Goal: Task Accomplishment & Management: Manage account settings

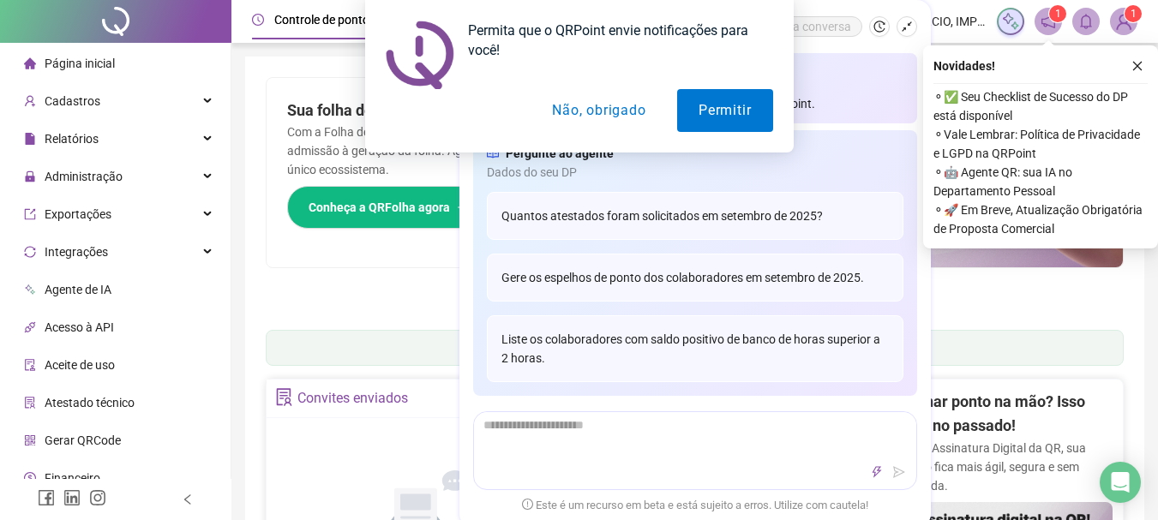
click at [1136, 63] on div "Permita que o QRPoint envie notificações para você! Permitir Não, obrigado" at bounding box center [579, 76] width 1158 height 153
click at [602, 105] on button "Não, obrigado" at bounding box center [599, 110] width 136 height 43
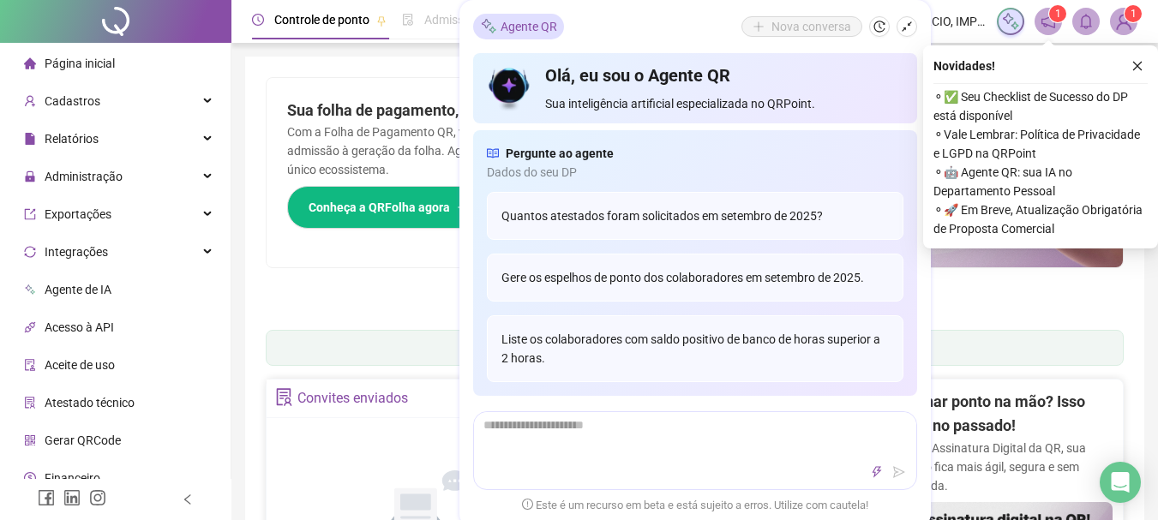
drag, startPoint x: 1136, startPoint y: 63, endPoint x: 725, endPoint y: 107, distance: 414.0
click at [1134, 63] on icon "close" at bounding box center [1138, 66] width 12 height 12
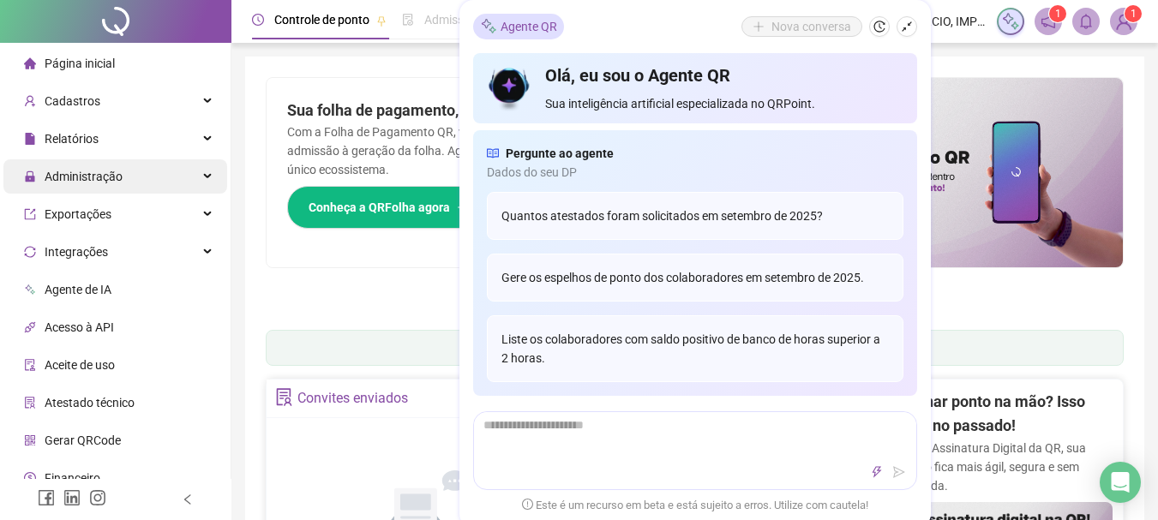
click at [93, 181] on span "Administração" at bounding box center [84, 177] width 78 height 14
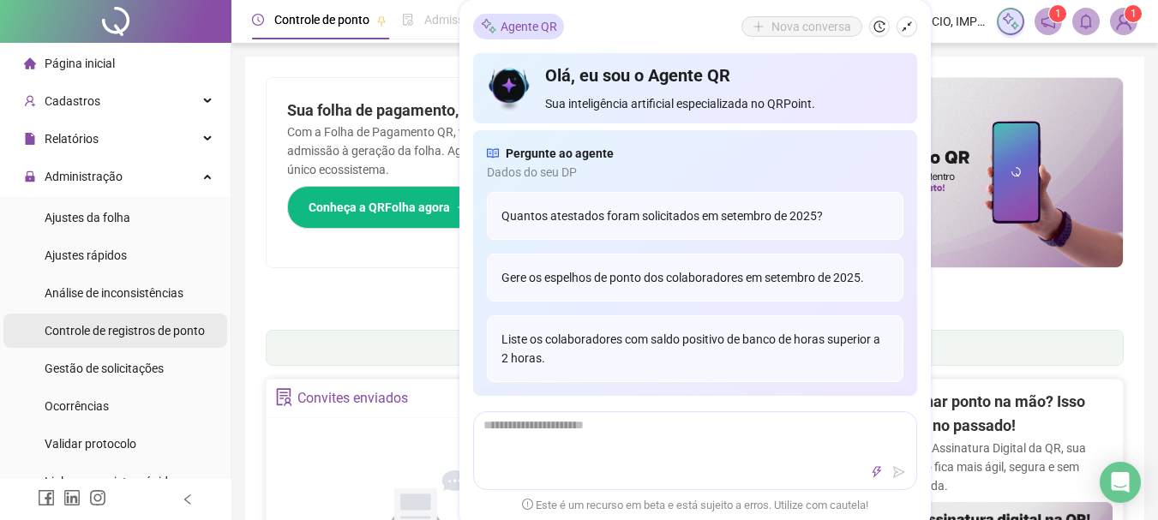
click at [143, 337] on span "Controle de registros de ponto" at bounding box center [125, 331] width 160 height 14
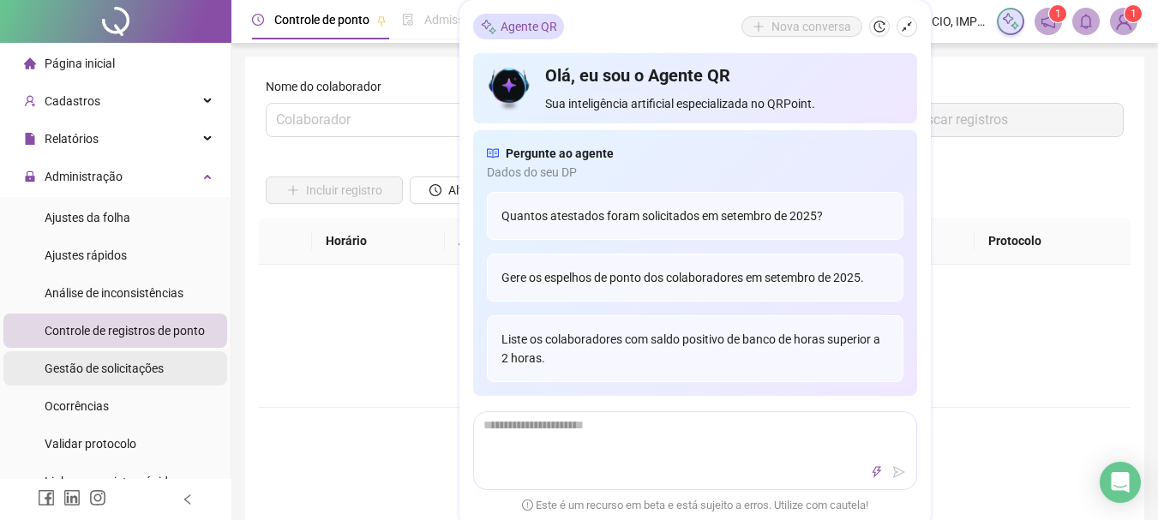
click at [137, 364] on span "Gestão de solicitações" at bounding box center [104, 369] width 119 height 14
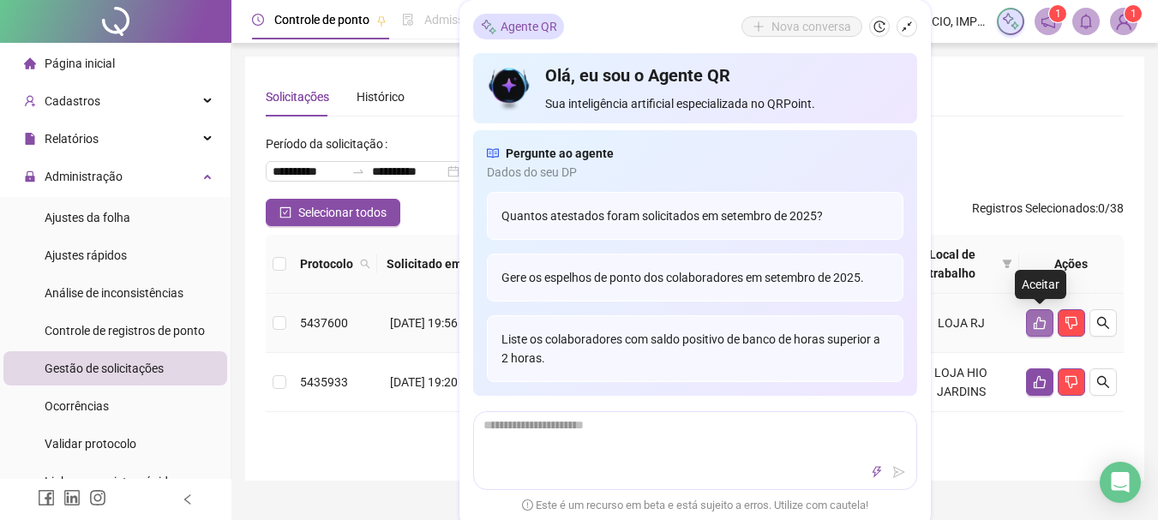
click at [1039, 319] on icon "like" at bounding box center [1040, 323] width 14 height 14
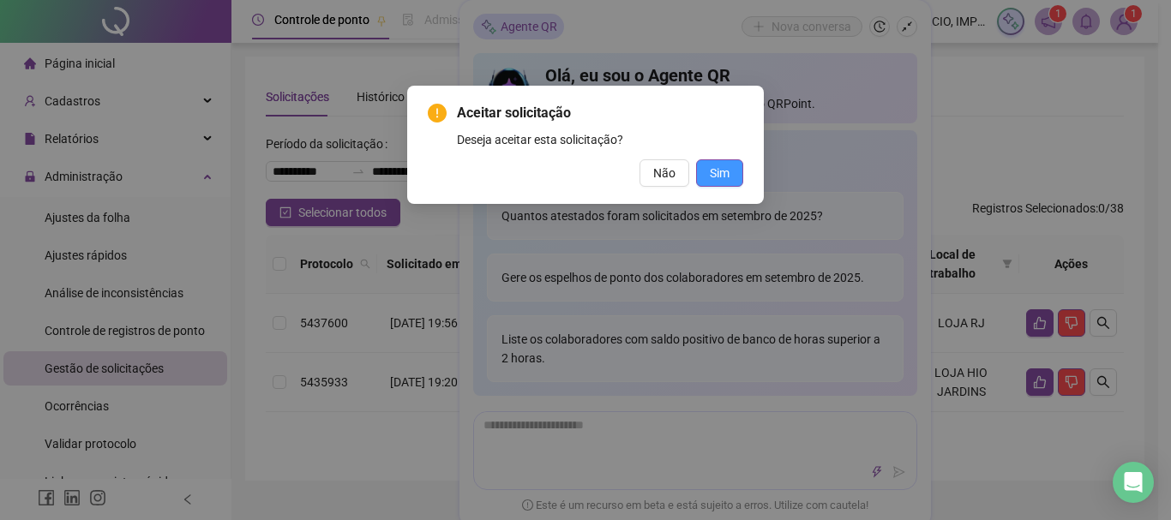
click at [720, 166] on span "Sim" at bounding box center [720, 173] width 20 height 19
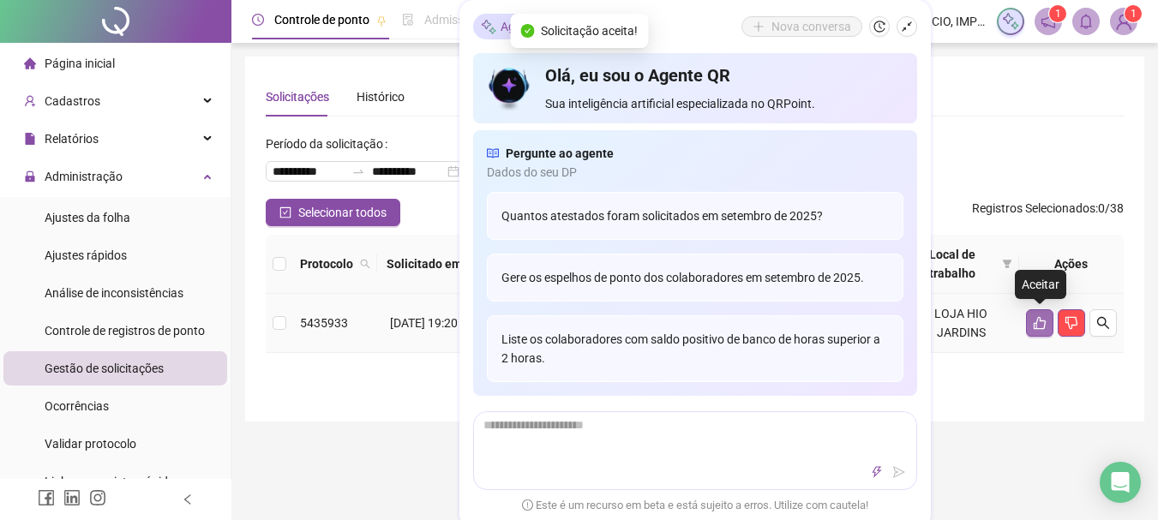
click at [1046, 335] on button "button" at bounding box center [1039, 323] width 27 height 27
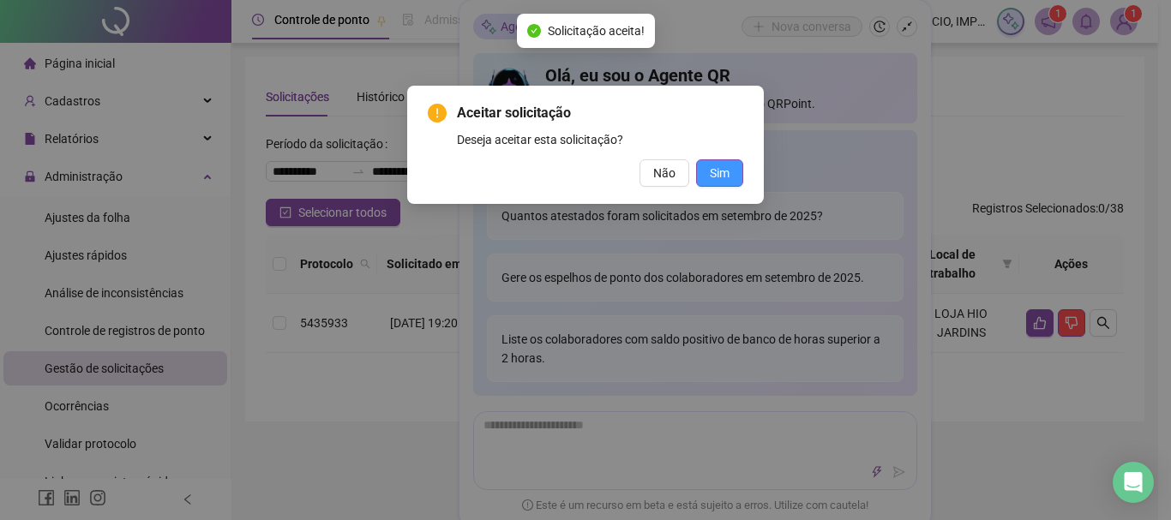
click at [723, 168] on span "Sim" at bounding box center [720, 173] width 20 height 19
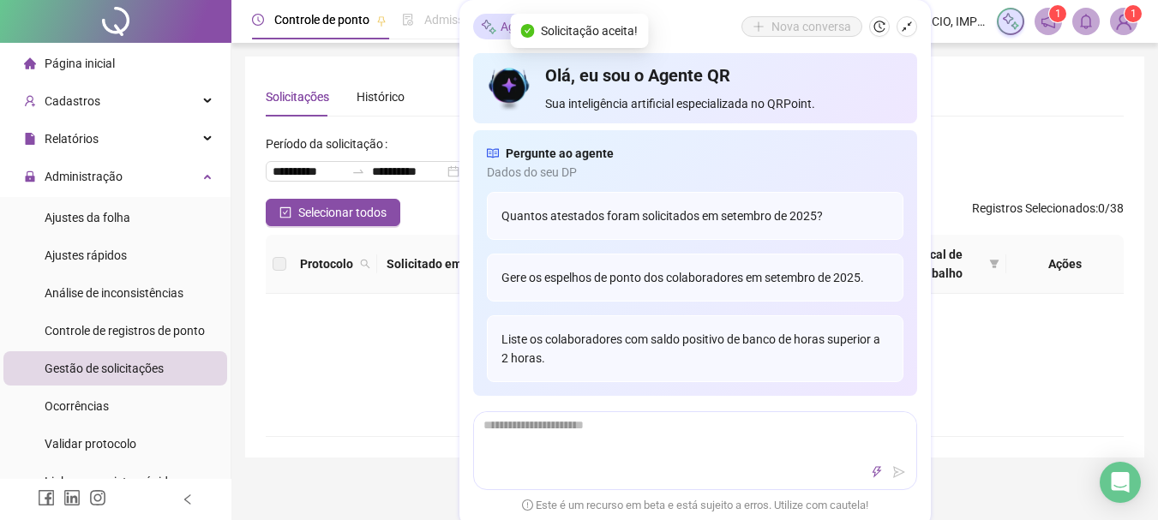
click at [403, 423] on div "Não há dados Não há dados" at bounding box center [695, 365] width 858 height 142
click at [905, 26] on icon "shrink" at bounding box center [907, 27] width 12 height 12
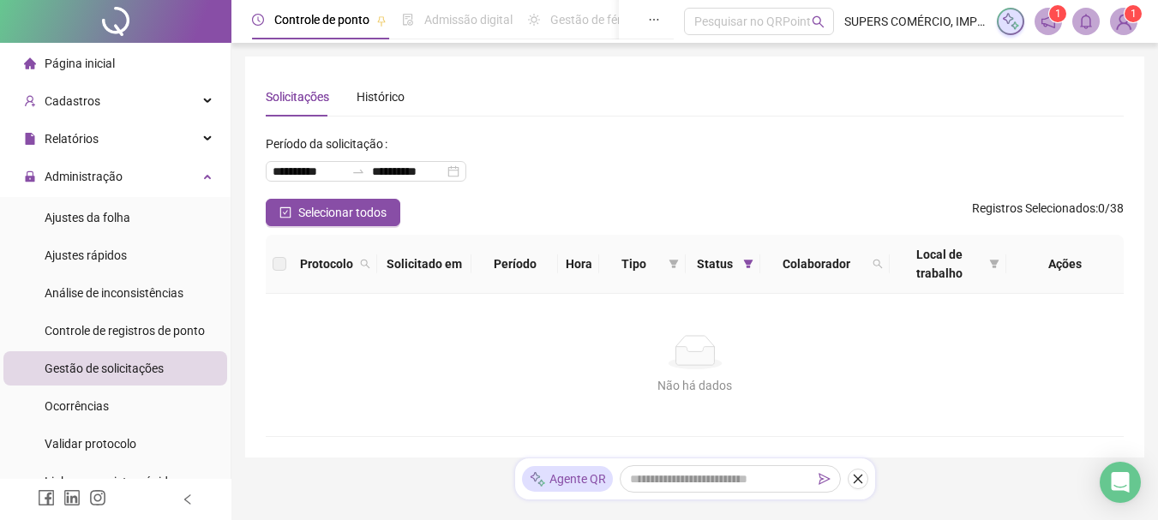
click at [88, 57] on span "Página inicial" at bounding box center [80, 64] width 70 height 14
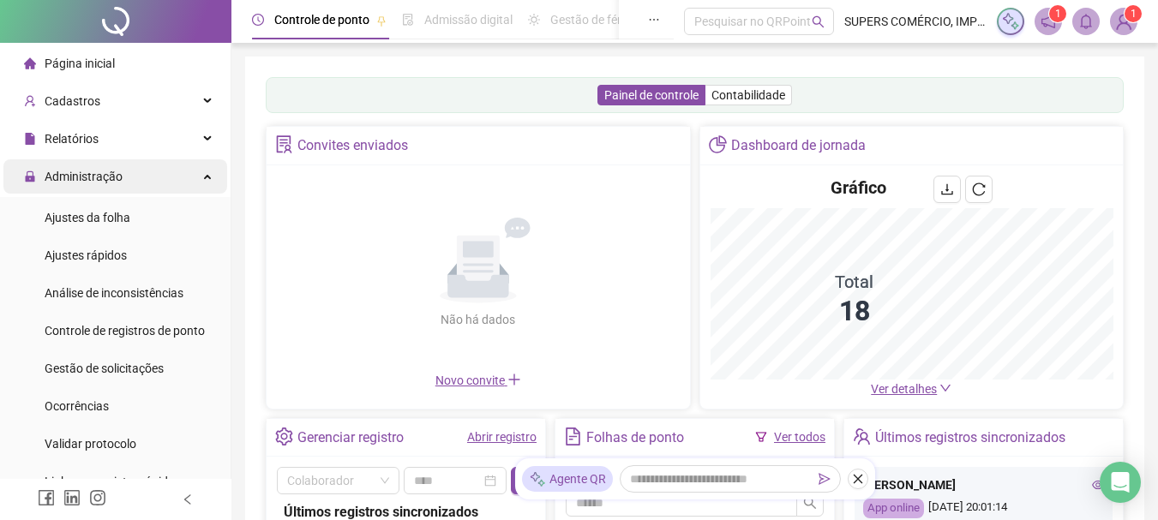
click at [190, 176] on div "Administração" at bounding box center [115, 176] width 224 height 34
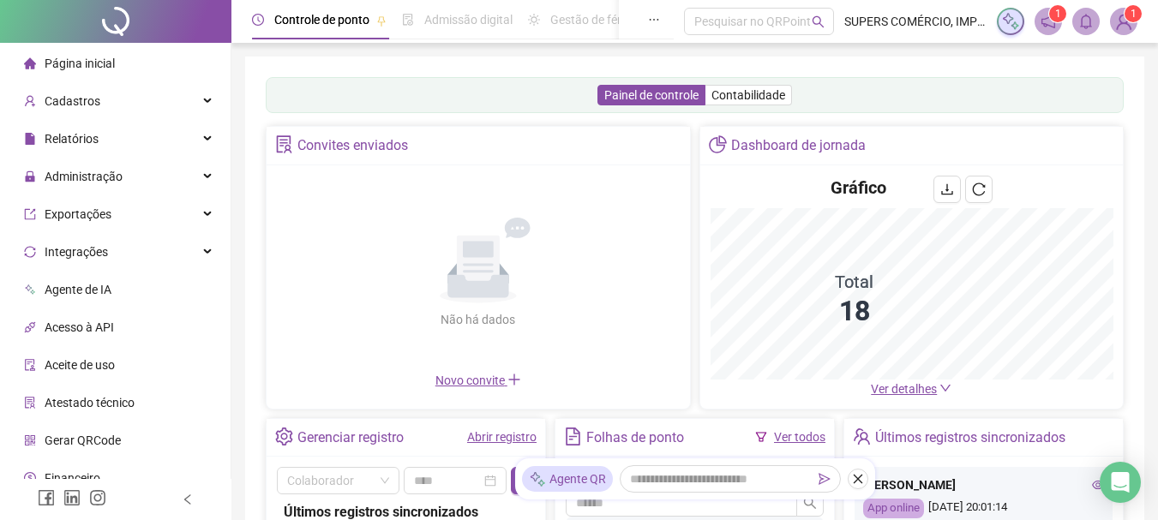
click at [161, 138] on div "Relatórios" at bounding box center [115, 139] width 224 height 34
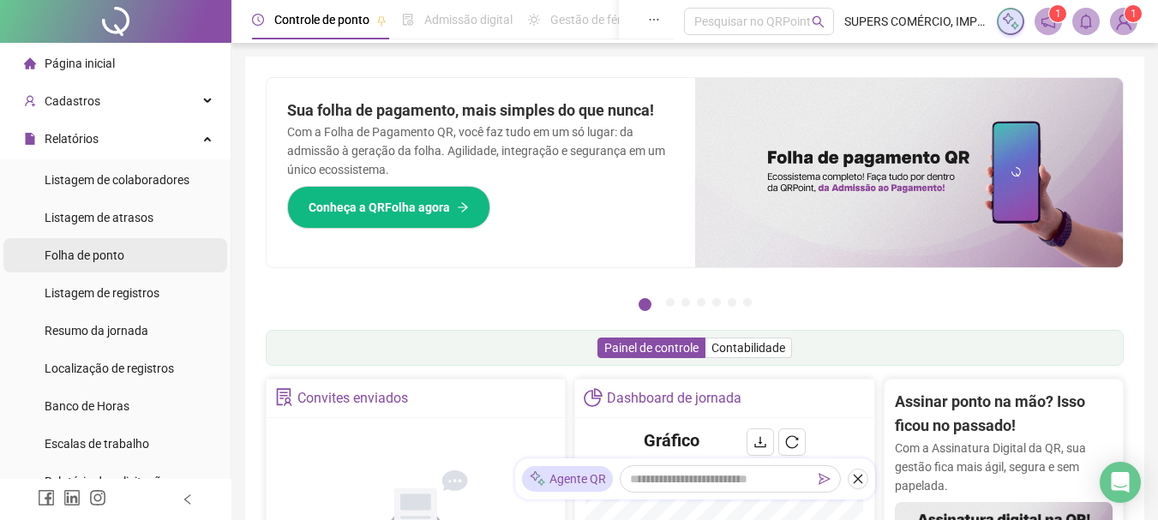
click at [114, 256] on span "Folha de ponto" at bounding box center [85, 256] width 80 height 14
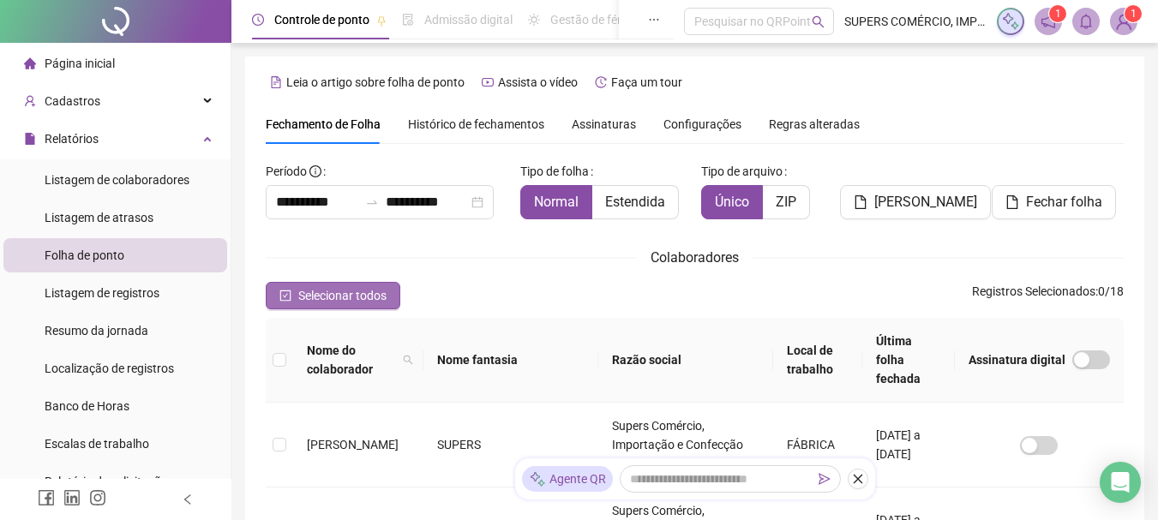
scroll to position [91, 0]
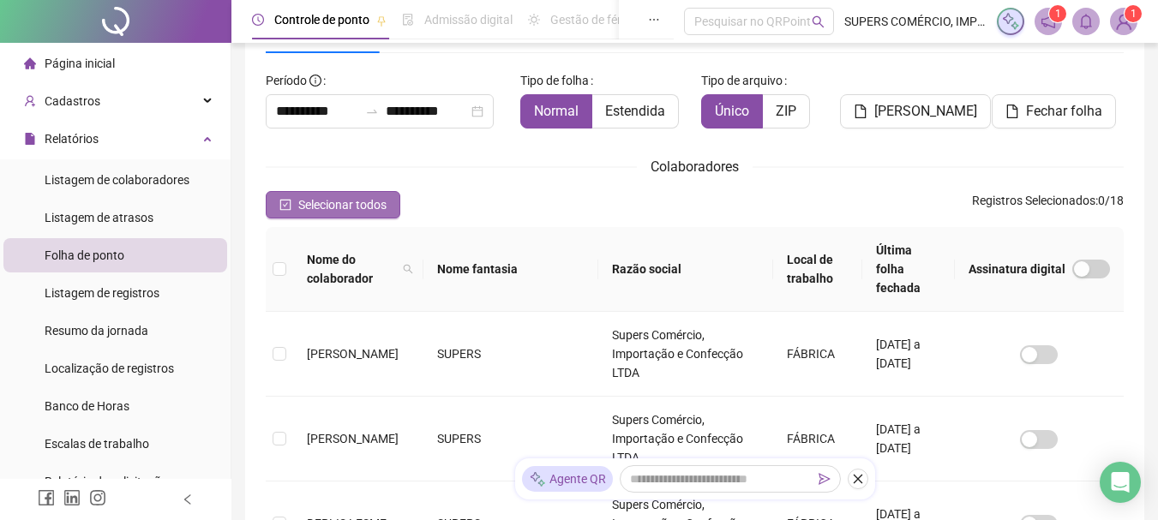
click at [375, 205] on span "Selecionar todos" at bounding box center [342, 204] width 88 height 19
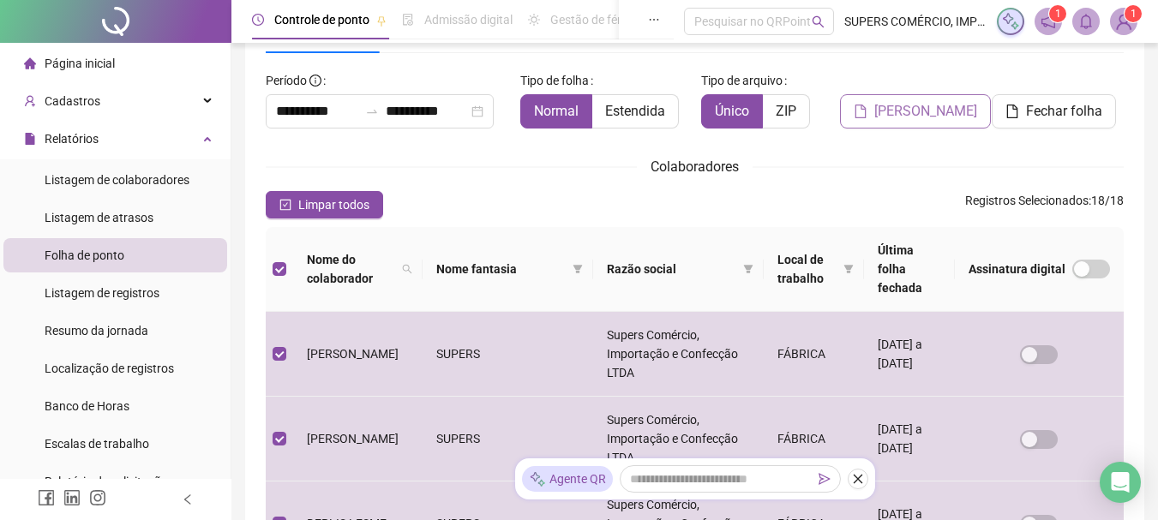
click at [924, 107] on span "[PERSON_NAME]" at bounding box center [926, 111] width 103 height 21
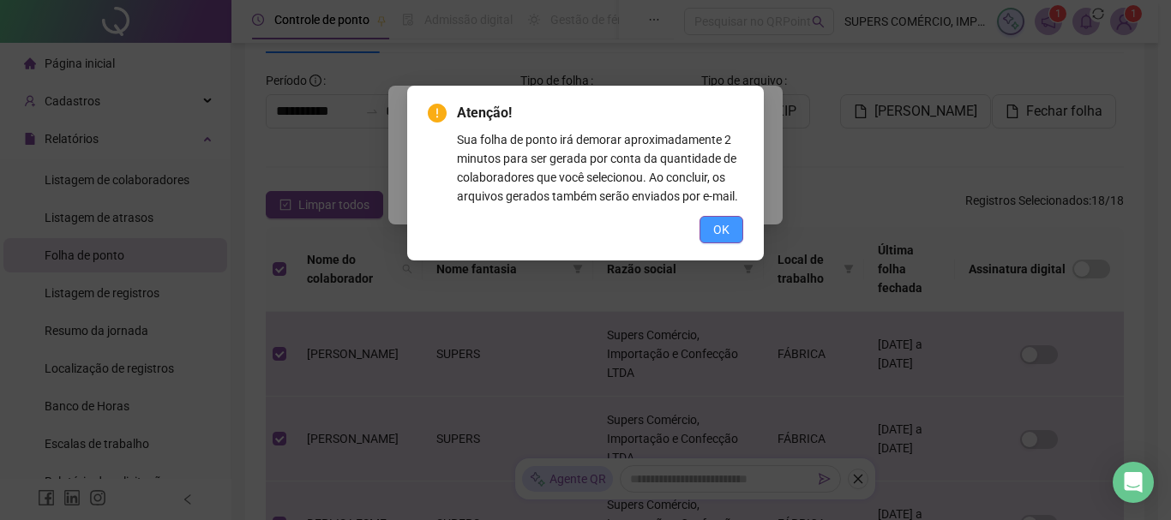
click at [731, 226] on button "OK" at bounding box center [722, 229] width 44 height 27
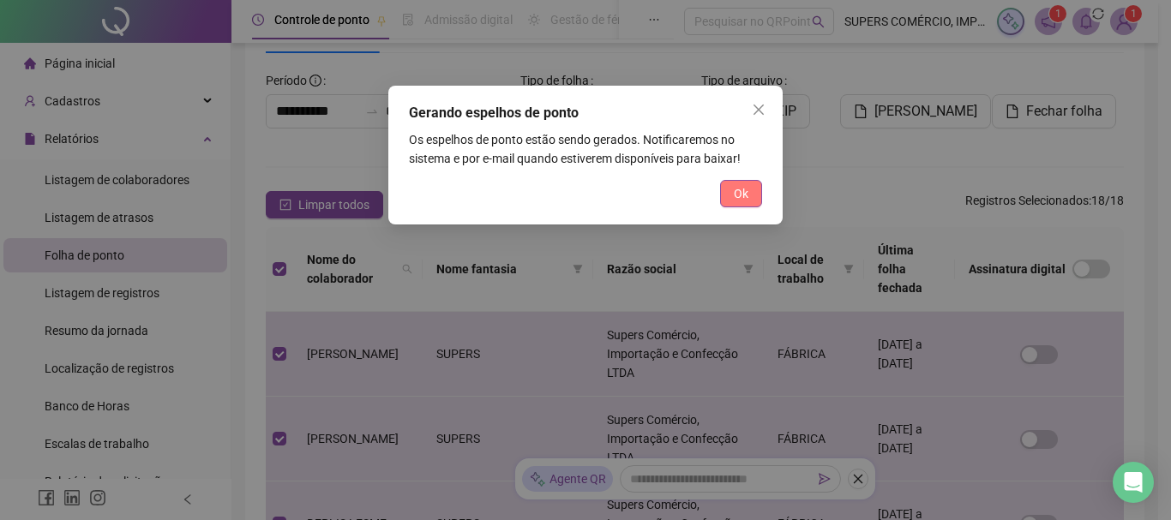
click at [739, 185] on span "Ok" at bounding box center [741, 193] width 15 height 19
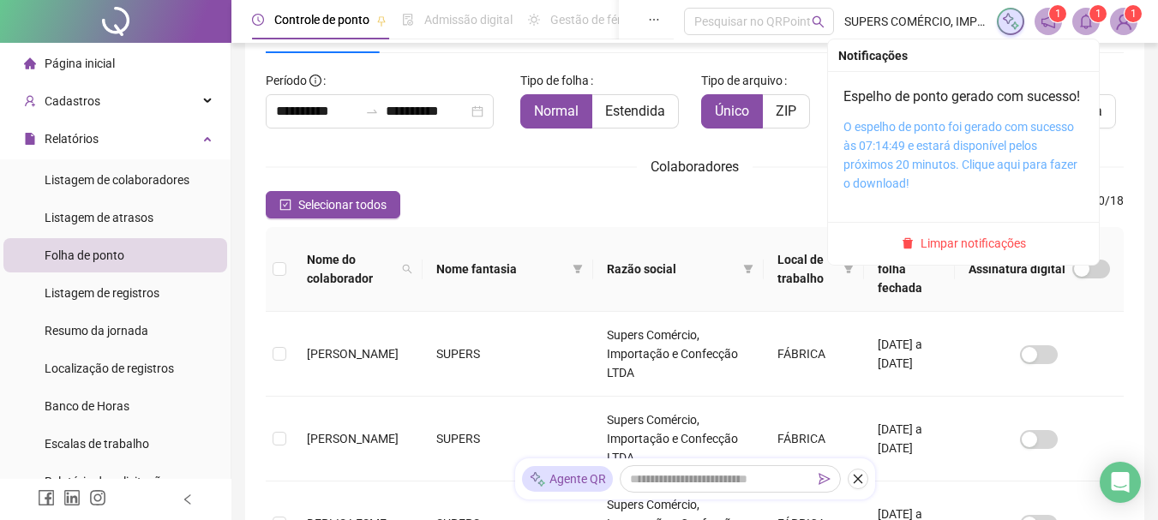
click at [954, 150] on link "O espelho de ponto foi gerado com sucesso às 07:14:49 e estará disponível pelos…" at bounding box center [961, 155] width 234 height 70
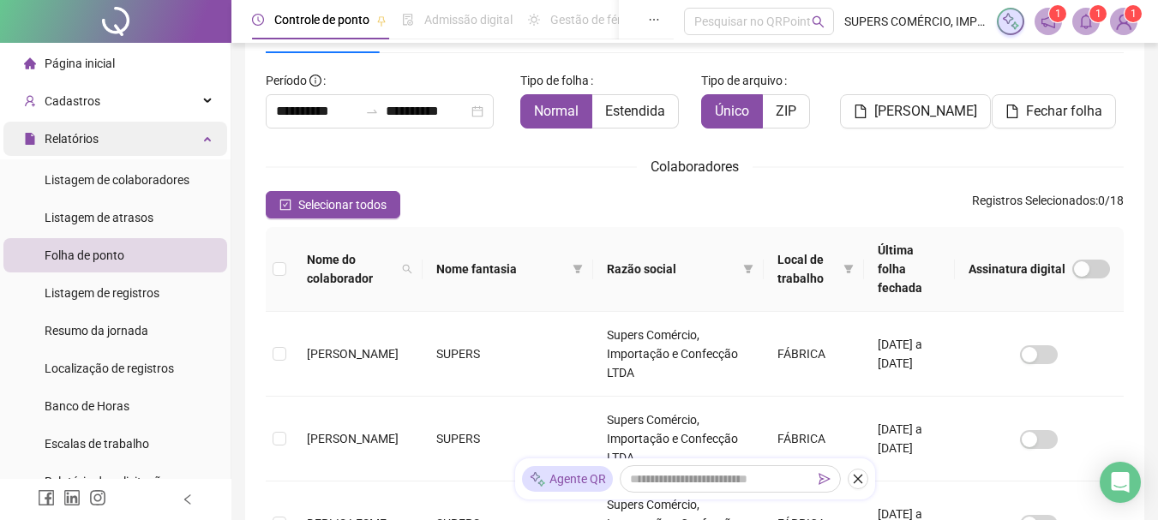
click at [164, 132] on div "Relatórios" at bounding box center [115, 139] width 224 height 34
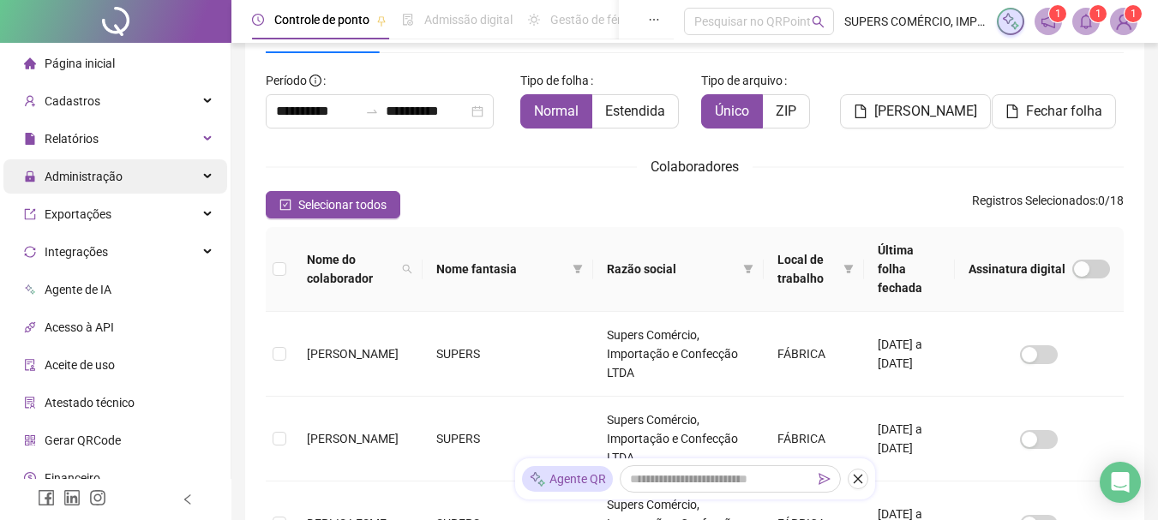
click at [165, 187] on div "Administração" at bounding box center [115, 176] width 224 height 34
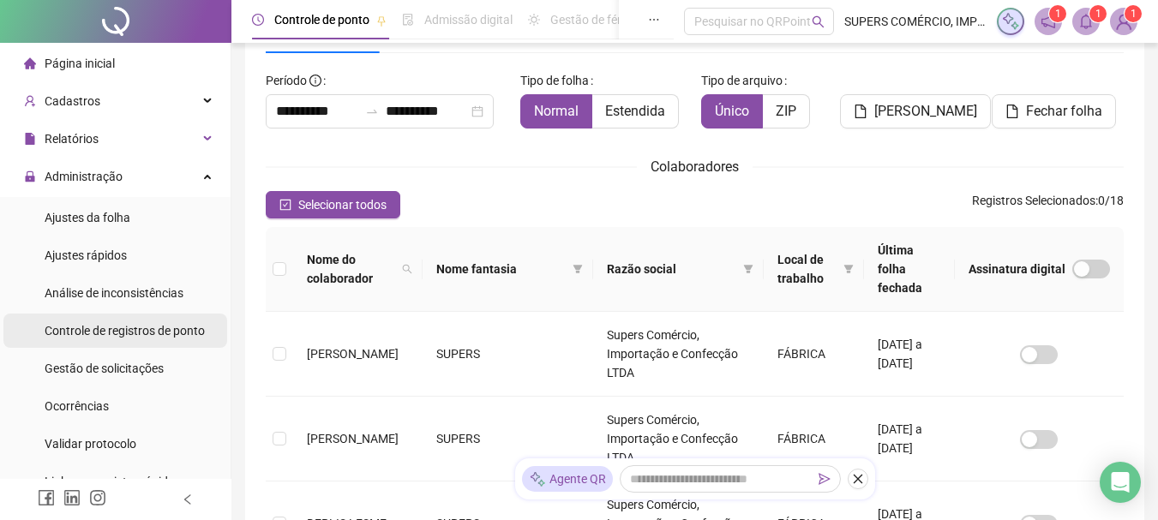
click at [143, 330] on span "Controle de registros de ponto" at bounding box center [125, 331] width 160 height 14
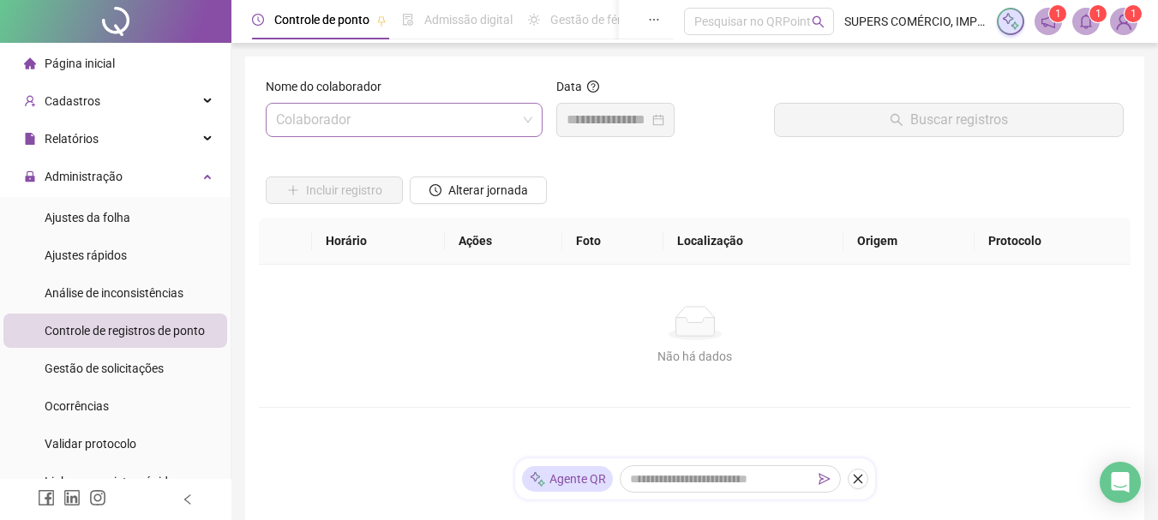
click at [463, 107] on input "search" at bounding box center [396, 120] width 241 height 33
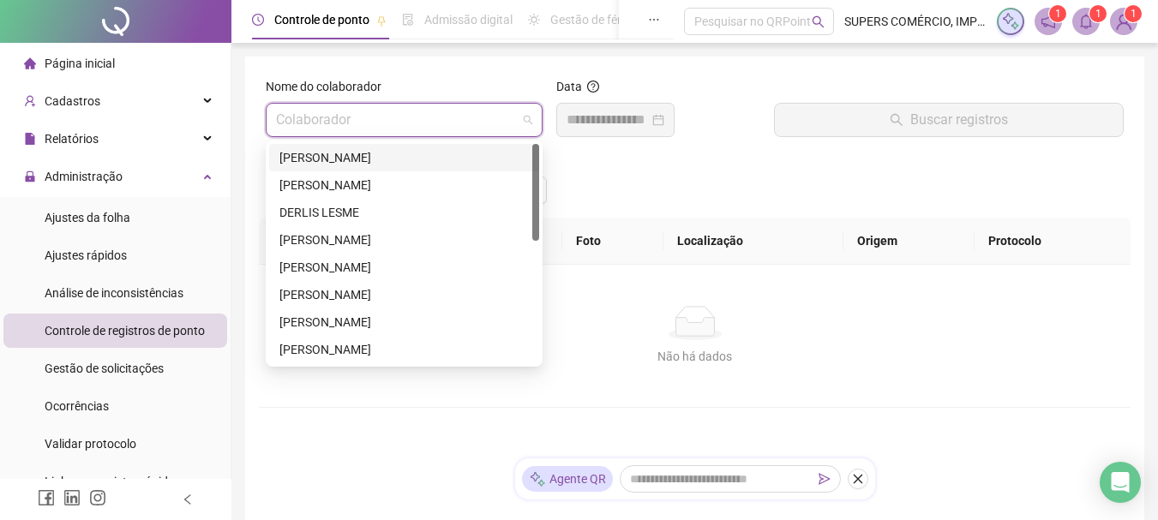
click at [419, 152] on div "[PERSON_NAME]" at bounding box center [405, 157] width 250 height 19
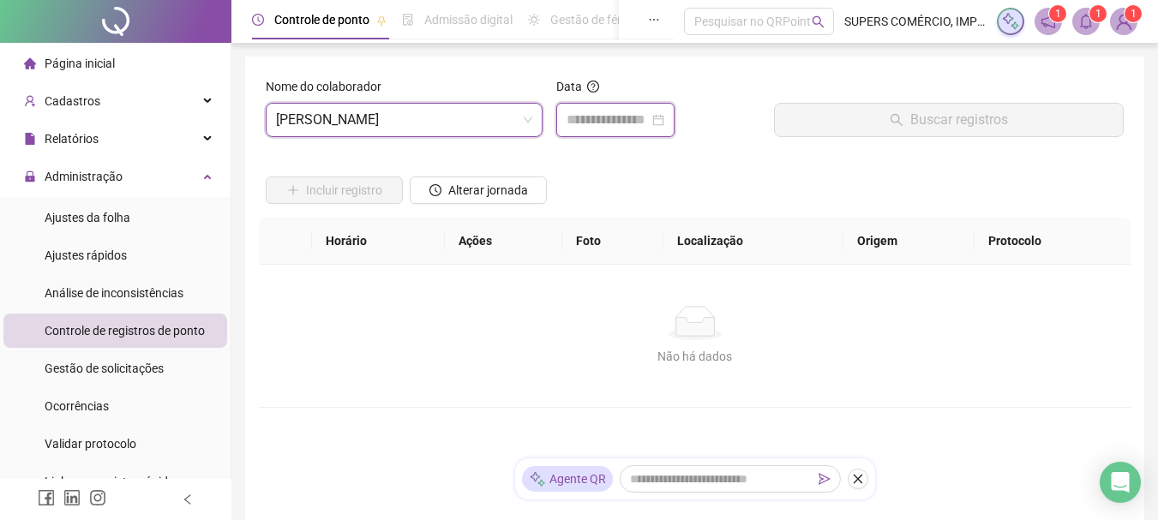
click at [639, 125] on input at bounding box center [608, 120] width 82 height 21
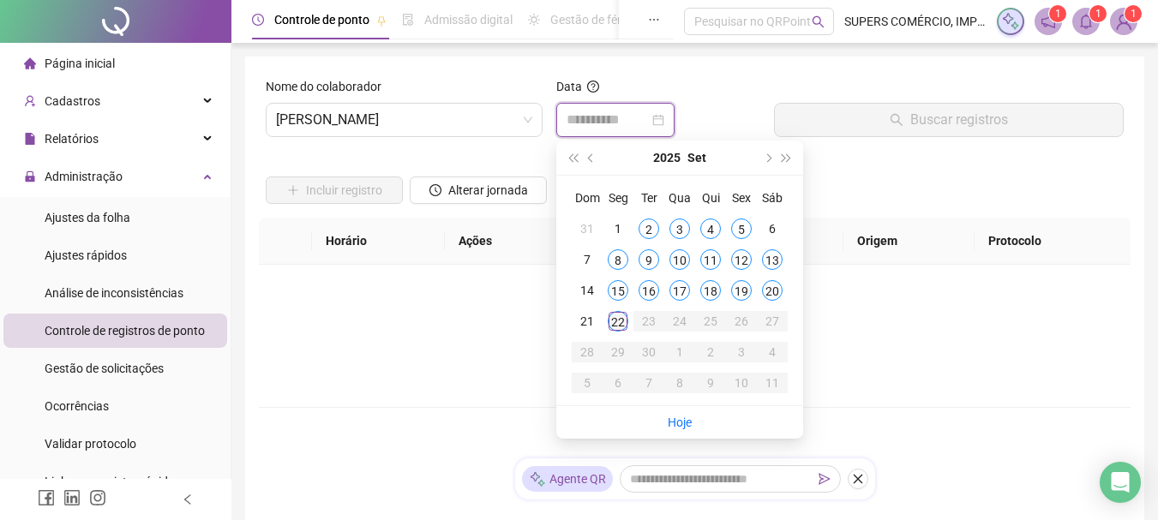
type input "**********"
click at [777, 287] on div "20" at bounding box center [772, 290] width 21 height 21
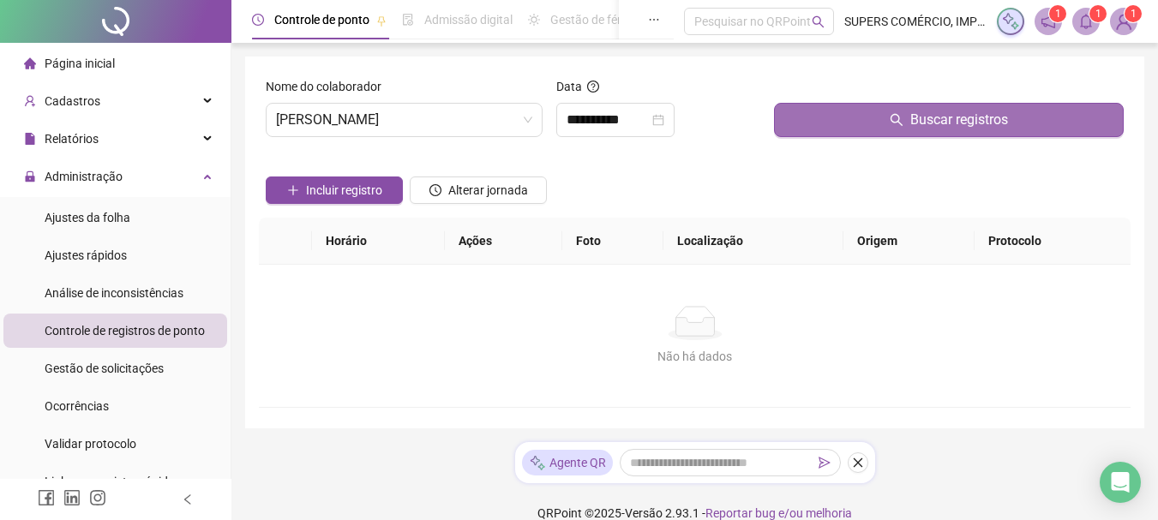
click at [891, 121] on icon "search" at bounding box center [897, 120] width 14 height 14
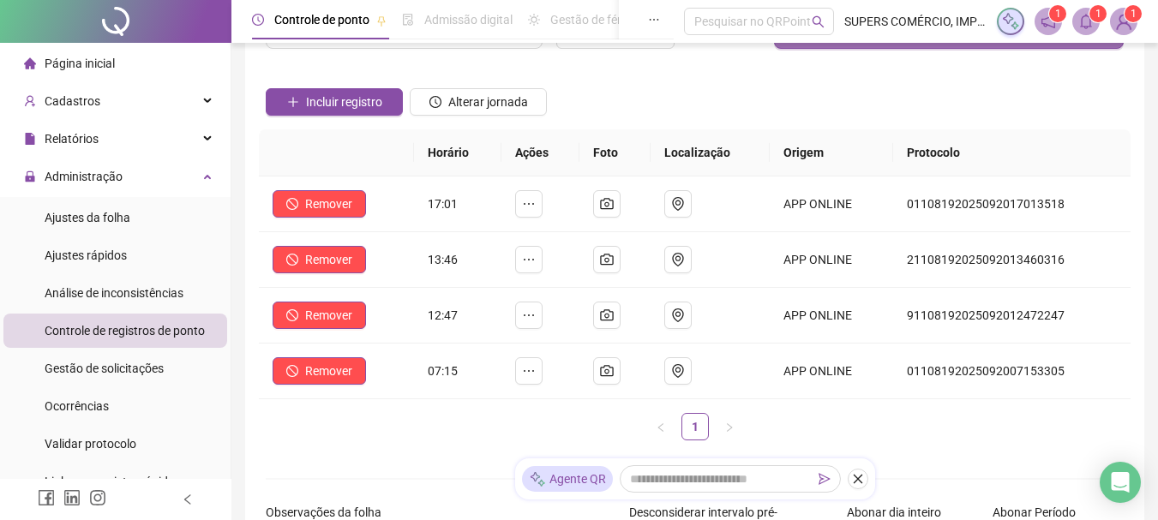
scroll to position [171, 0]
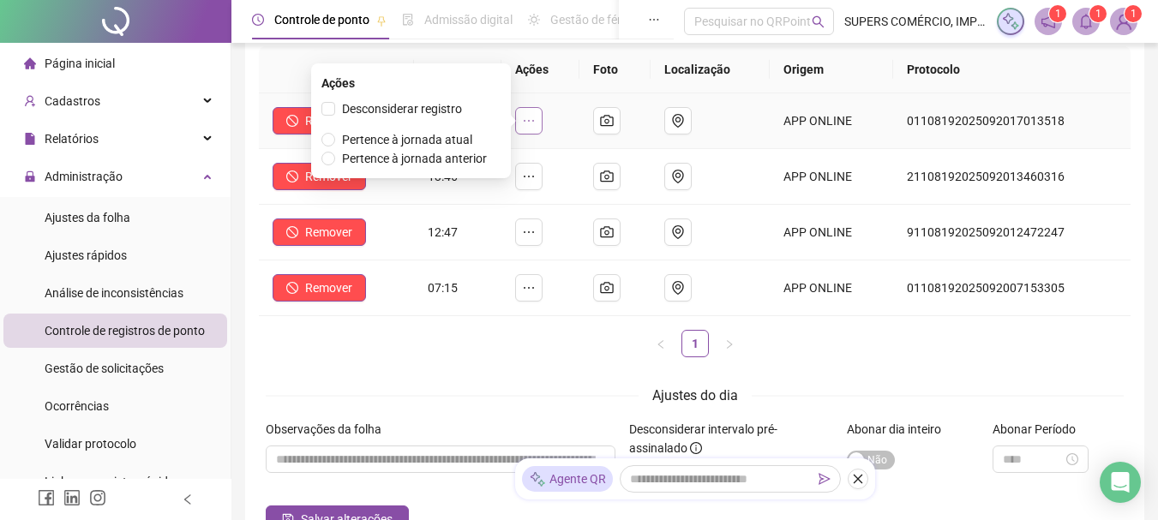
click at [536, 115] on icon "ellipsis" at bounding box center [529, 121] width 14 height 14
click at [338, 136] on span "Pertence à jornada atual" at bounding box center [407, 139] width 144 height 19
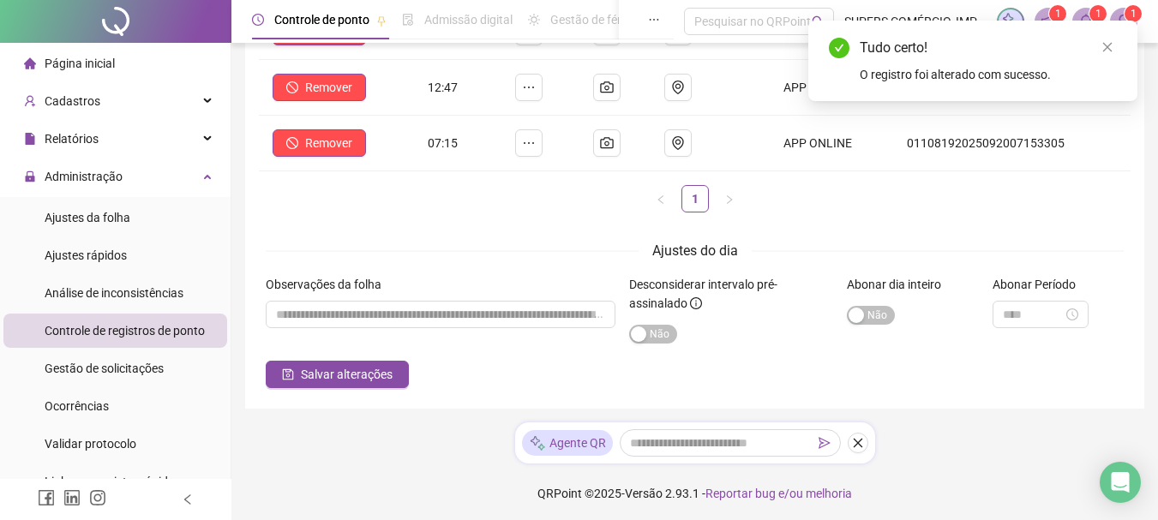
scroll to position [320, 0]
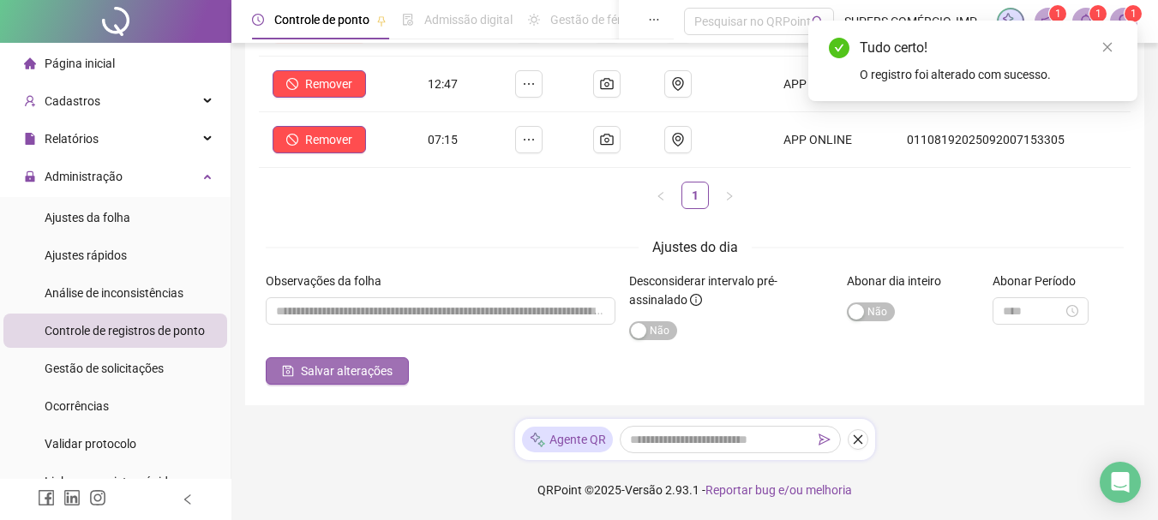
click at [341, 371] on span "Salvar alterações" at bounding box center [347, 371] width 92 height 19
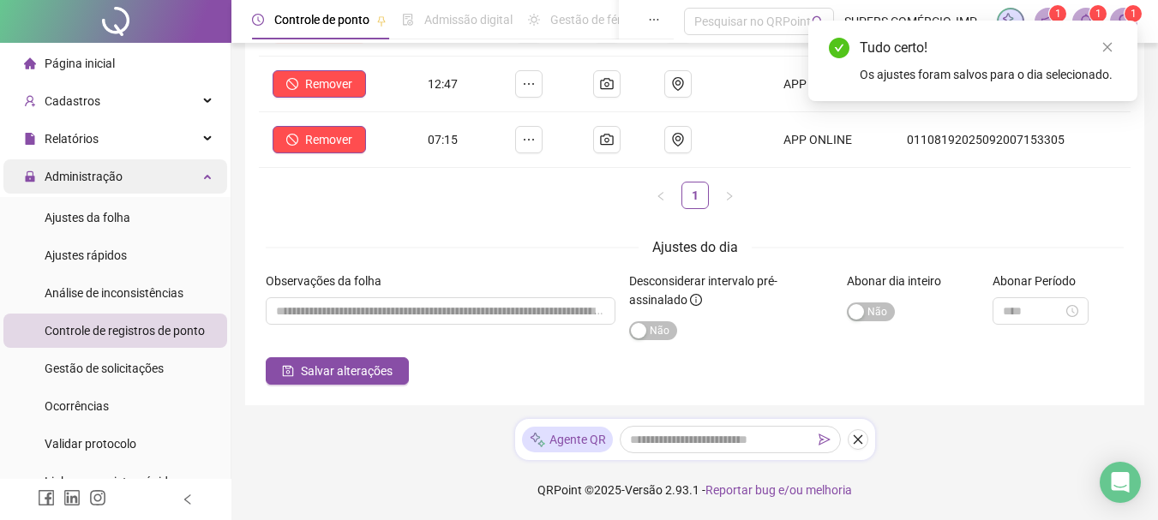
click at [158, 169] on div "Administração" at bounding box center [115, 176] width 224 height 34
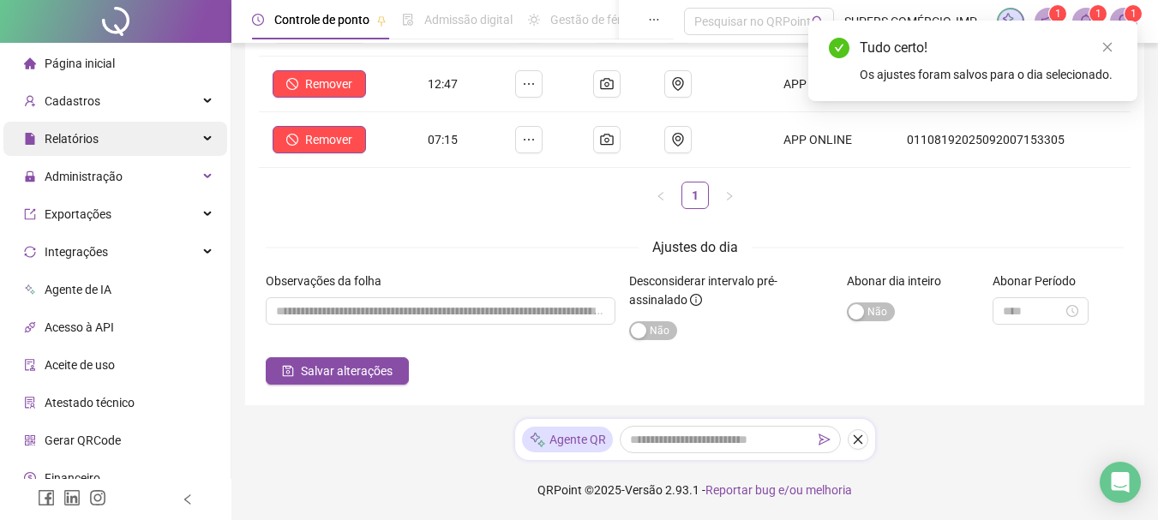
click at [185, 139] on div "Relatórios" at bounding box center [115, 139] width 224 height 34
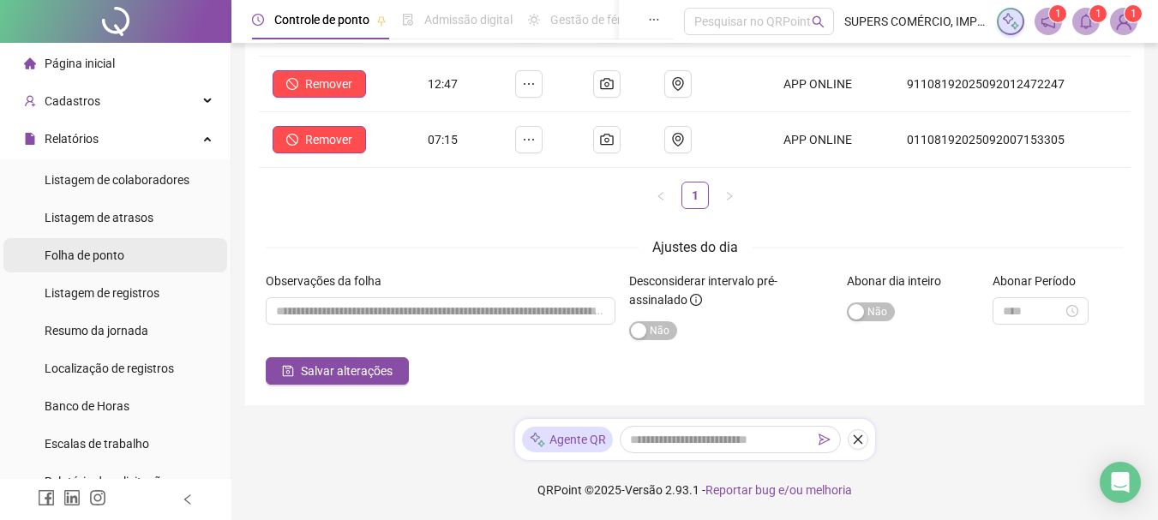
click at [127, 255] on li "Folha de ponto" at bounding box center [115, 255] width 224 height 34
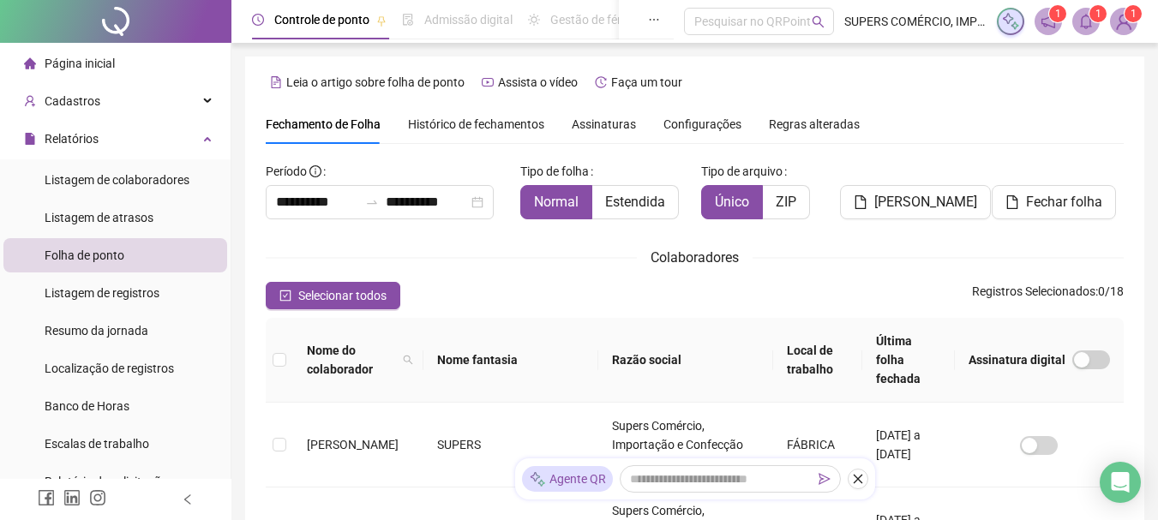
scroll to position [91, 0]
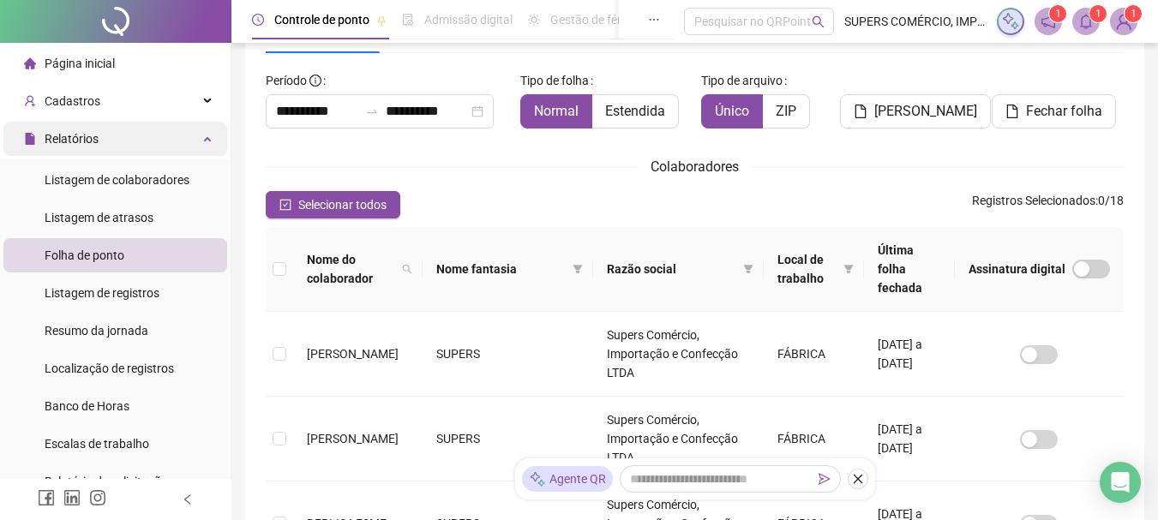
click at [128, 148] on div "Relatórios" at bounding box center [115, 139] width 224 height 34
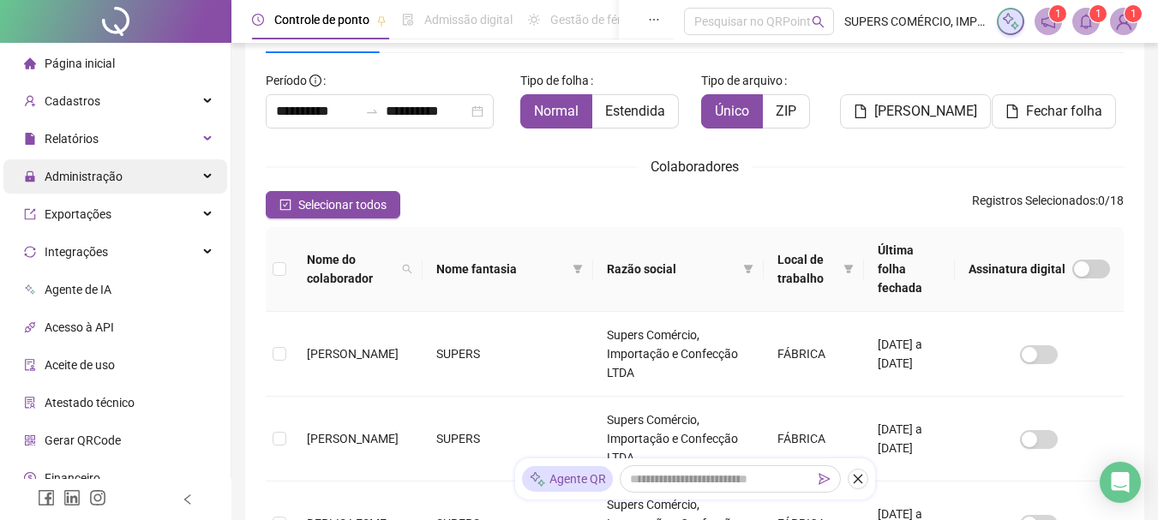
click at [143, 172] on div "Administração" at bounding box center [115, 176] width 224 height 34
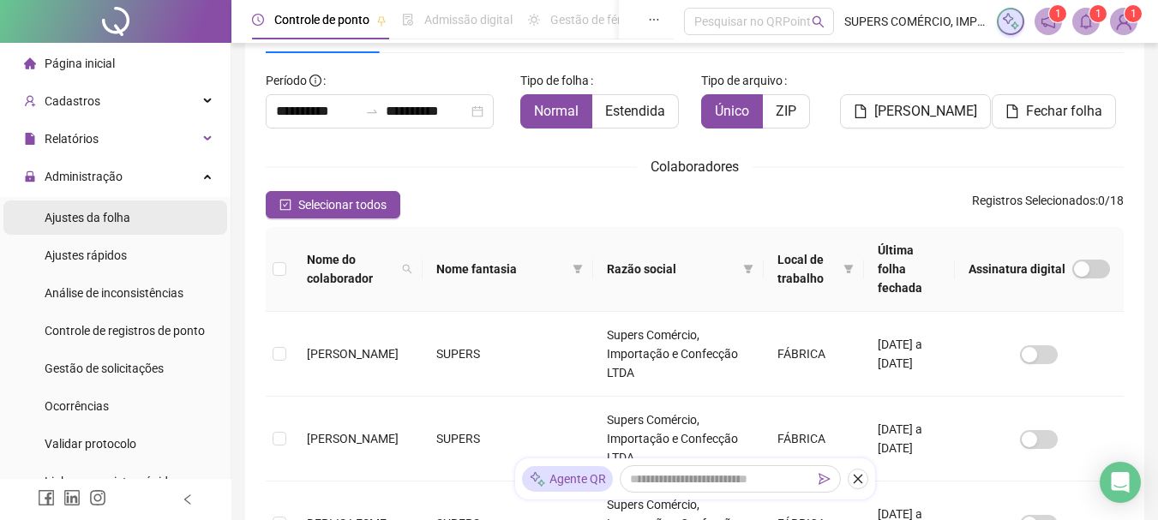
click at [93, 213] on span "Ajustes da folha" at bounding box center [88, 218] width 86 height 14
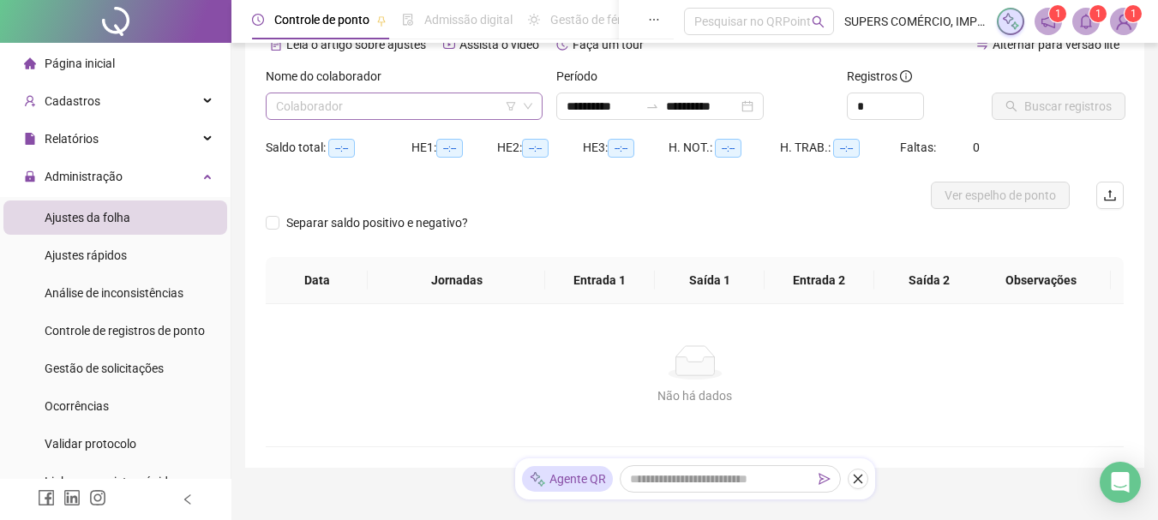
type input "**********"
click at [448, 103] on input "search" at bounding box center [396, 106] width 241 height 26
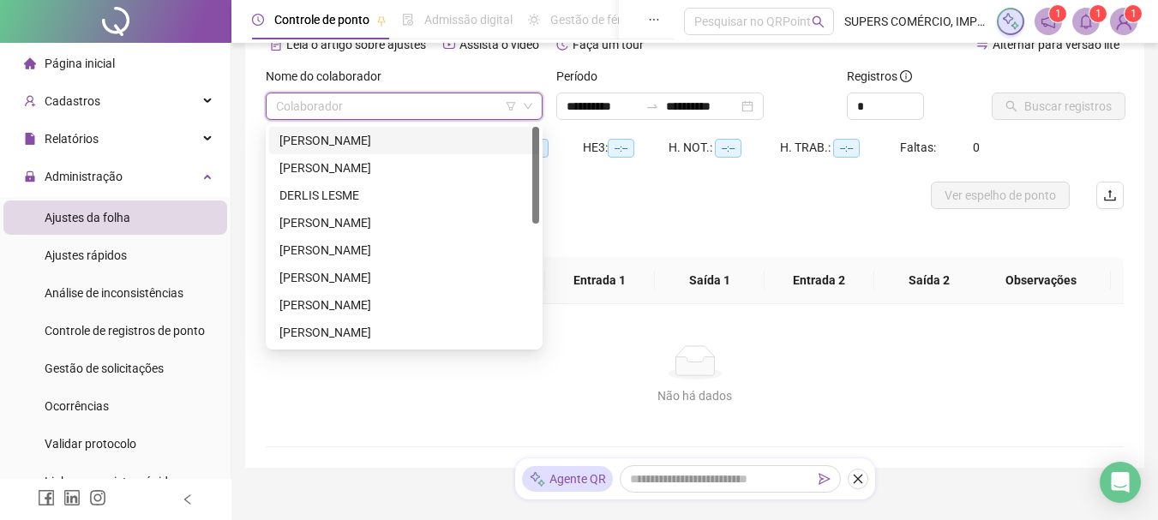
click at [384, 141] on div "[PERSON_NAME]" at bounding box center [405, 140] width 250 height 19
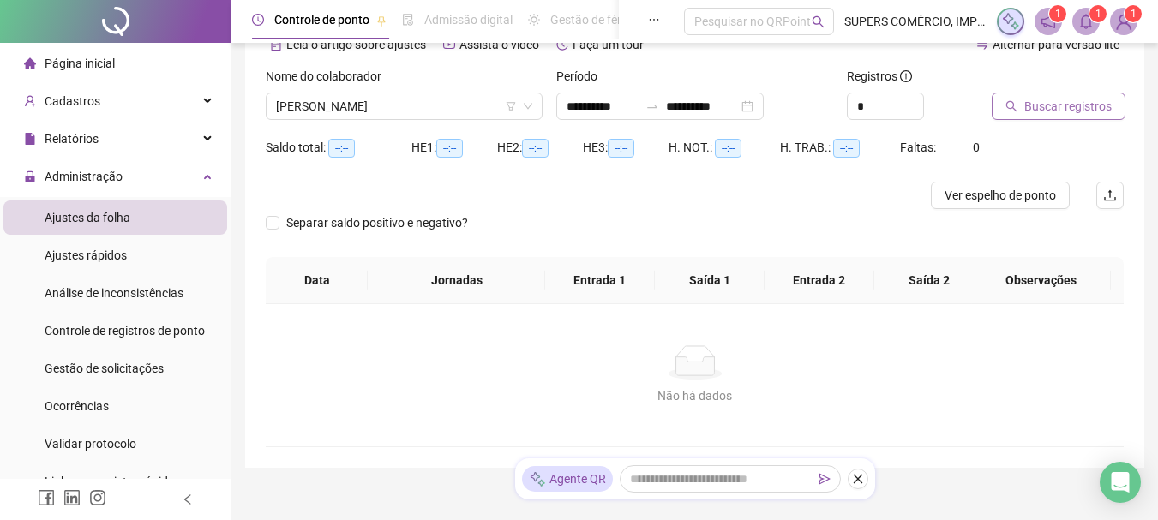
click at [1052, 99] on span "Buscar registros" at bounding box center [1068, 106] width 87 height 19
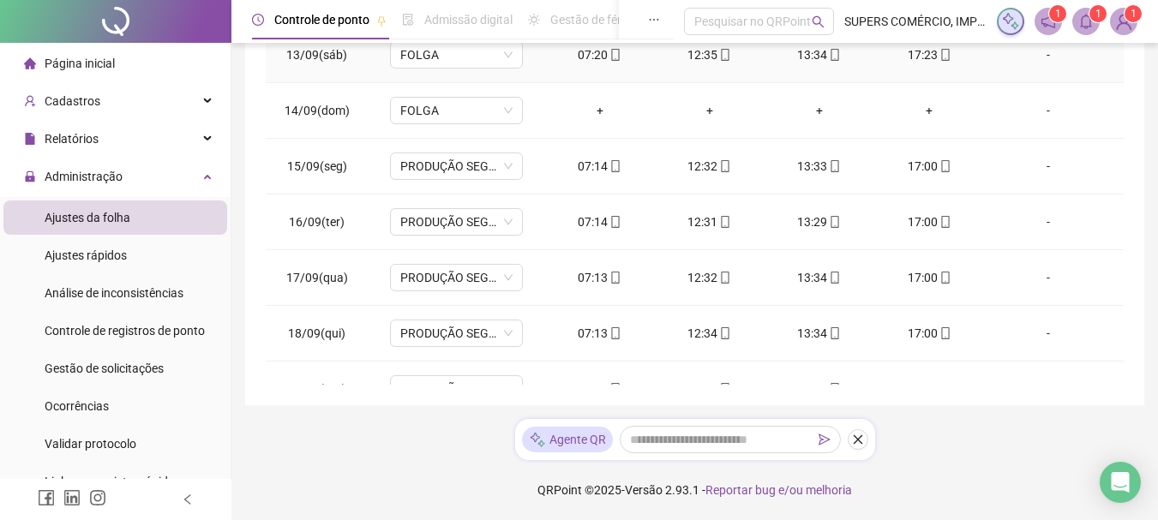
scroll to position [804, 0]
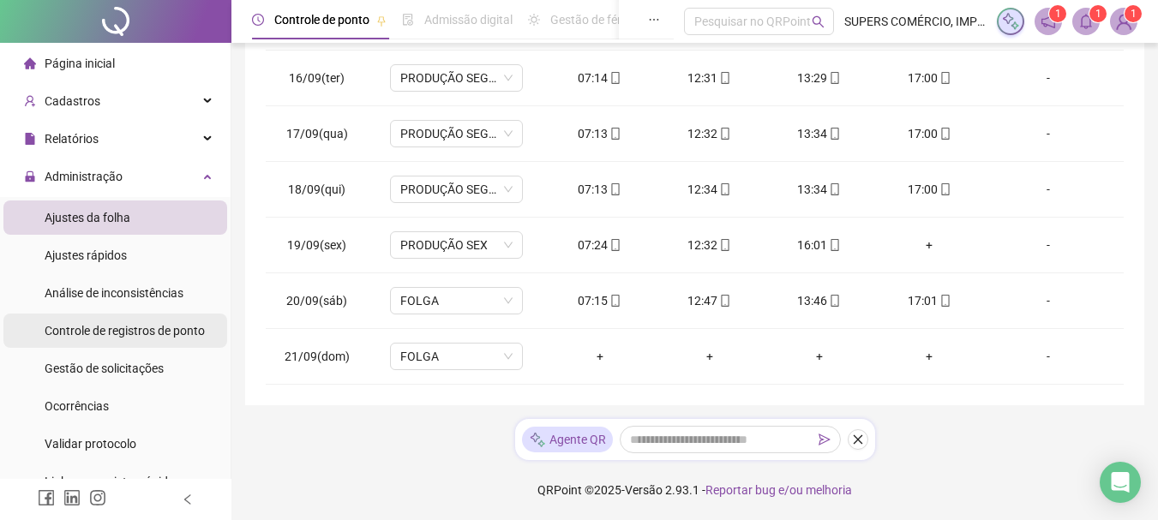
click at [166, 333] on span "Controle de registros de ponto" at bounding box center [125, 331] width 160 height 14
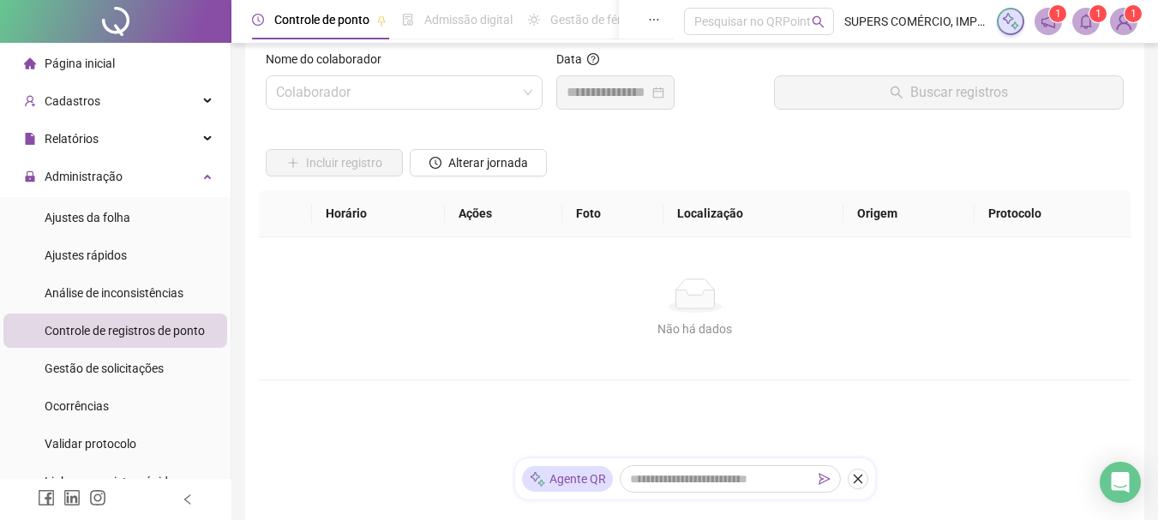
scroll to position [14, 0]
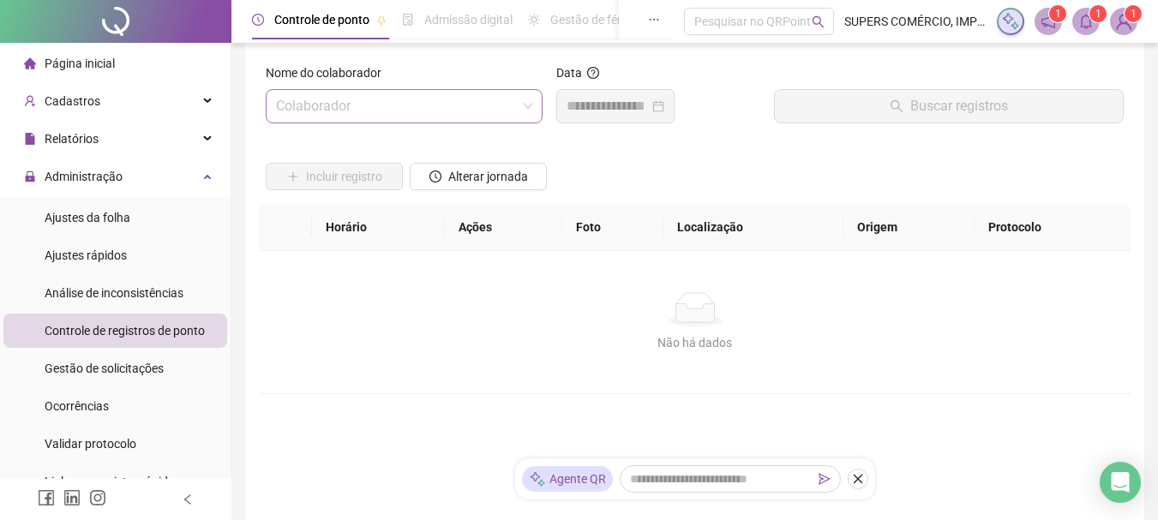
click at [459, 111] on input "search" at bounding box center [396, 106] width 241 height 33
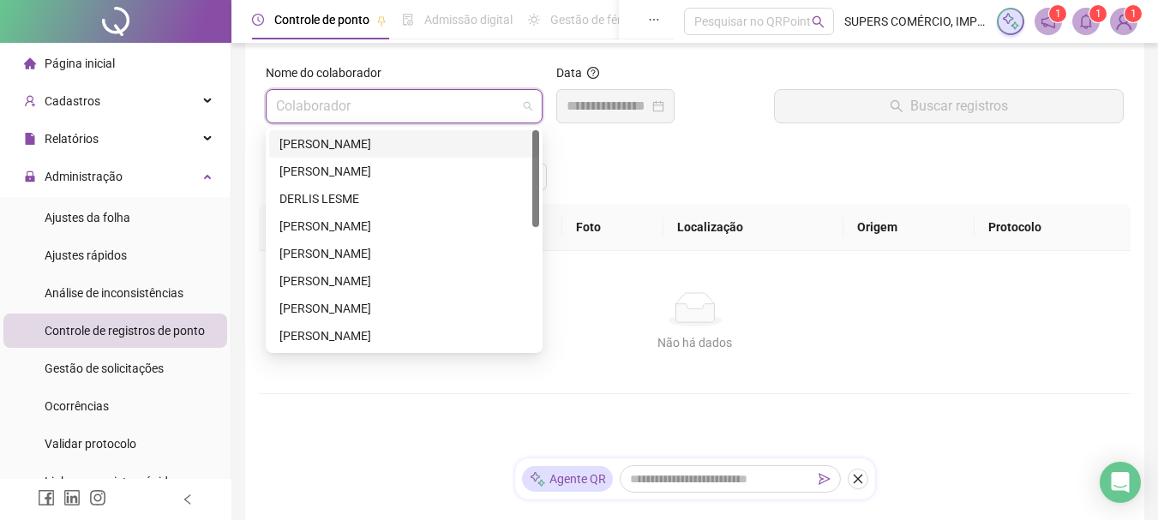
click at [421, 135] on div "[PERSON_NAME]" at bounding box center [405, 144] width 250 height 19
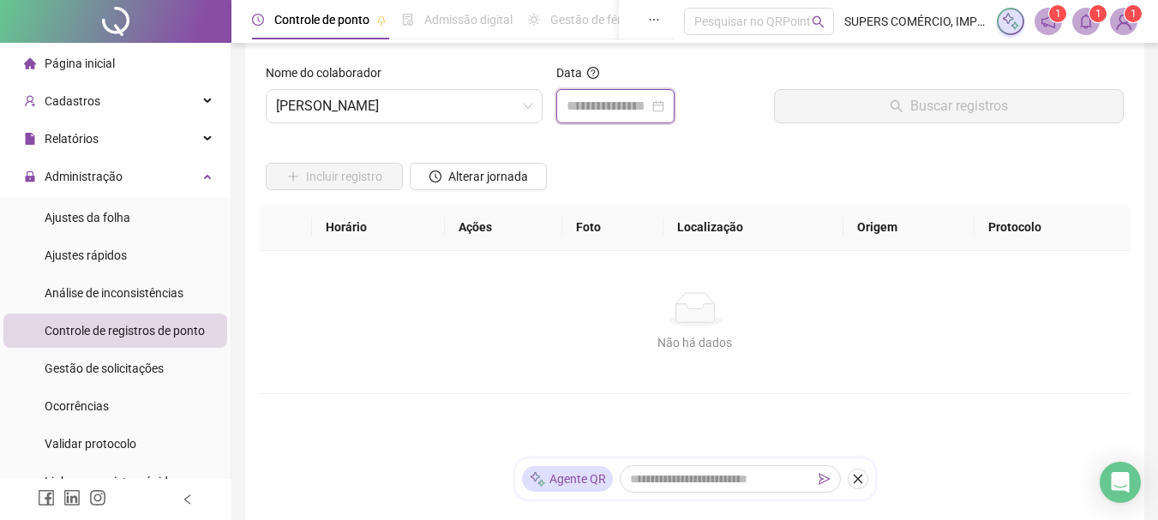
click at [644, 101] on input at bounding box center [608, 106] width 82 height 21
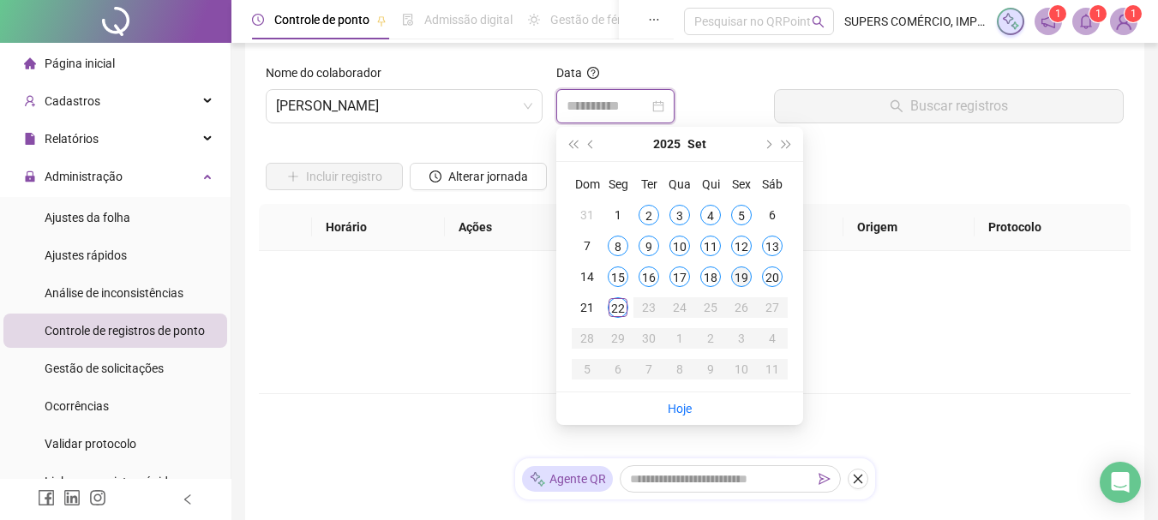
type input "**********"
click at [743, 274] on div "19" at bounding box center [741, 277] width 21 height 21
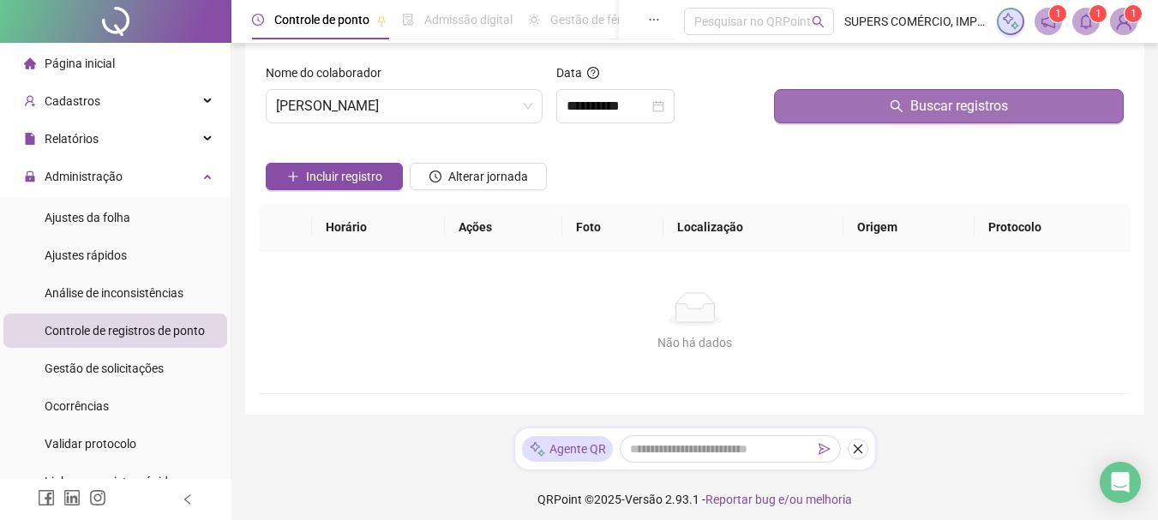
click at [866, 105] on button "Buscar registros" at bounding box center [949, 106] width 350 height 34
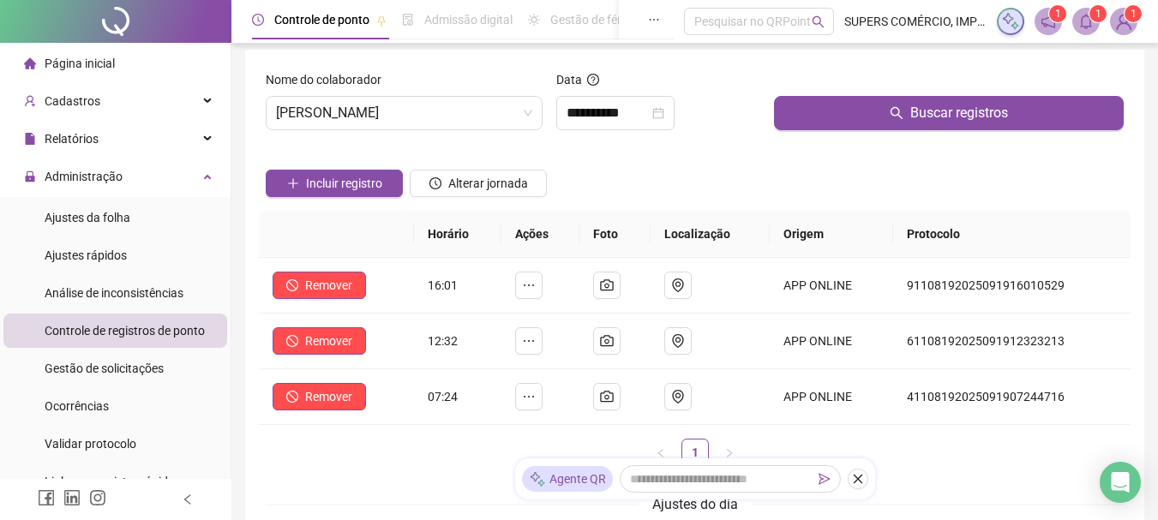
scroll to position [0, 0]
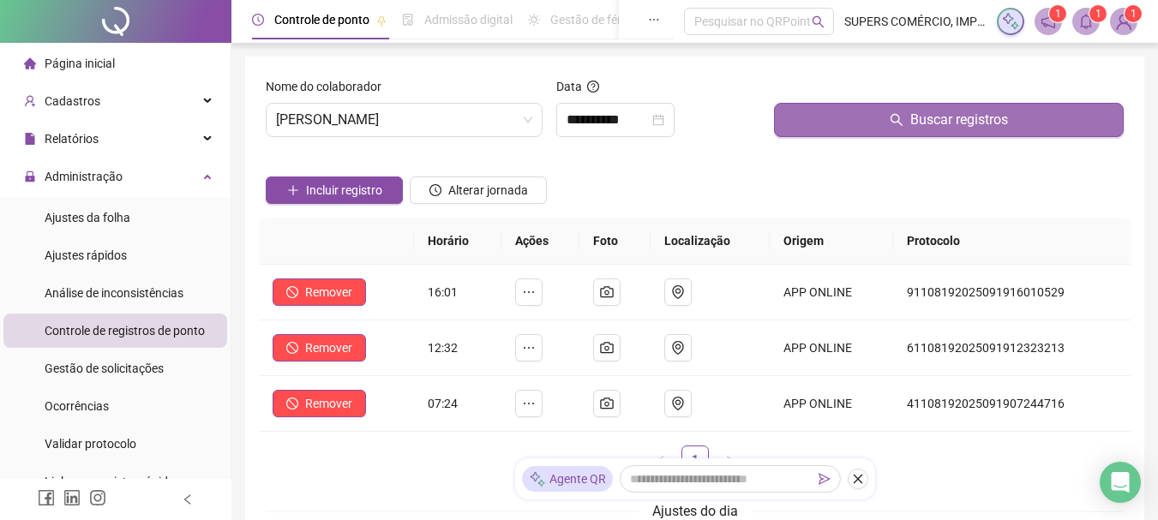
click at [917, 115] on span "Buscar registros" at bounding box center [960, 120] width 98 height 21
click at [950, 124] on span "Buscar registros" at bounding box center [960, 120] width 98 height 21
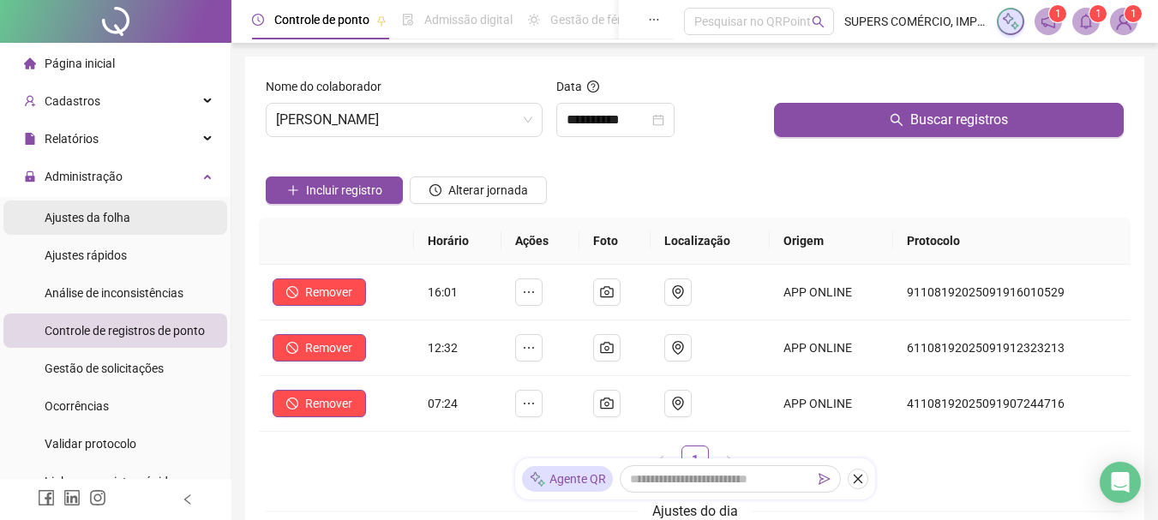
click at [132, 217] on li "Ajustes da folha" at bounding box center [115, 218] width 224 height 34
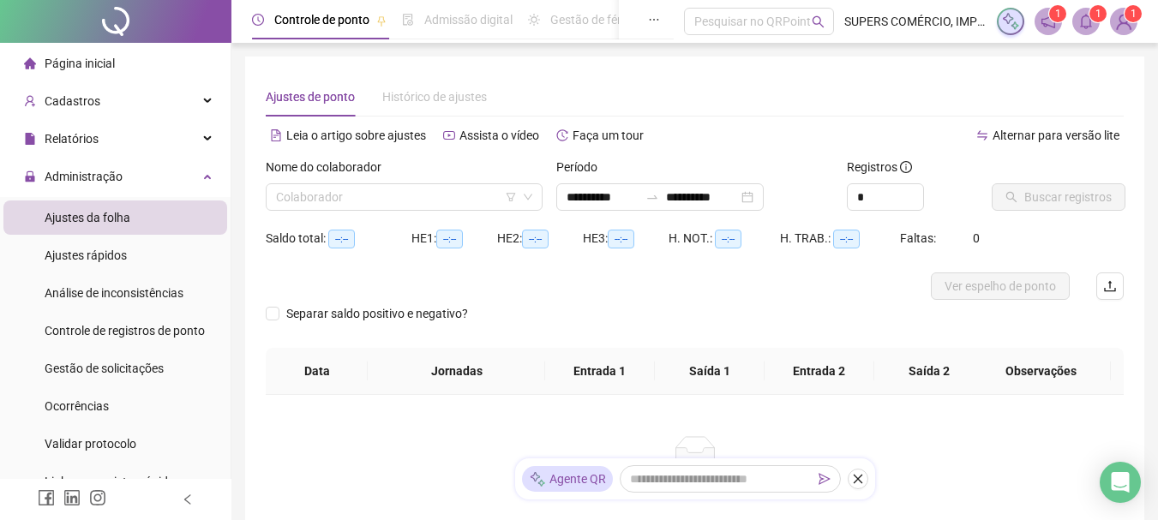
type input "**********"
click at [478, 189] on input "search" at bounding box center [396, 197] width 241 height 26
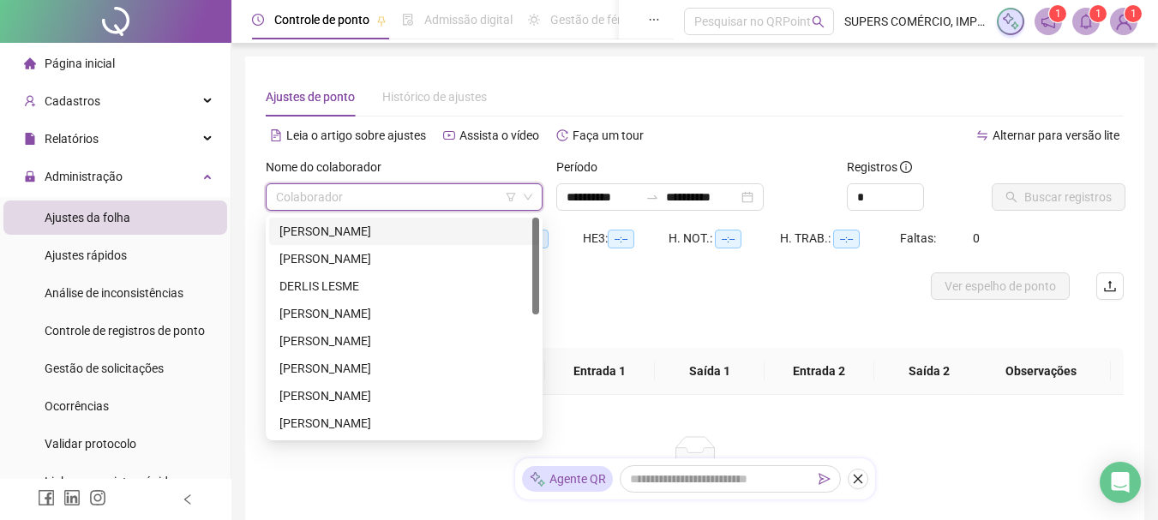
click at [384, 227] on div "[PERSON_NAME]" at bounding box center [405, 231] width 250 height 19
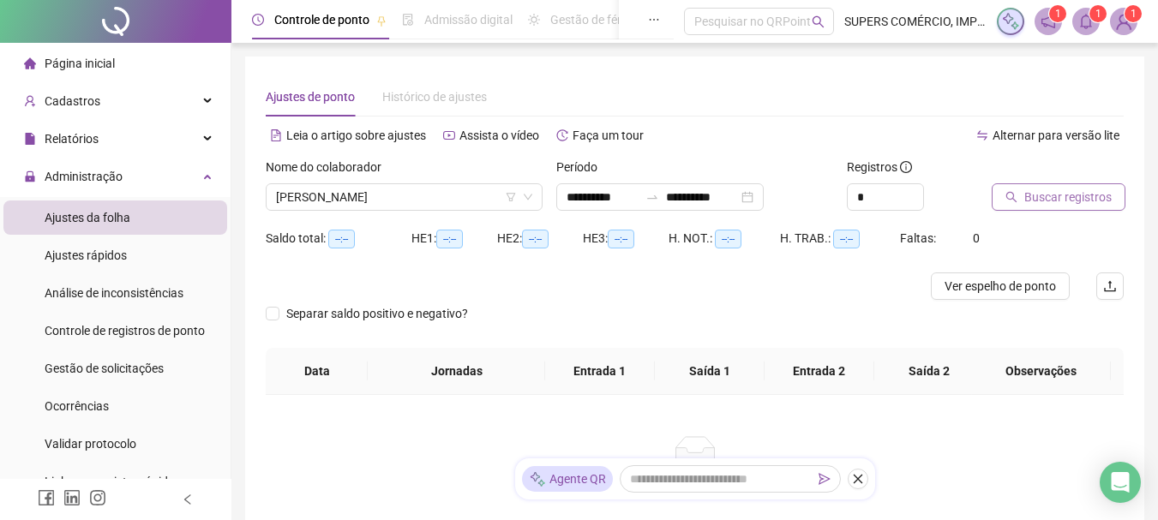
click at [1092, 199] on span "Buscar registros" at bounding box center [1068, 197] width 87 height 19
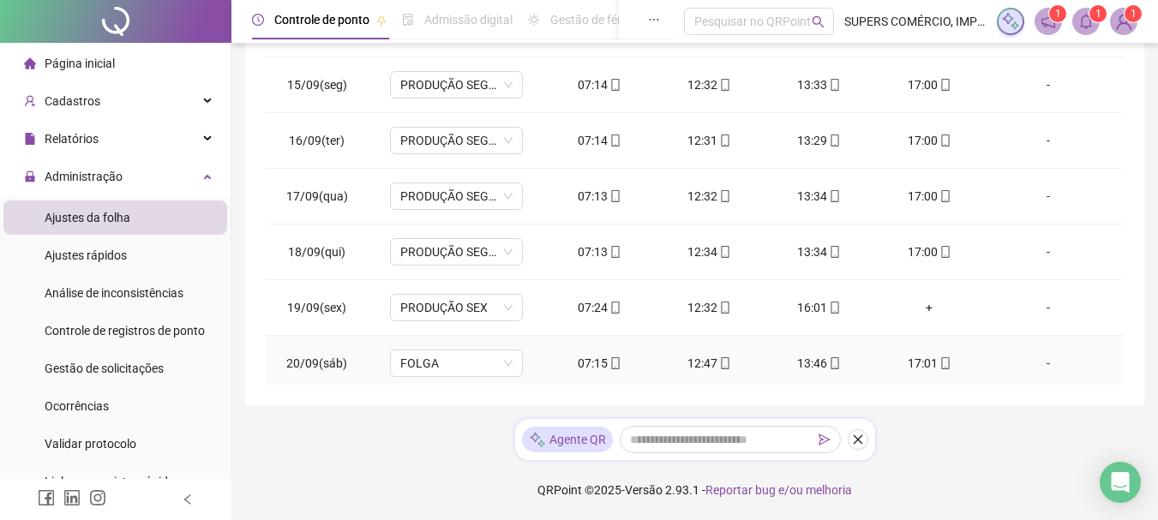
scroll to position [804, 0]
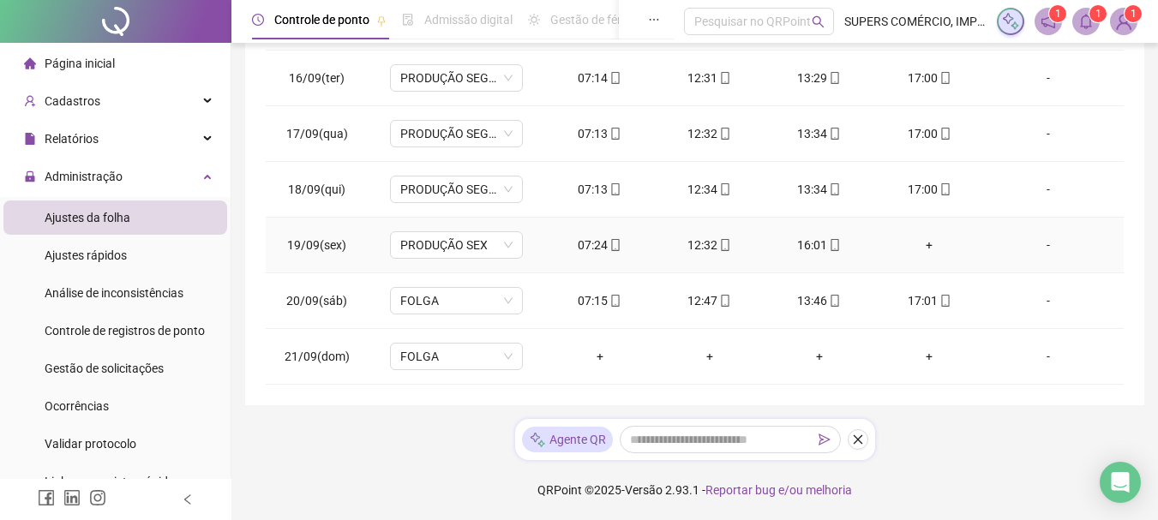
click at [917, 241] on div "+" at bounding box center [929, 245] width 82 height 19
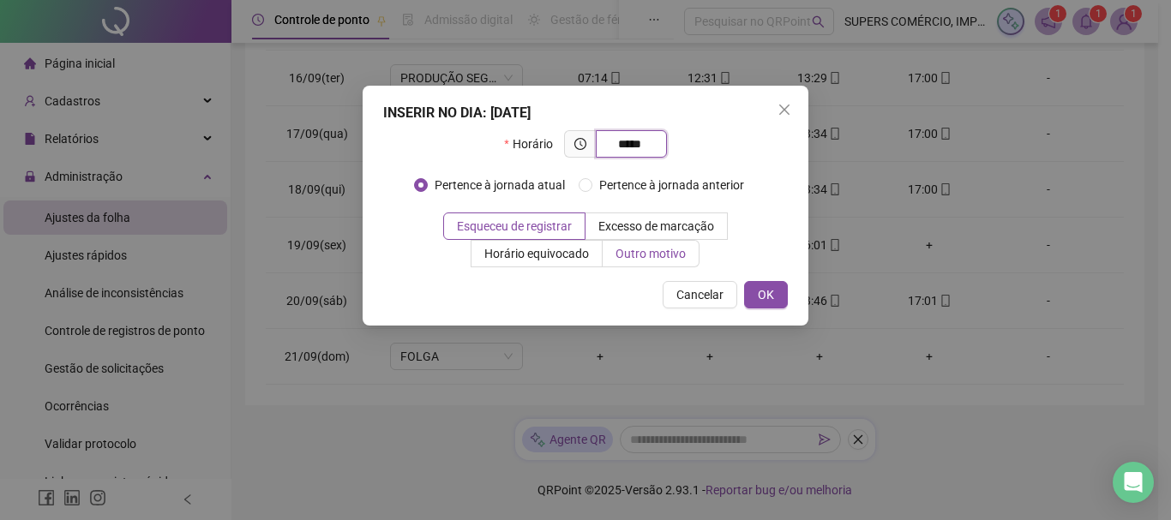
type input "*****"
click at [666, 253] on span "Outro motivo" at bounding box center [651, 254] width 70 height 14
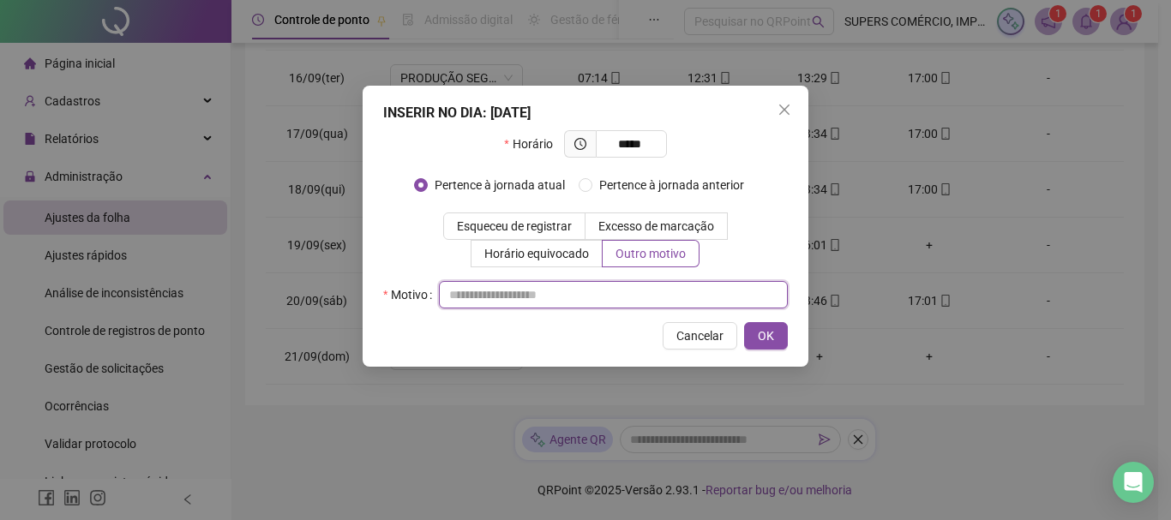
click at [512, 297] on input "text" at bounding box center [613, 294] width 349 height 27
type input "**********"
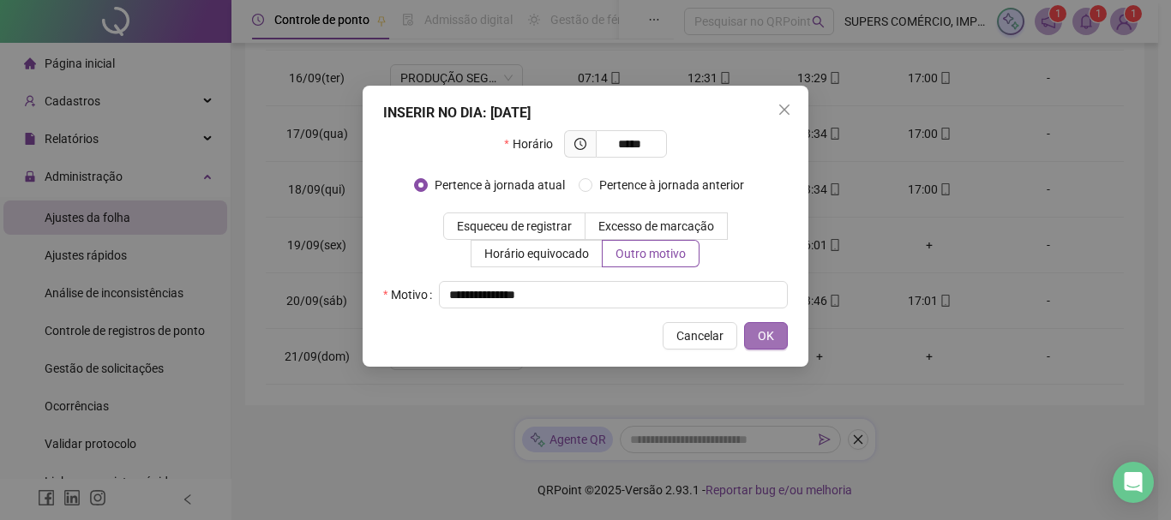
click at [791, 330] on div "**********" at bounding box center [586, 226] width 446 height 281
click at [785, 330] on button "OK" at bounding box center [766, 335] width 44 height 27
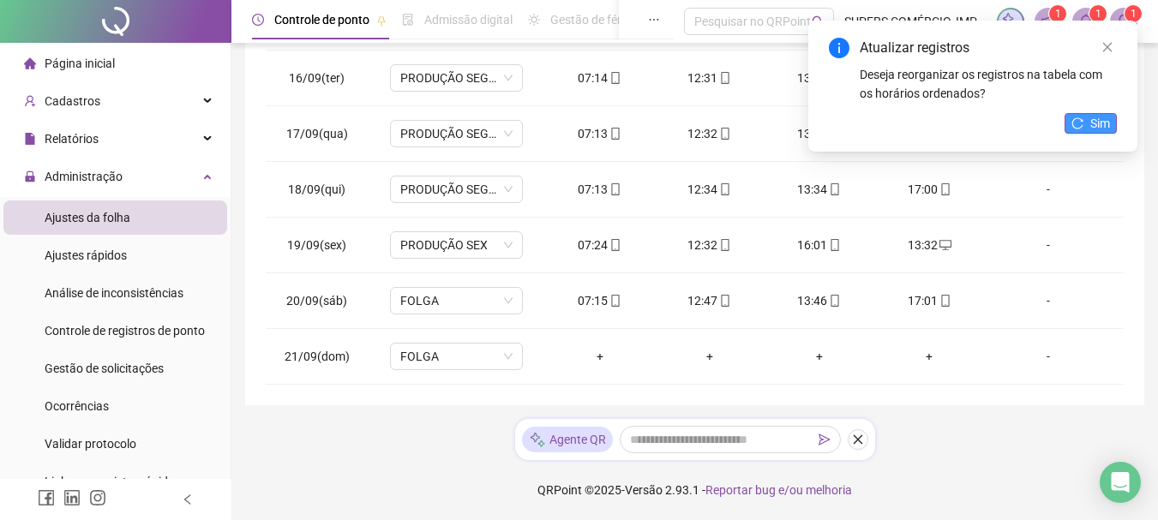
click at [1089, 116] on button "Sim" at bounding box center [1091, 123] width 52 height 21
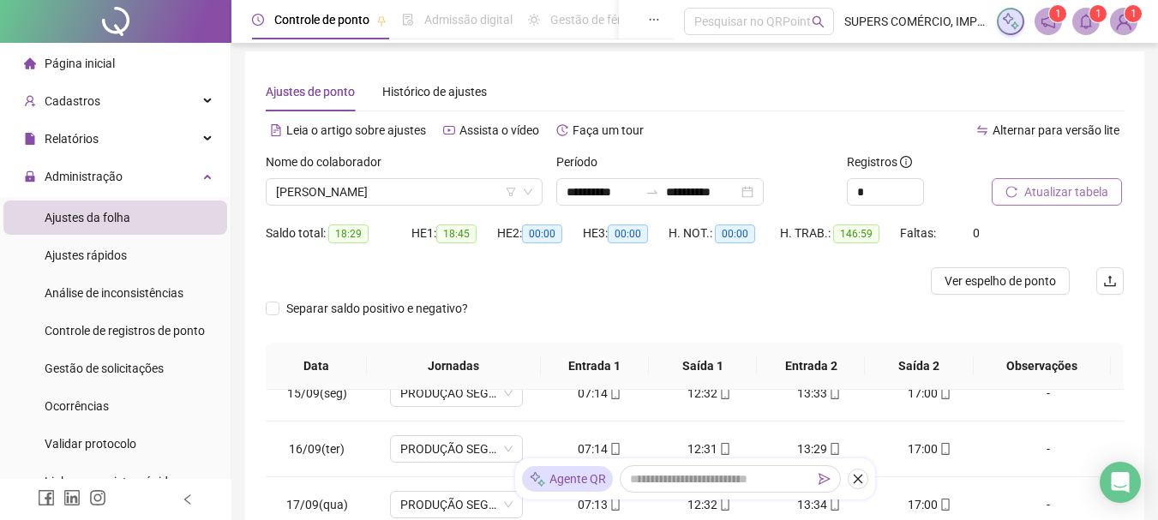
scroll to position [0, 0]
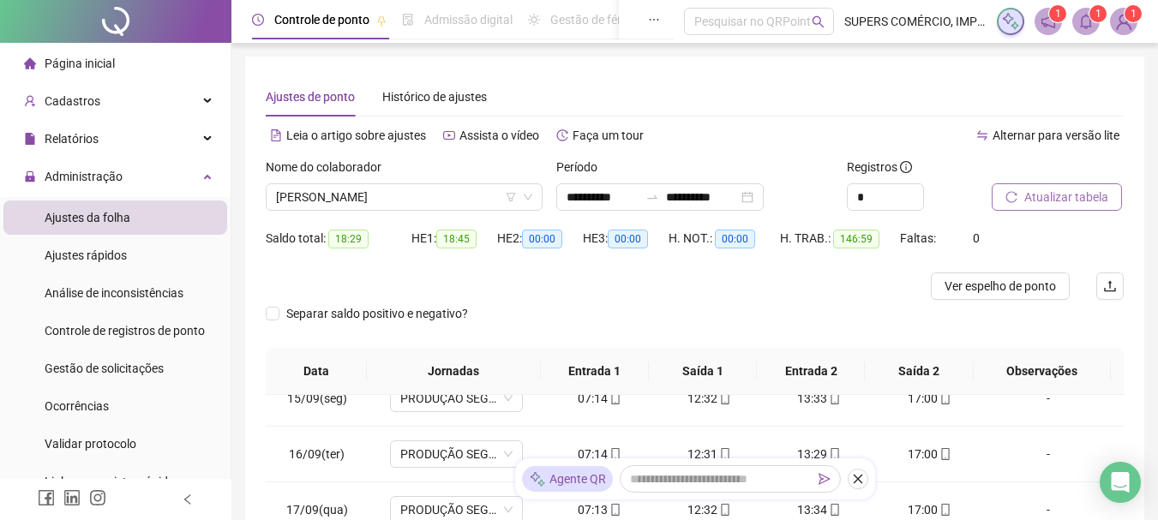
click at [1083, 195] on span "Atualizar tabela" at bounding box center [1067, 197] width 84 height 19
click at [1009, 283] on span "Ver espelho de ponto" at bounding box center [1000, 286] width 111 height 19
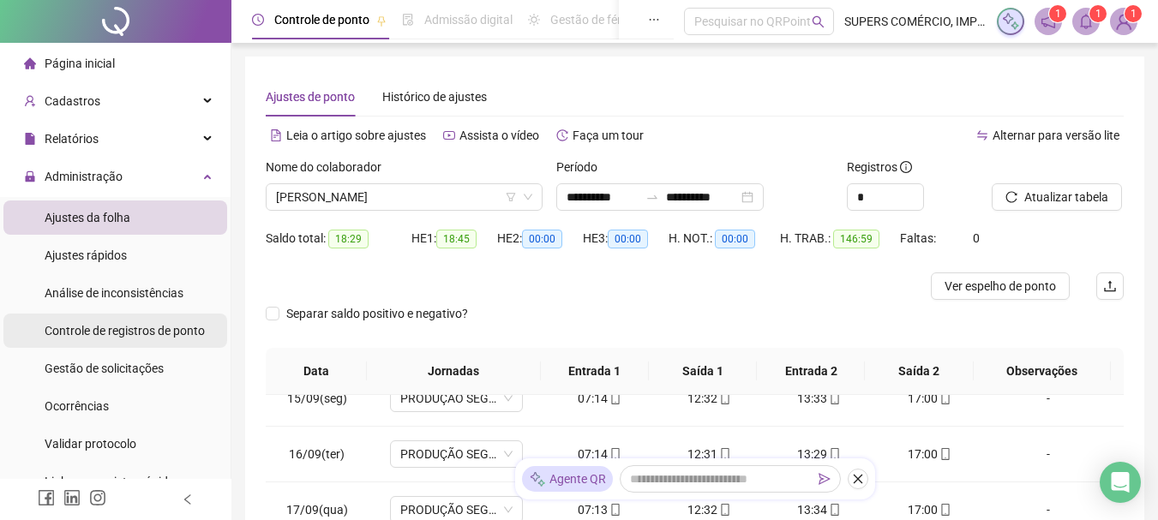
click at [117, 328] on span "Controle de registros de ponto" at bounding box center [125, 331] width 160 height 14
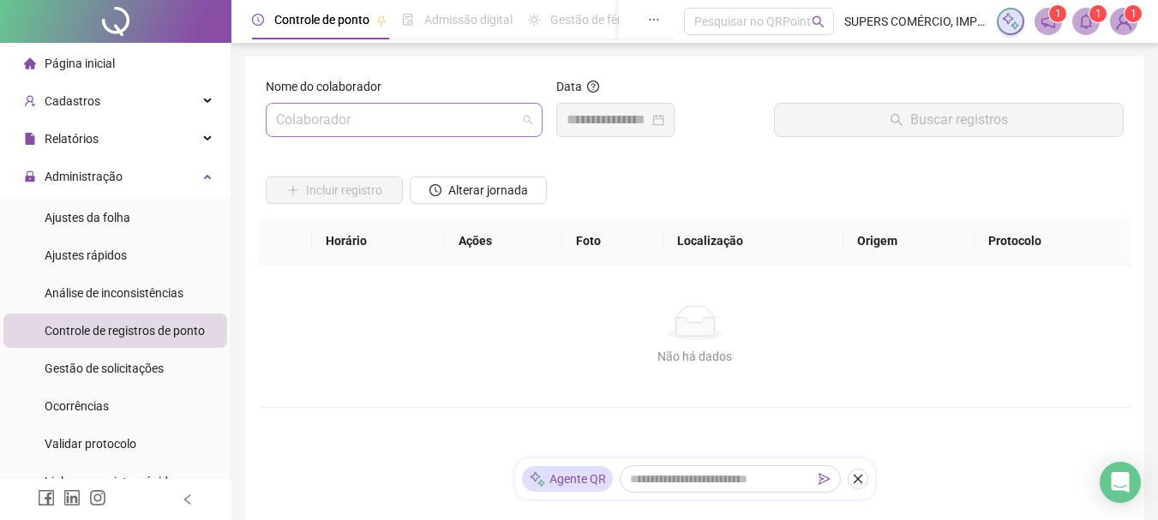
click at [431, 119] on input "search" at bounding box center [396, 120] width 241 height 33
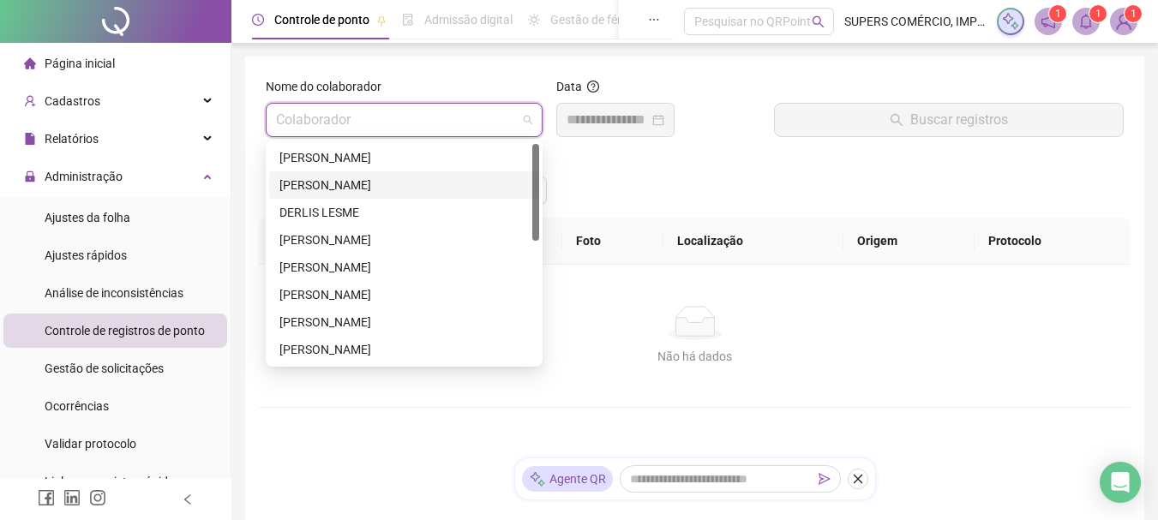
click at [357, 184] on div "[PERSON_NAME]" at bounding box center [405, 185] width 250 height 19
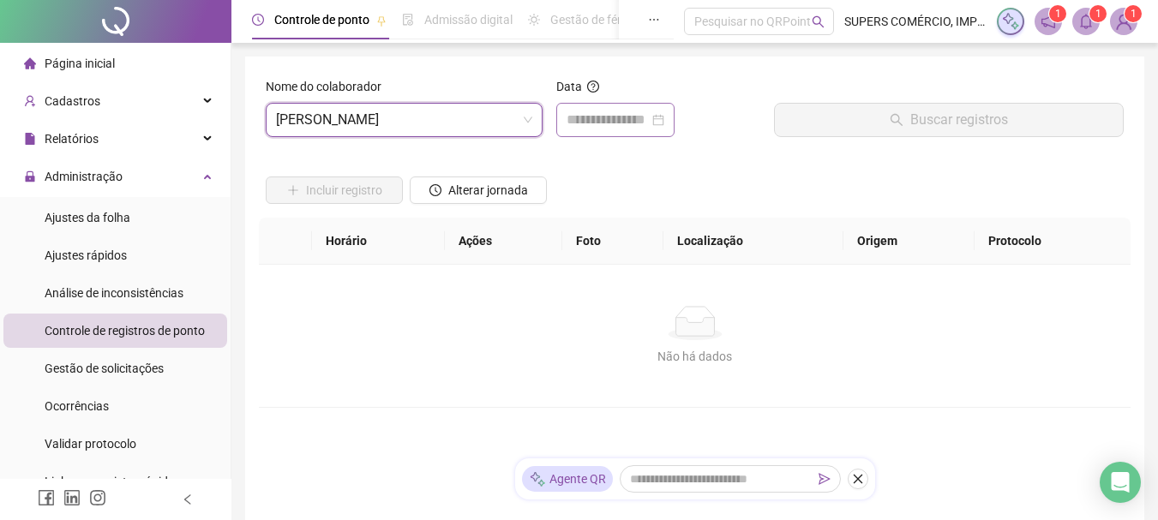
click at [622, 106] on div at bounding box center [615, 120] width 118 height 34
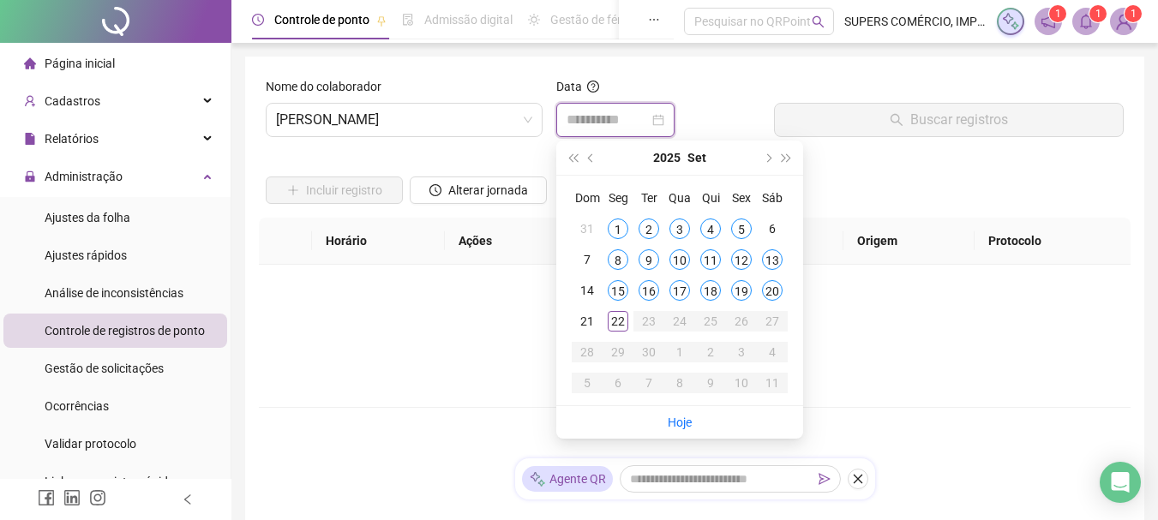
type input "**********"
click at [744, 291] on div "19" at bounding box center [741, 290] width 21 height 21
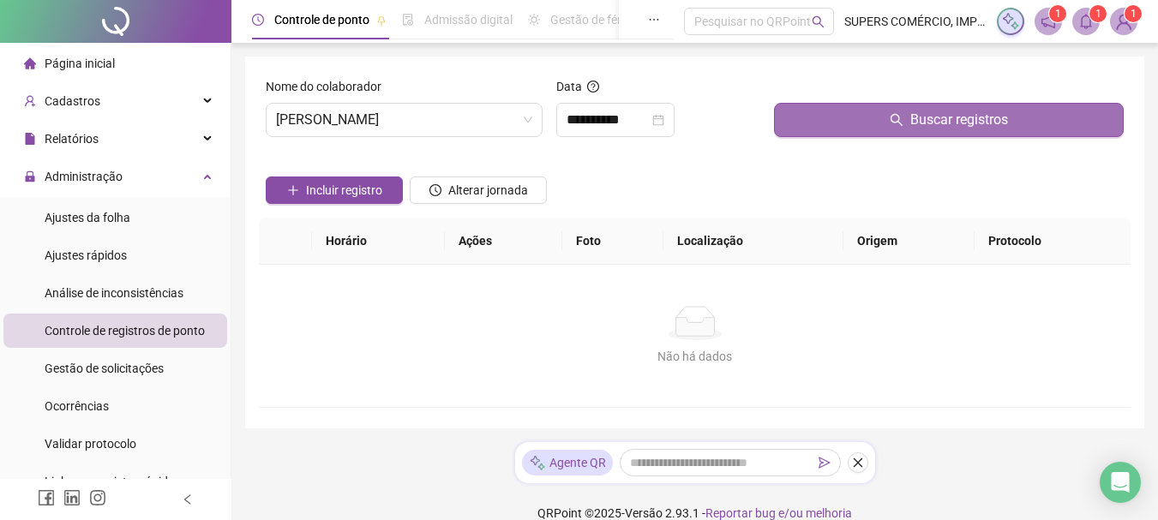
click at [870, 135] on button "Buscar registros" at bounding box center [949, 120] width 350 height 34
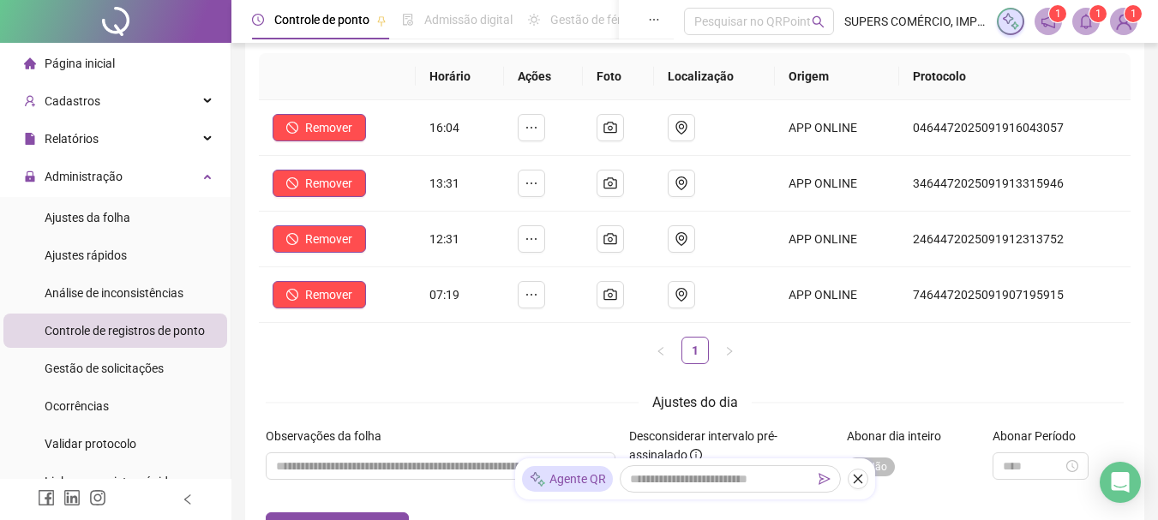
scroll to position [171, 0]
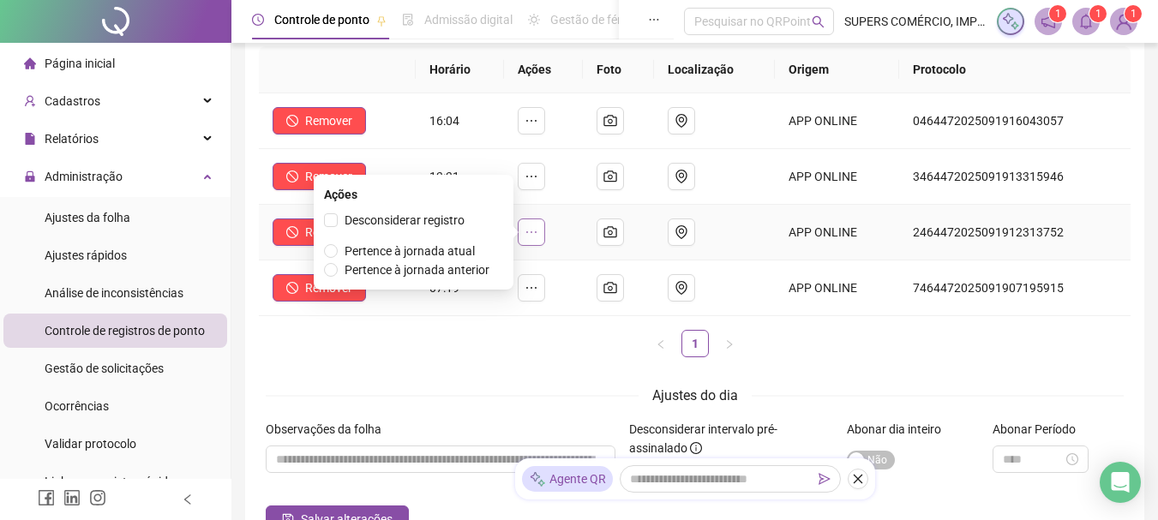
click at [538, 234] on icon "ellipsis" at bounding box center [532, 233] width 14 height 14
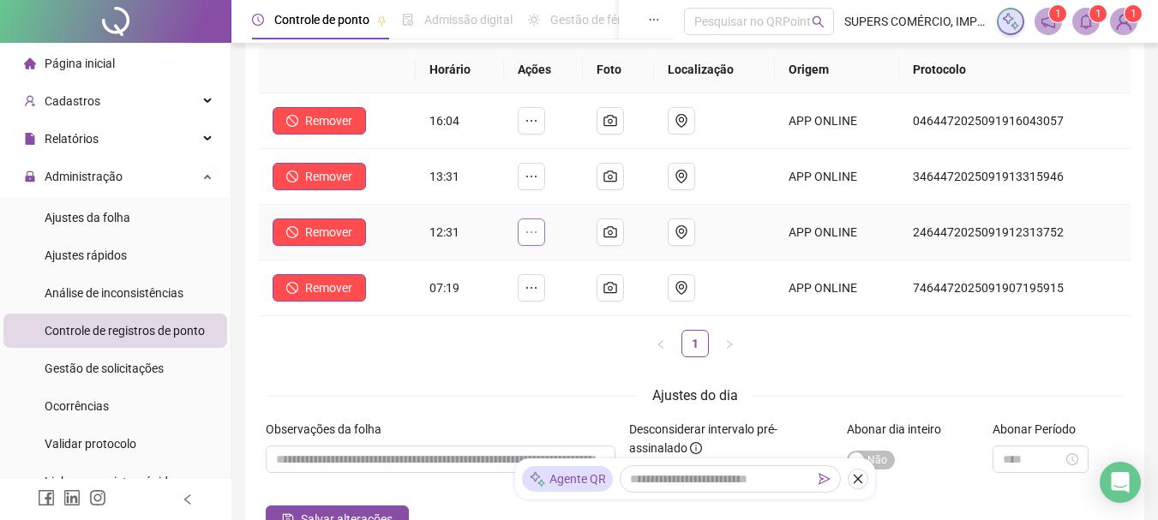
click at [535, 233] on icon "ellipsis" at bounding box center [532, 233] width 14 height 14
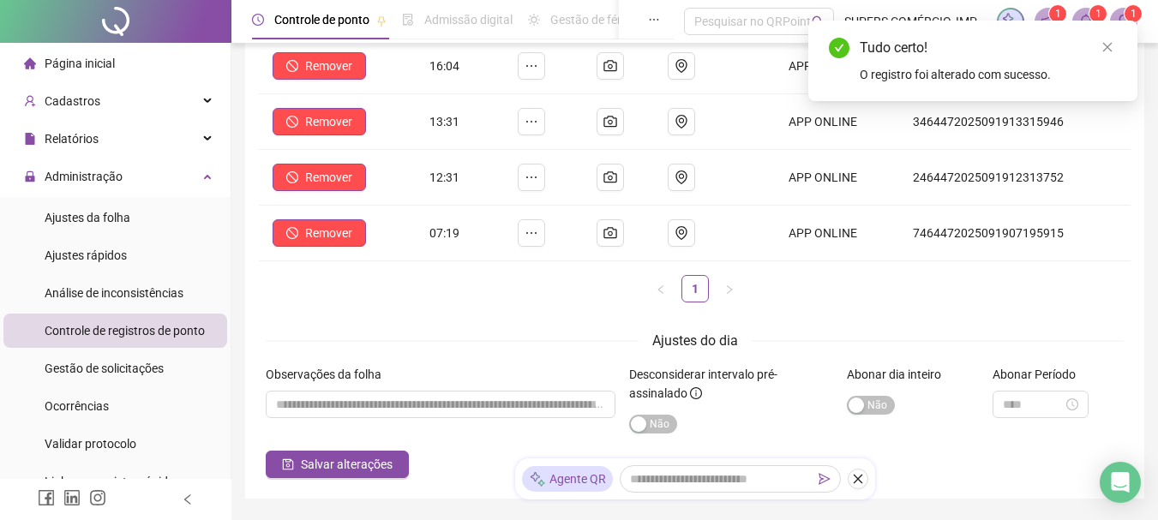
scroll to position [257, 0]
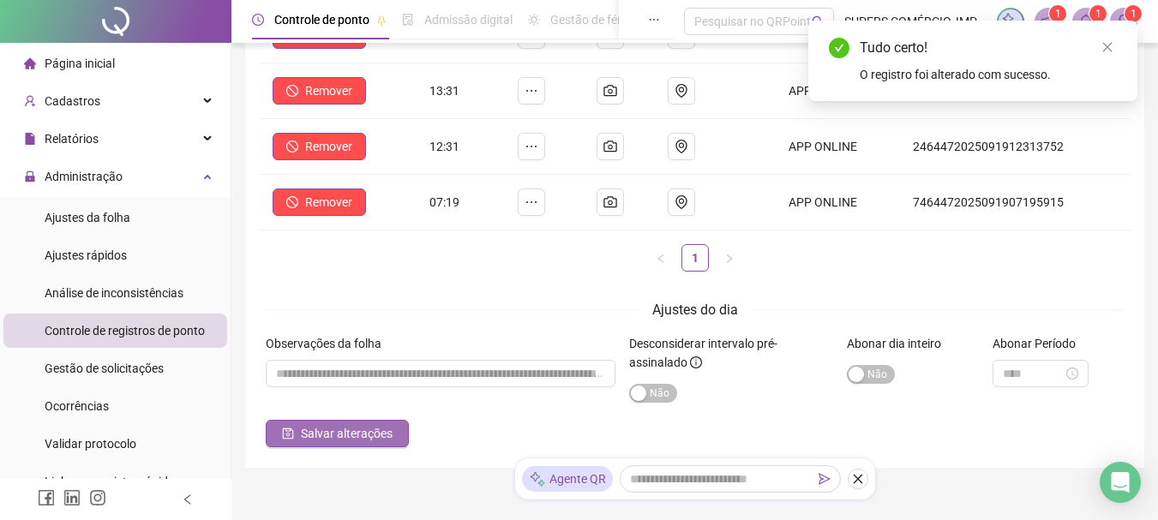
click at [333, 430] on span "Salvar alterações" at bounding box center [347, 433] width 92 height 19
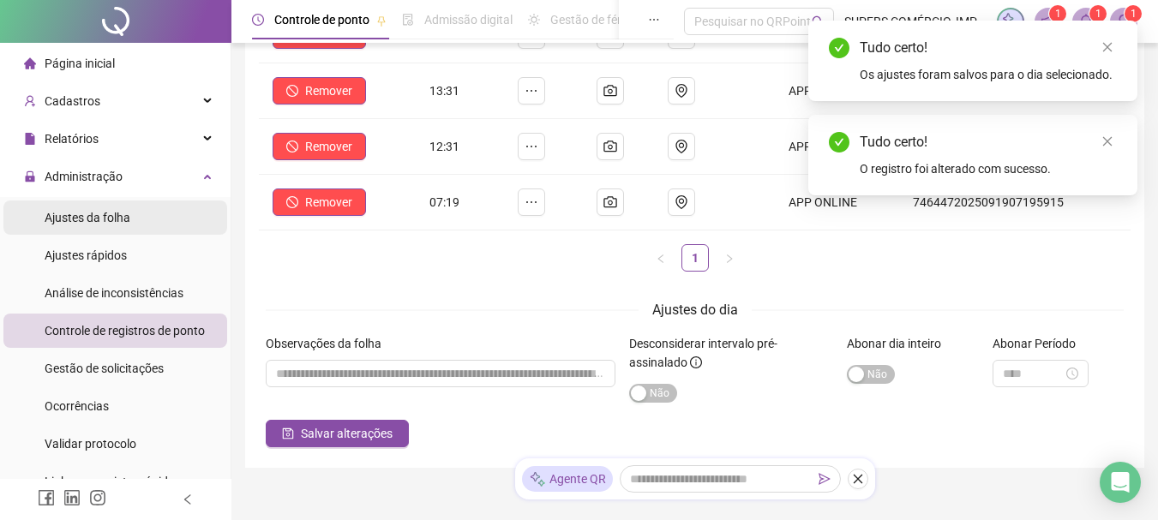
click at [95, 213] on span "Ajustes da folha" at bounding box center [88, 218] width 86 height 14
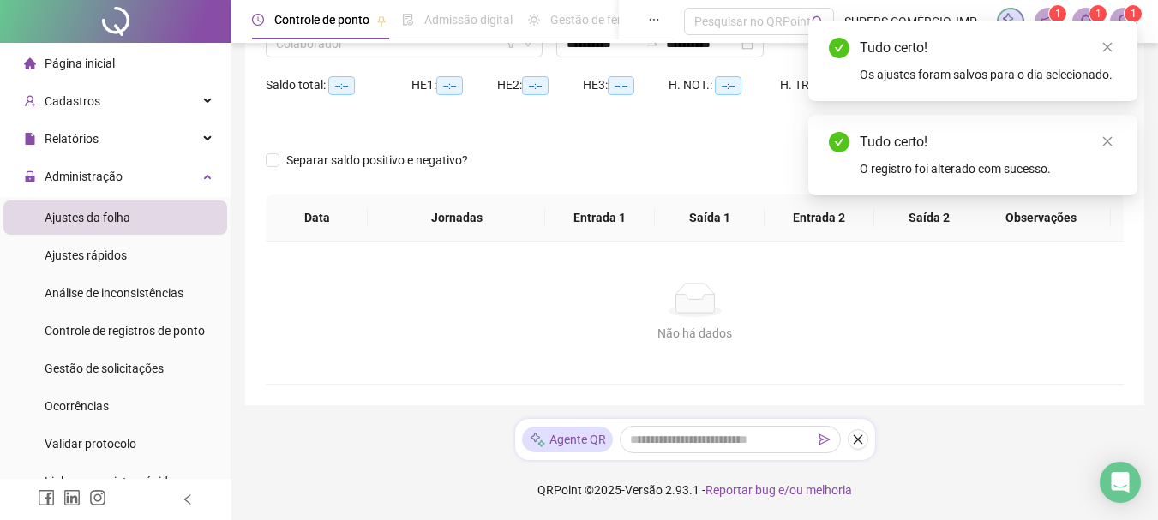
type input "**********"
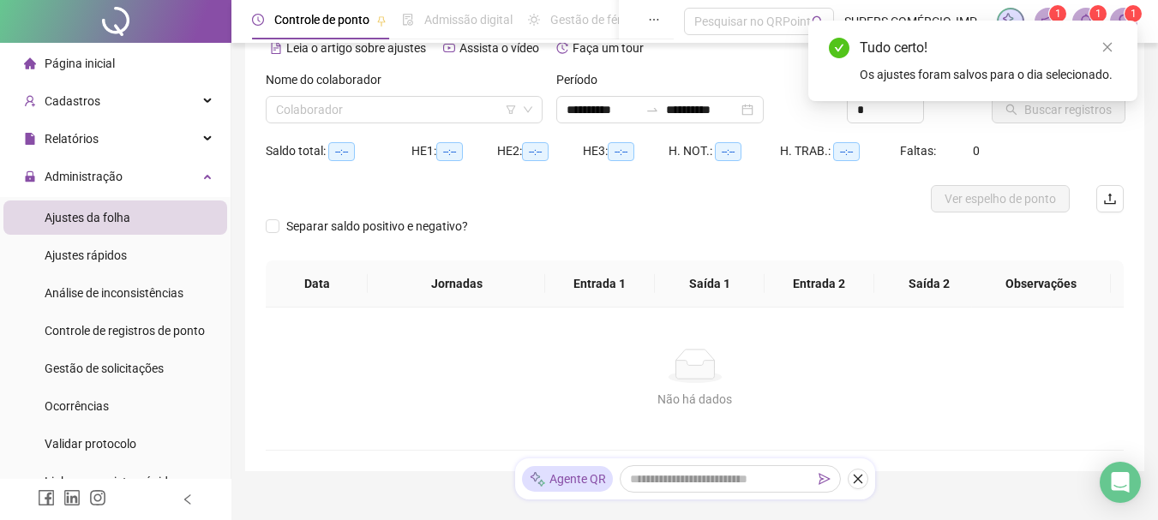
scroll to position [68, 0]
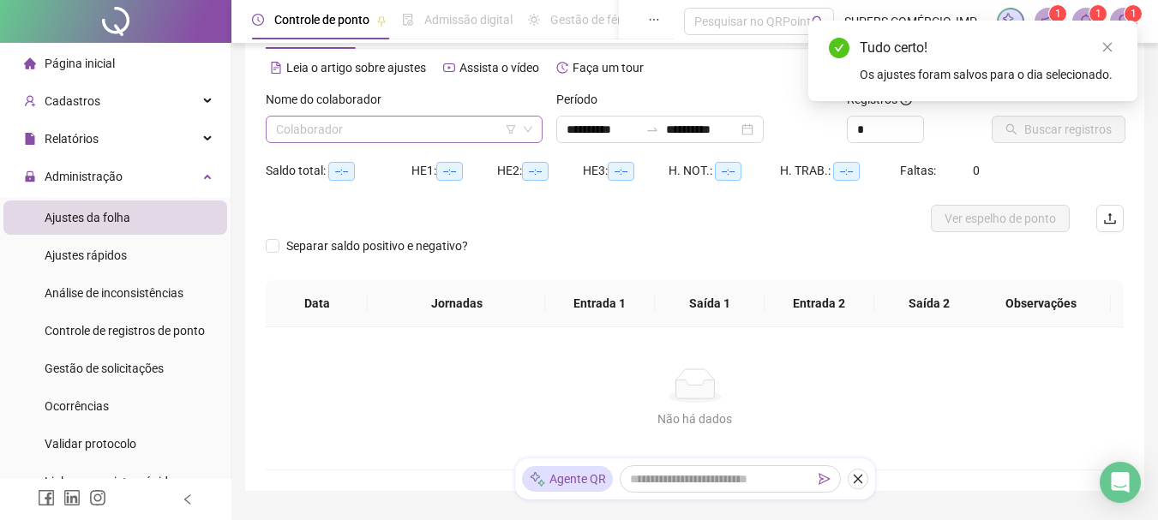
click at [448, 122] on input "search" at bounding box center [396, 130] width 241 height 26
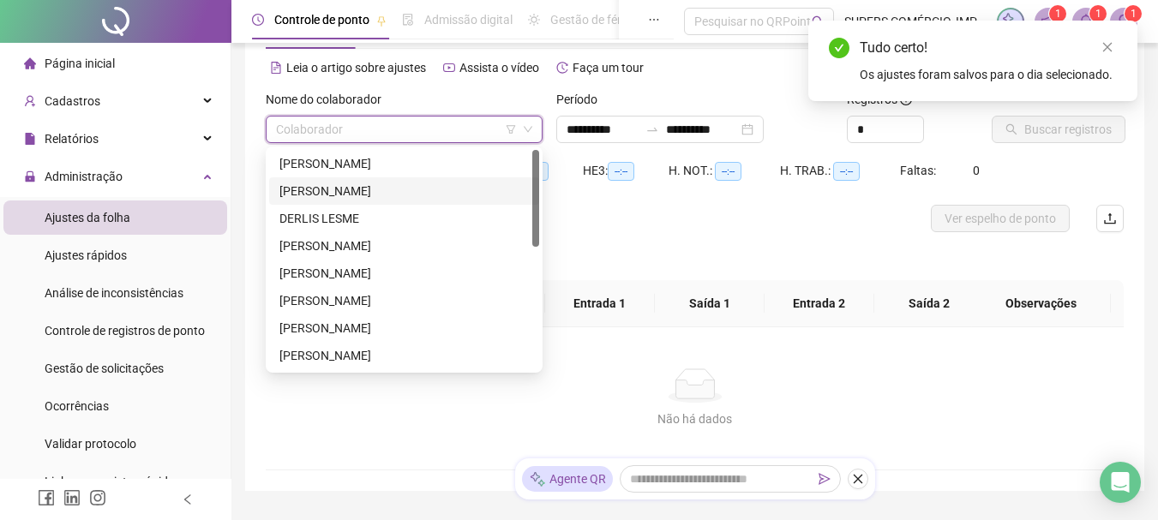
click at [349, 192] on div "[PERSON_NAME]" at bounding box center [405, 191] width 250 height 19
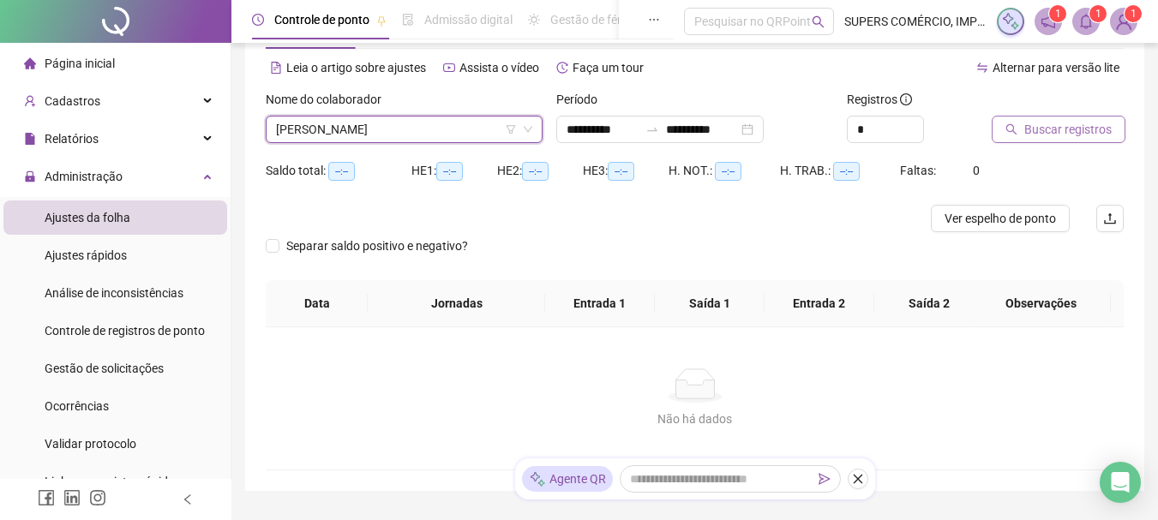
click at [1053, 125] on span "Buscar registros" at bounding box center [1068, 129] width 87 height 19
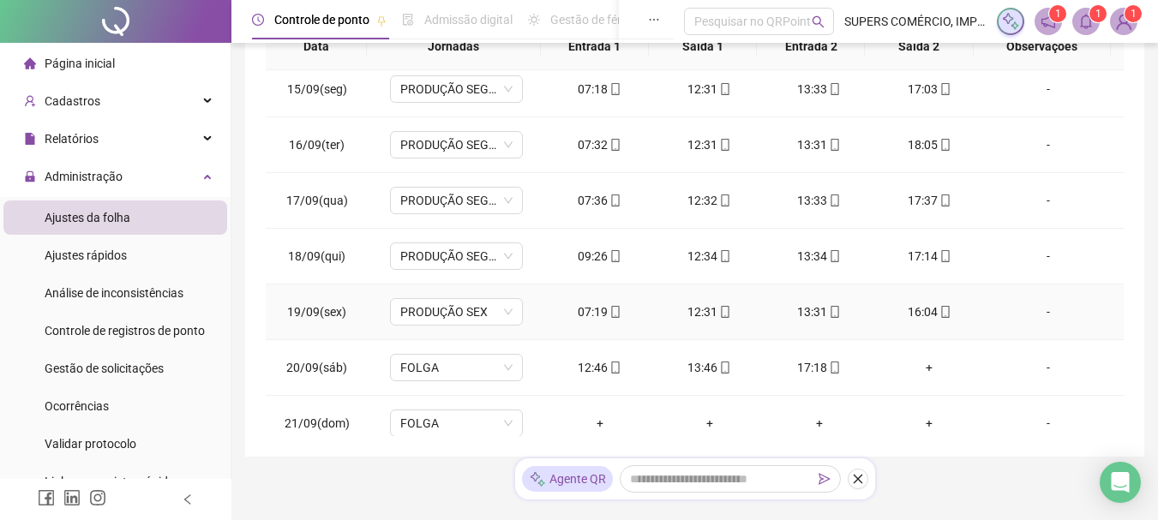
scroll to position [804, 0]
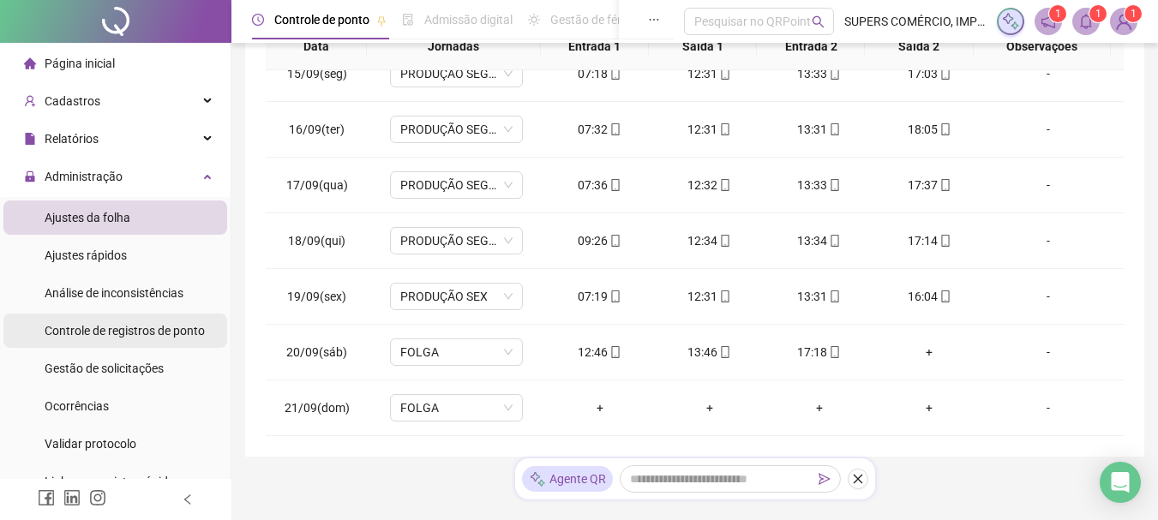
click at [133, 333] on span "Controle de registros de ponto" at bounding box center [125, 331] width 160 height 14
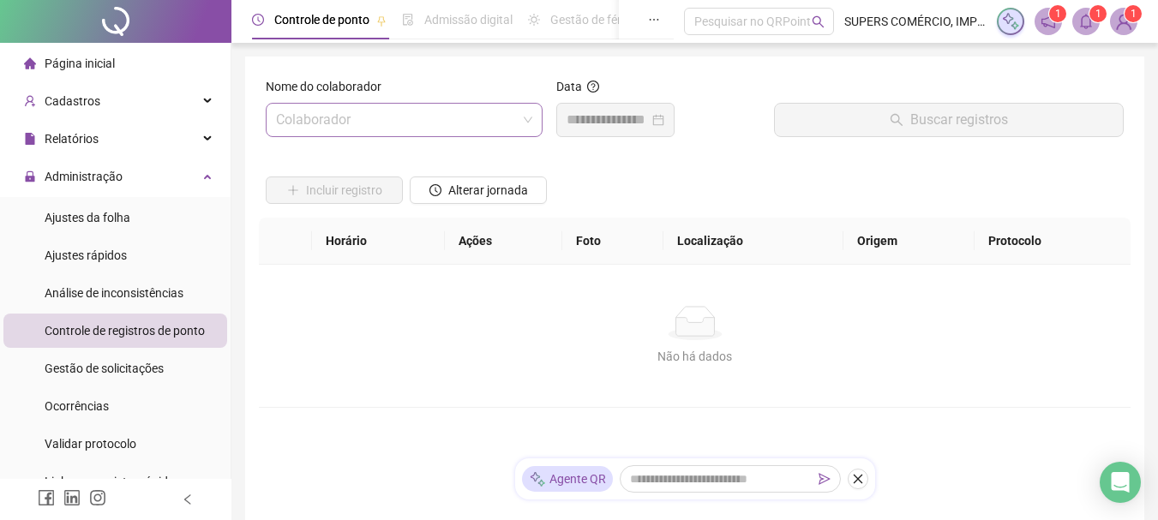
click at [478, 125] on input "search" at bounding box center [396, 120] width 241 height 33
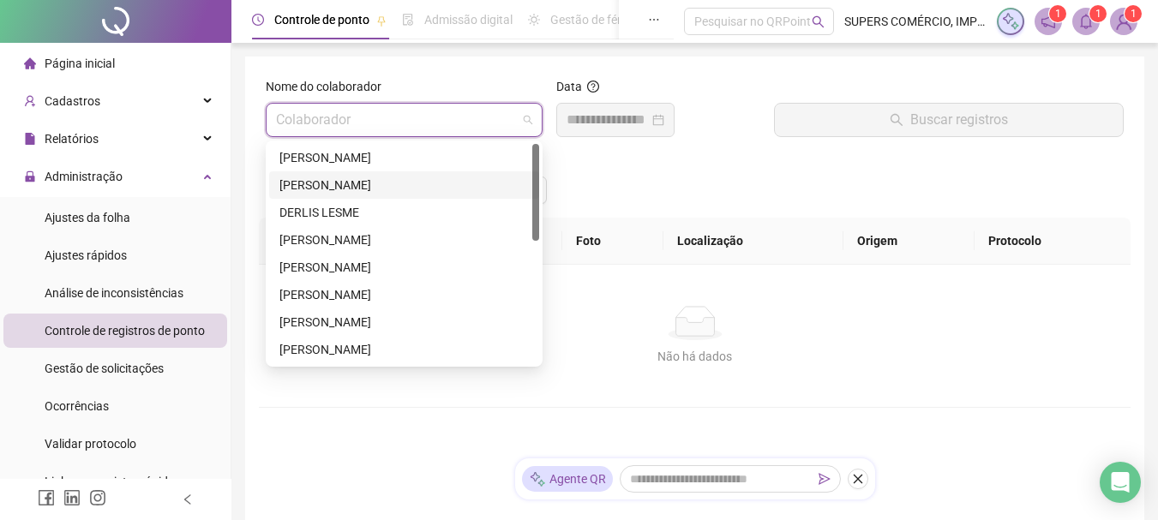
click at [358, 183] on div "[PERSON_NAME]" at bounding box center [405, 185] width 250 height 19
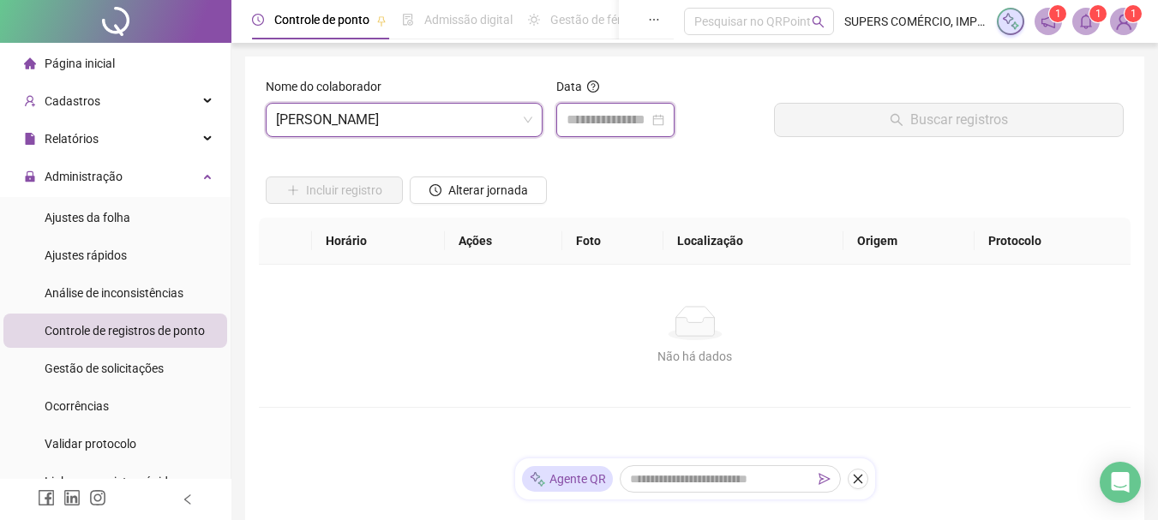
click at [575, 128] on input at bounding box center [608, 120] width 82 height 21
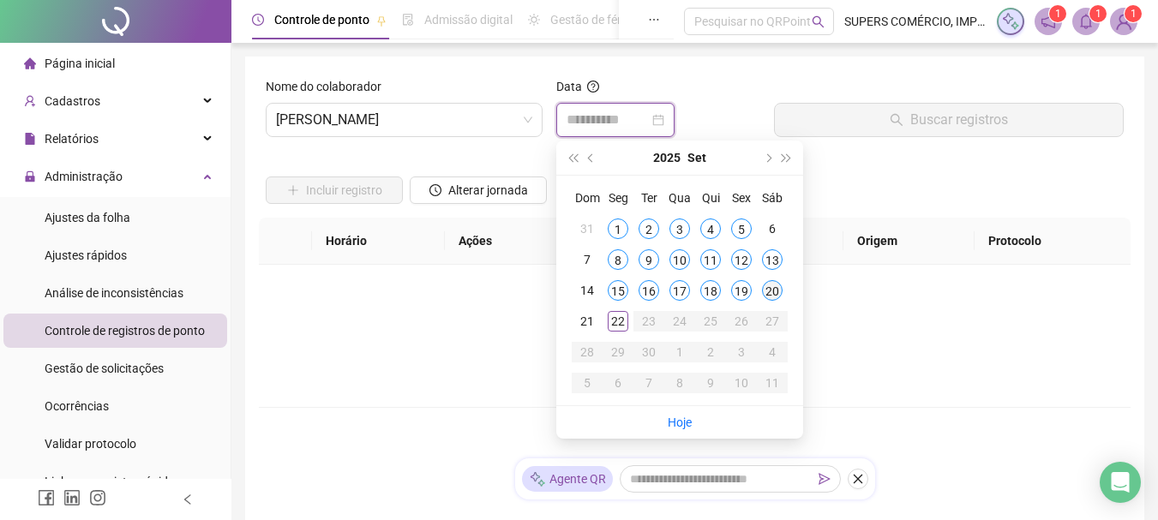
type input "**********"
click at [766, 283] on div "20" at bounding box center [772, 290] width 21 height 21
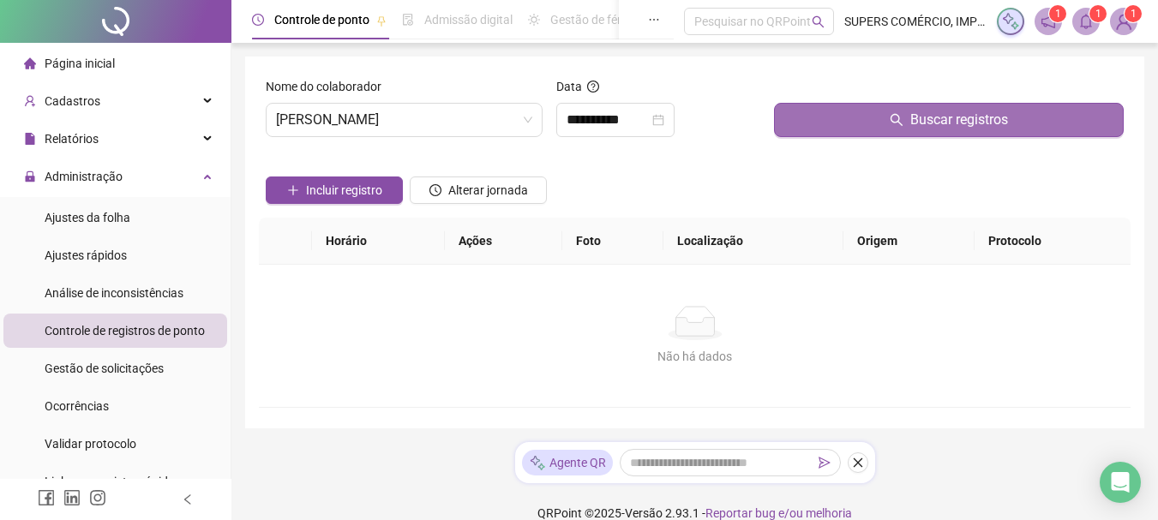
click at [874, 129] on button "Buscar registros" at bounding box center [949, 120] width 350 height 34
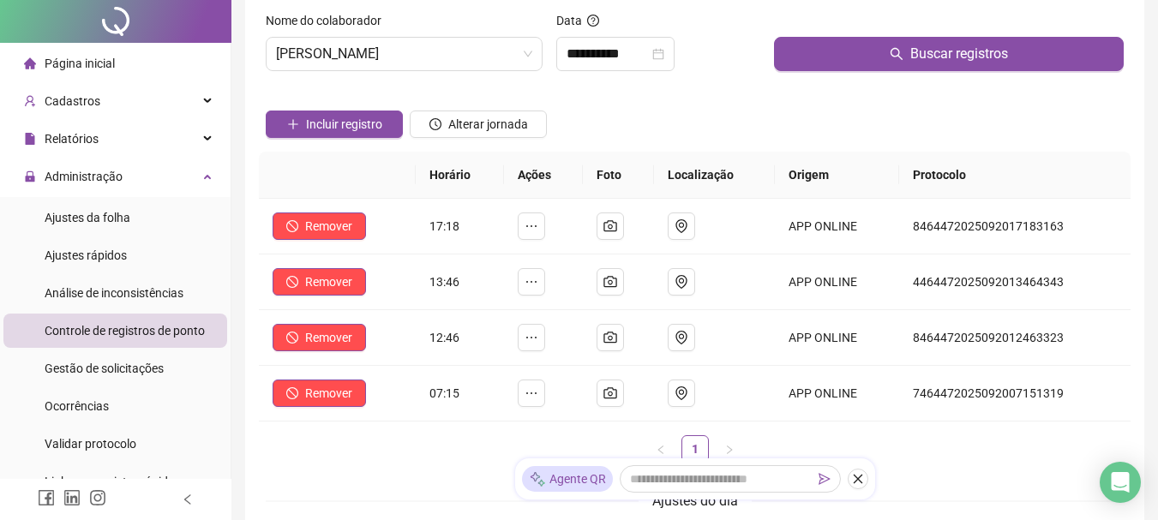
scroll to position [86, 0]
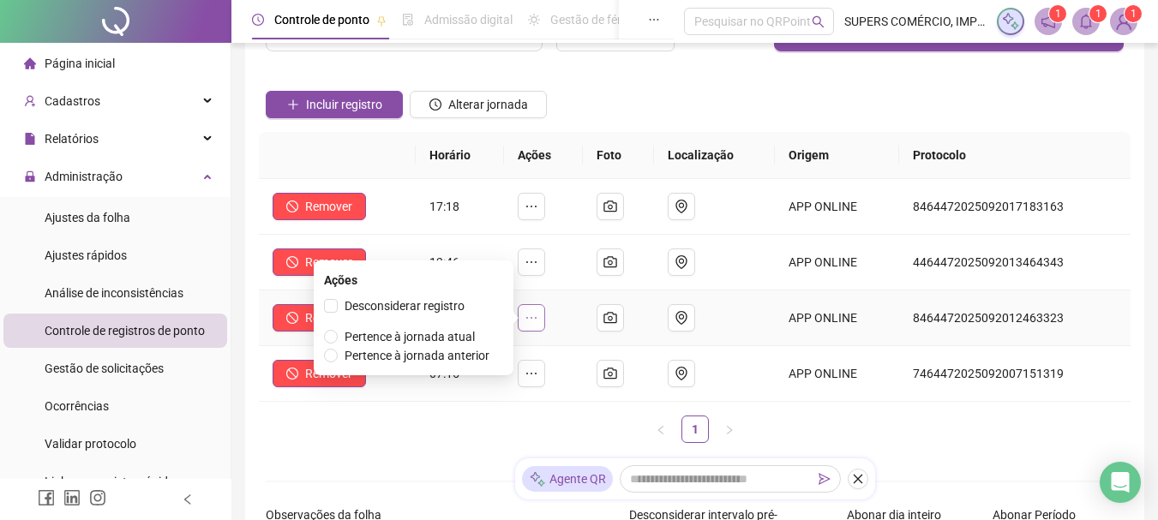
click at [538, 316] on icon "ellipsis" at bounding box center [532, 318] width 14 height 14
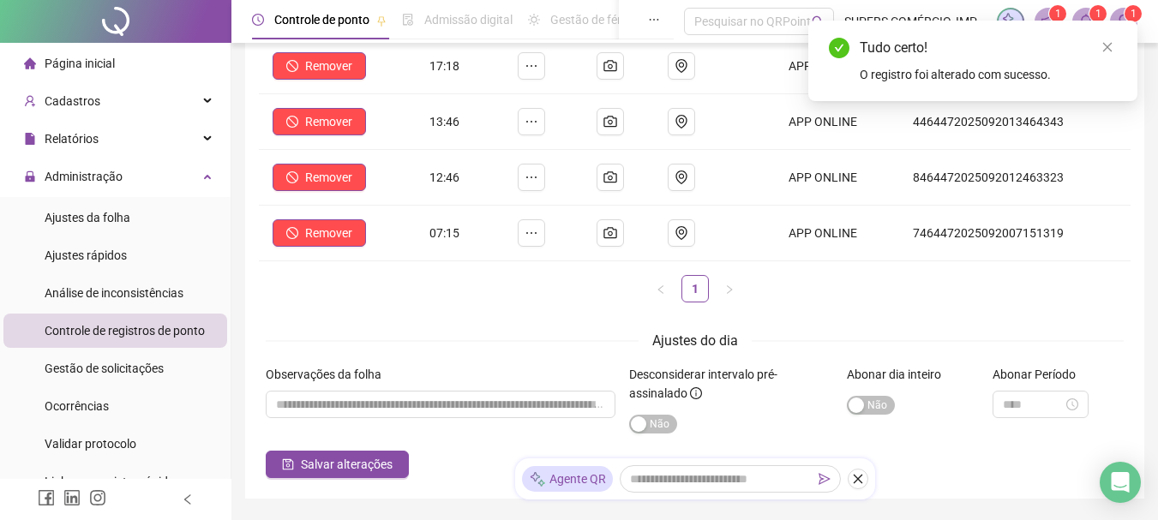
scroll to position [257, 0]
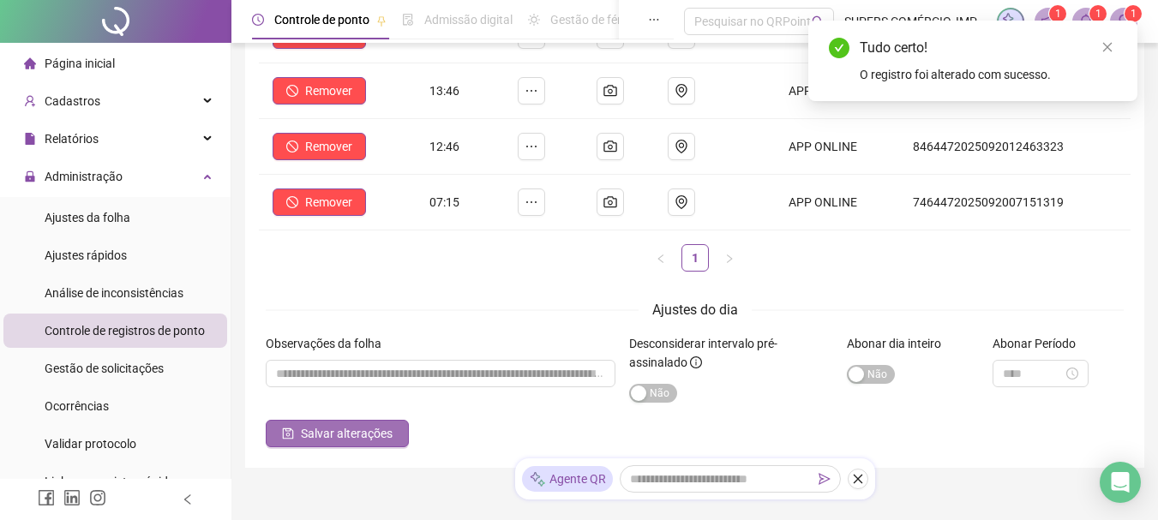
click at [347, 434] on span "Salvar alterações" at bounding box center [347, 433] width 92 height 19
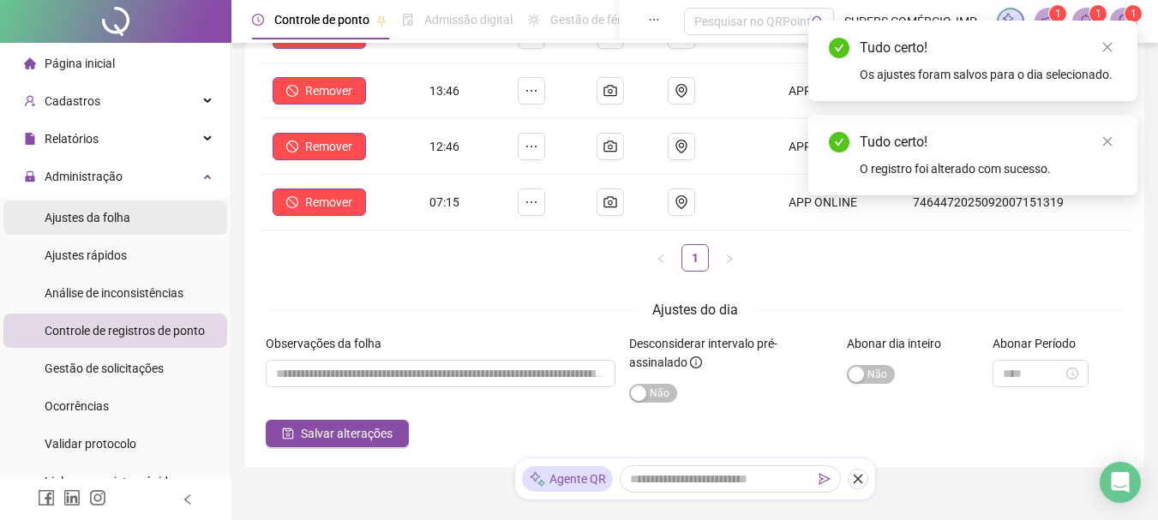
click at [131, 211] on li "Ajustes da folha" at bounding box center [115, 218] width 224 height 34
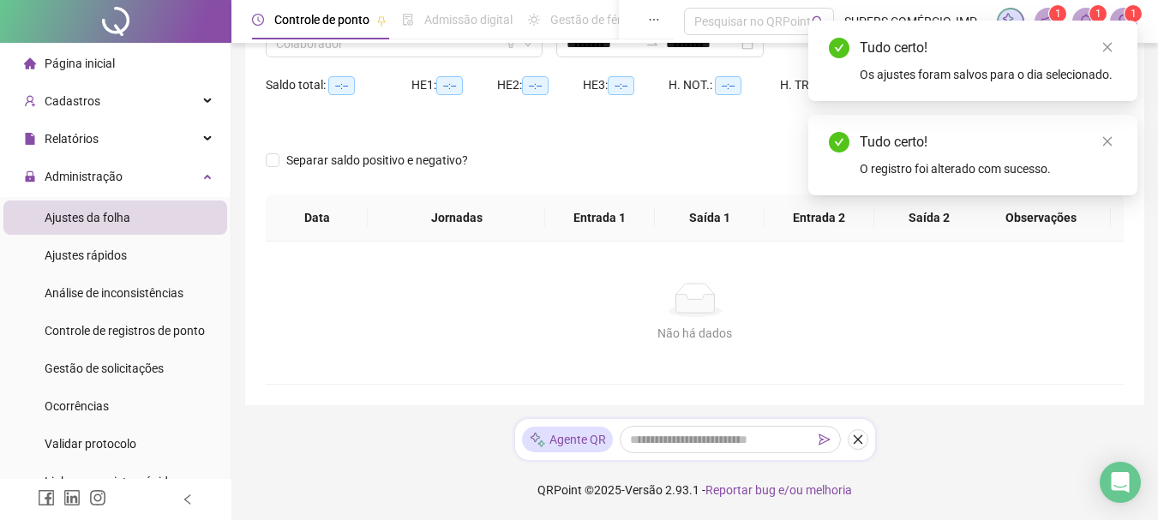
type input "**********"
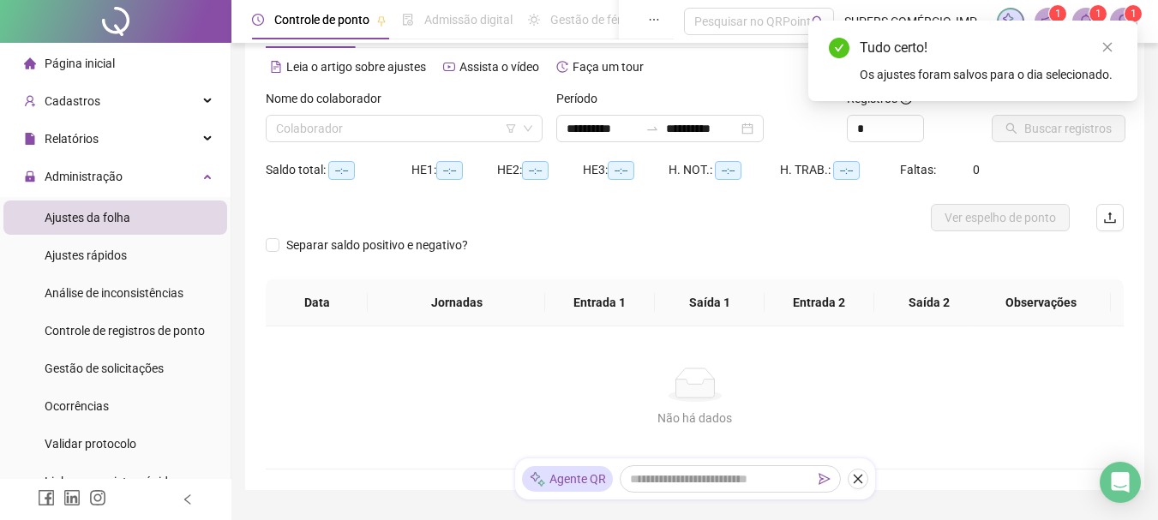
scroll to position [68, 0]
click at [416, 142] on div "Colaborador" at bounding box center [404, 129] width 277 height 27
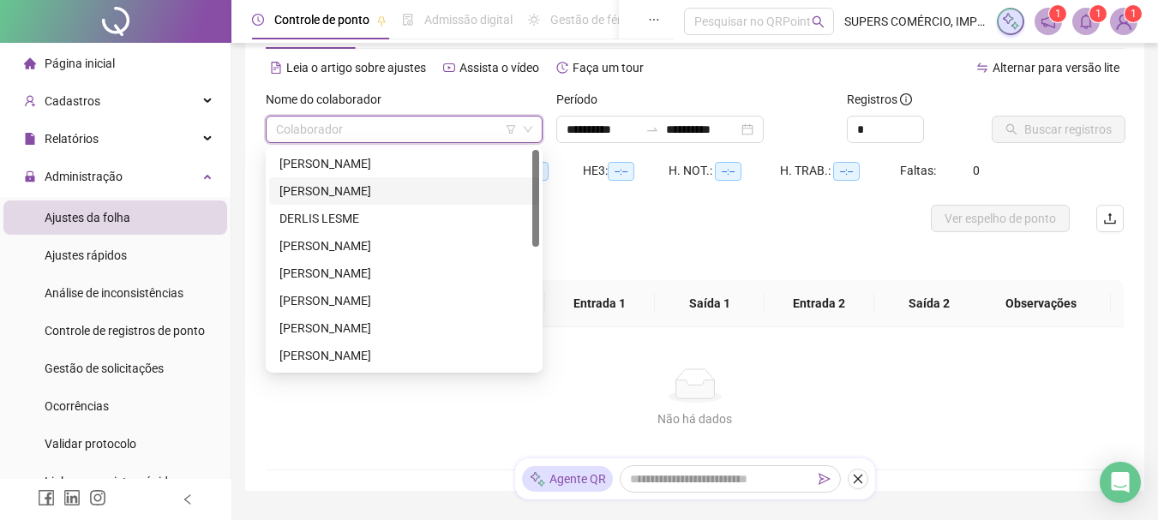
click at [376, 188] on div "[PERSON_NAME]" at bounding box center [405, 191] width 250 height 19
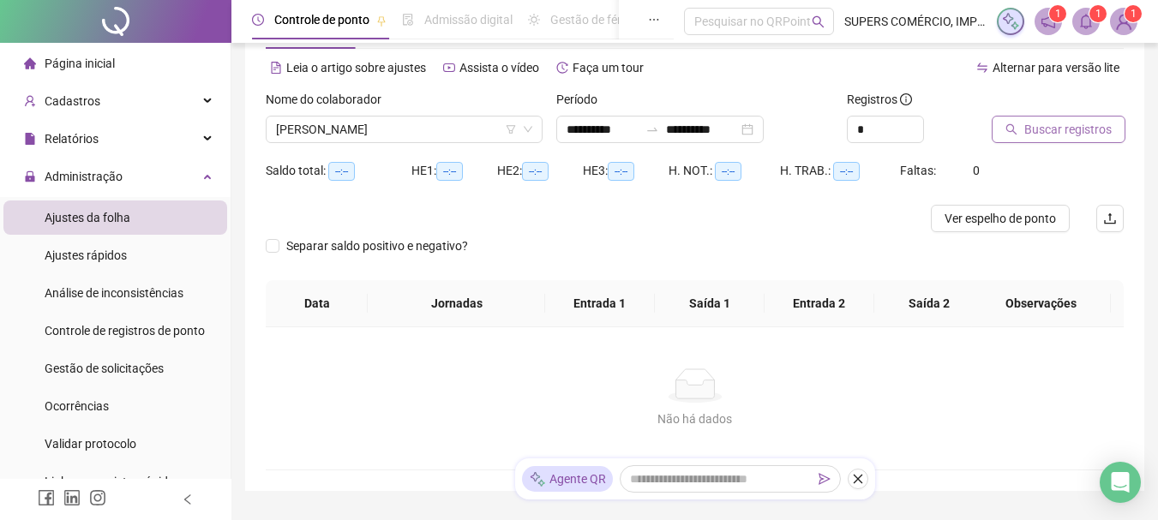
click at [1075, 130] on span "Buscar registros" at bounding box center [1068, 129] width 87 height 19
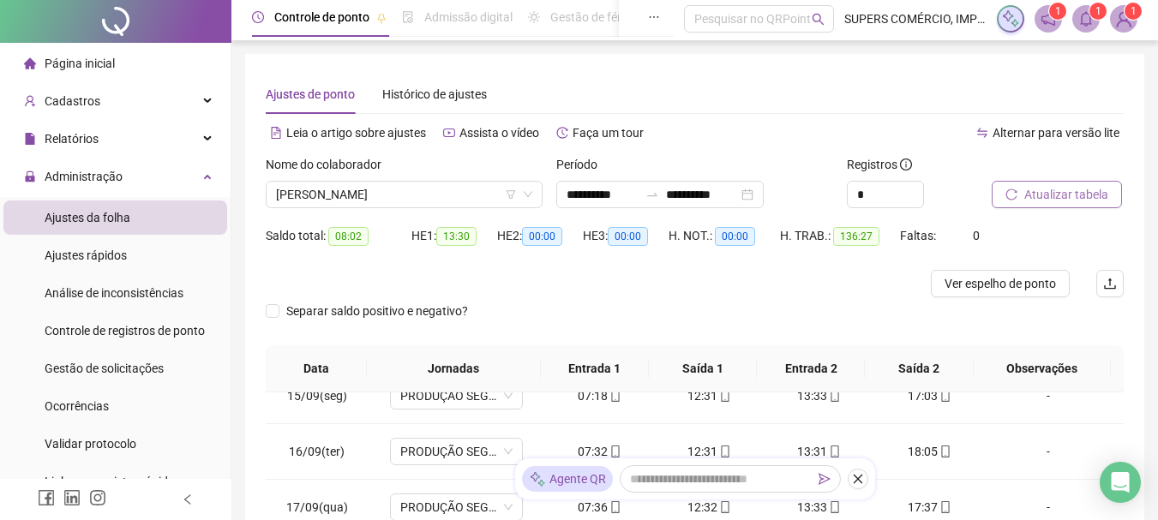
scroll to position [0, 0]
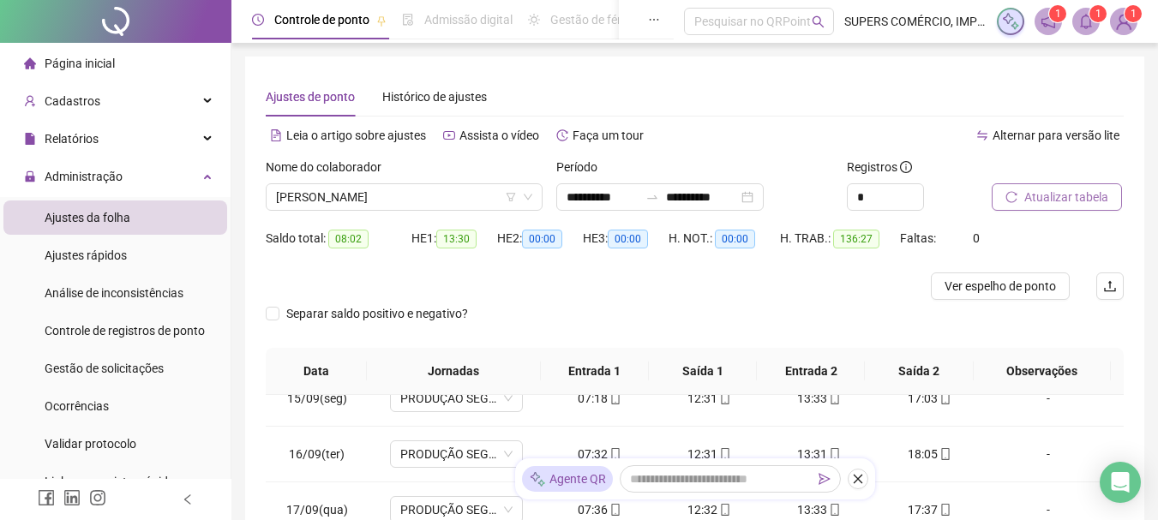
click at [1061, 185] on button "Atualizar tabela" at bounding box center [1057, 196] width 130 height 27
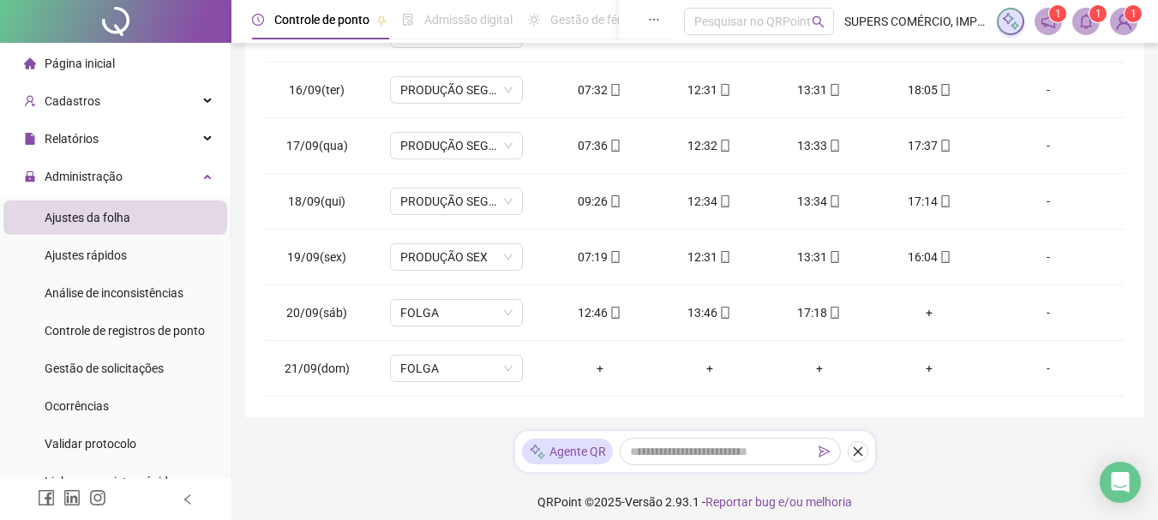
scroll to position [376, 0]
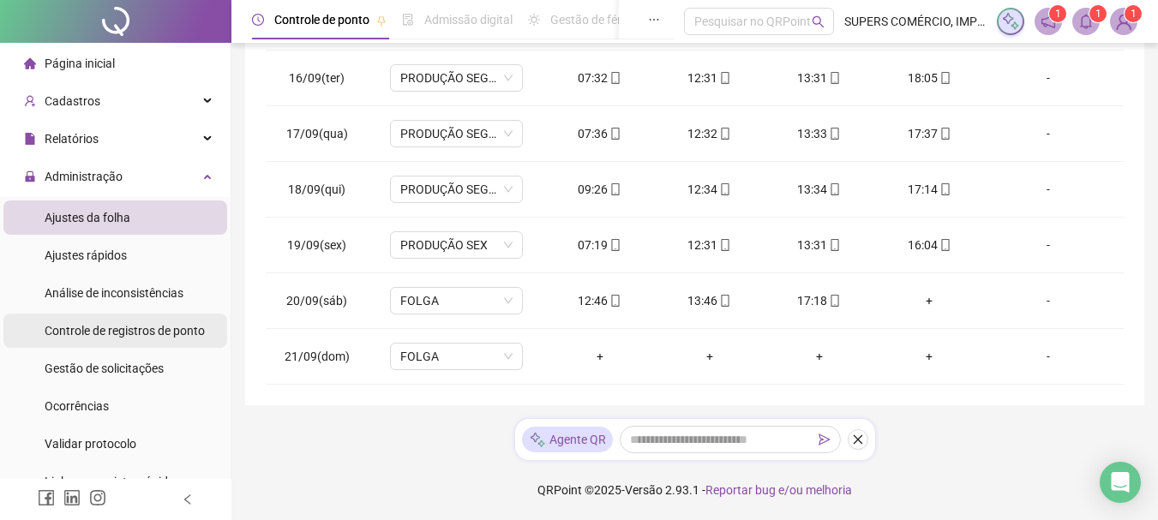
click at [110, 335] on span "Controle de registros de ponto" at bounding box center [125, 331] width 160 height 14
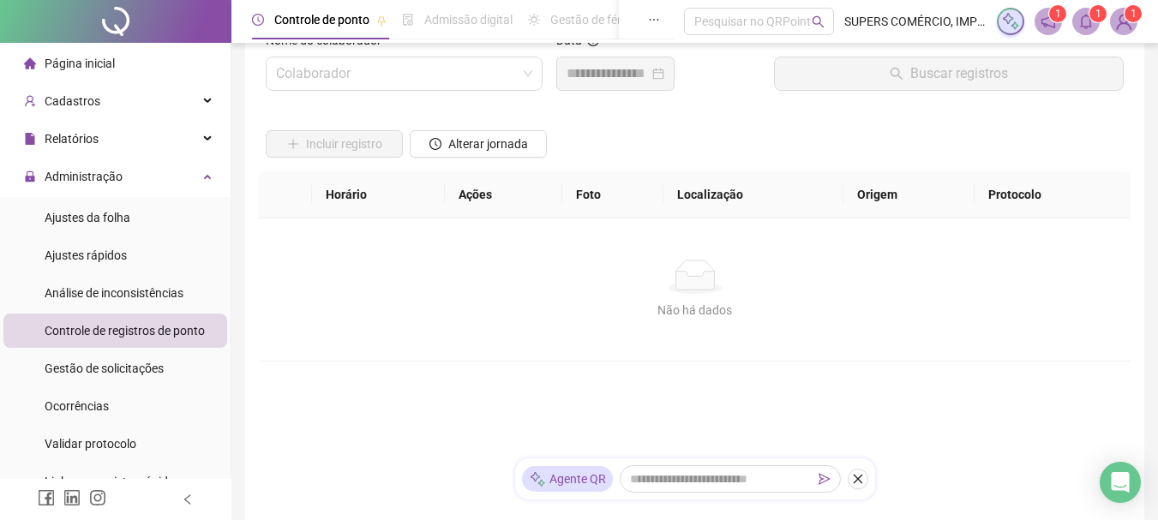
scroll to position [14, 0]
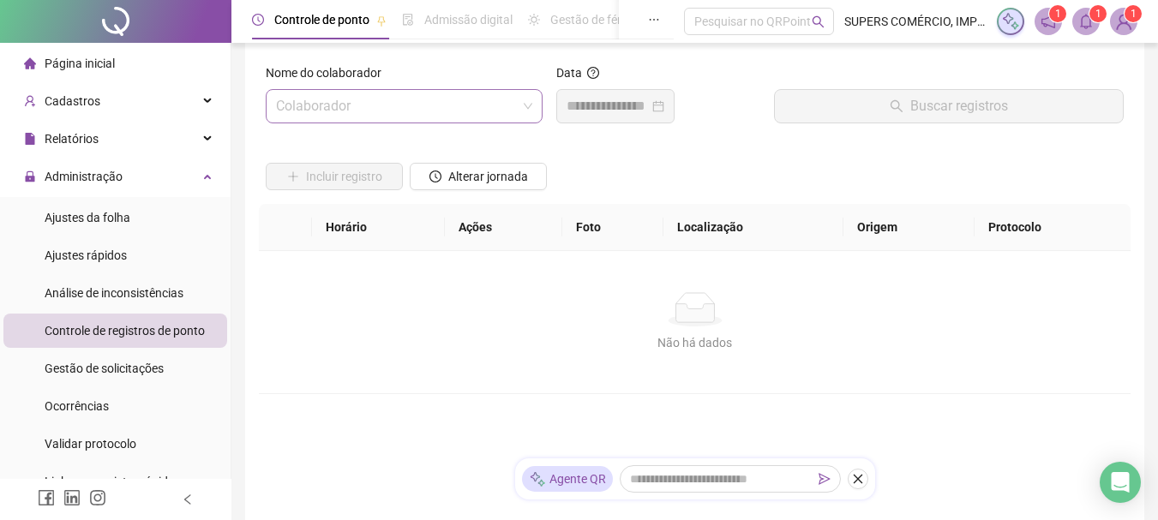
click at [436, 100] on input "search" at bounding box center [396, 106] width 241 height 33
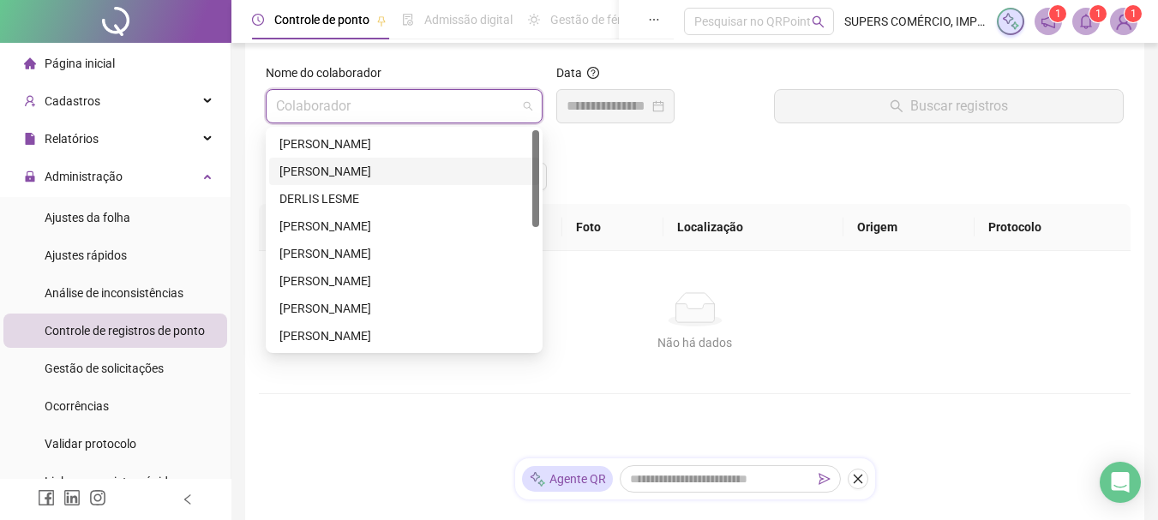
click at [385, 165] on div "[PERSON_NAME]" at bounding box center [405, 171] width 250 height 19
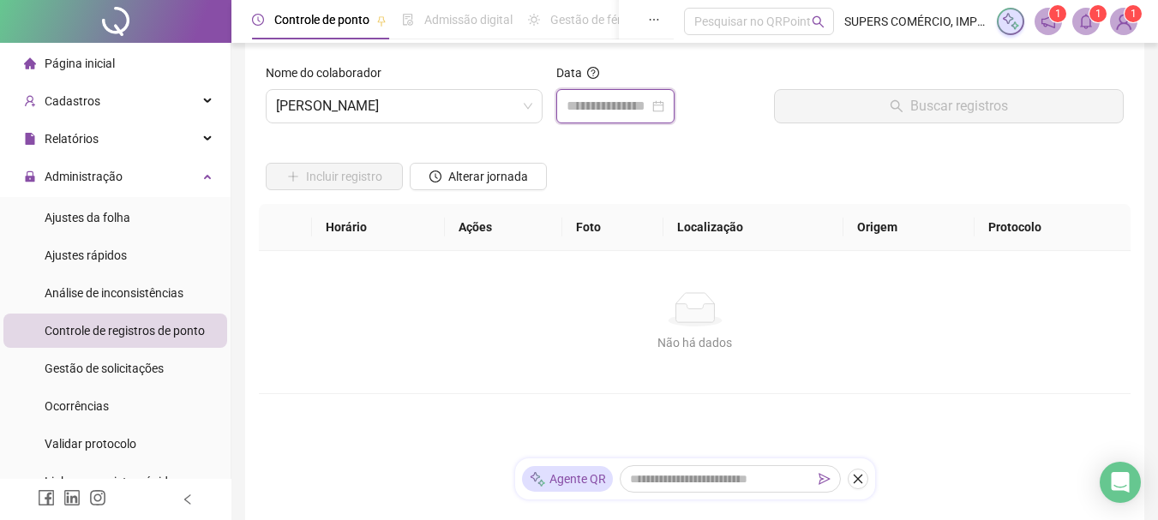
click at [640, 99] on input at bounding box center [608, 106] width 82 height 21
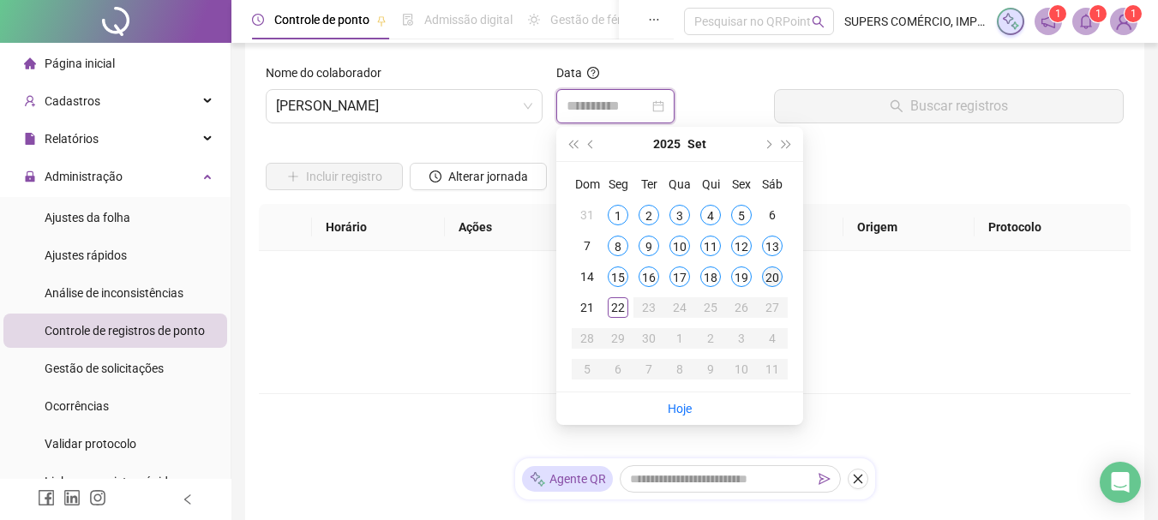
type input "**********"
click at [779, 278] on div "20" at bounding box center [772, 277] width 21 height 21
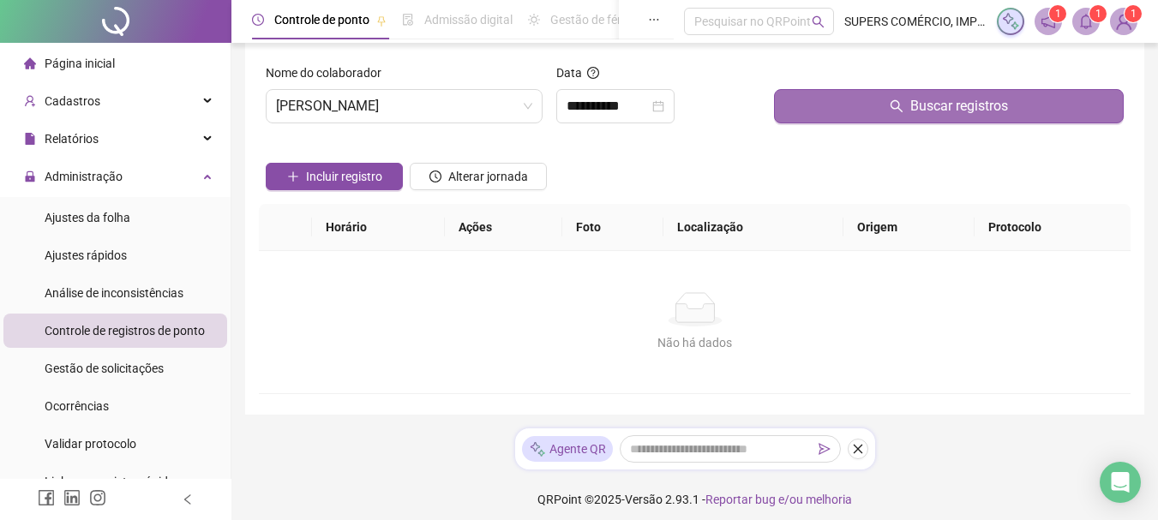
click at [899, 118] on button "Buscar registros" at bounding box center [949, 106] width 350 height 34
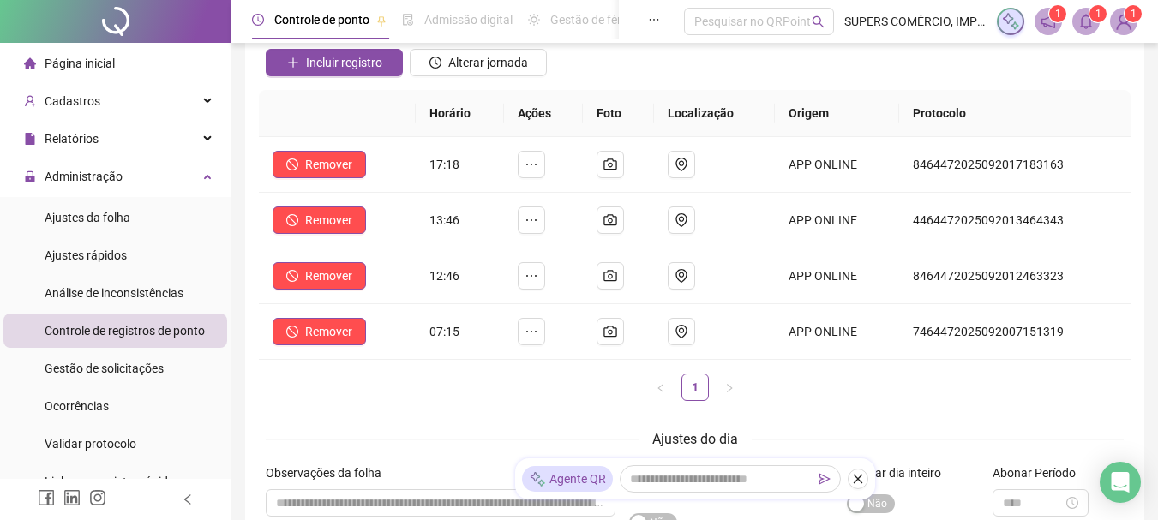
scroll to position [320, 0]
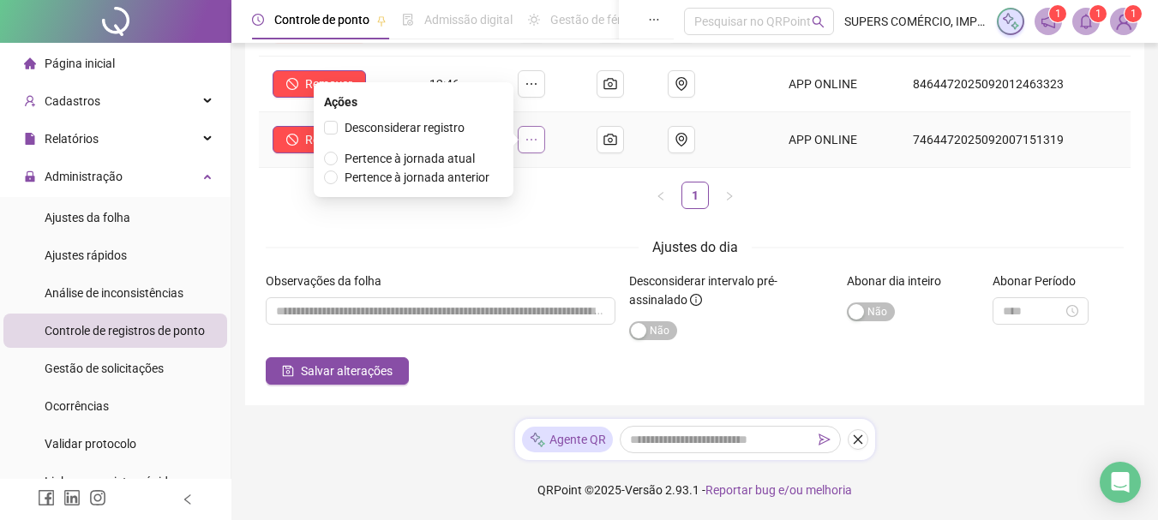
click at [534, 141] on icon "ellipsis" at bounding box center [532, 140] width 14 height 14
click at [341, 153] on span "Pertence à jornada atual" at bounding box center [410, 158] width 144 height 19
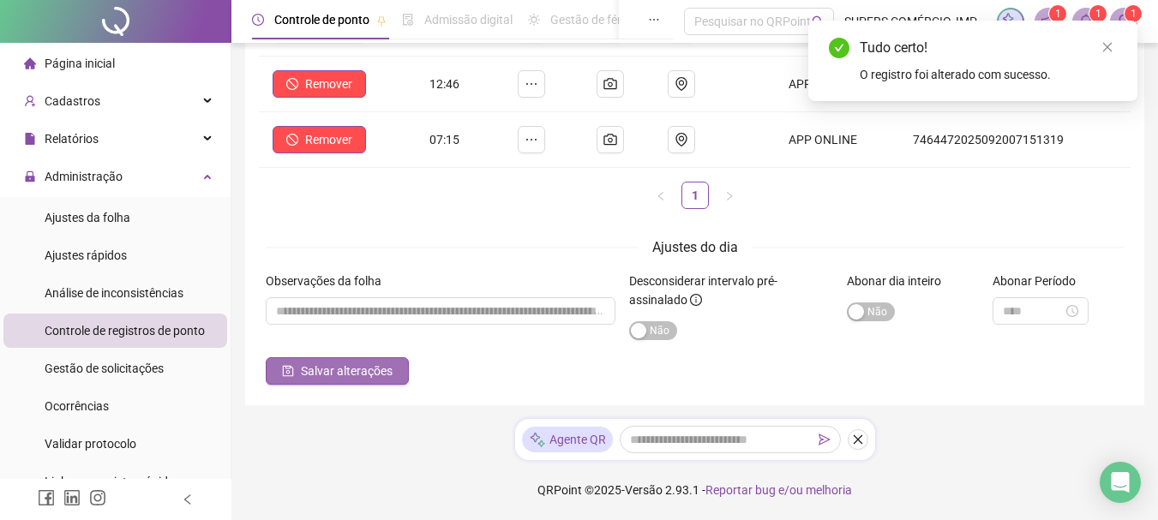
click at [328, 367] on span "Salvar alterações" at bounding box center [347, 371] width 92 height 19
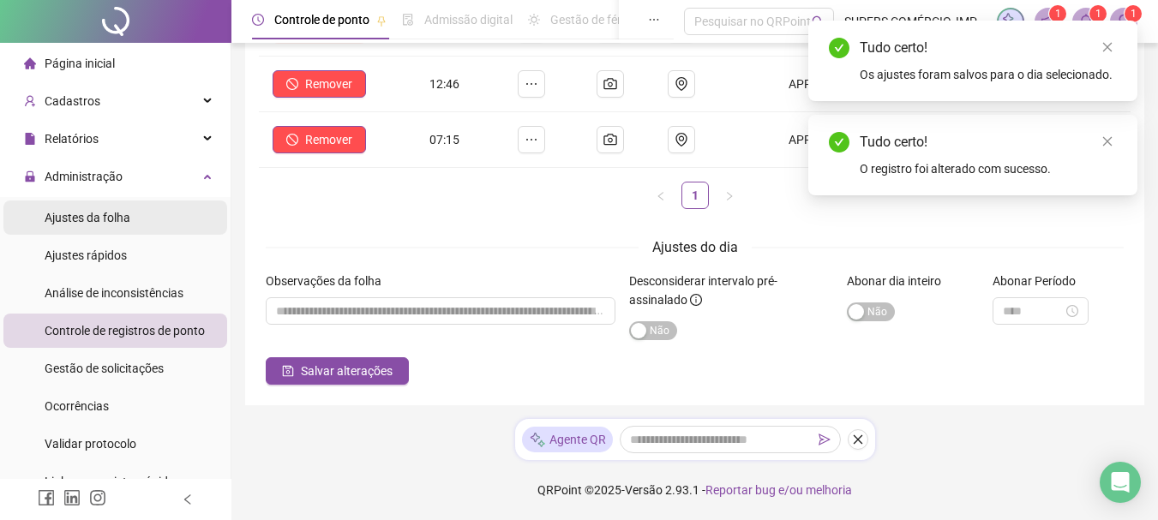
click at [99, 225] on span "Ajustes da folha" at bounding box center [88, 218] width 86 height 14
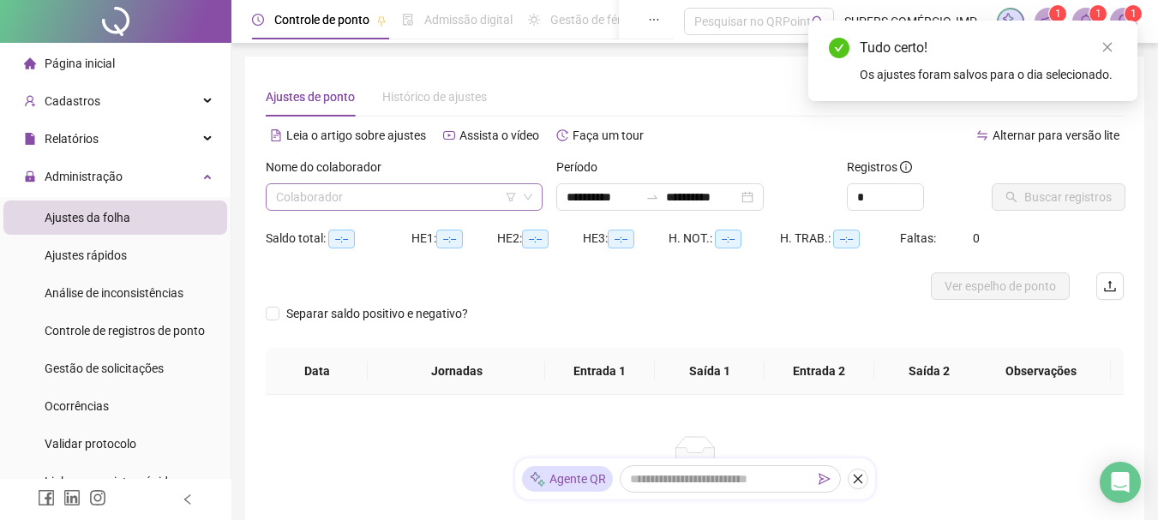
click at [432, 202] on input "search" at bounding box center [396, 197] width 241 height 26
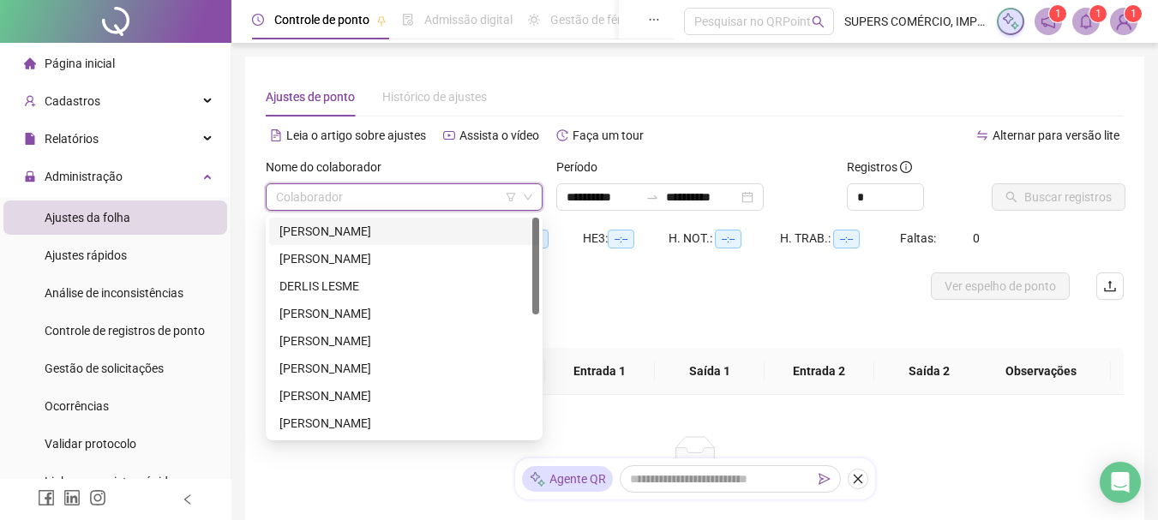
type input "**********"
click at [362, 265] on div "[PERSON_NAME]" at bounding box center [405, 259] width 250 height 19
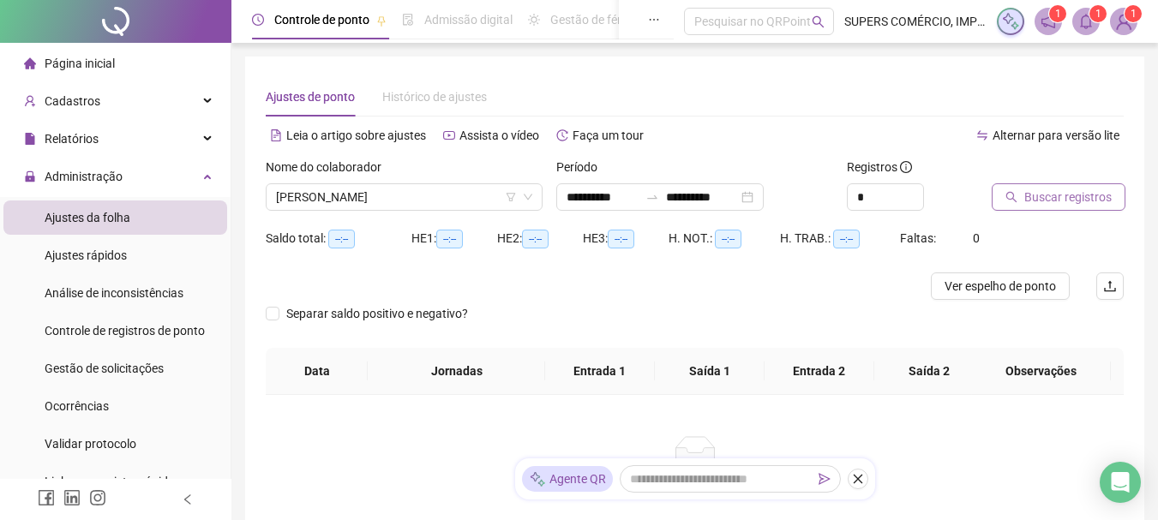
click at [1090, 203] on span "Buscar registros" at bounding box center [1068, 197] width 87 height 19
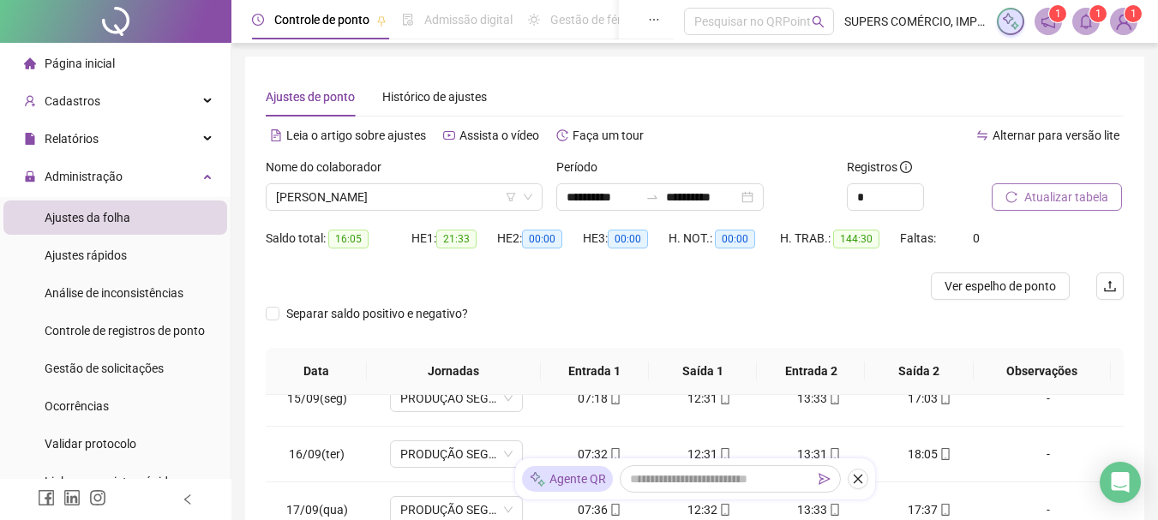
click at [1078, 199] on span "Atualizar tabela" at bounding box center [1067, 197] width 84 height 19
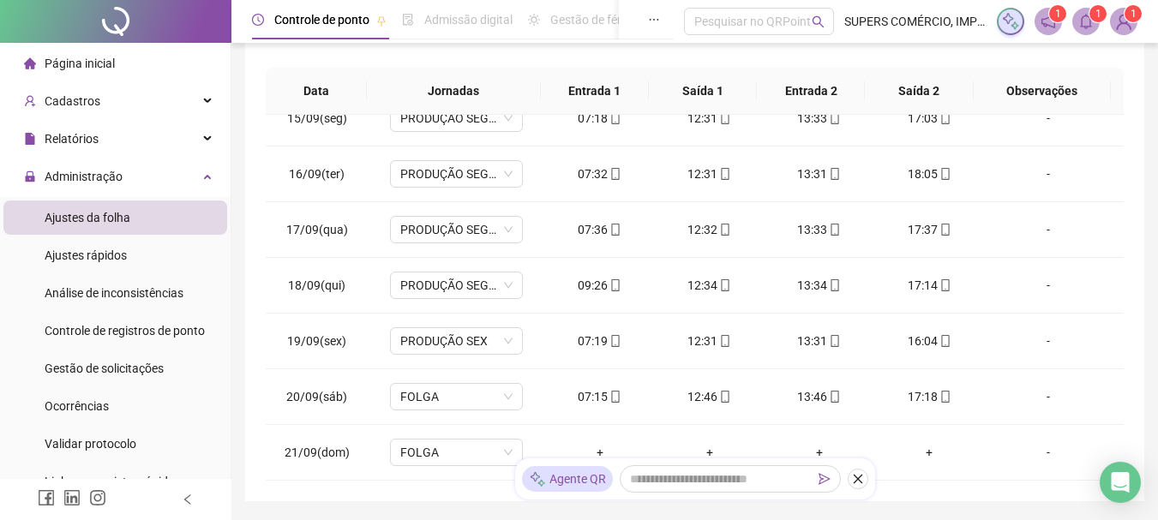
scroll to position [376, 0]
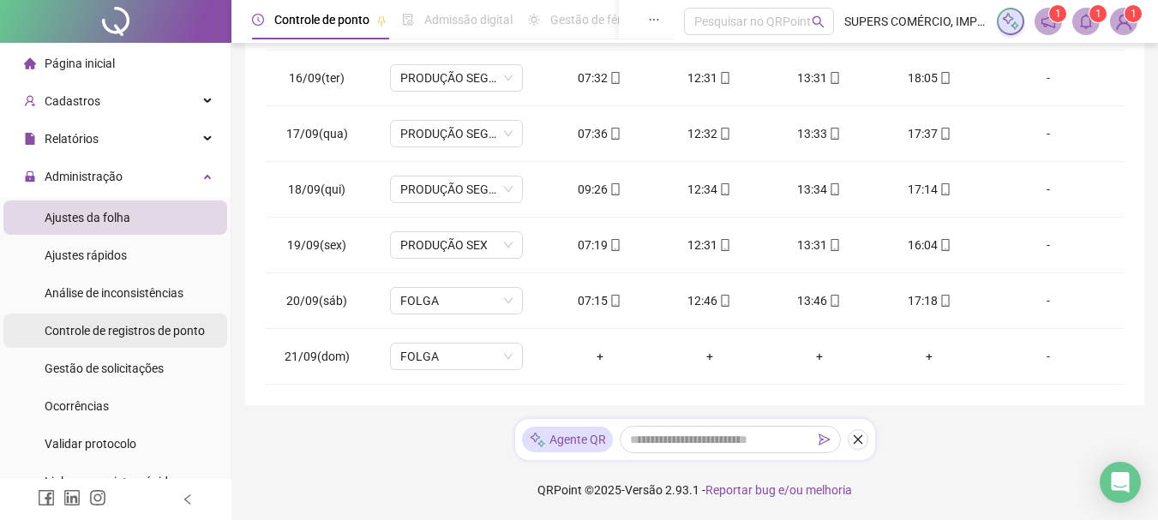
click at [135, 324] on span "Controle de registros de ponto" at bounding box center [125, 331] width 160 height 14
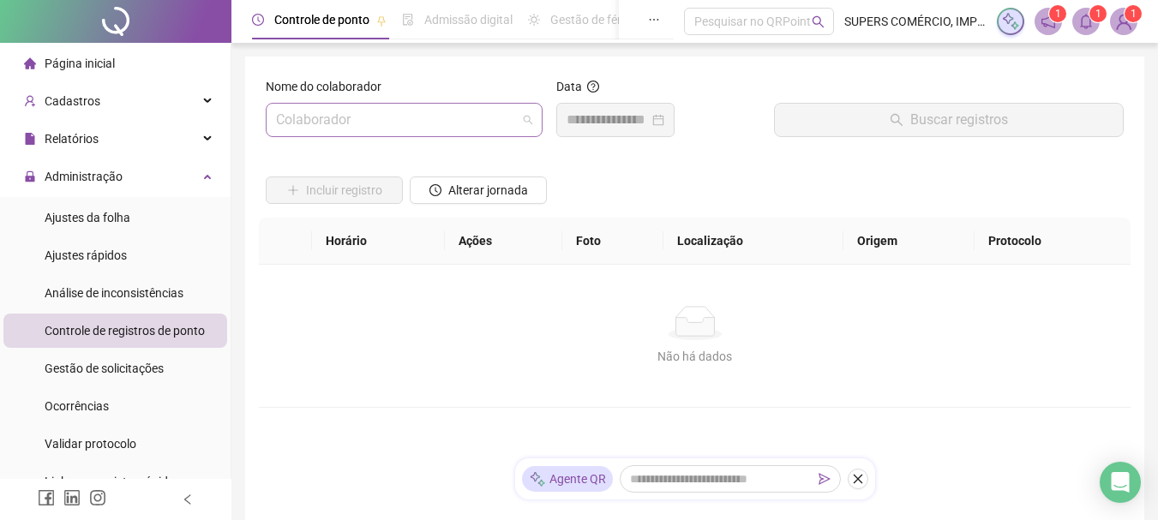
click at [411, 129] on input "search" at bounding box center [396, 120] width 241 height 33
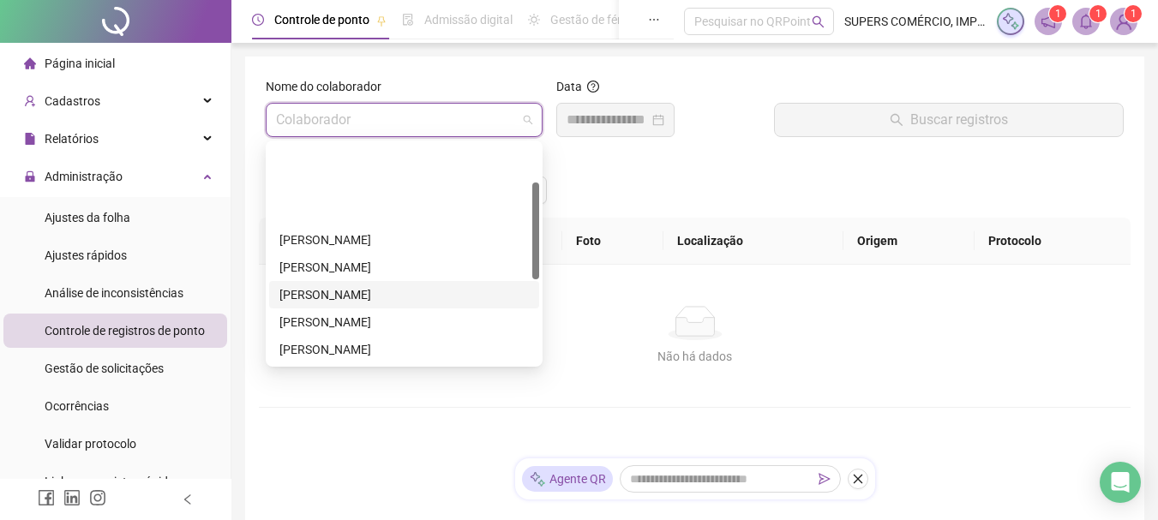
scroll to position [86, 0]
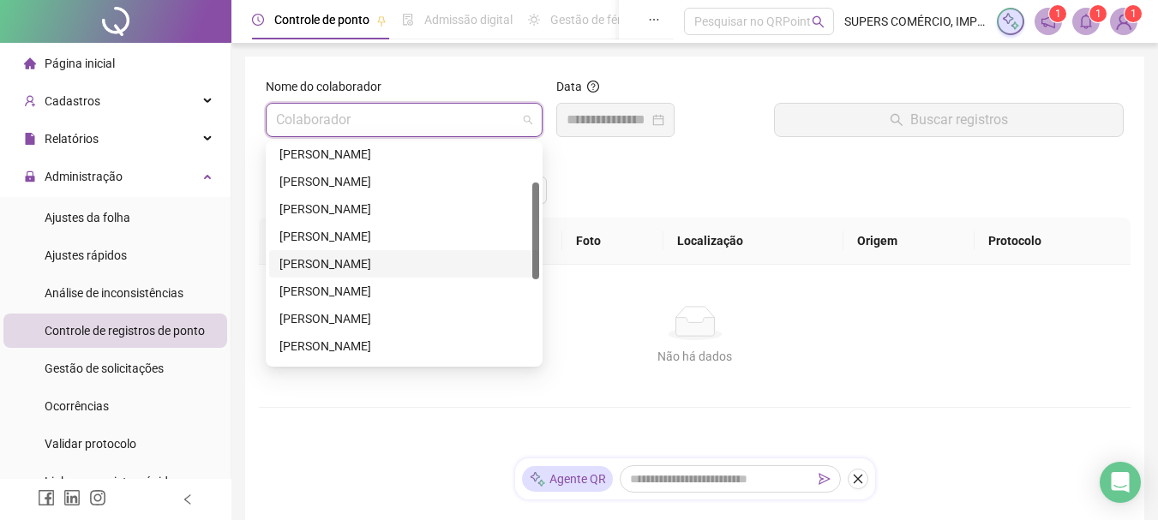
click at [375, 260] on div "[PERSON_NAME]" at bounding box center [405, 264] width 250 height 19
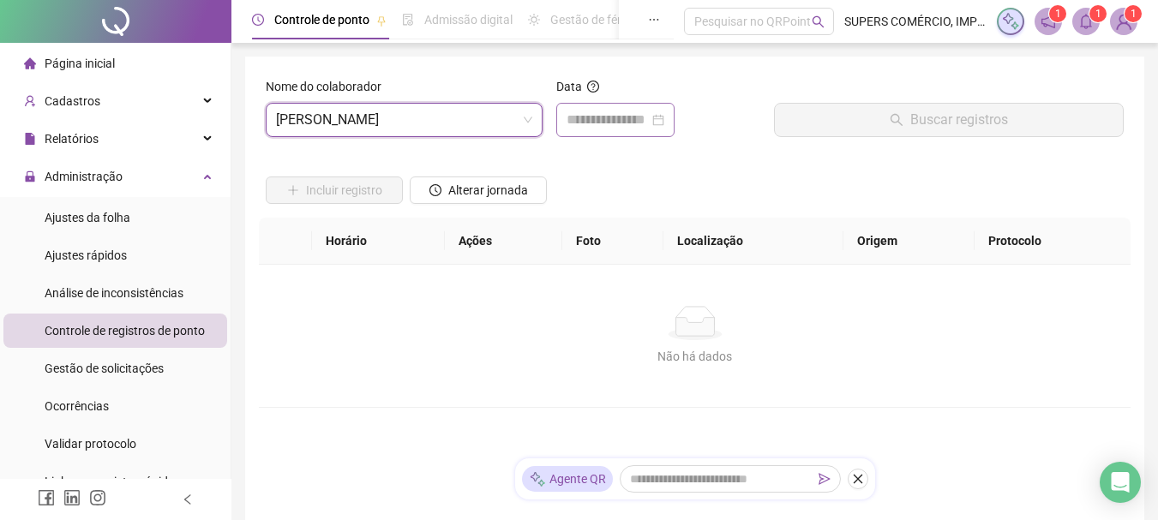
click at [634, 130] on div at bounding box center [615, 120] width 118 height 34
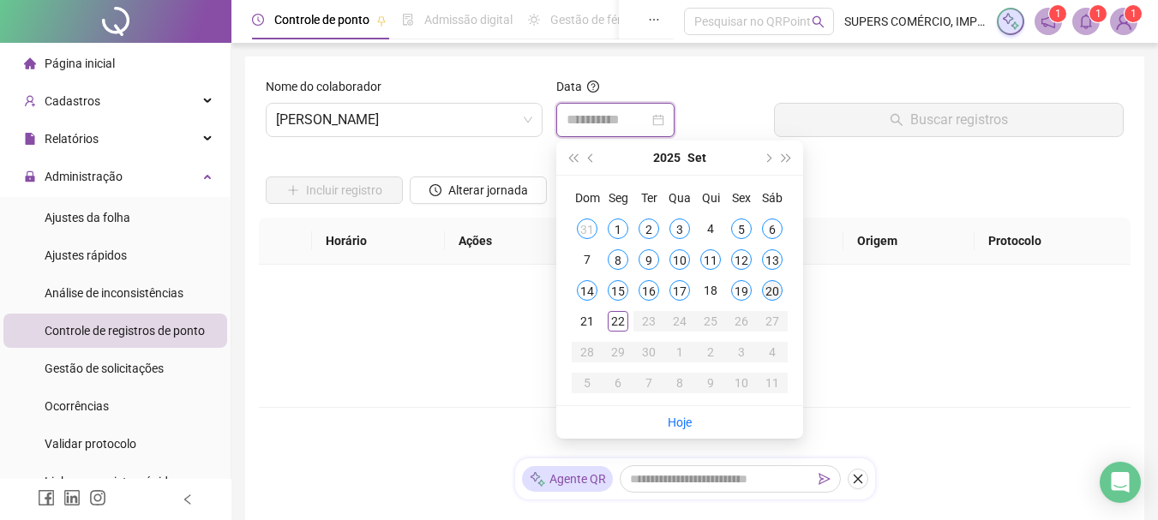
type input "**********"
click at [773, 289] on div "20" at bounding box center [772, 290] width 21 height 21
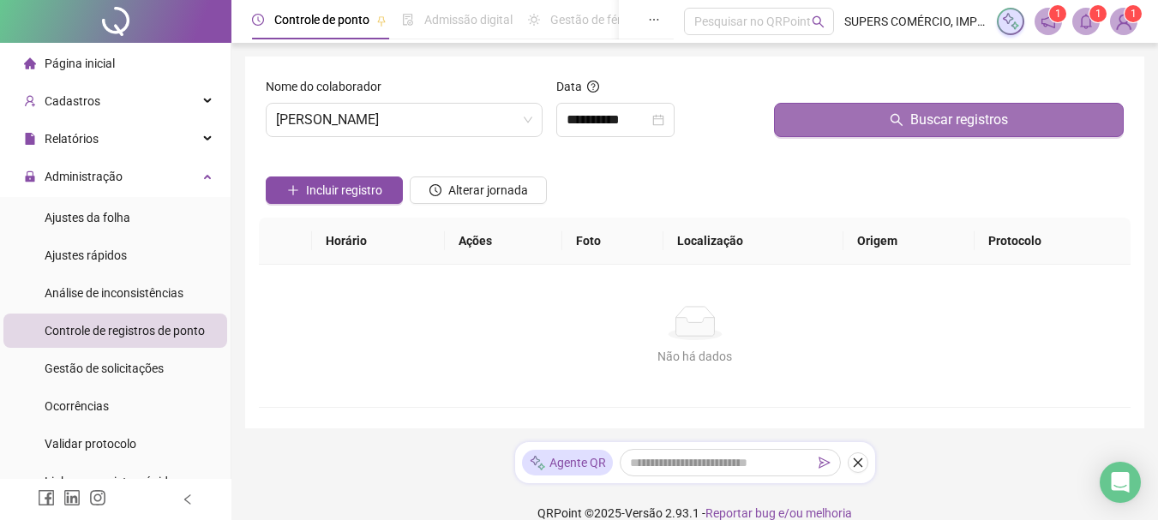
click at [866, 131] on button "Buscar registros" at bounding box center [949, 120] width 350 height 34
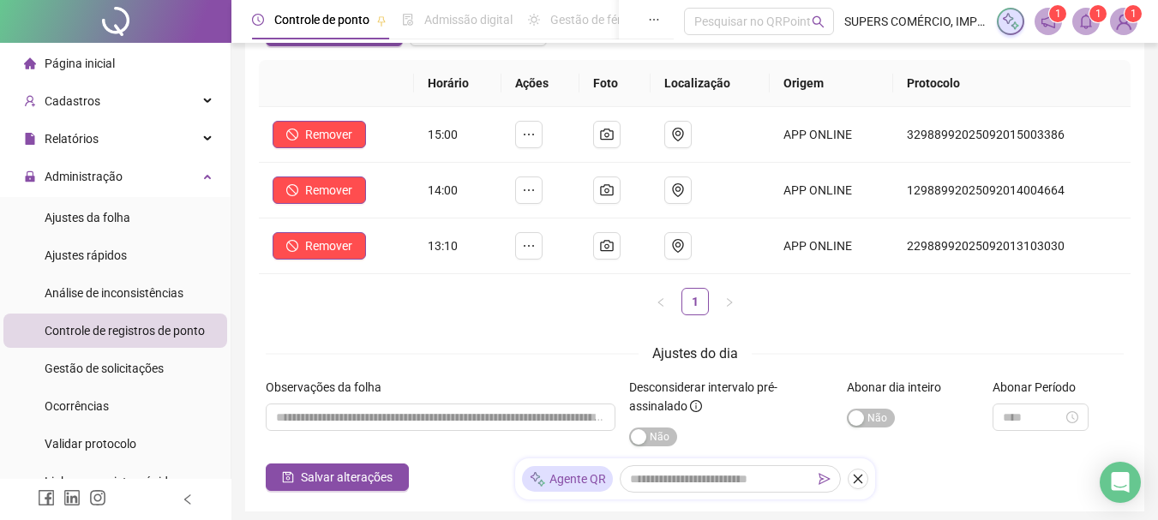
scroll to position [0, 0]
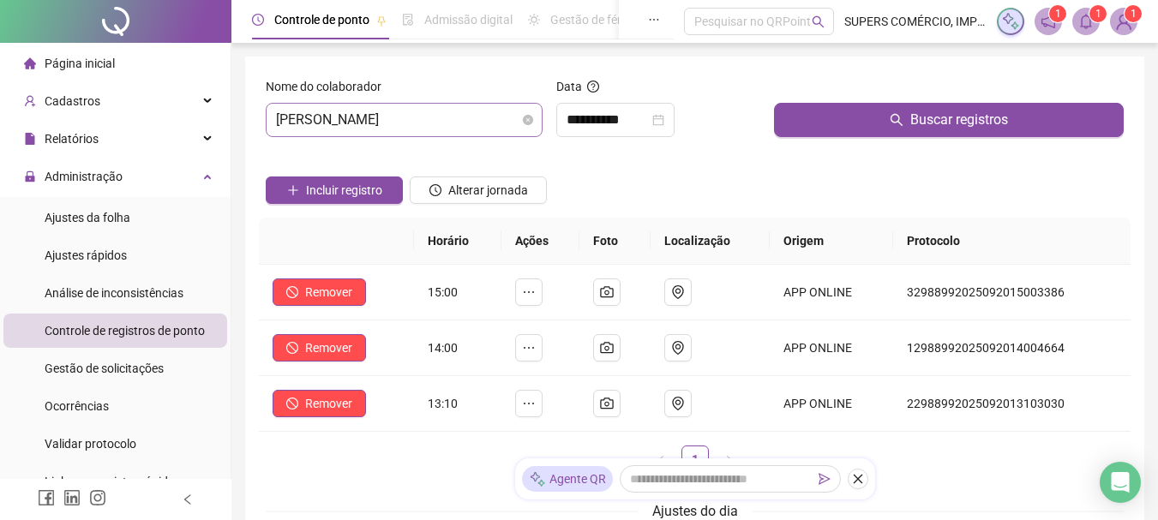
click at [459, 117] on span "[PERSON_NAME]" at bounding box center [404, 120] width 256 height 33
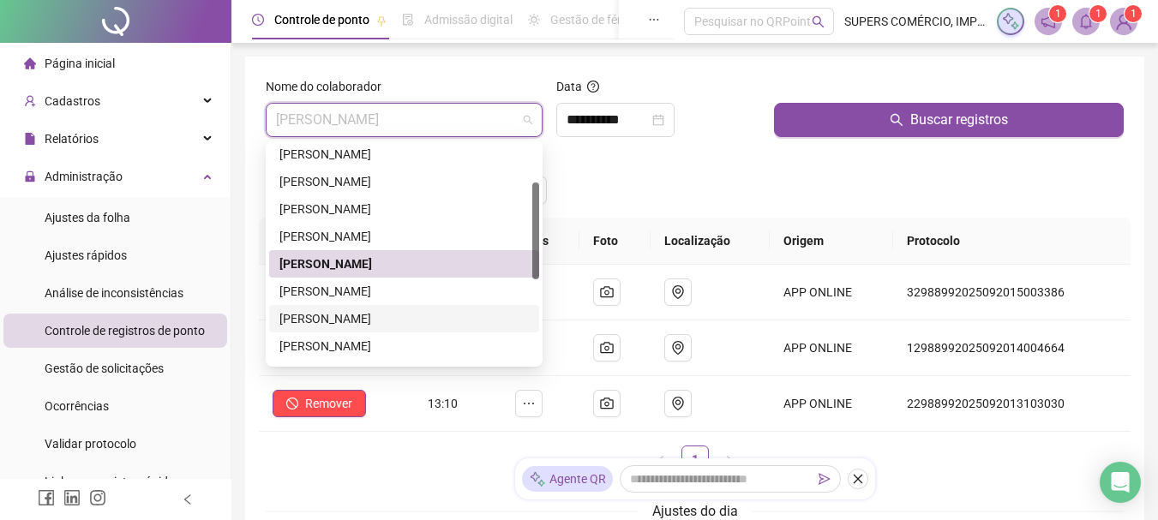
click at [398, 318] on div "[PERSON_NAME]" at bounding box center [405, 319] width 250 height 19
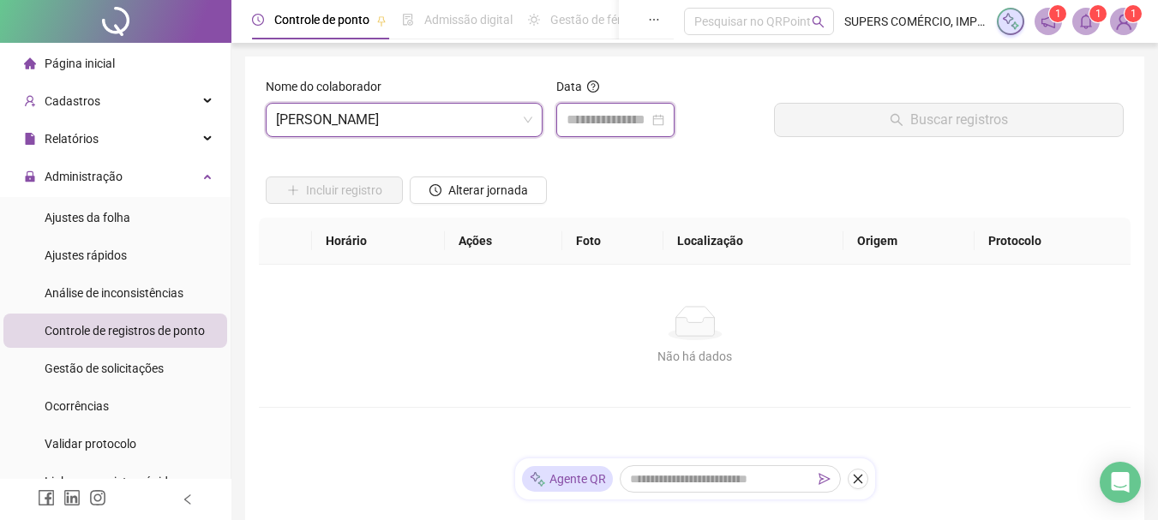
click at [610, 129] on input at bounding box center [608, 120] width 82 height 21
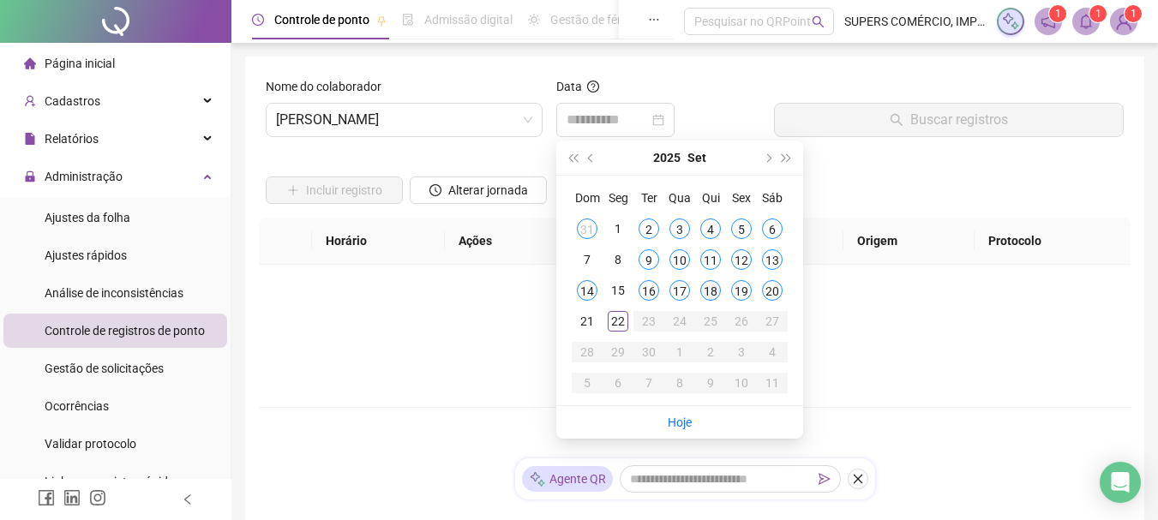
click at [712, 290] on div "18" at bounding box center [711, 290] width 21 height 21
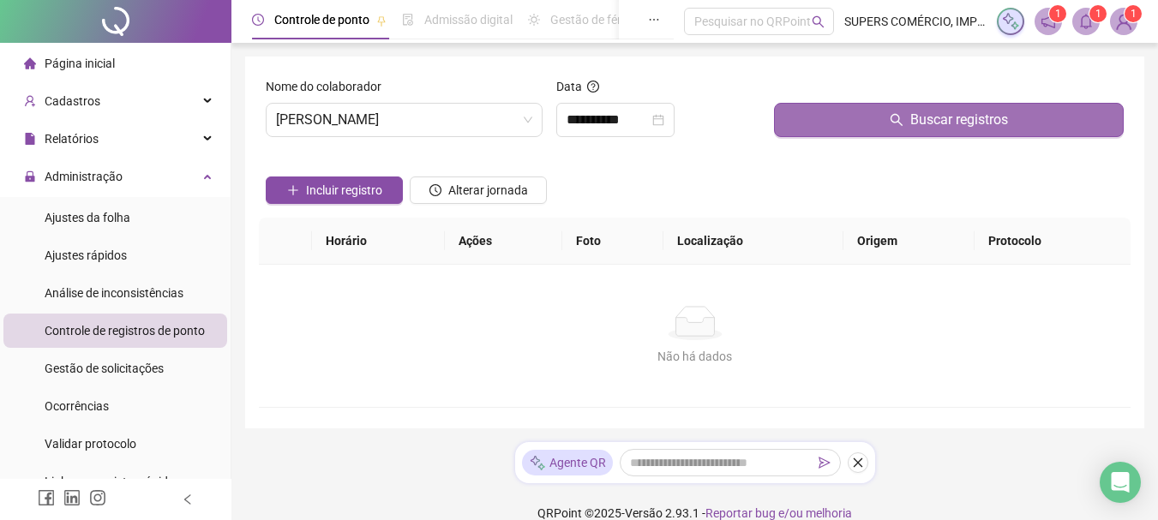
click at [882, 118] on button "Buscar registros" at bounding box center [949, 120] width 350 height 34
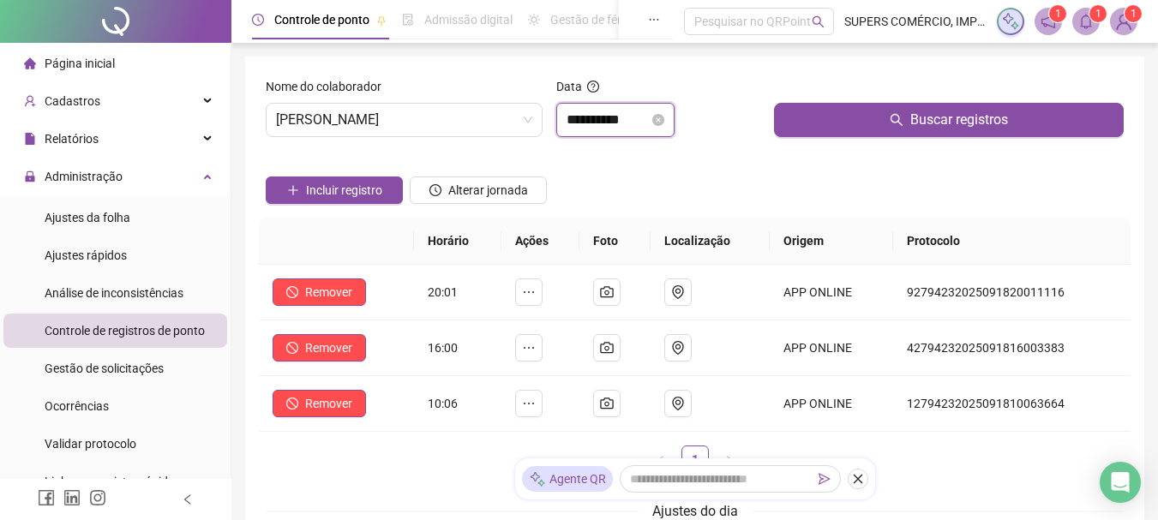
click at [649, 123] on input "**********" at bounding box center [608, 120] width 82 height 21
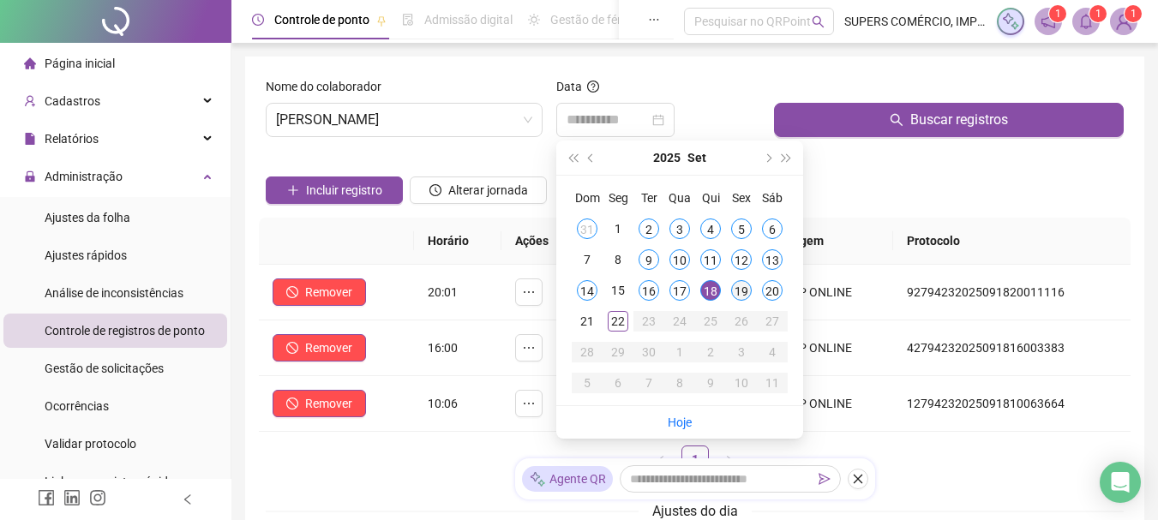
click at [748, 288] on div "19" at bounding box center [741, 290] width 21 height 21
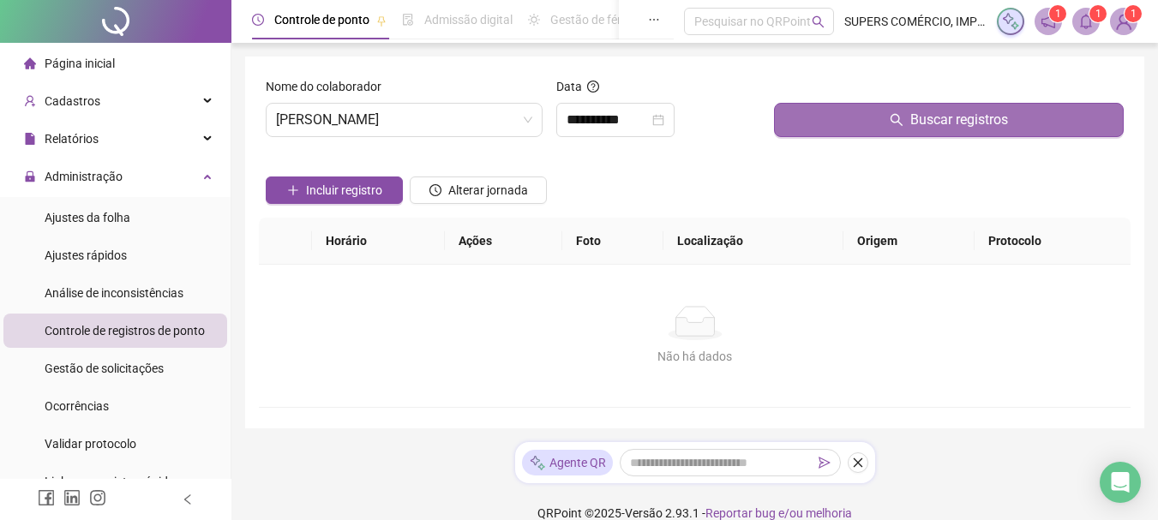
click at [859, 116] on button "Buscar registros" at bounding box center [949, 120] width 350 height 34
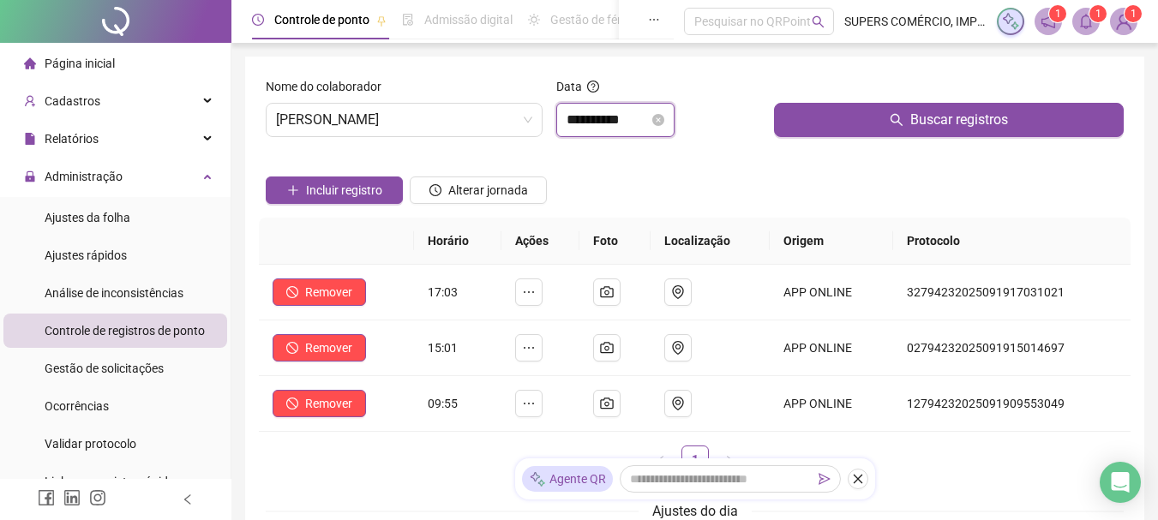
click at [649, 117] on input "**********" at bounding box center [608, 120] width 82 height 21
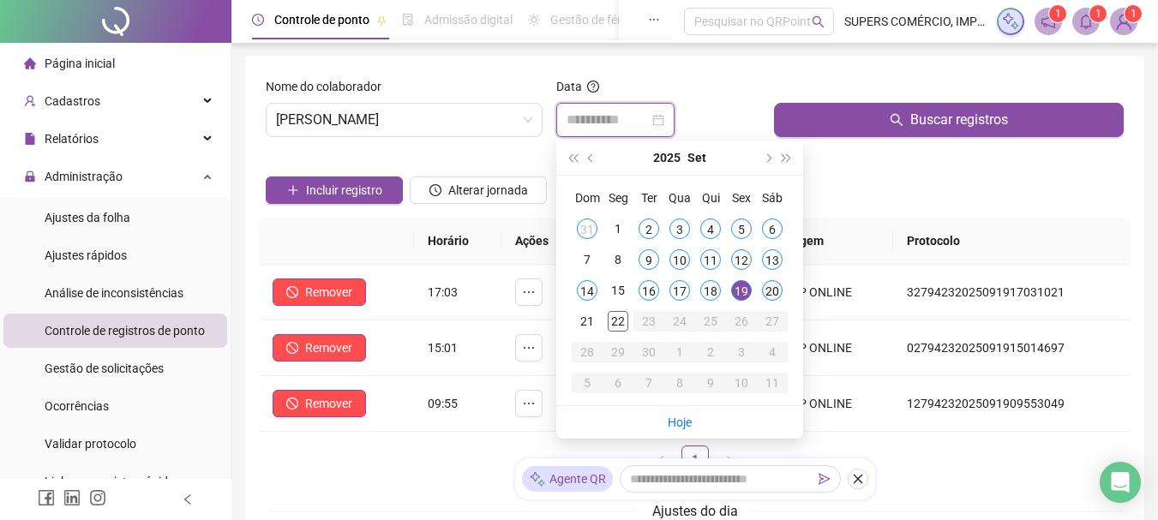
type input "**********"
click at [777, 285] on div "20" at bounding box center [772, 290] width 21 height 21
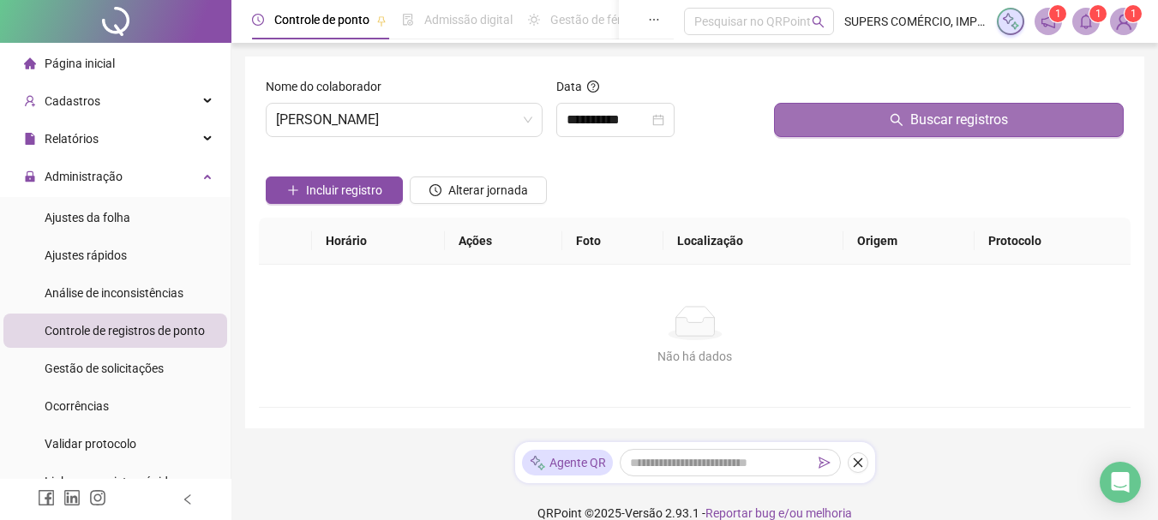
click at [872, 107] on button "Buscar registros" at bounding box center [949, 120] width 350 height 34
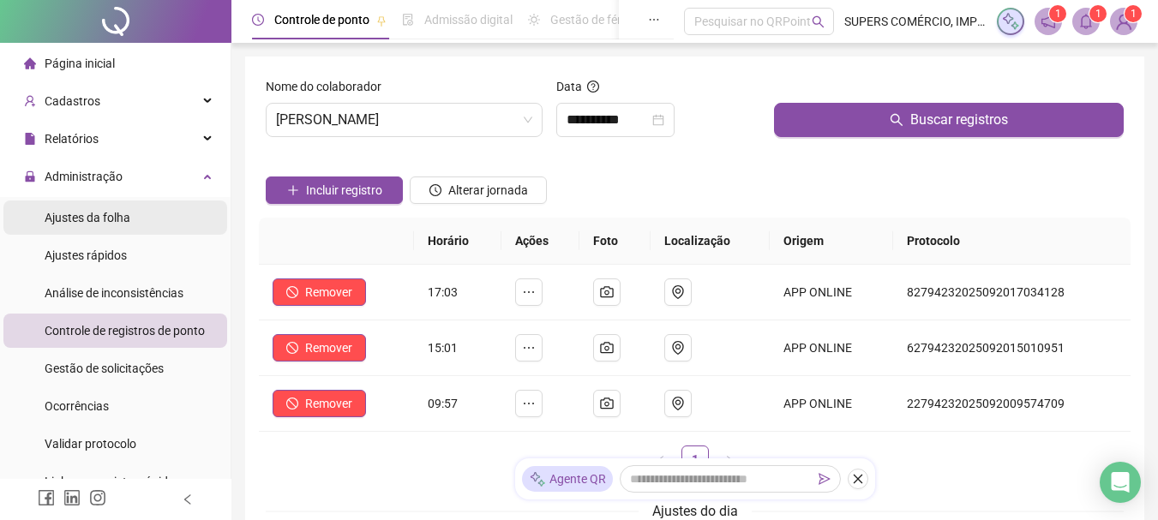
click at [108, 218] on span "Ajustes da folha" at bounding box center [88, 218] width 86 height 14
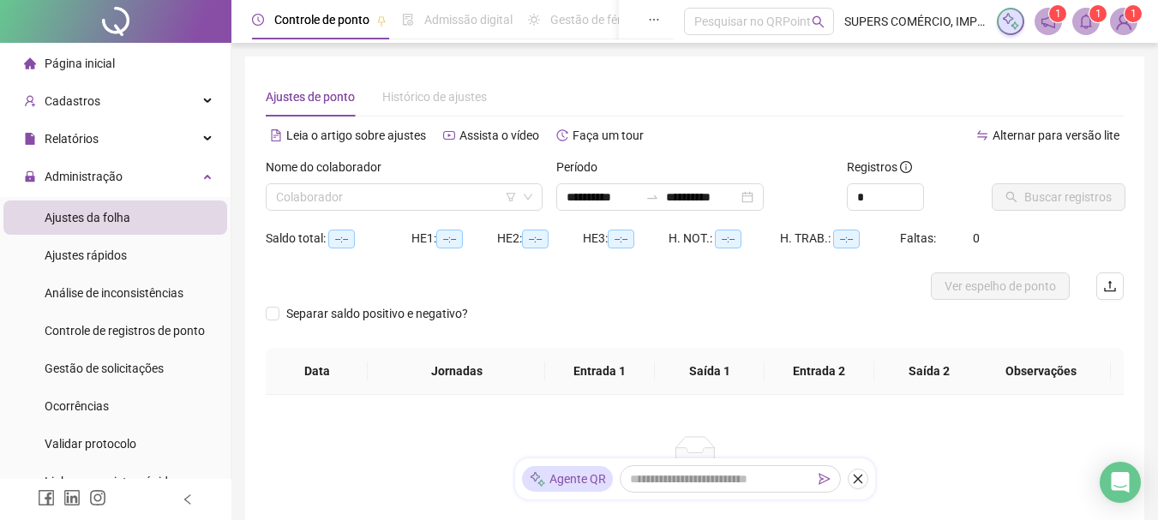
type input "**********"
click at [417, 205] on input "search" at bounding box center [396, 197] width 241 height 26
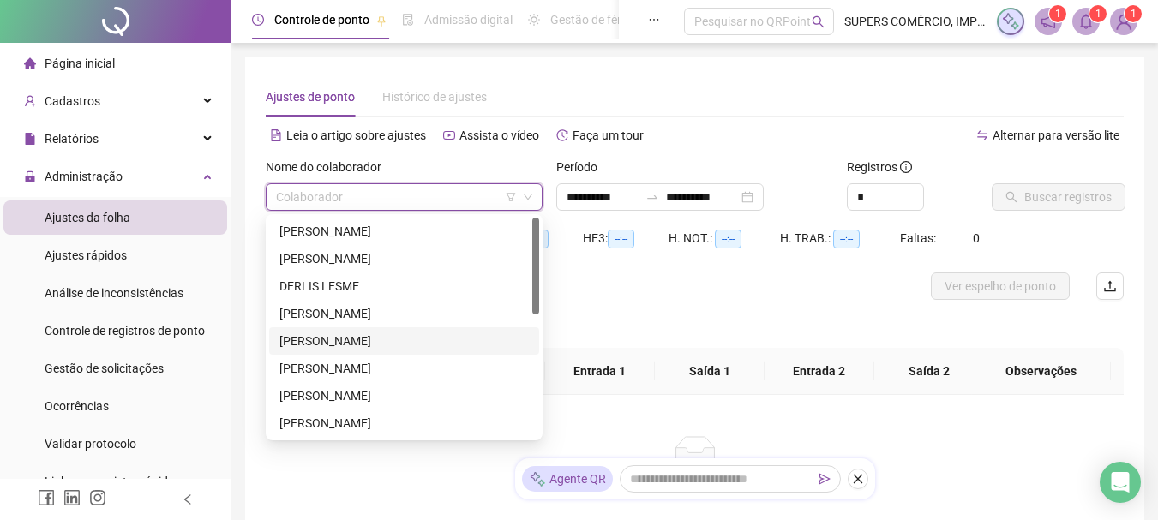
scroll to position [171, 0]
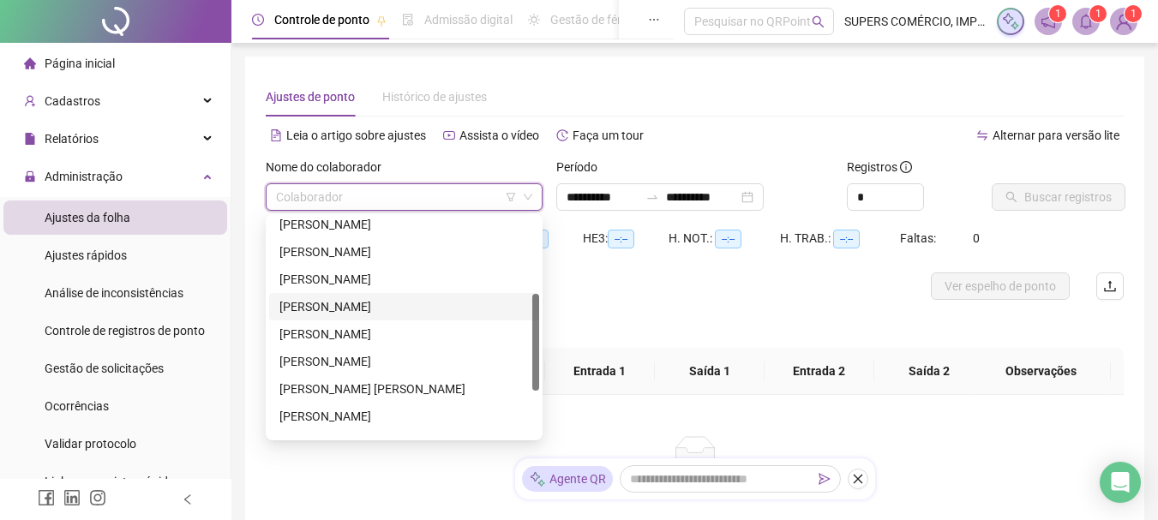
click at [377, 308] on div "[PERSON_NAME]" at bounding box center [405, 307] width 250 height 19
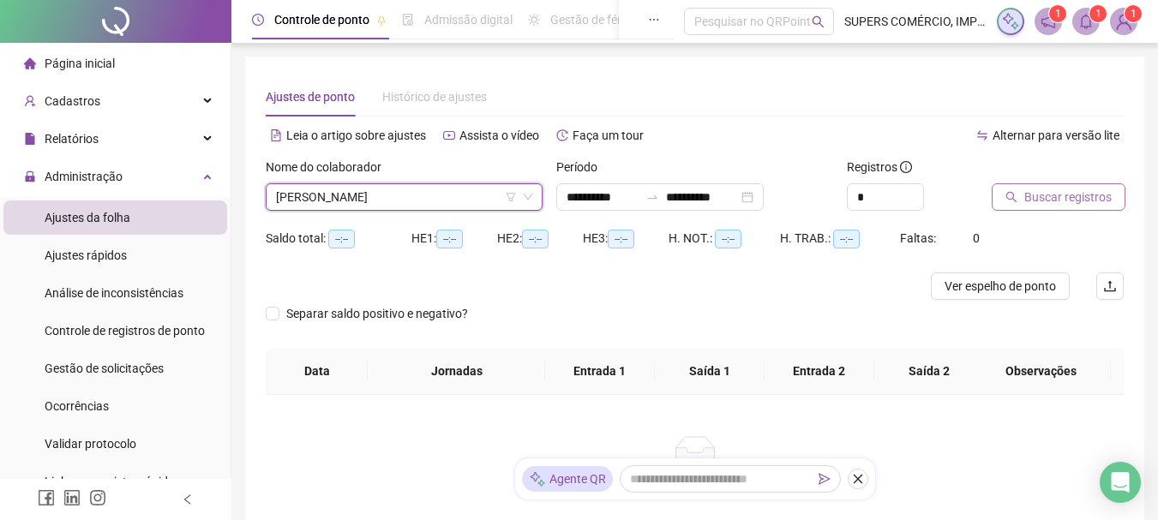
click at [1029, 190] on span "Buscar registros" at bounding box center [1068, 197] width 87 height 19
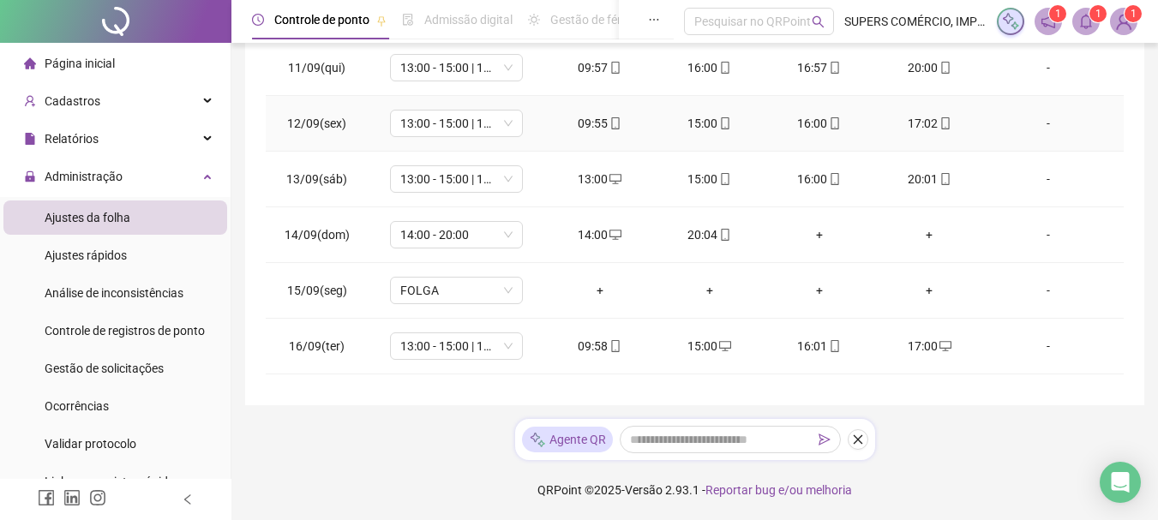
scroll to position [804, 0]
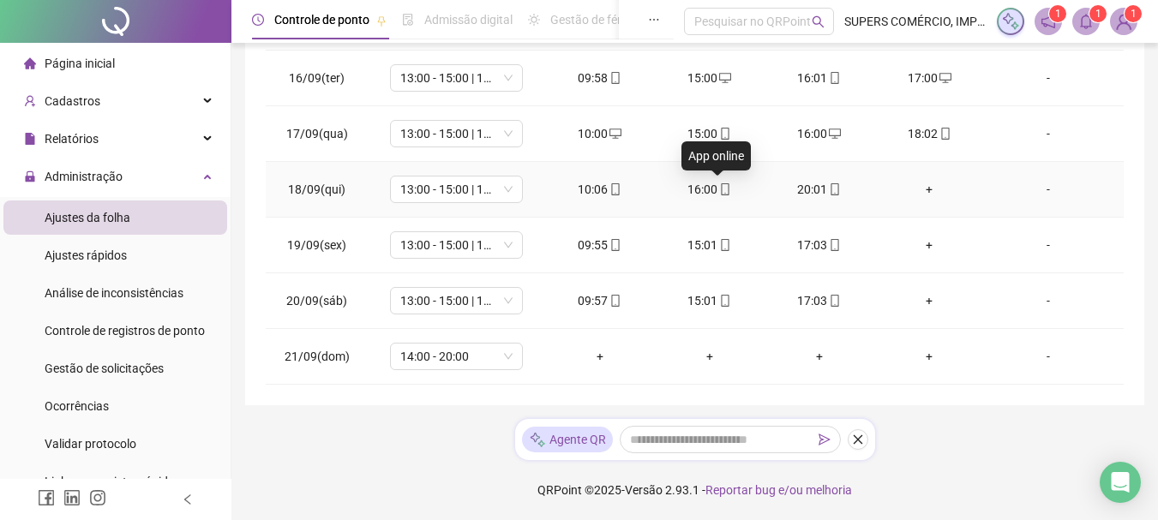
click at [719, 189] on icon "mobile" at bounding box center [725, 189] width 12 height 12
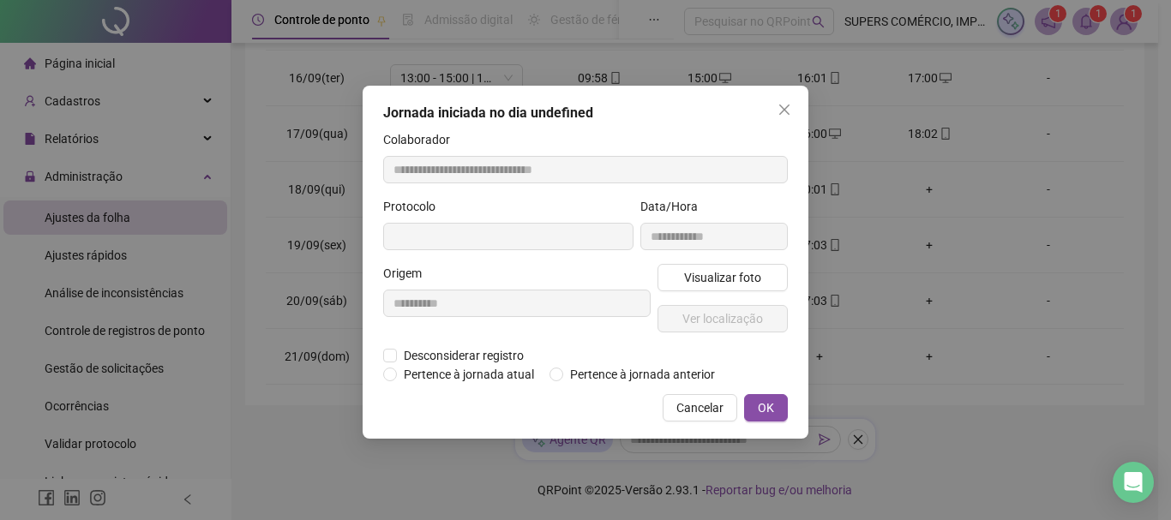
type input "**********"
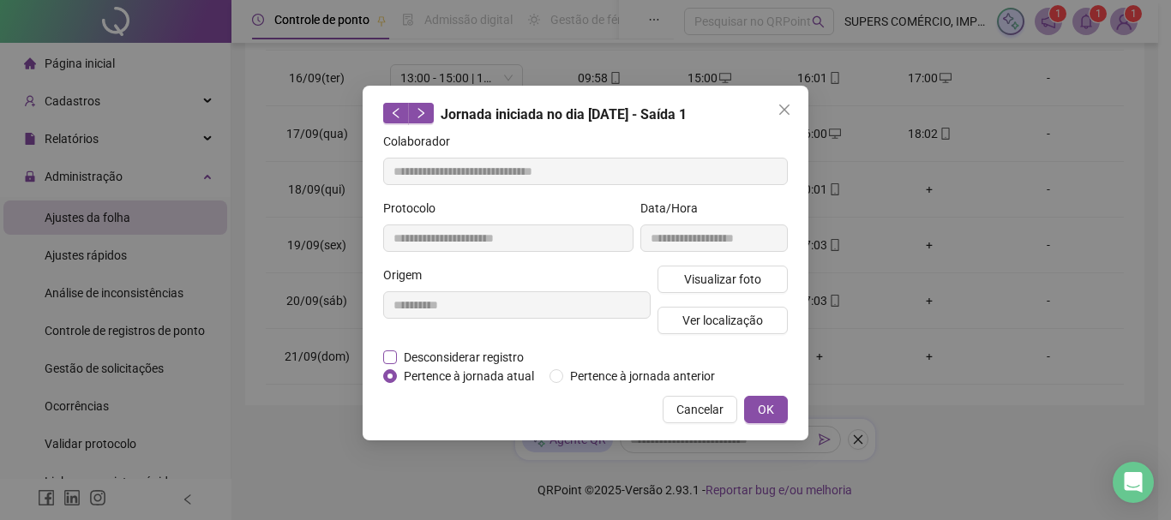
click at [499, 358] on span "Desconsiderar registro" at bounding box center [464, 357] width 134 height 19
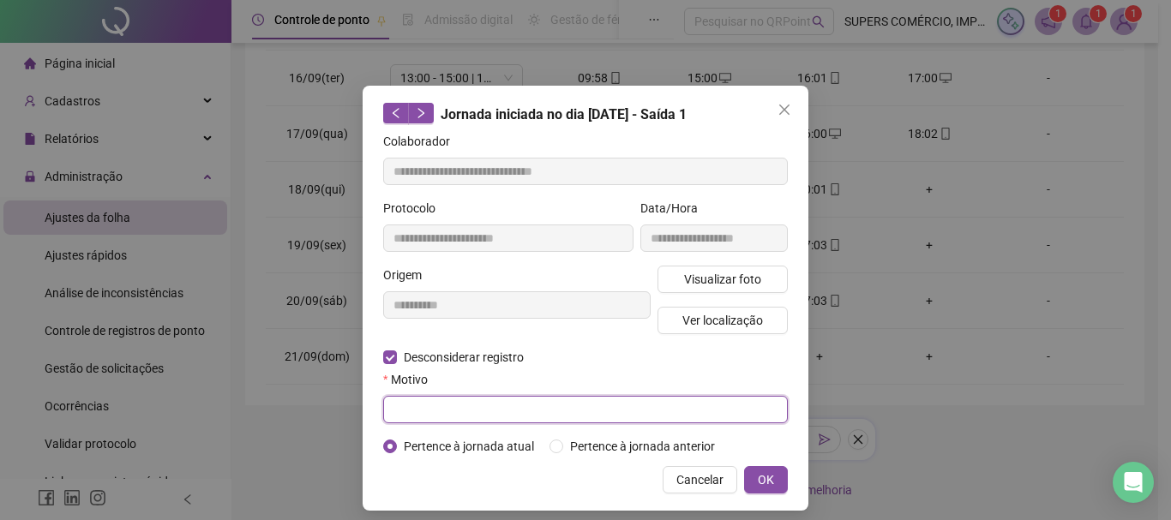
click at [466, 408] on input "text" at bounding box center [585, 409] width 405 height 27
type input "**********"
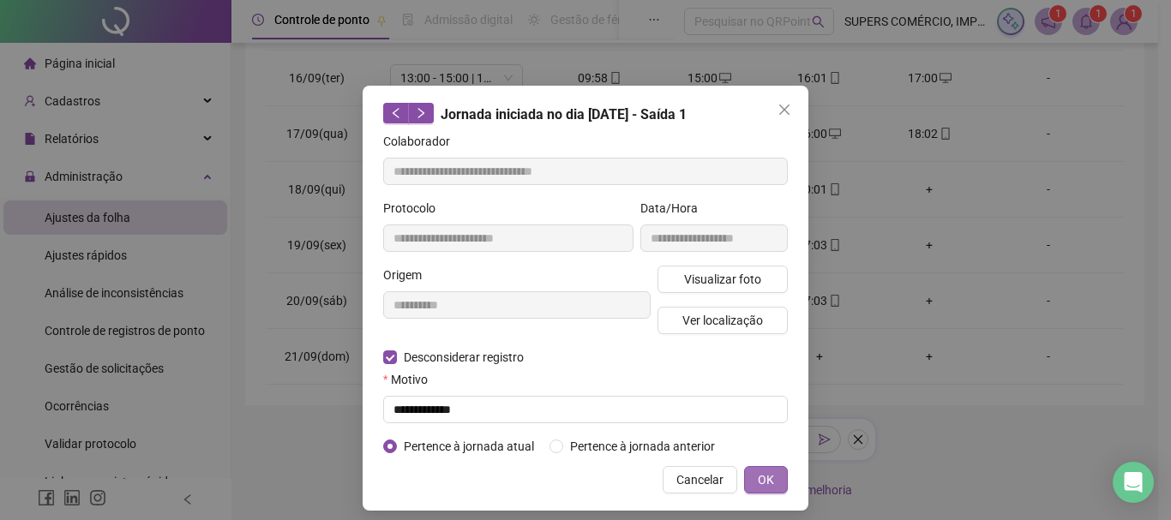
click at [763, 469] on button "OK" at bounding box center [766, 479] width 44 height 27
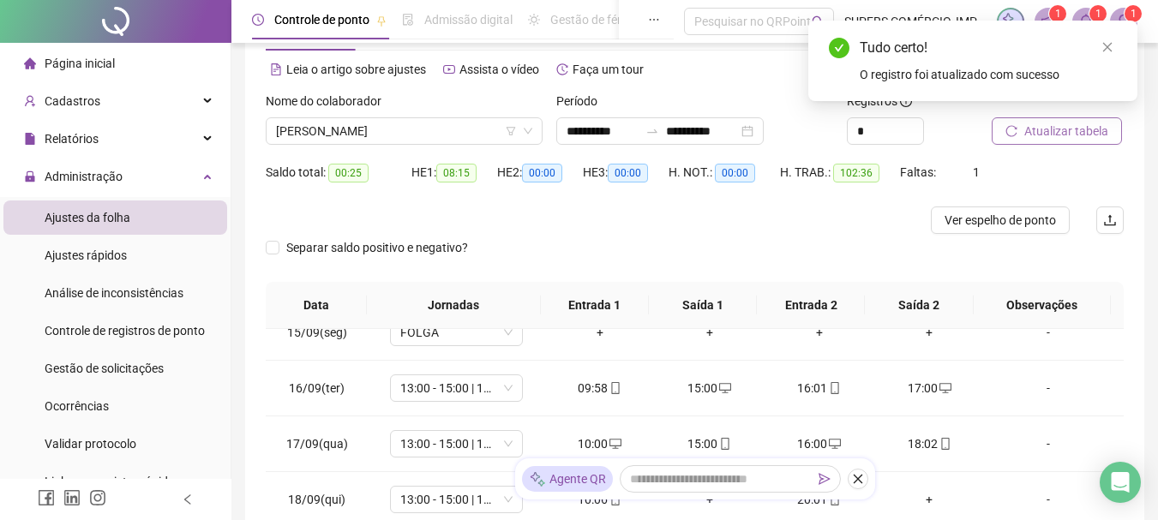
scroll to position [0, 0]
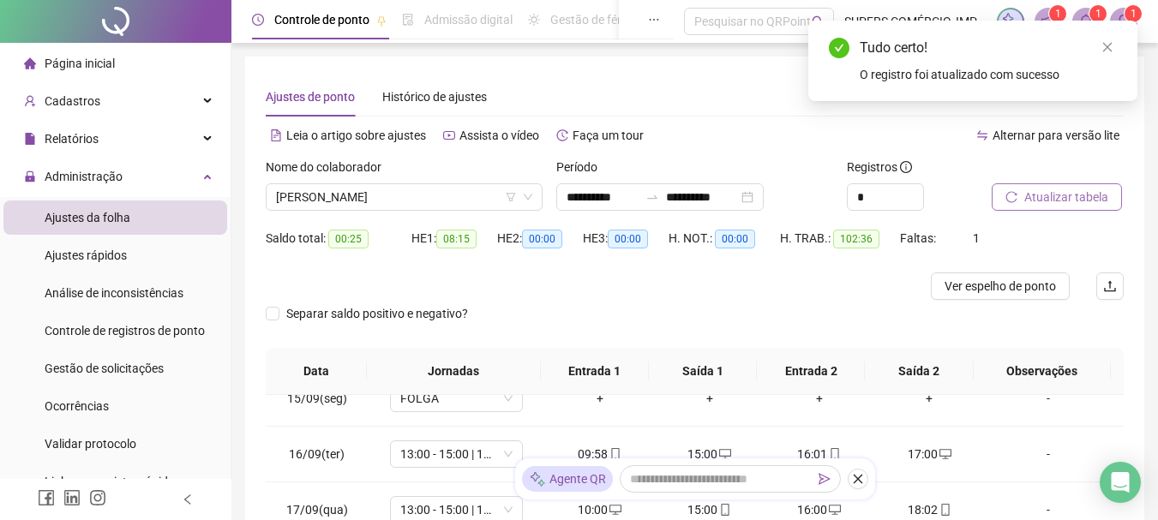
click at [1097, 193] on span "Atualizar tabela" at bounding box center [1067, 197] width 84 height 19
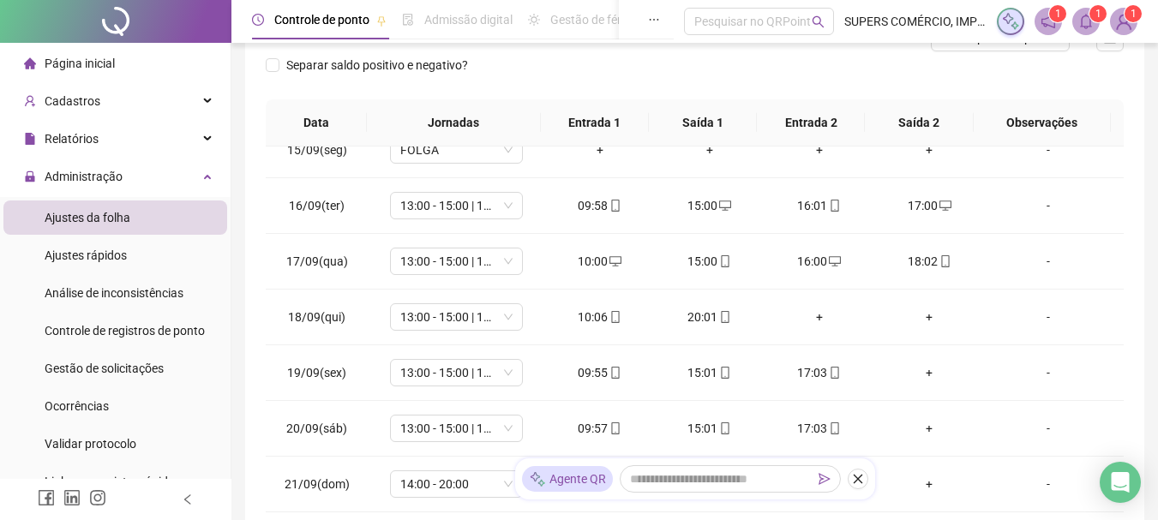
scroll to position [376, 0]
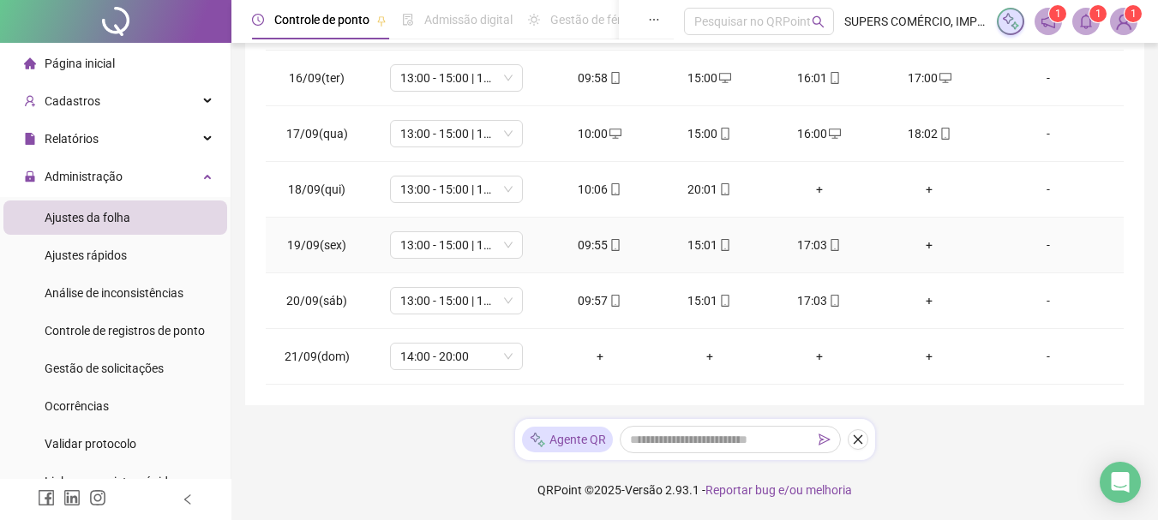
click at [922, 241] on div "+" at bounding box center [929, 245] width 82 height 19
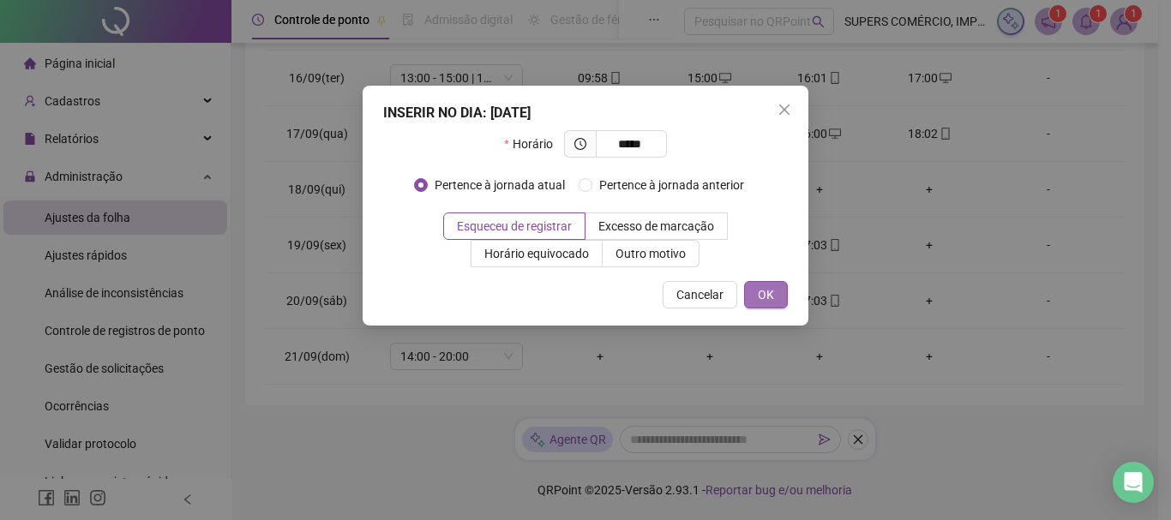
type input "*****"
click at [770, 291] on span "OK" at bounding box center [766, 295] width 16 height 19
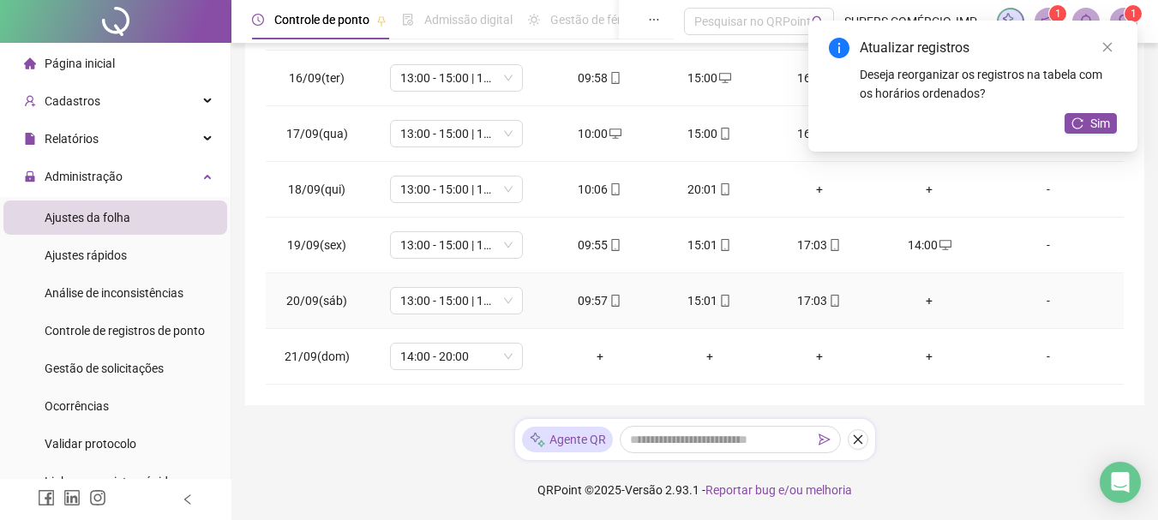
click at [914, 296] on div "+" at bounding box center [929, 301] width 82 height 19
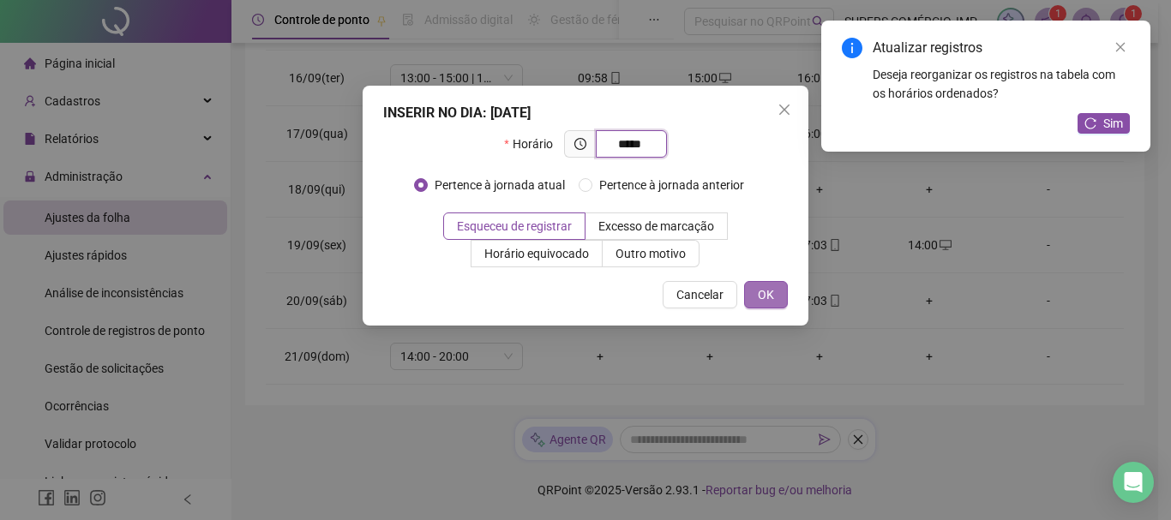
type input "*****"
click at [771, 293] on span "OK" at bounding box center [766, 295] width 16 height 19
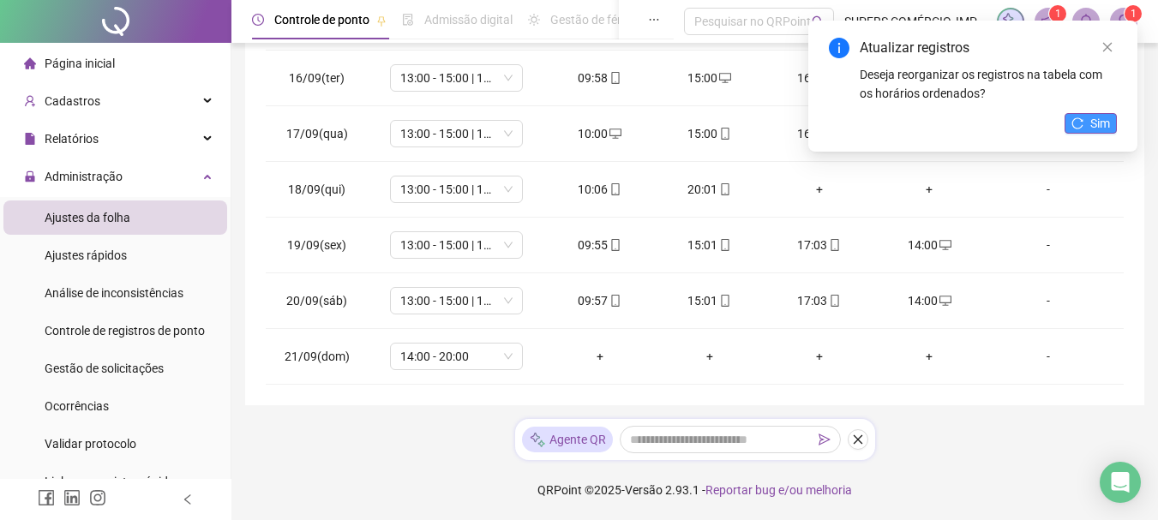
click at [1103, 124] on span "Sim" at bounding box center [1101, 123] width 20 height 19
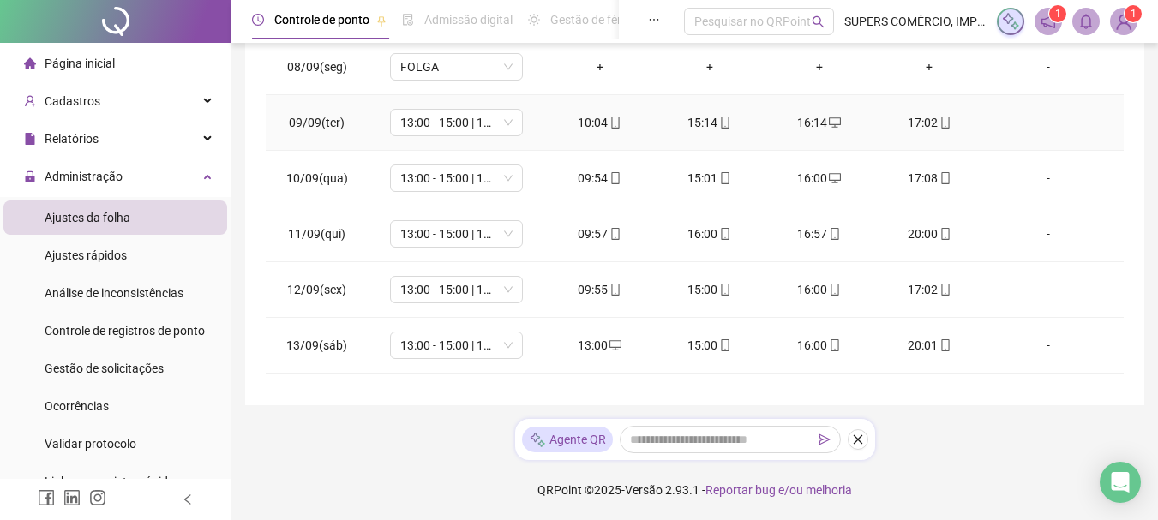
scroll to position [804, 0]
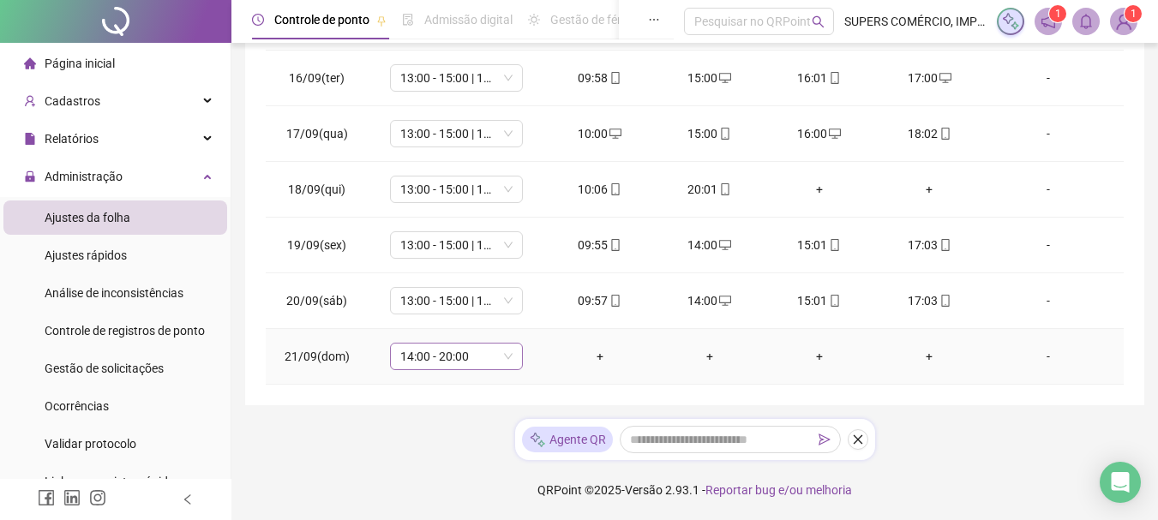
click at [487, 359] on span "14:00 - 20:00" at bounding box center [456, 357] width 112 height 26
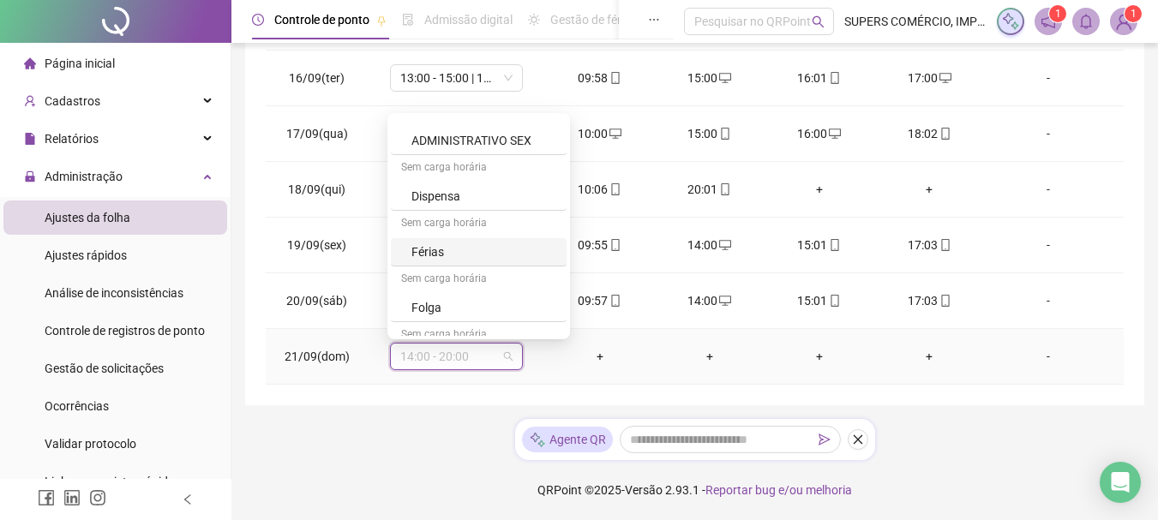
scroll to position [772, 0]
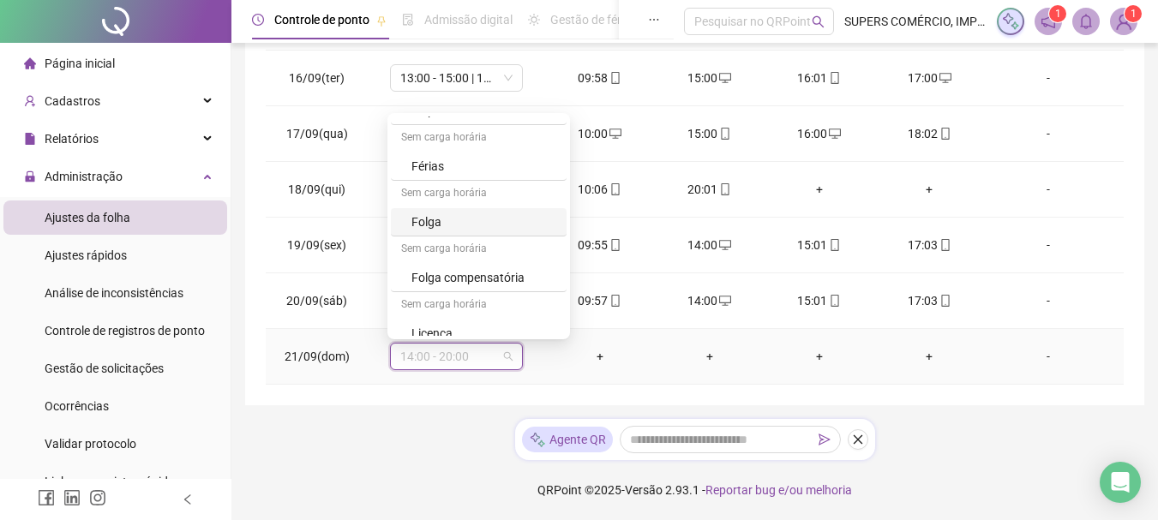
click at [433, 224] on div "Folga" at bounding box center [484, 222] width 145 height 19
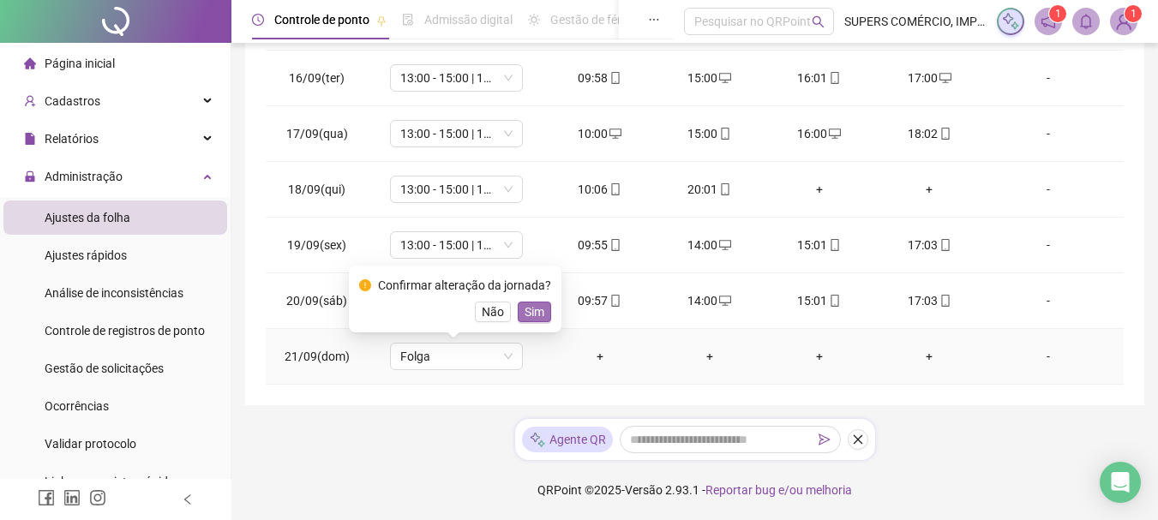
click at [532, 313] on span "Sim" at bounding box center [535, 312] width 20 height 19
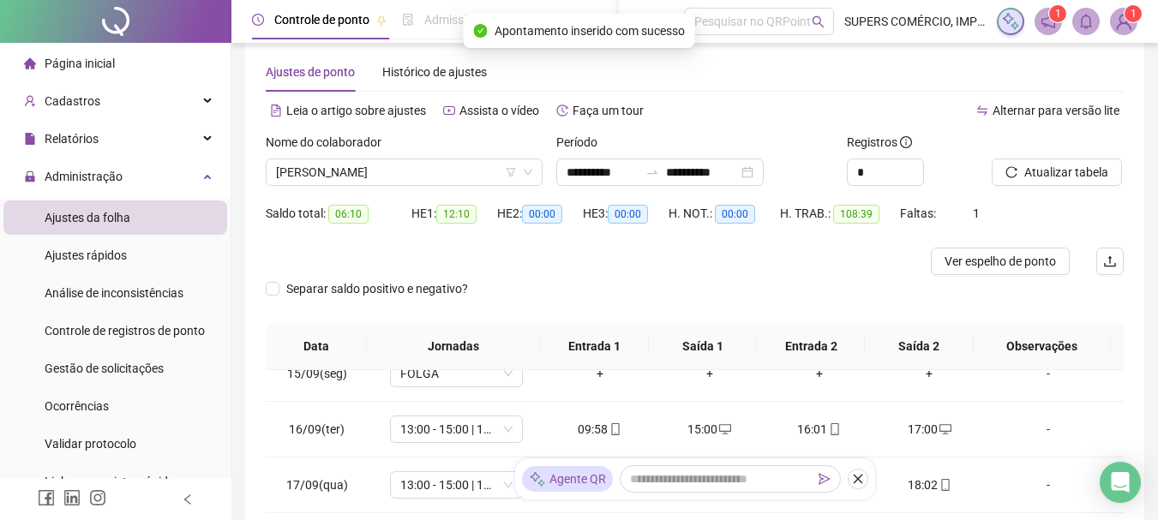
scroll to position [0, 0]
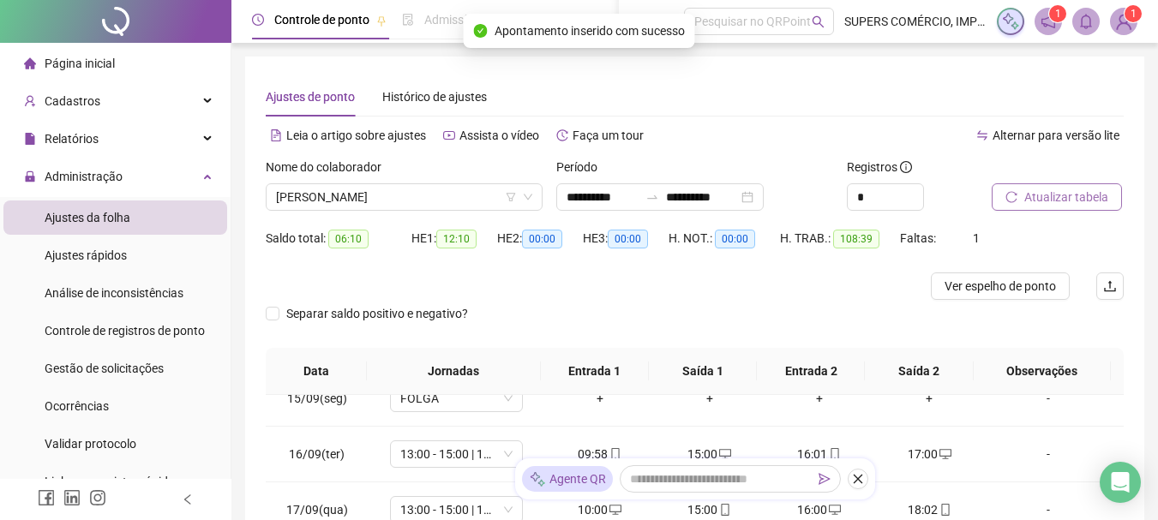
click at [1077, 186] on button "Atualizar tabela" at bounding box center [1057, 196] width 130 height 27
click at [1009, 285] on span "Ver espelho de ponto" at bounding box center [1000, 286] width 111 height 19
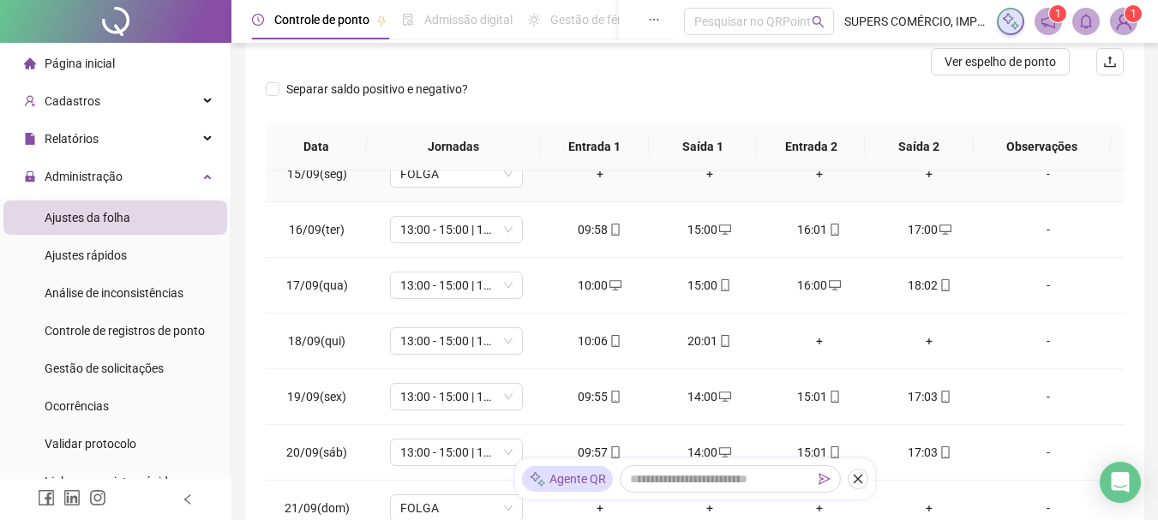
scroll to position [257, 0]
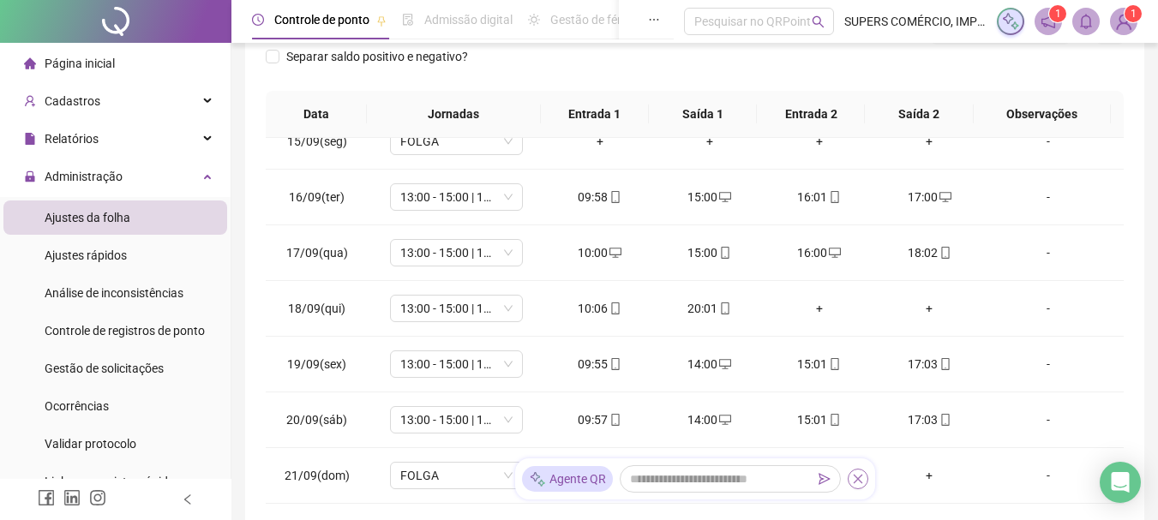
click at [864, 480] on button "button" at bounding box center [858, 479] width 21 height 21
click at [92, 60] on span "Página inicial" at bounding box center [80, 64] width 70 height 14
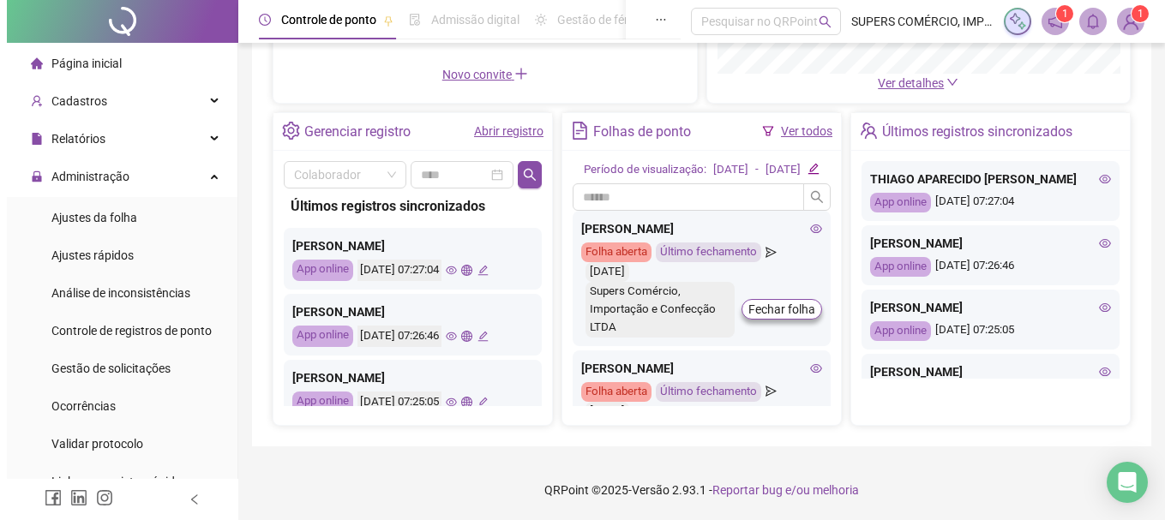
scroll to position [86, 0]
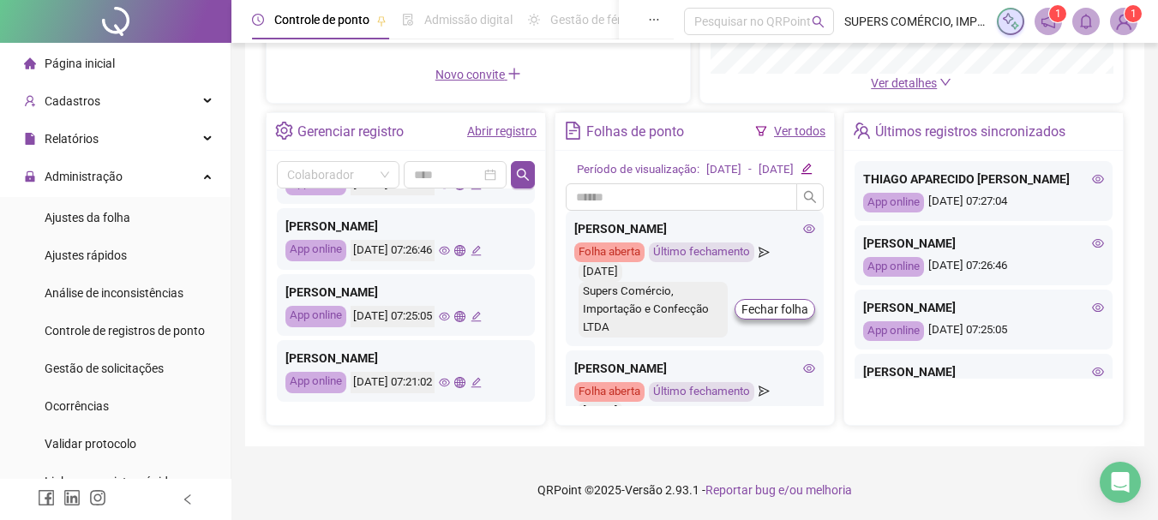
click at [450, 311] on icon "eye" at bounding box center [444, 316] width 11 height 11
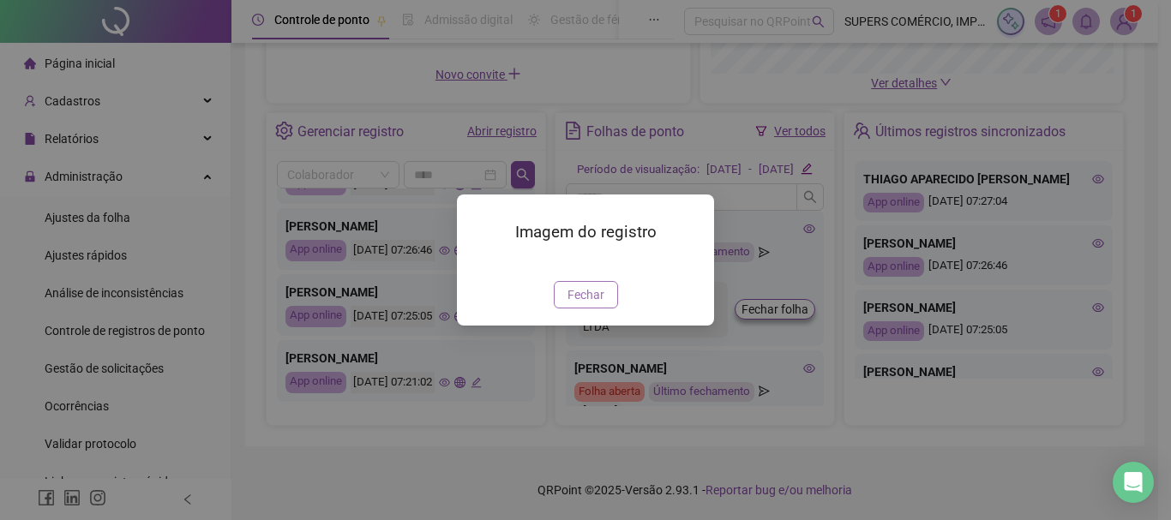
click at [584, 304] on span "Fechar" at bounding box center [586, 295] width 37 height 19
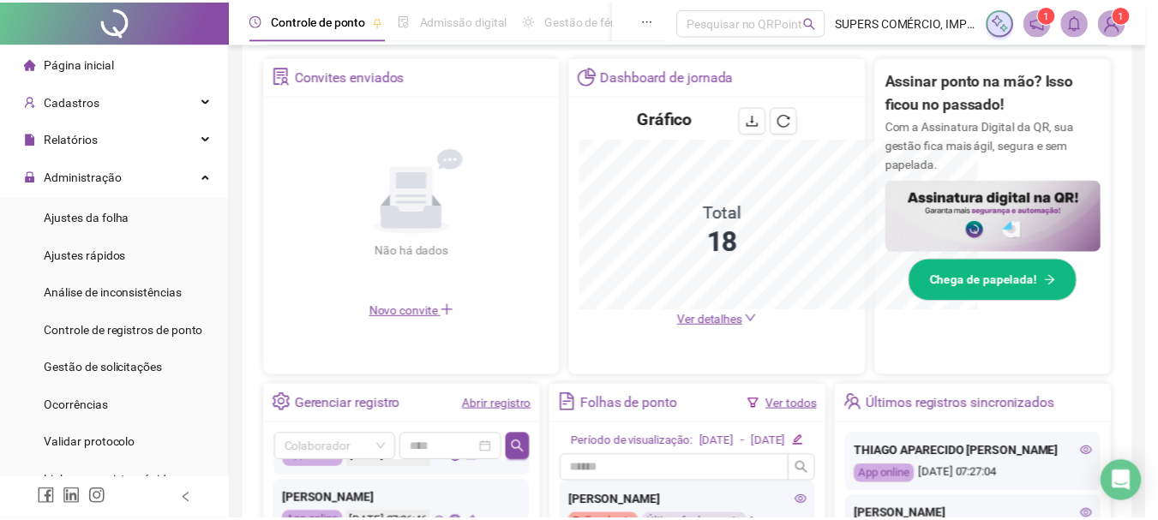
scroll to position [575, 0]
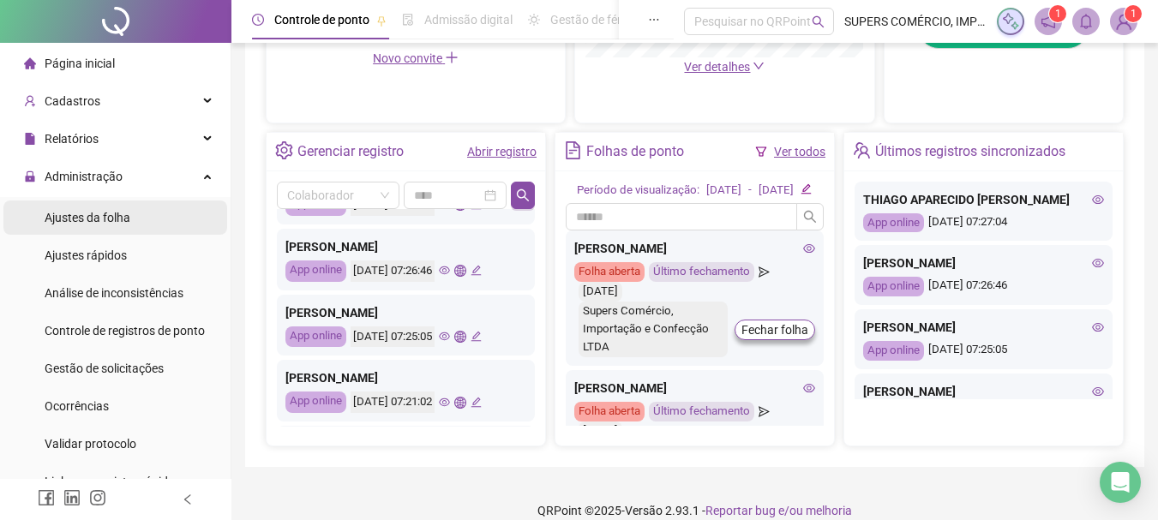
click at [121, 220] on span "Ajustes da folha" at bounding box center [88, 218] width 86 height 14
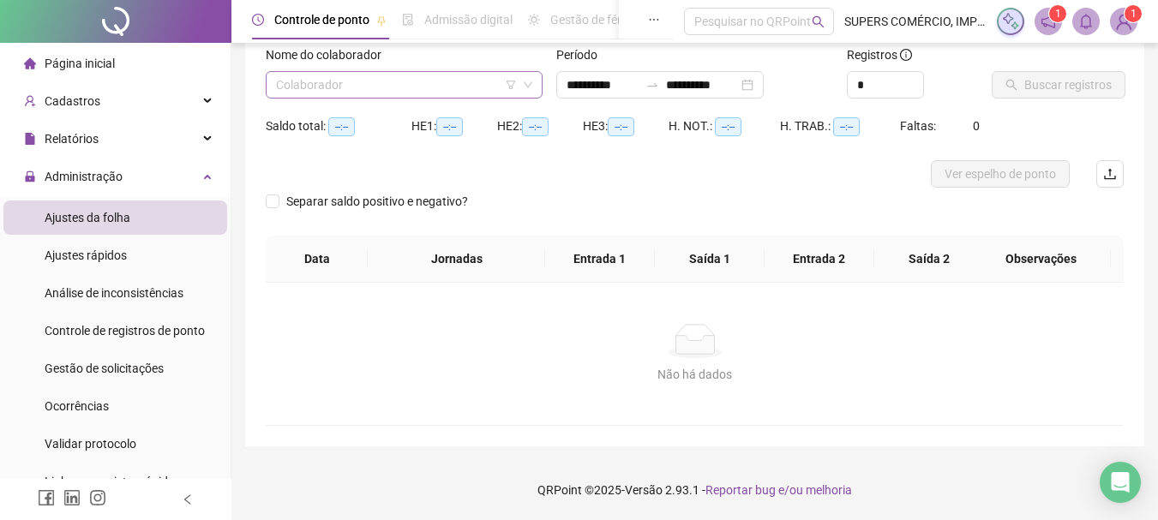
scroll to position [112, 0]
type input "**********"
click at [119, 335] on span "Controle de registros de ponto" at bounding box center [125, 331] width 160 height 14
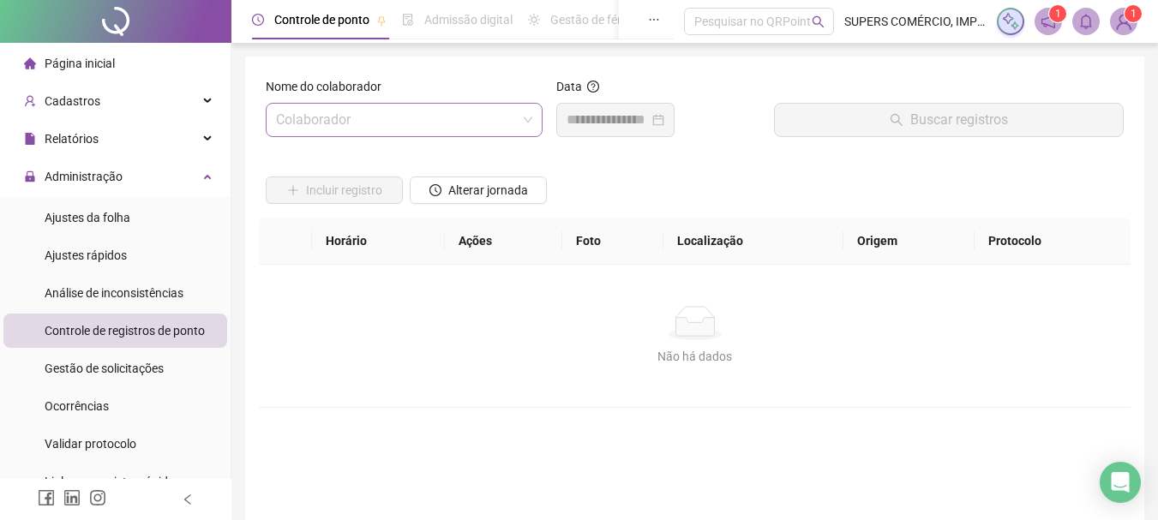
click at [463, 118] on input "search" at bounding box center [396, 120] width 241 height 33
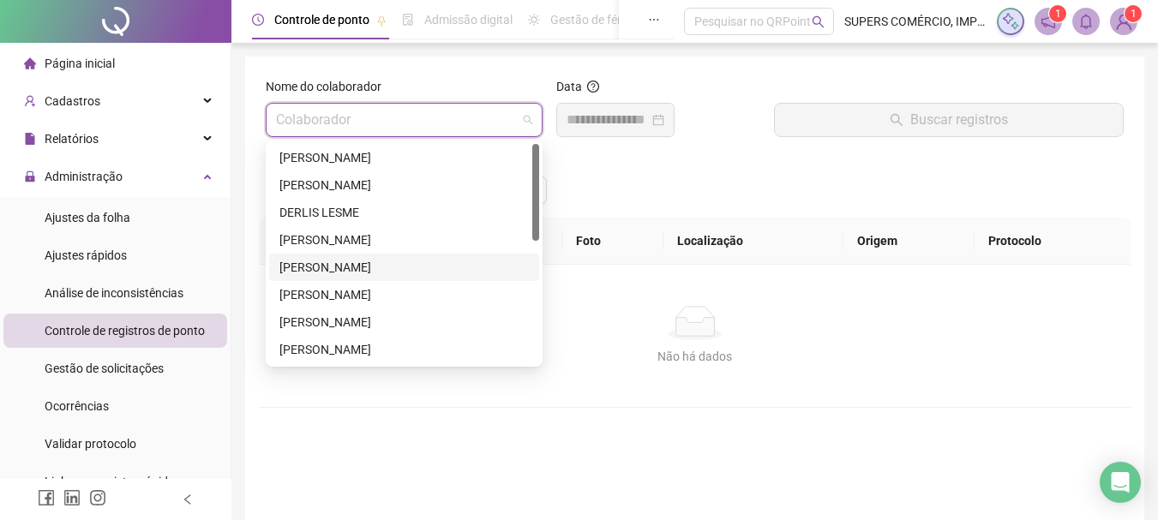
scroll to position [257, 0]
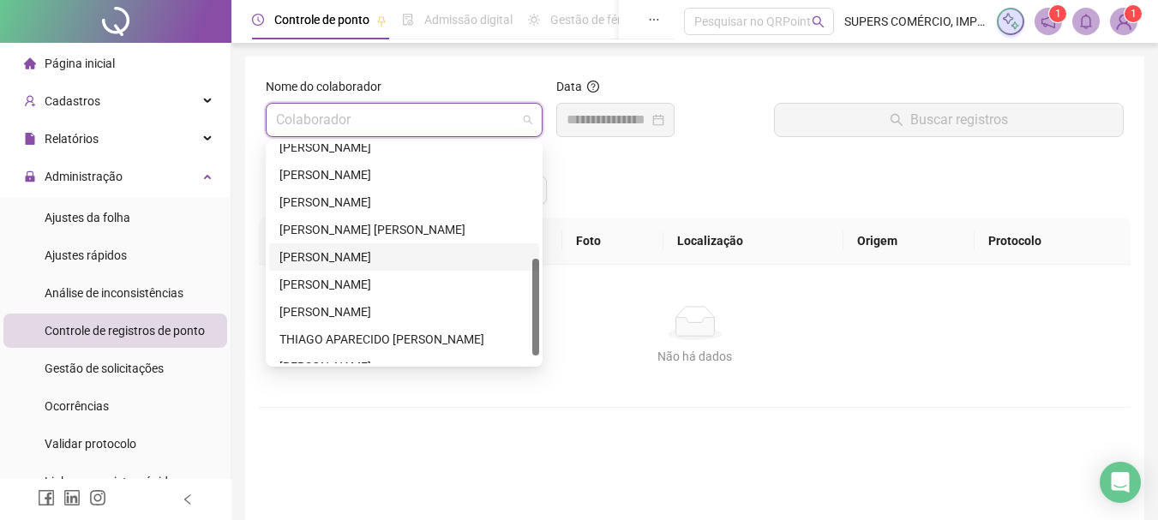
click at [352, 256] on div "[PERSON_NAME]" at bounding box center [405, 257] width 250 height 19
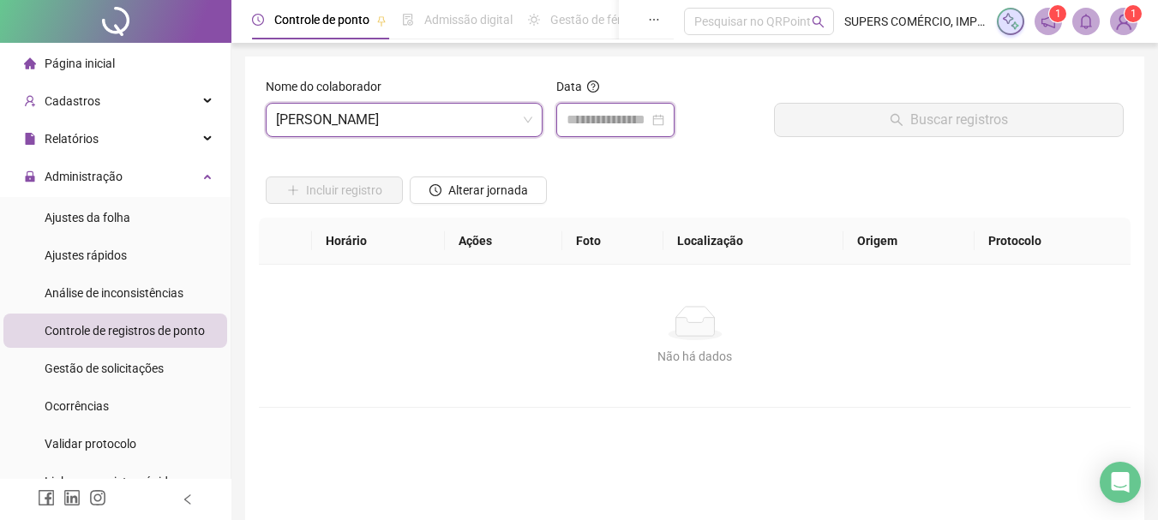
click at [649, 116] on input at bounding box center [608, 120] width 82 height 21
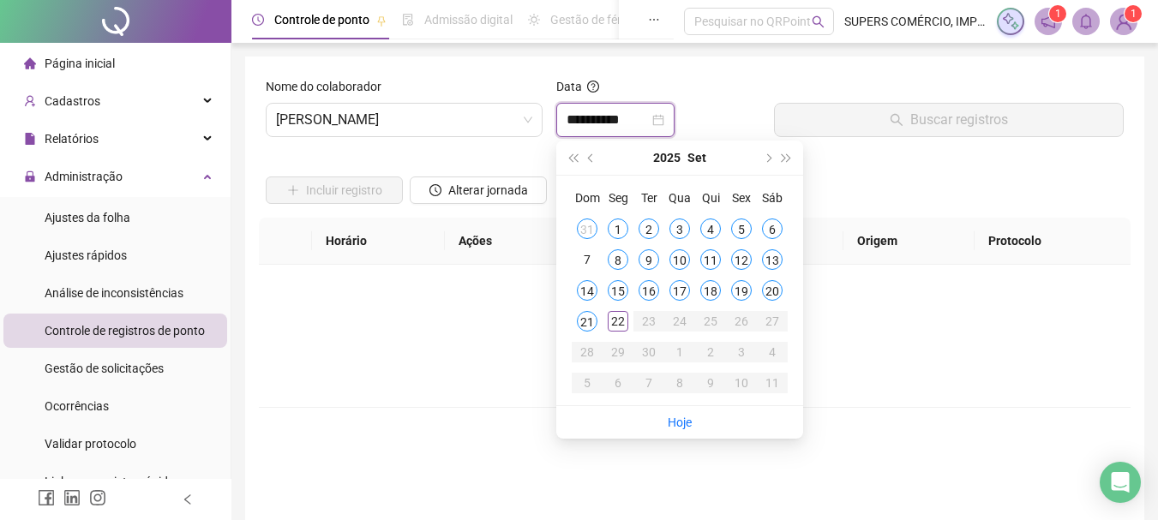
type input "**********"
click at [741, 288] on div "19" at bounding box center [741, 290] width 21 height 21
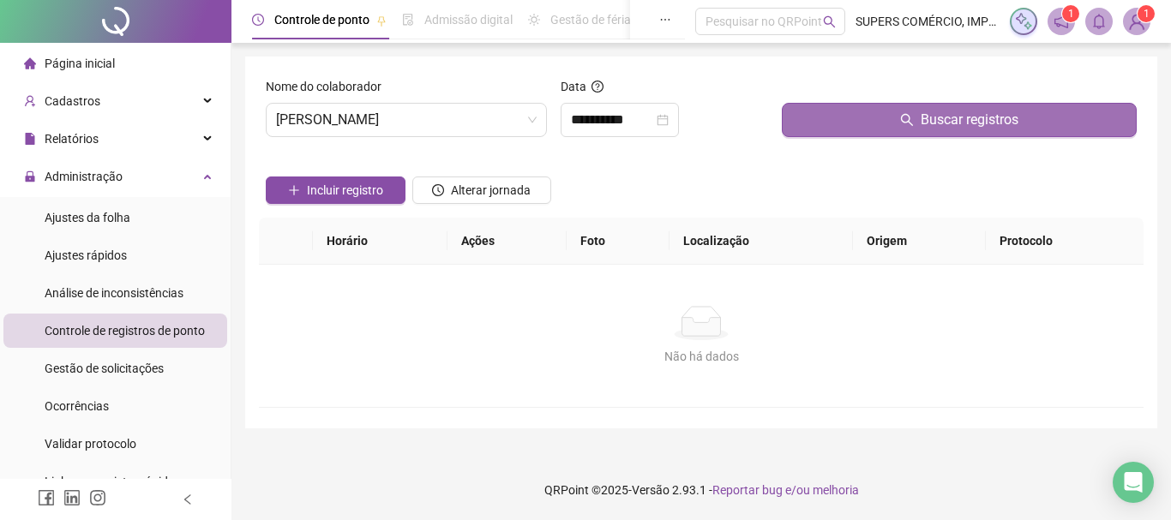
click at [873, 116] on button "Buscar registros" at bounding box center [959, 120] width 355 height 34
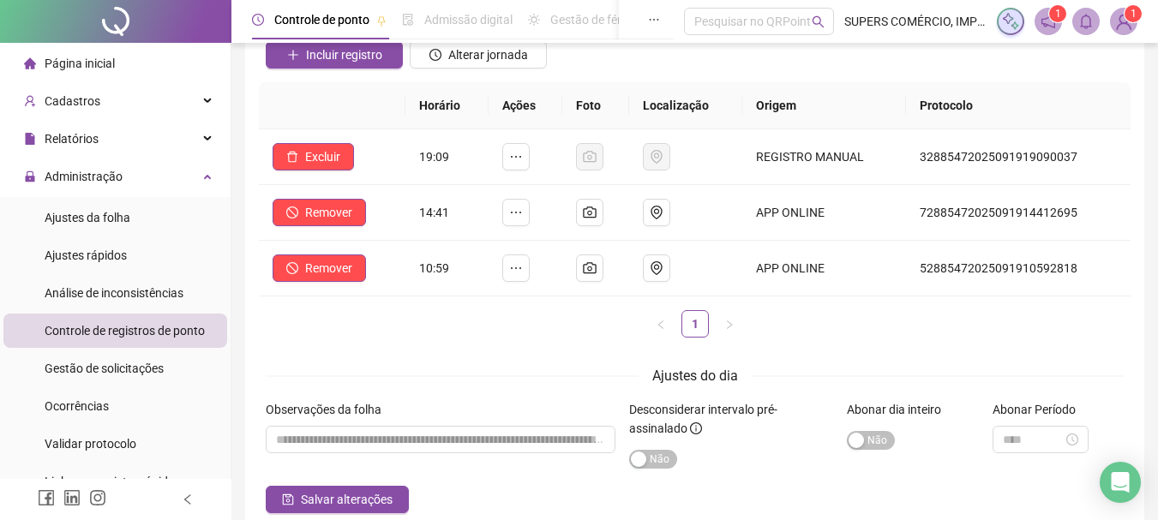
scroll to position [0, 0]
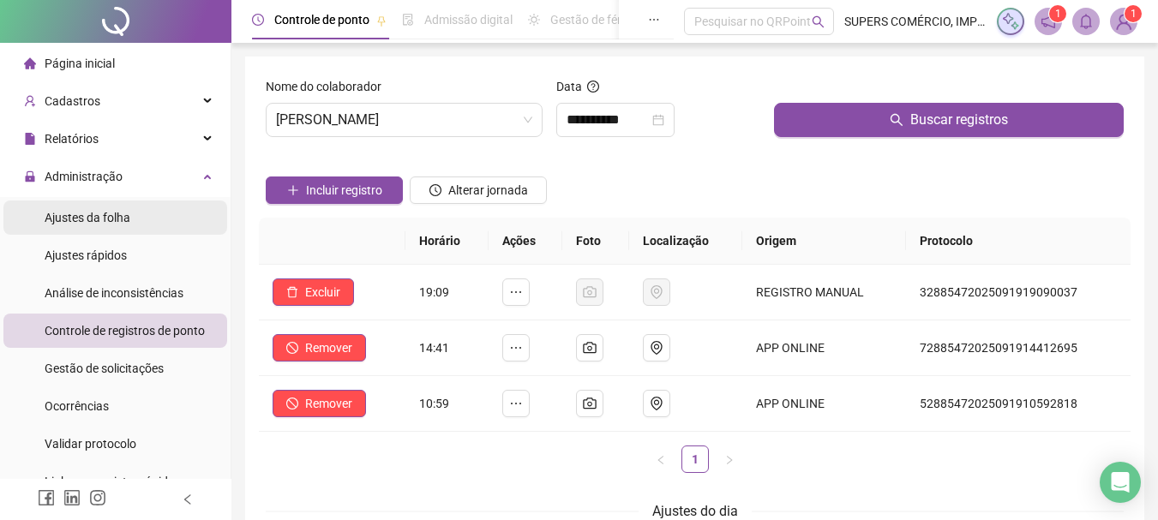
click at [93, 219] on span "Ajustes da folha" at bounding box center [88, 218] width 86 height 14
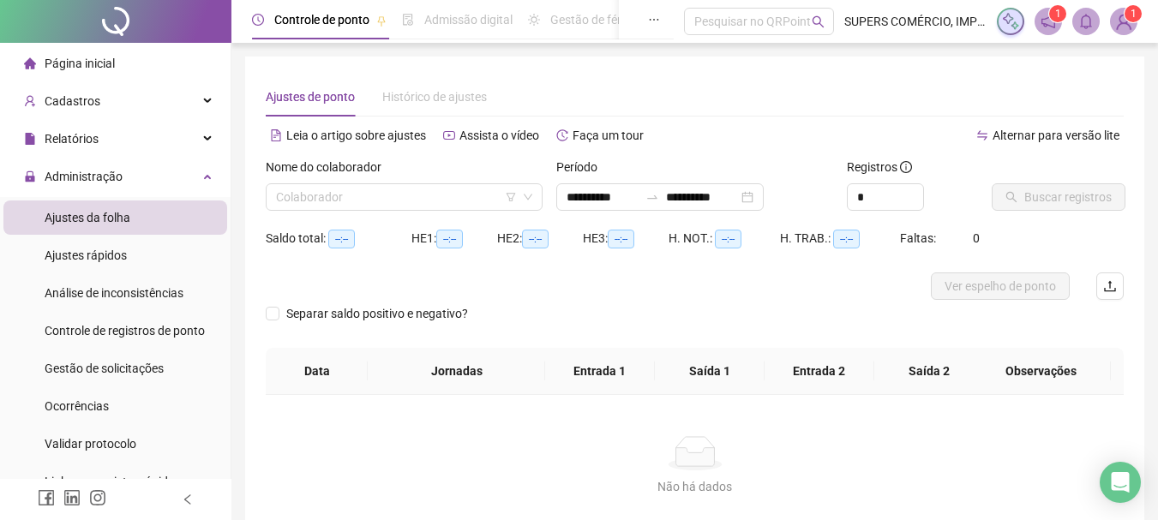
type input "**********"
click at [425, 205] on input "search" at bounding box center [396, 197] width 241 height 26
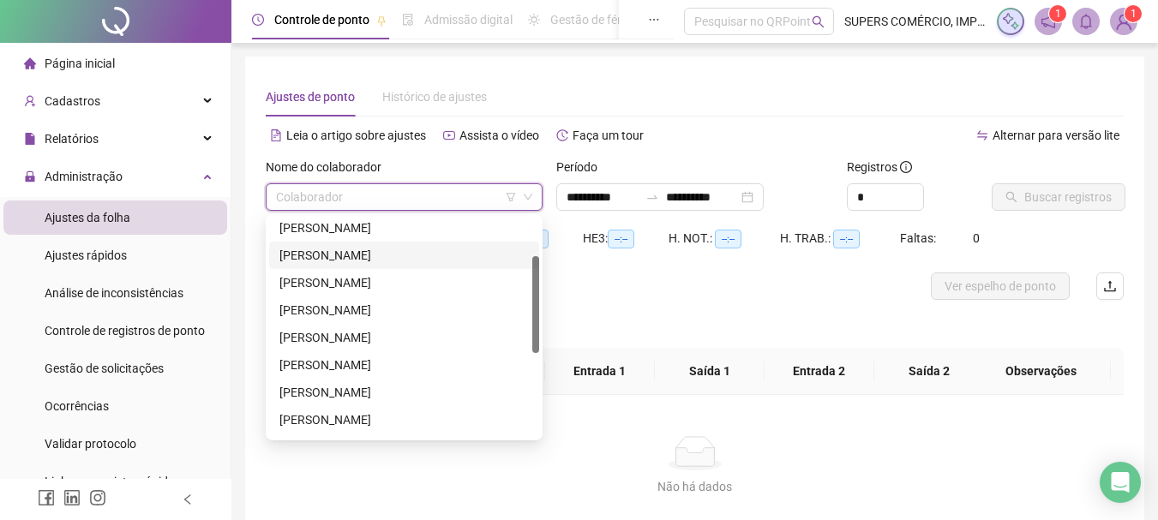
scroll to position [274, 0]
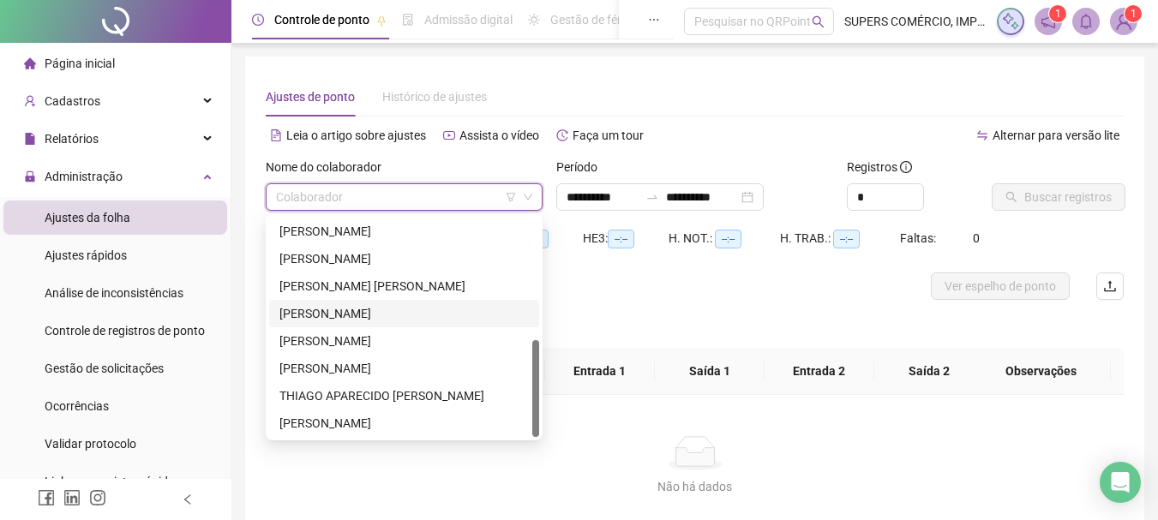
click at [365, 316] on div "[PERSON_NAME]" at bounding box center [405, 313] width 250 height 19
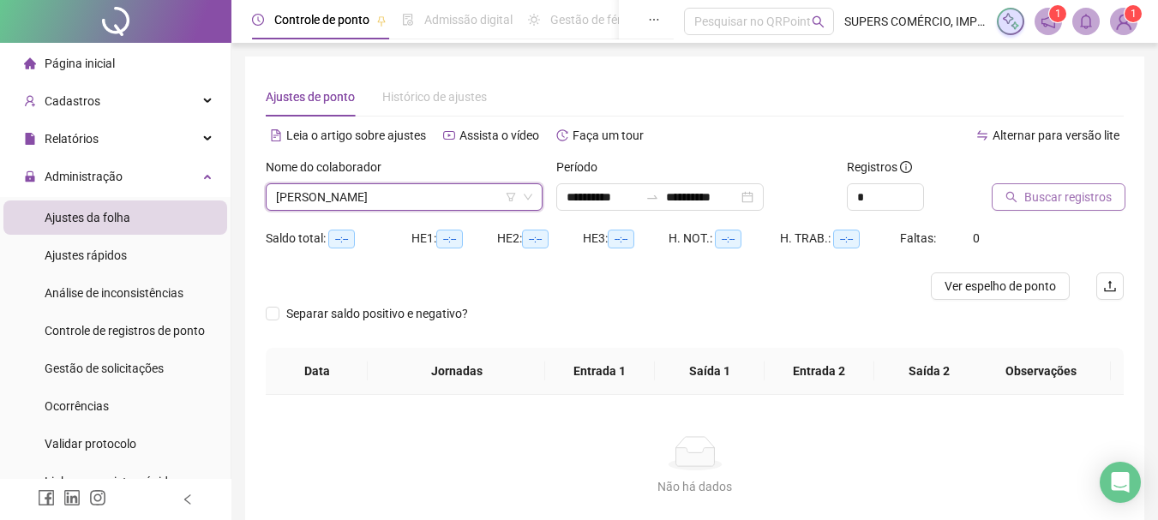
click at [1075, 195] on span "Buscar registros" at bounding box center [1068, 197] width 87 height 19
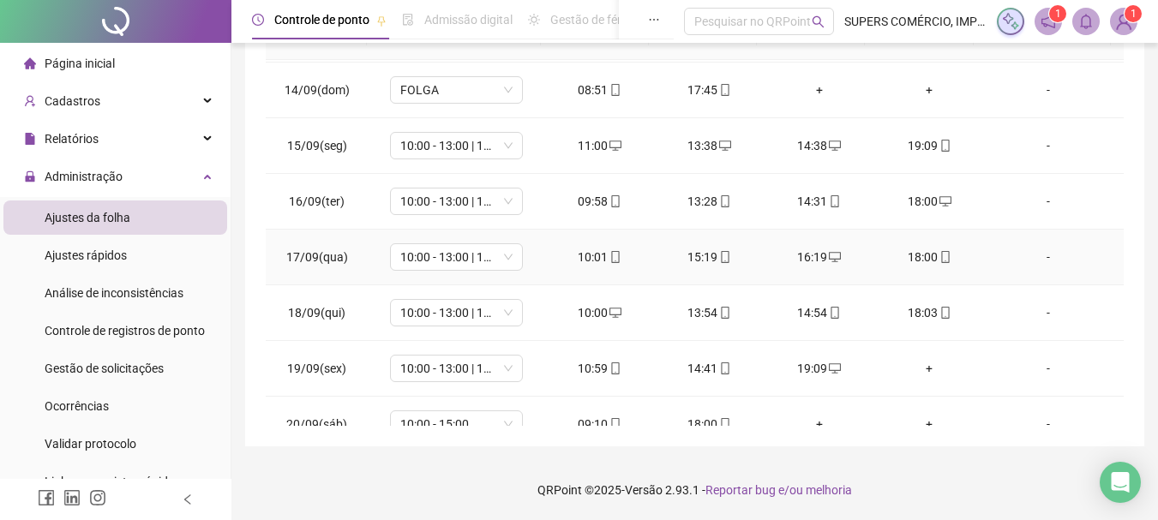
scroll to position [804, 0]
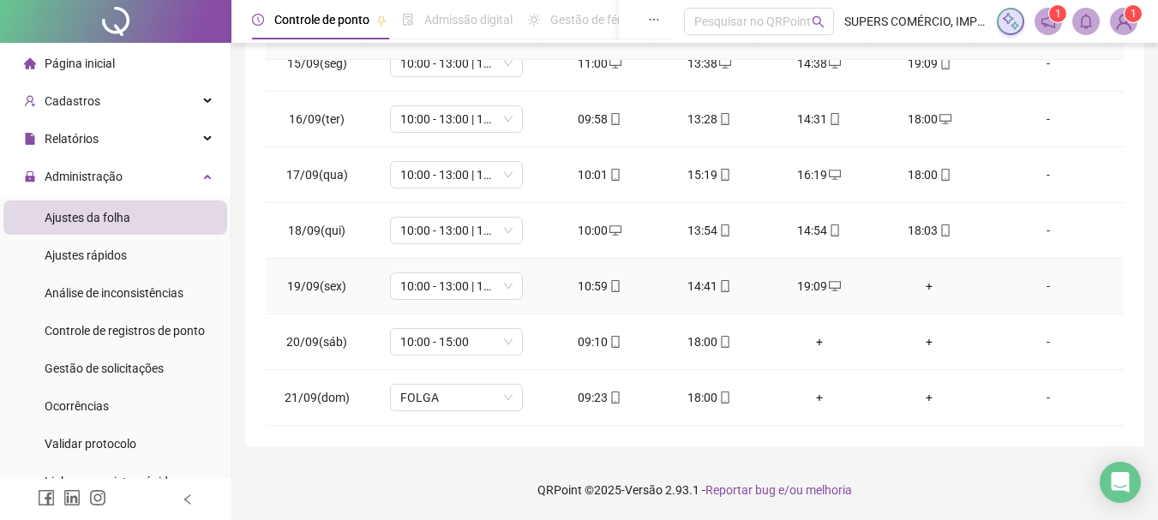
click at [923, 284] on div "+" at bounding box center [929, 286] width 82 height 19
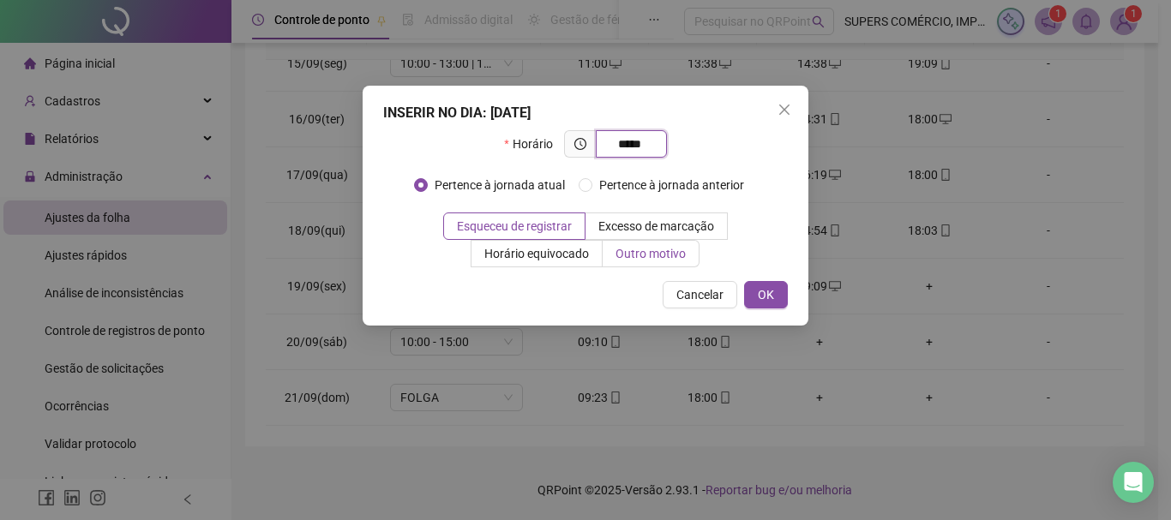
type input "*****"
click at [646, 254] on span "Outro motivo" at bounding box center [651, 254] width 70 height 14
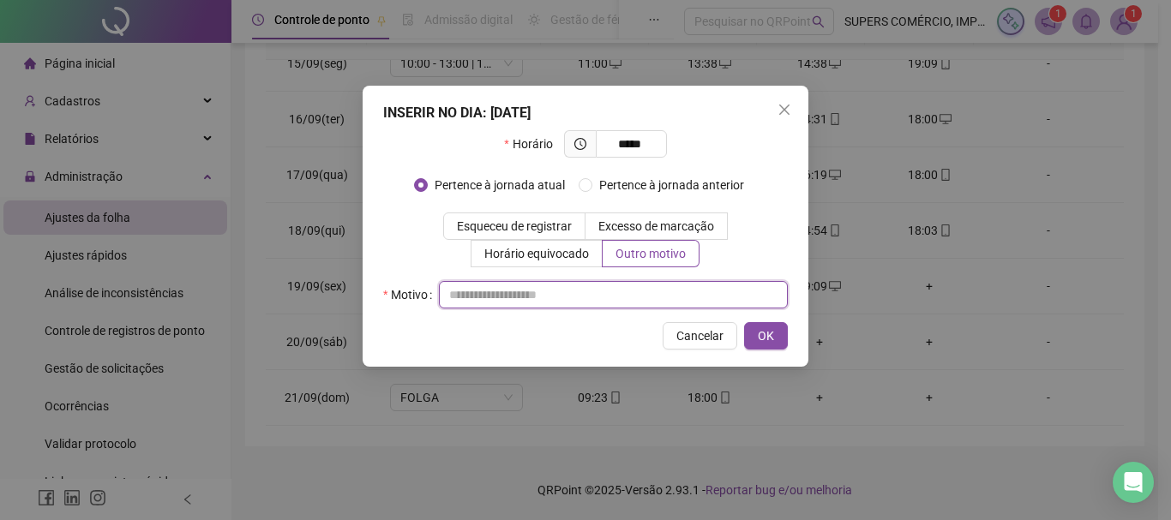
click at [583, 298] on input "text" at bounding box center [613, 294] width 349 height 27
type input "**********"
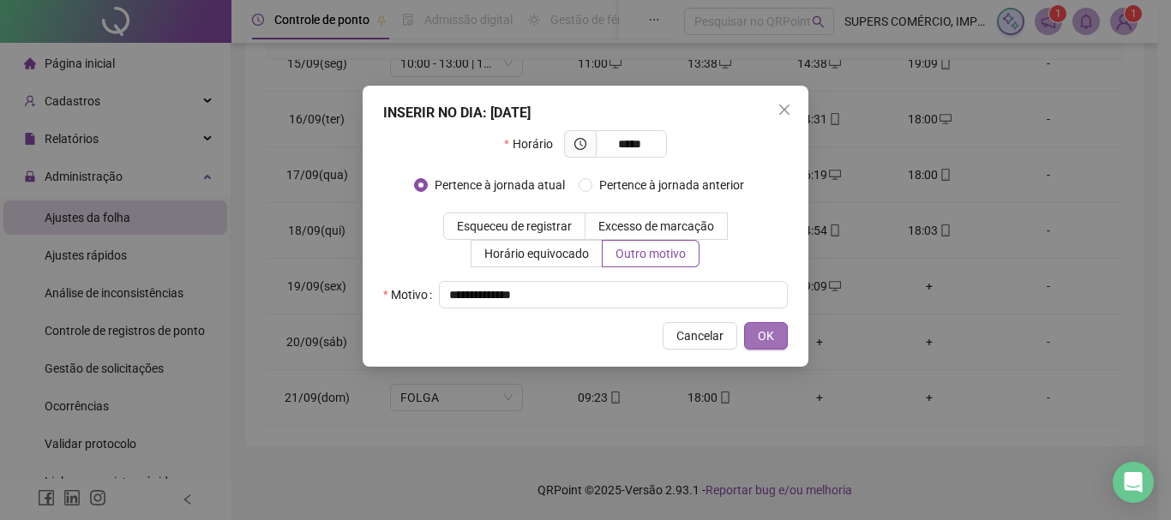
click at [757, 328] on button "OK" at bounding box center [766, 335] width 44 height 27
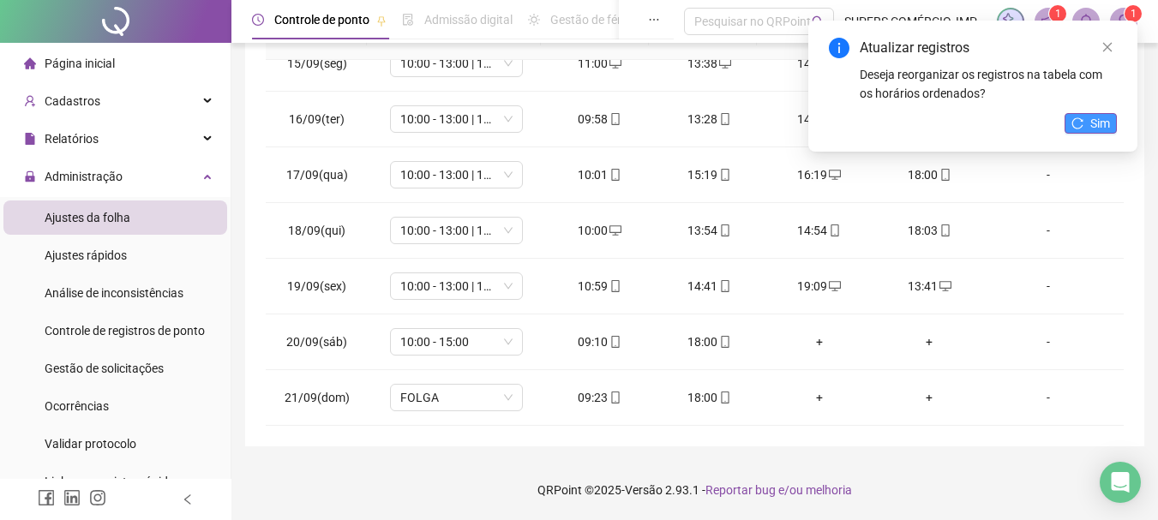
click at [1100, 118] on span "Sim" at bounding box center [1101, 123] width 20 height 19
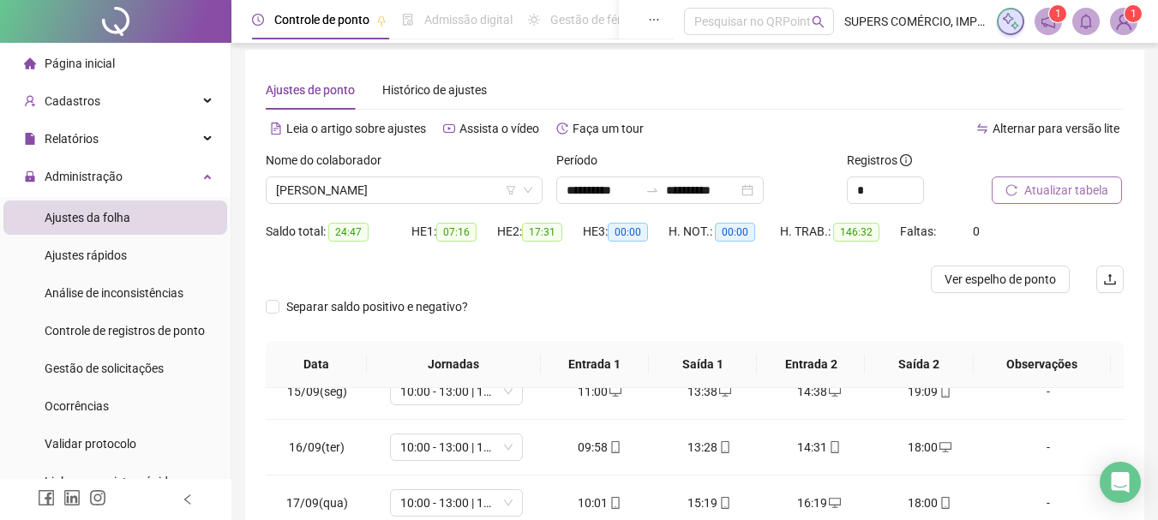
scroll to position [0, 0]
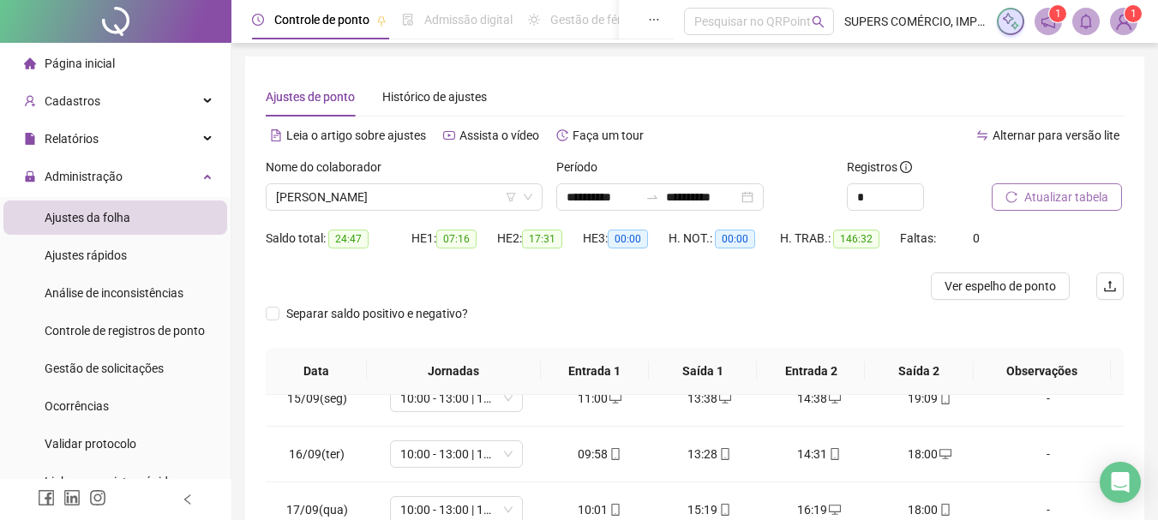
click at [1049, 200] on span "Atualizar tabela" at bounding box center [1067, 197] width 84 height 19
click at [1026, 285] on span "Ver espelho de ponto" at bounding box center [1000, 286] width 111 height 19
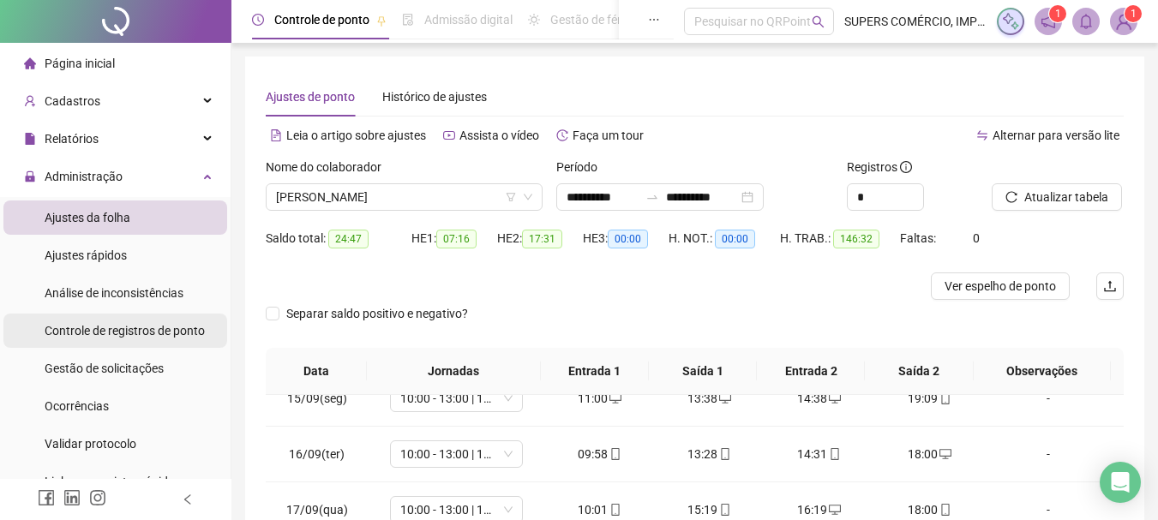
click at [141, 336] on span "Controle de registros de ponto" at bounding box center [125, 331] width 160 height 14
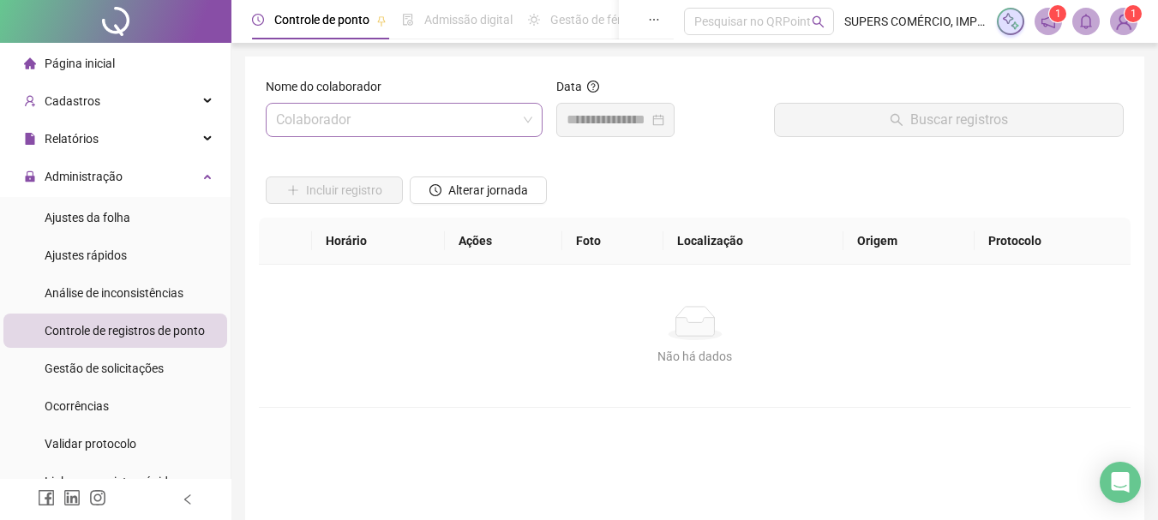
click at [453, 112] on input "search" at bounding box center [396, 120] width 241 height 33
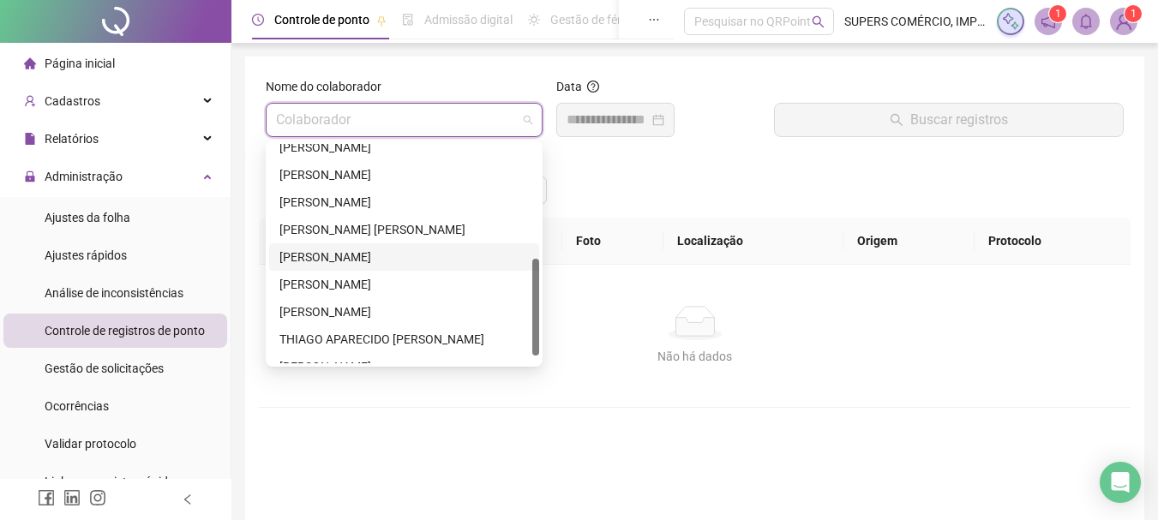
scroll to position [274, 0]
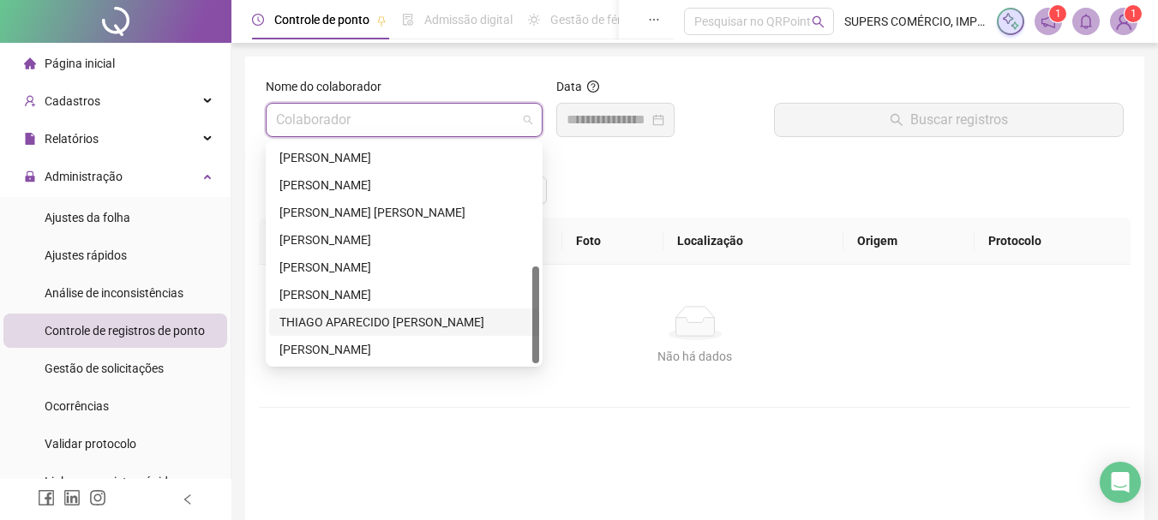
click at [388, 317] on div "THIAGO APARECIDO [PERSON_NAME]" at bounding box center [405, 322] width 250 height 19
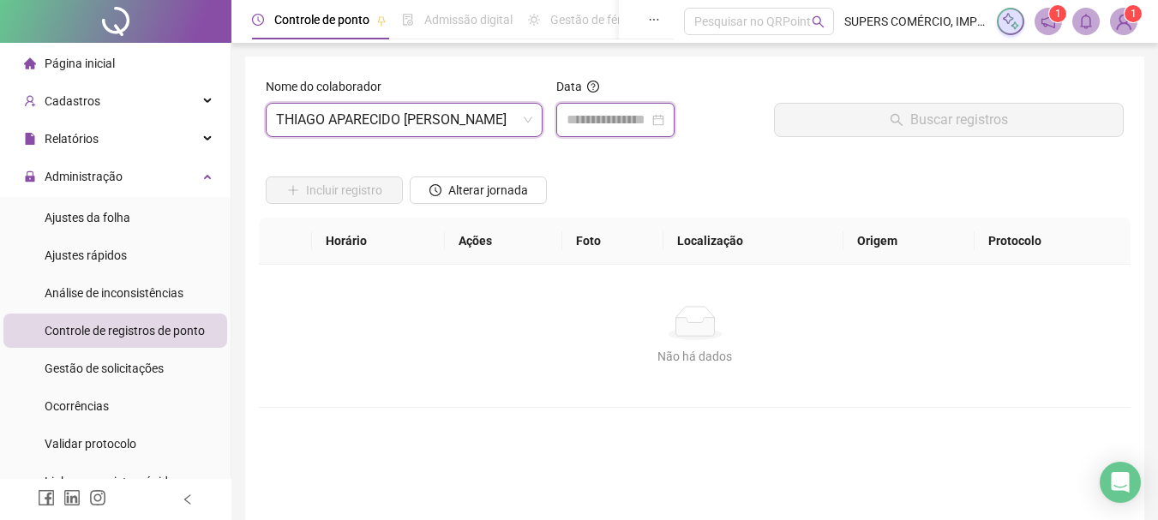
click at [637, 115] on input at bounding box center [608, 120] width 82 height 21
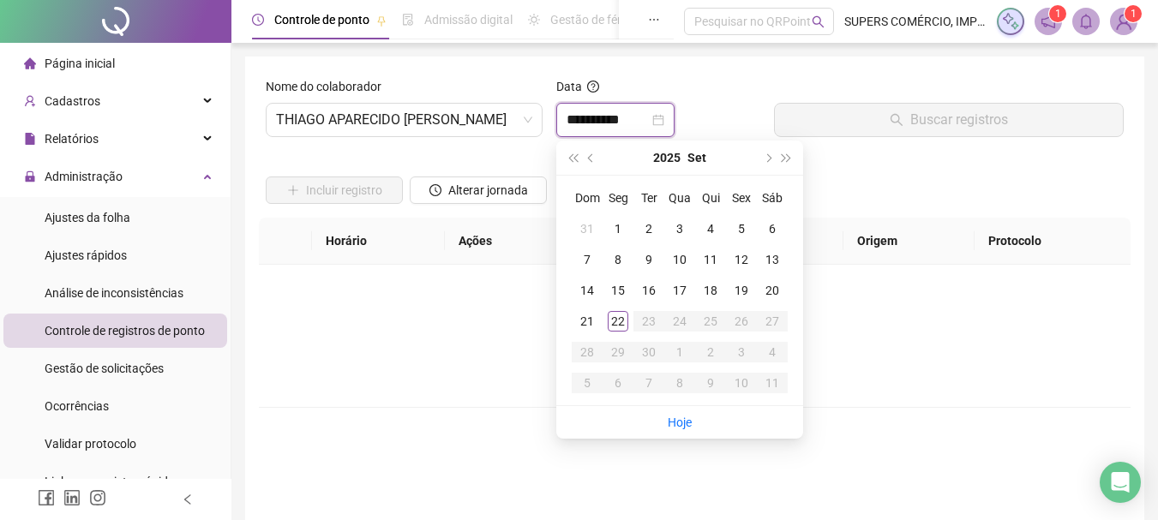
type input "**********"
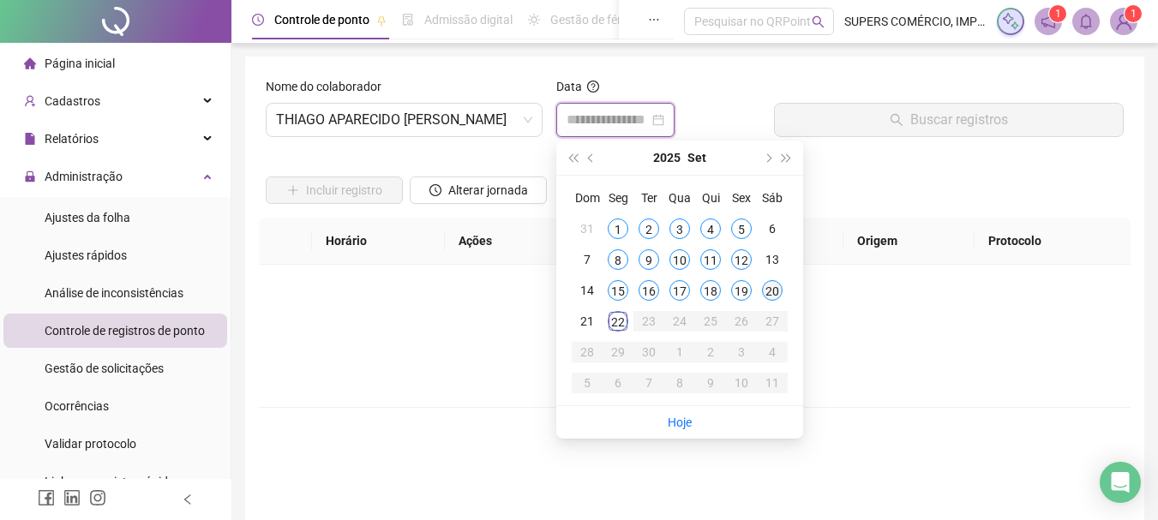
type input "**********"
click at [776, 296] on div "20" at bounding box center [772, 290] width 21 height 21
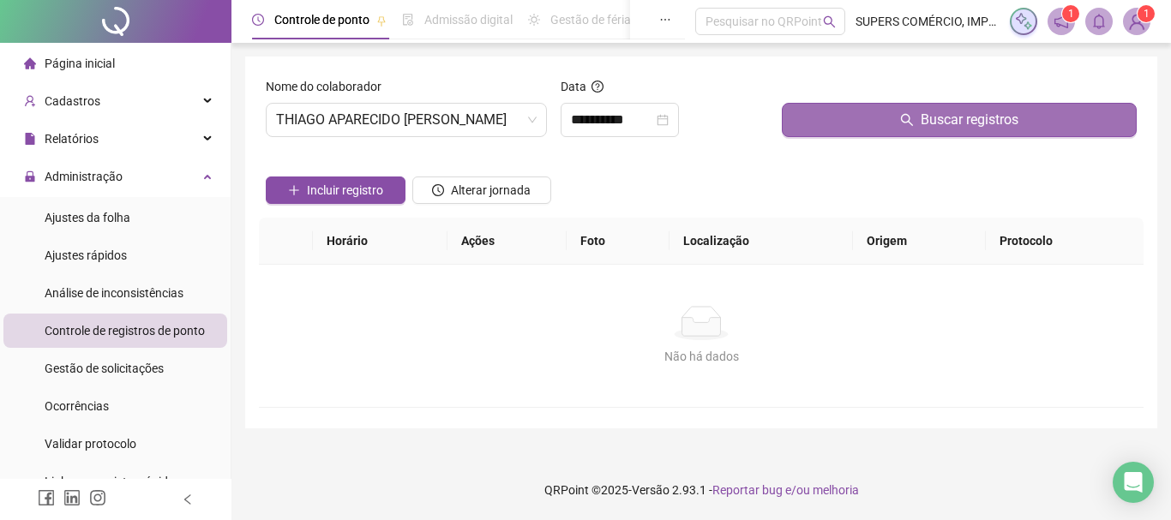
click at [880, 104] on button "Buscar registros" at bounding box center [959, 120] width 355 height 34
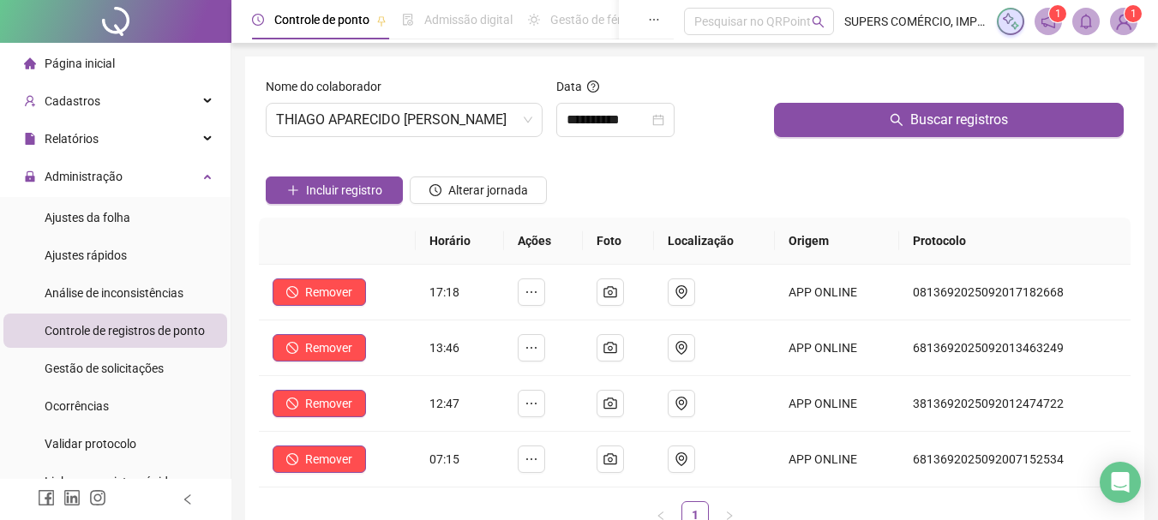
scroll to position [86, 0]
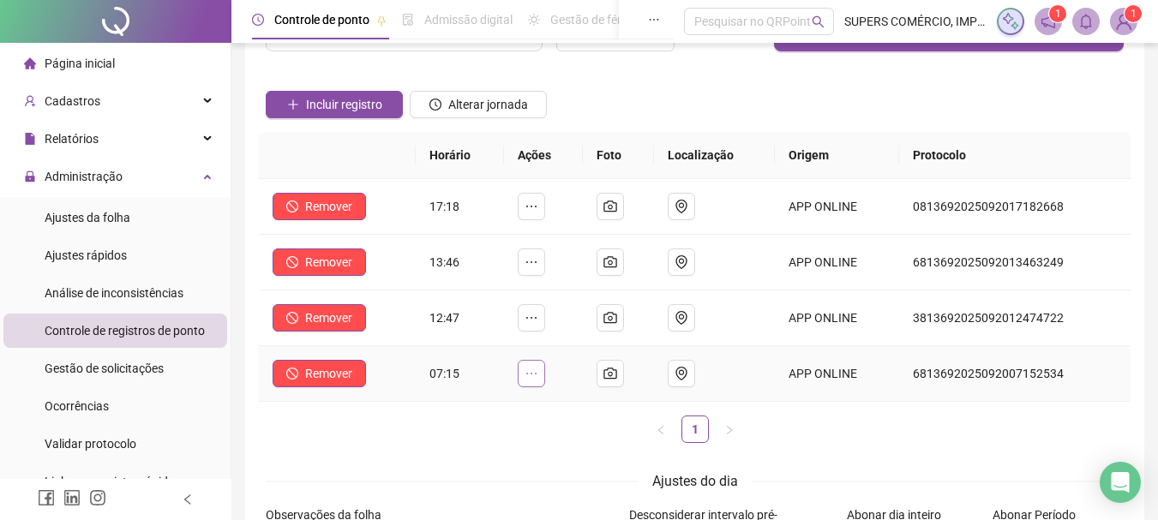
click at [538, 369] on icon "ellipsis" at bounding box center [532, 374] width 14 height 14
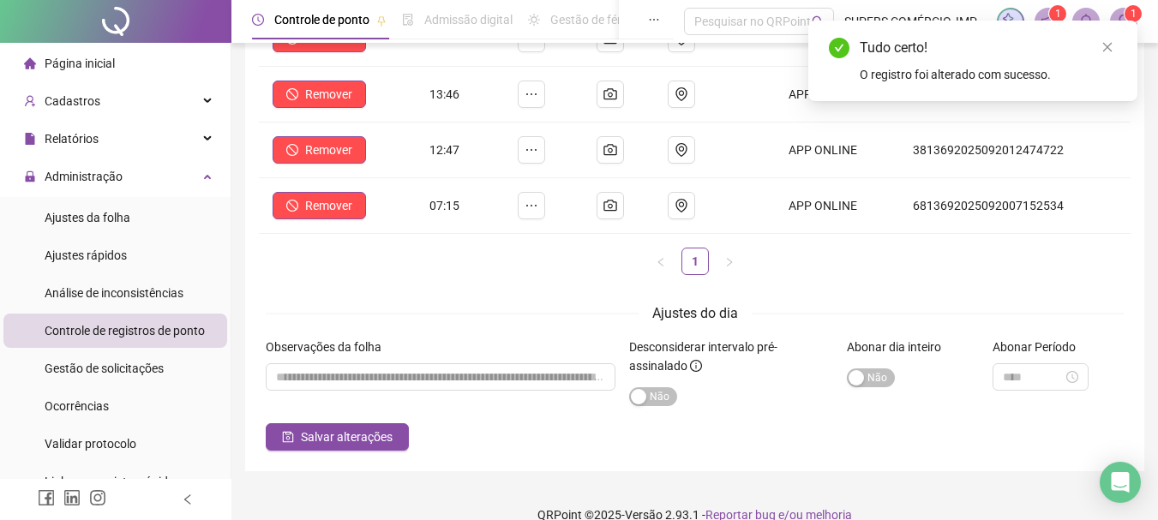
scroll to position [257, 0]
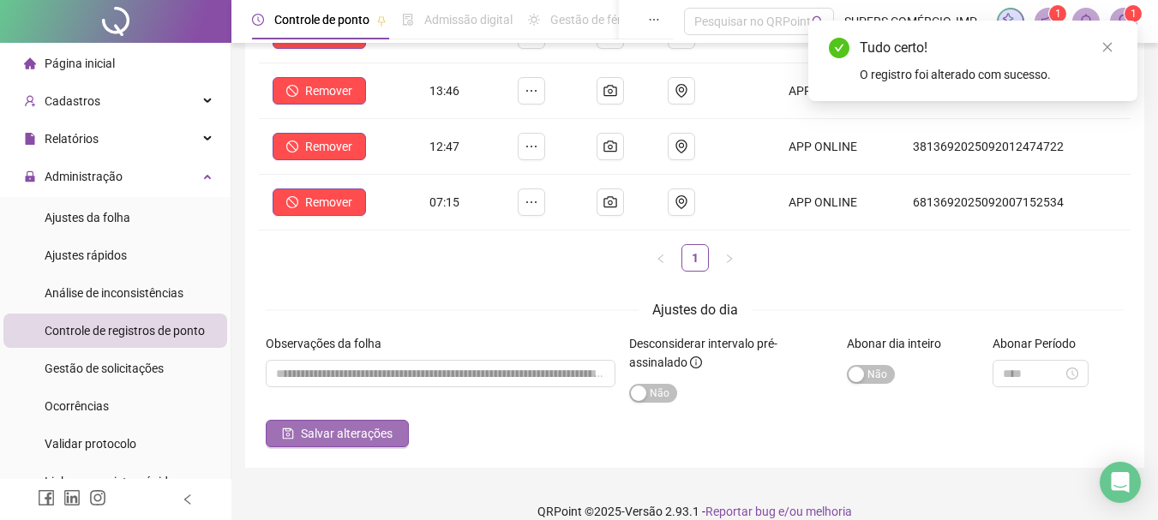
click at [365, 444] on button "Salvar alterações" at bounding box center [337, 433] width 143 height 27
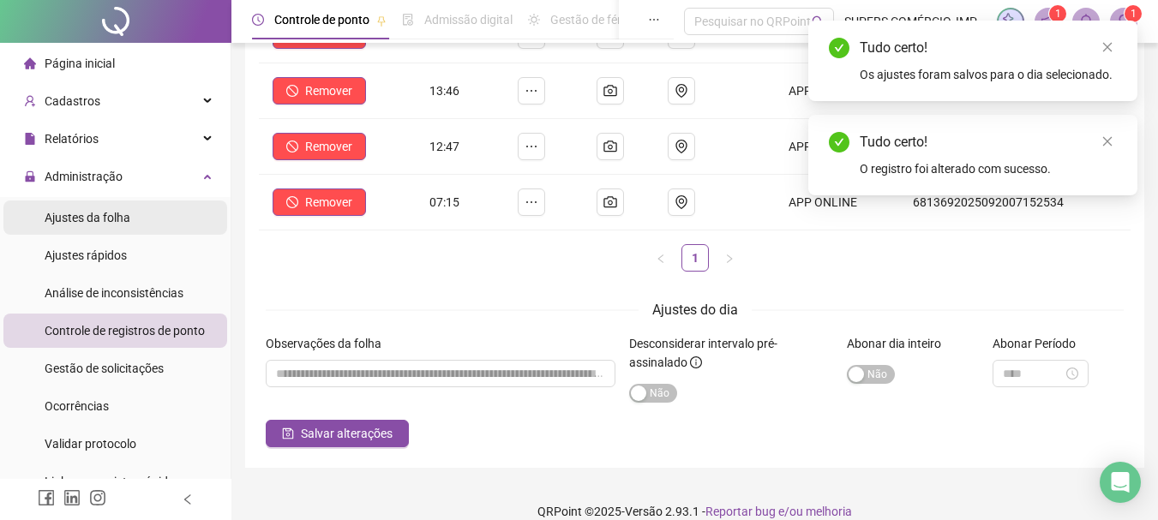
click at [129, 216] on span "Ajustes da folha" at bounding box center [88, 218] width 86 height 14
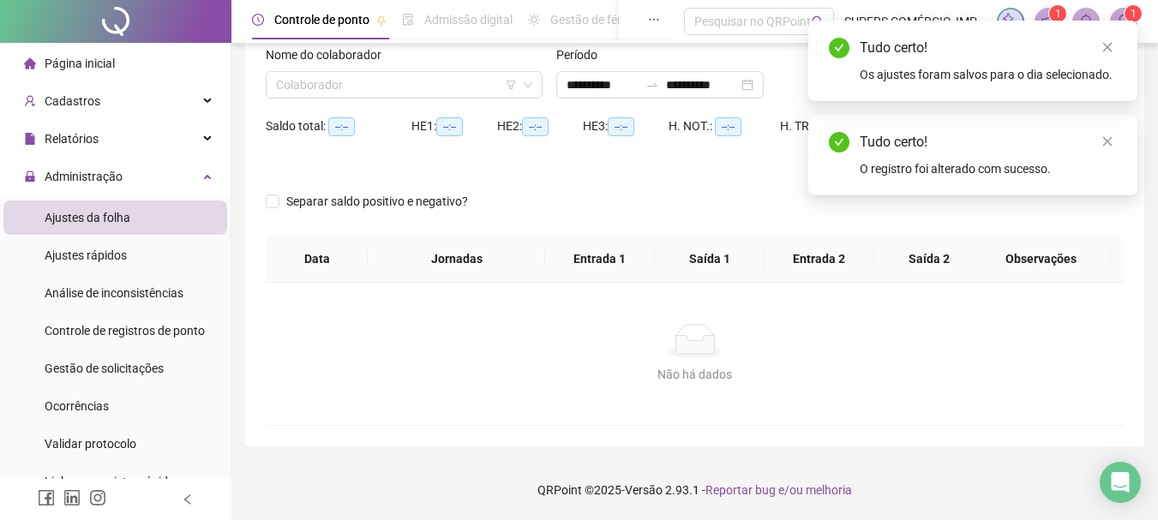
scroll to position [112, 0]
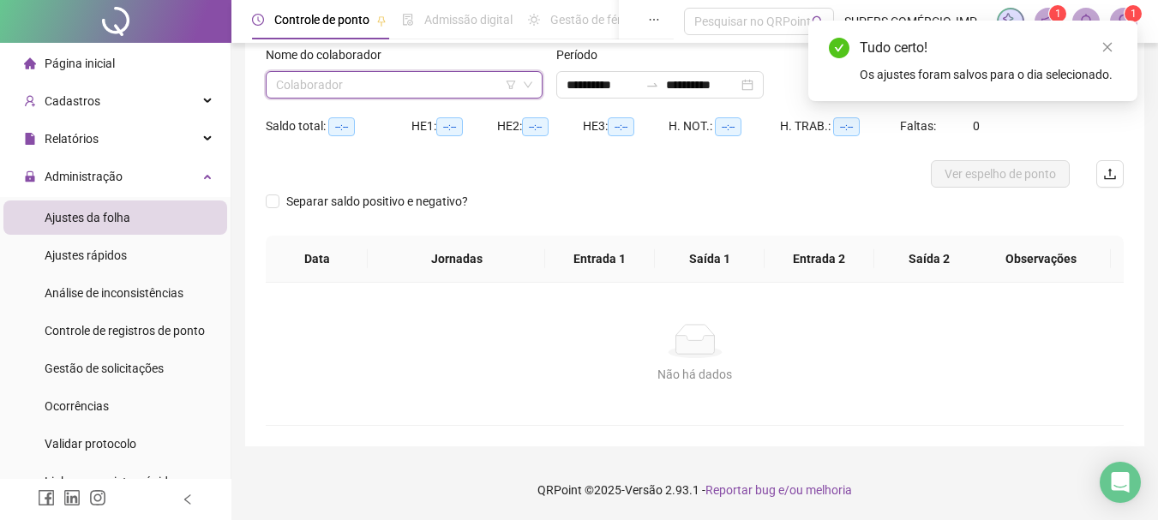
click at [389, 86] on input "search" at bounding box center [396, 85] width 241 height 26
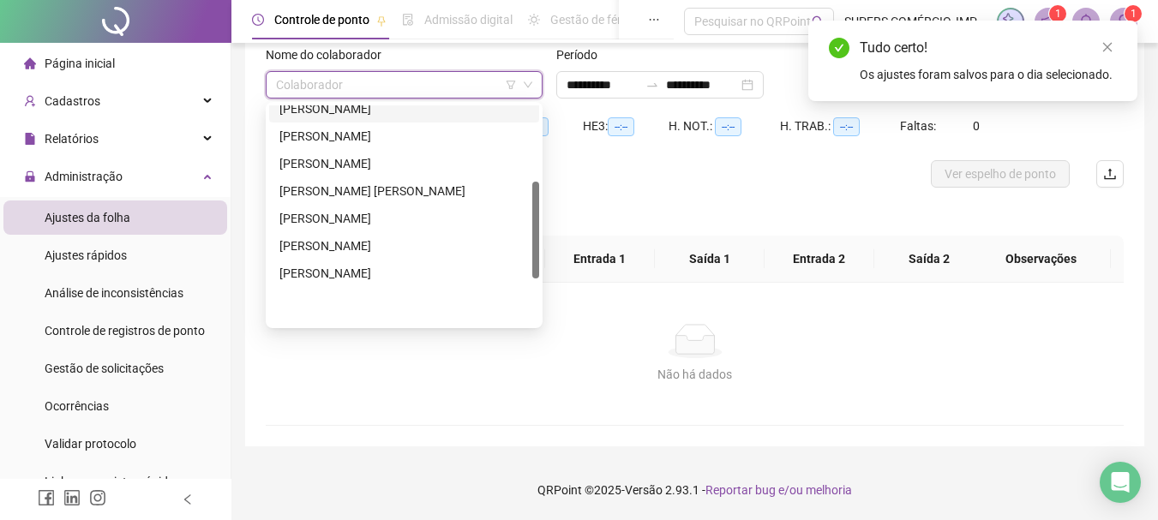
scroll to position [274, 0]
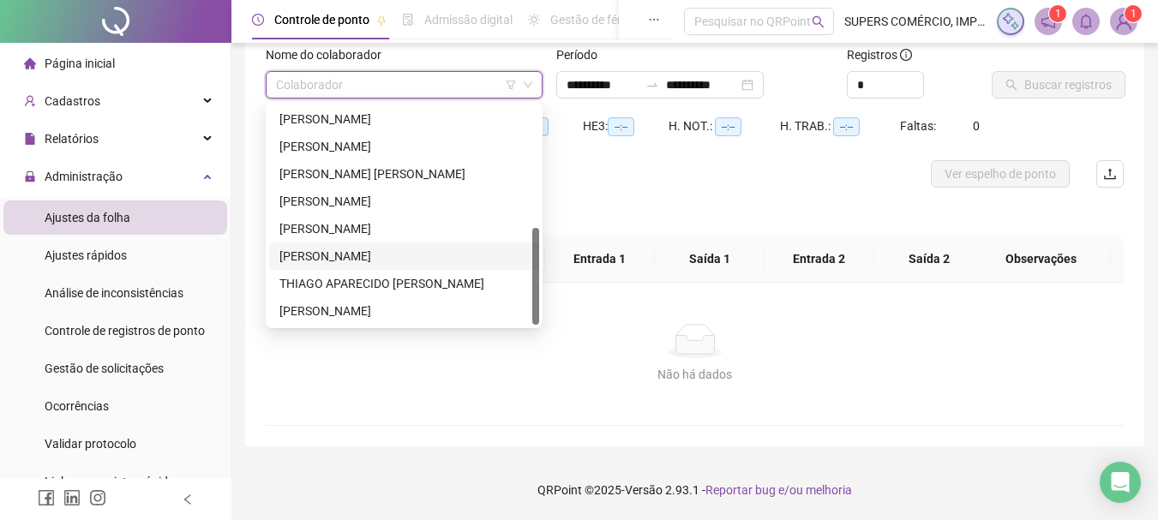
type input "**********"
click at [371, 278] on div "THIAGO APARECIDO [PERSON_NAME]" at bounding box center [405, 283] width 250 height 19
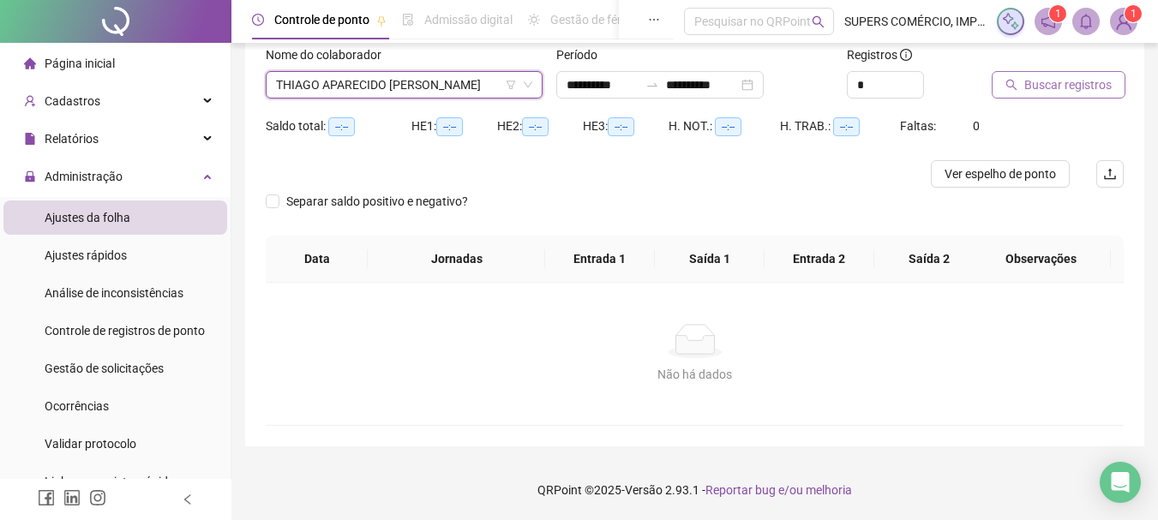
click at [1058, 82] on span "Buscar registros" at bounding box center [1068, 84] width 87 height 19
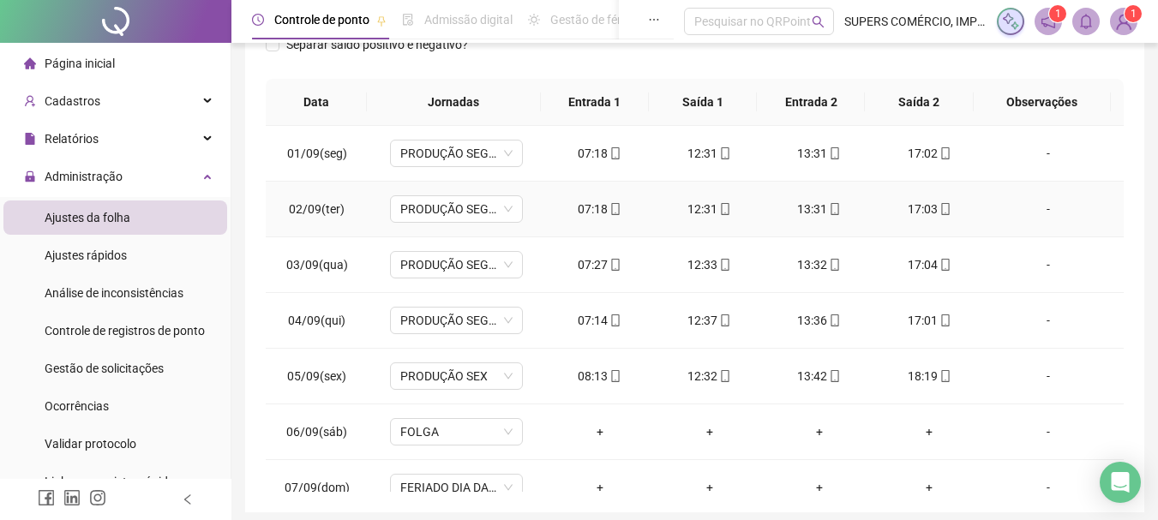
scroll to position [0, 0]
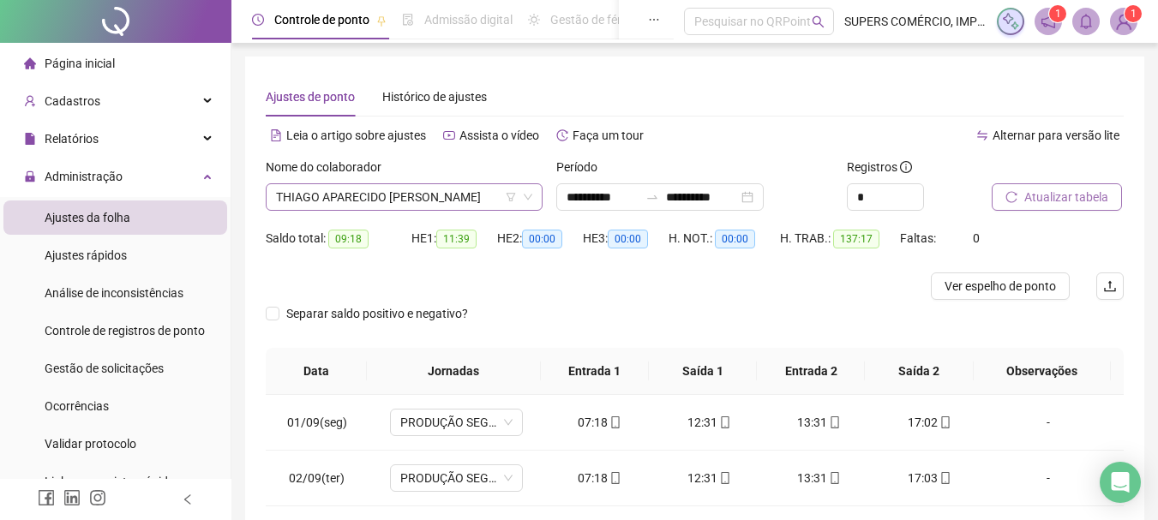
click at [397, 201] on span "THIAGO APARECIDO [PERSON_NAME]" at bounding box center [404, 197] width 256 height 26
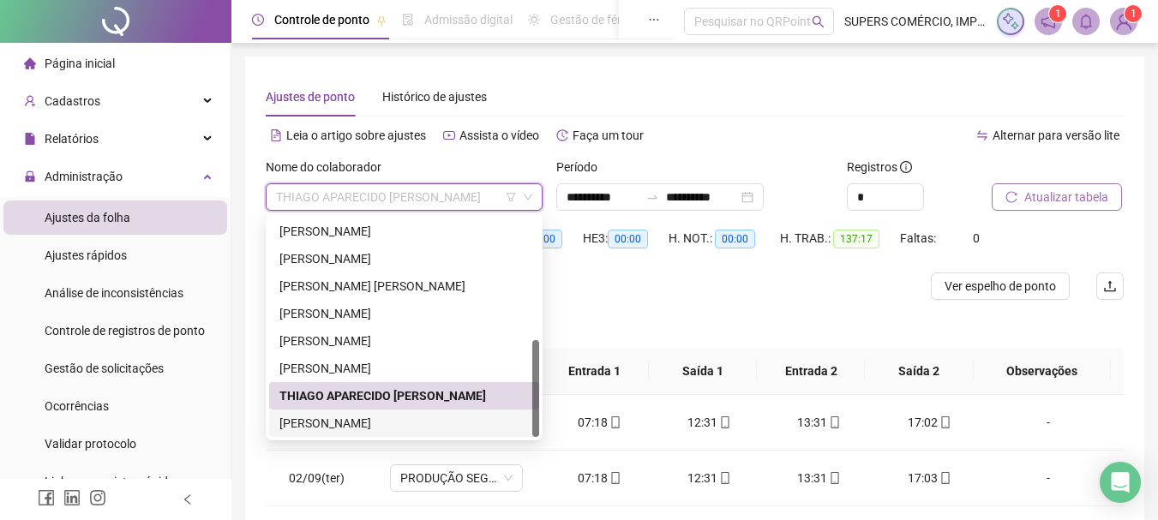
click at [361, 426] on div "[PERSON_NAME]" at bounding box center [405, 423] width 250 height 19
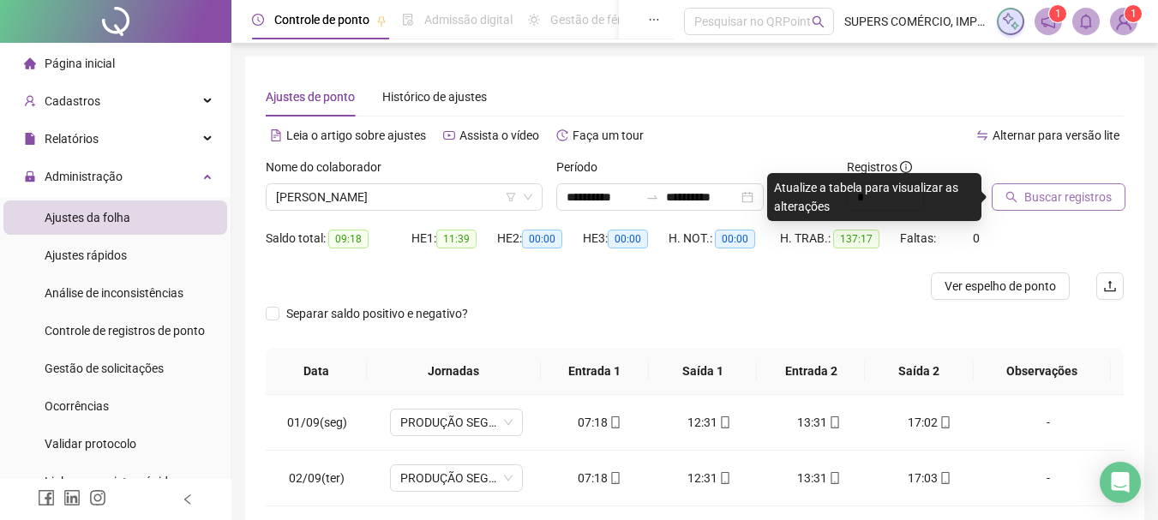
click at [1054, 195] on span "Buscar registros" at bounding box center [1068, 197] width 87 height 19
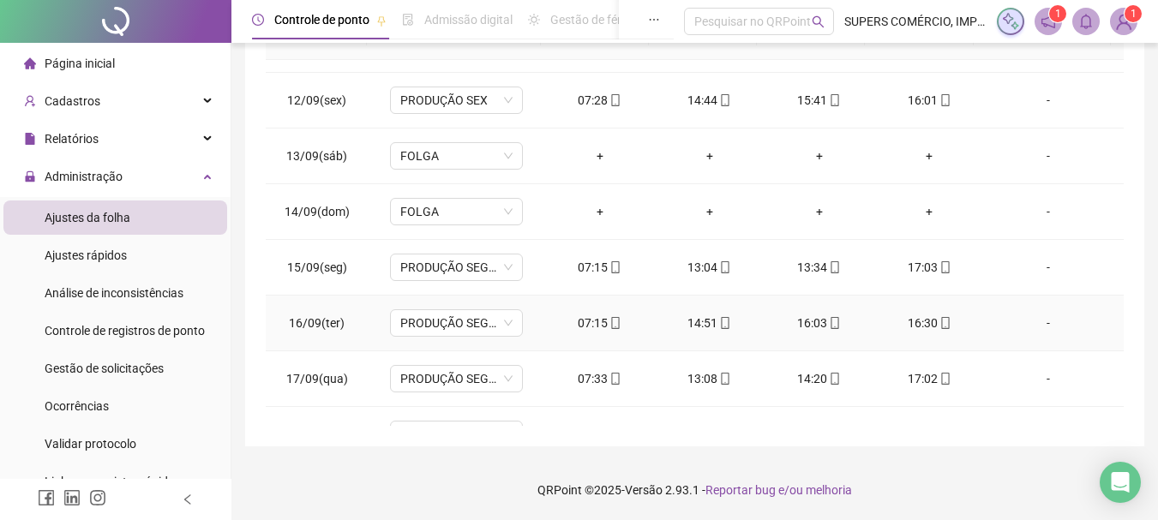
scroll to position [804, 0]
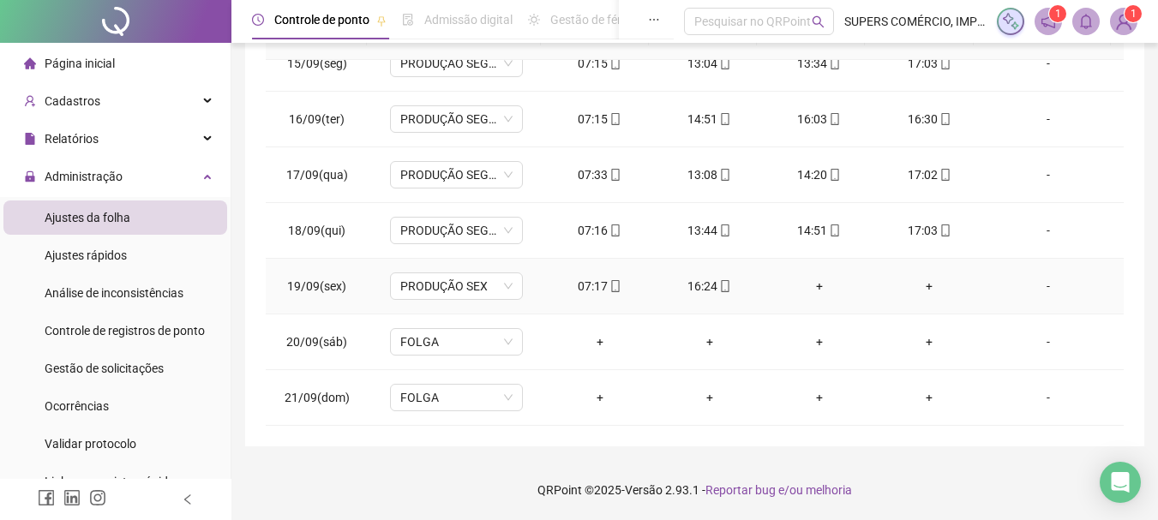
click at [809, 285] on div "+" at bounding box center [820, 286] width 82 height 19
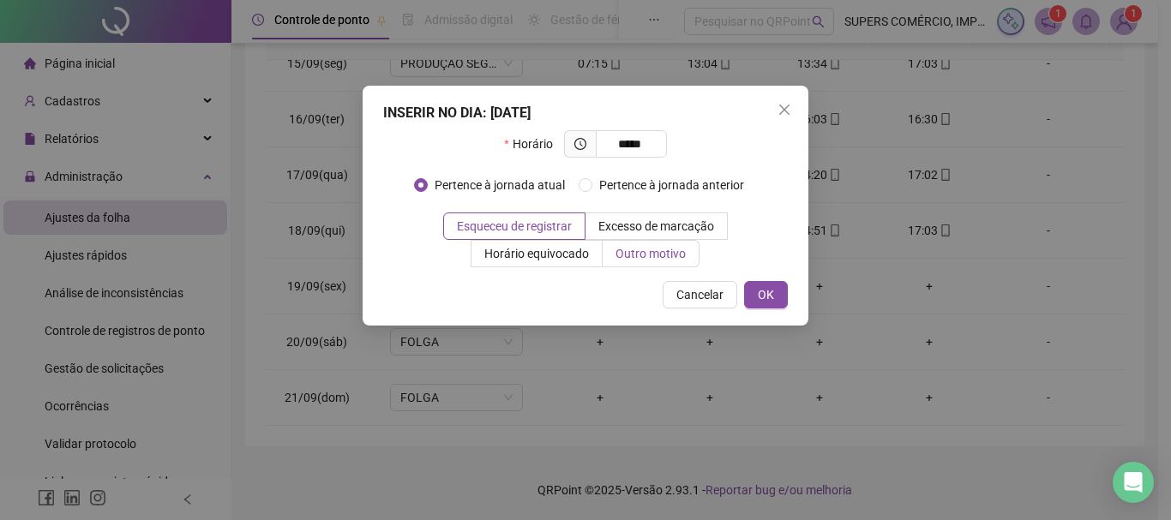
type input "*****"
click at [665, 251] on span "Outro motivo" at bounding box center [651, 254] width 70 height 14
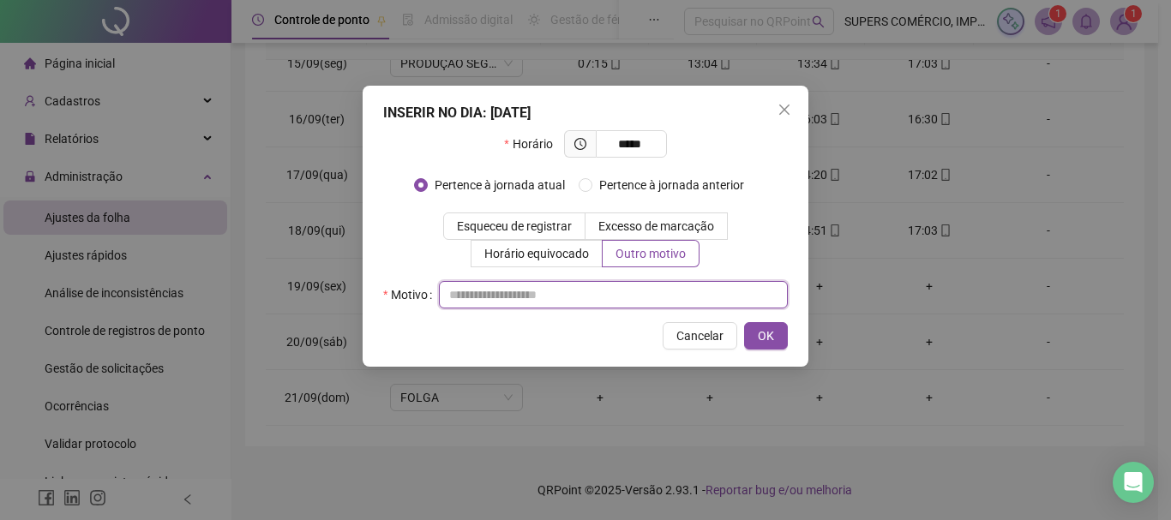
click at [574, 296] on input "text" at bounding box center [613, 294] width 349 height 27
type input "**********"
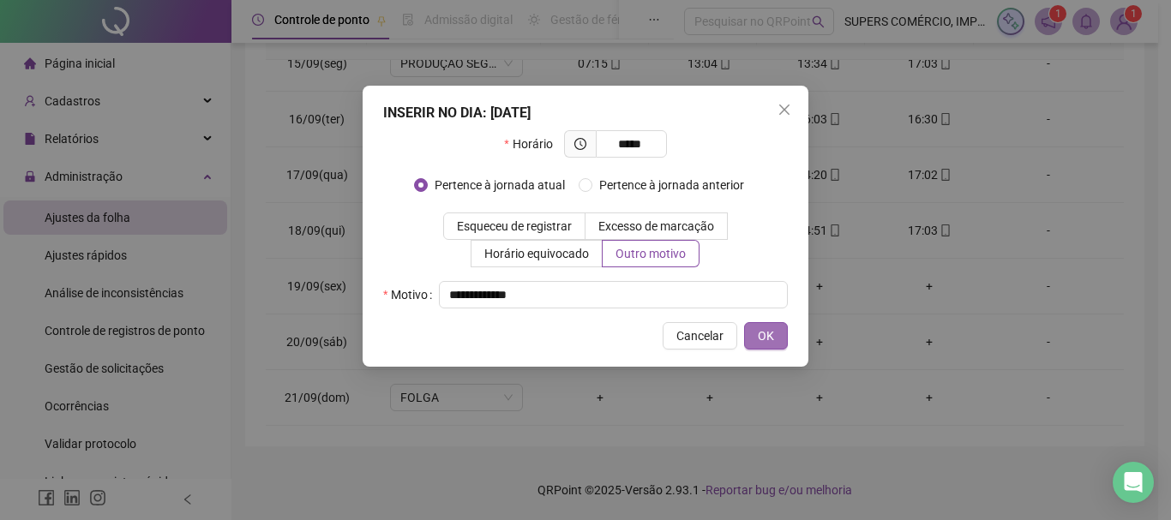
click at [777, 330] on button "OK" at bounding box center [766, 335] width 44 height 27
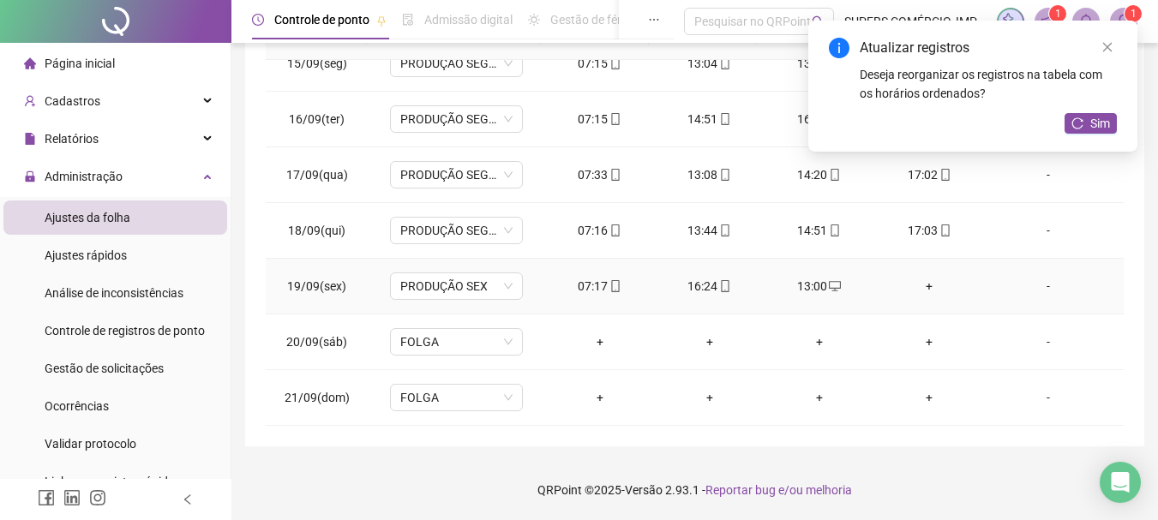
click at [923, 283] on div "+" at bounding box center [929, 286] width 82 height 19
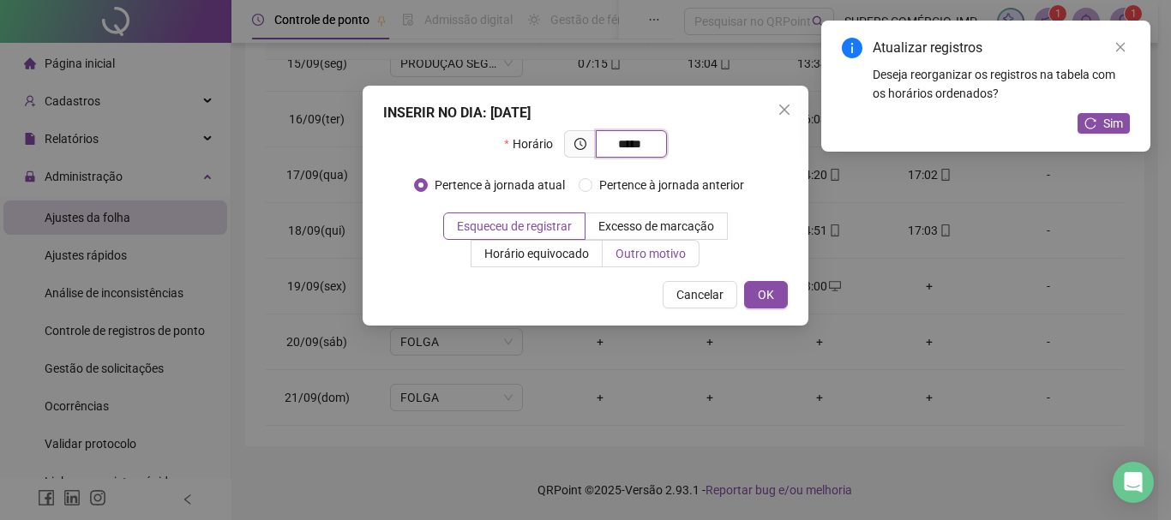
type input "*****"
click at [673, 256] on span "Outro motivo" at bounding box center [651, 254] width 70 height 14
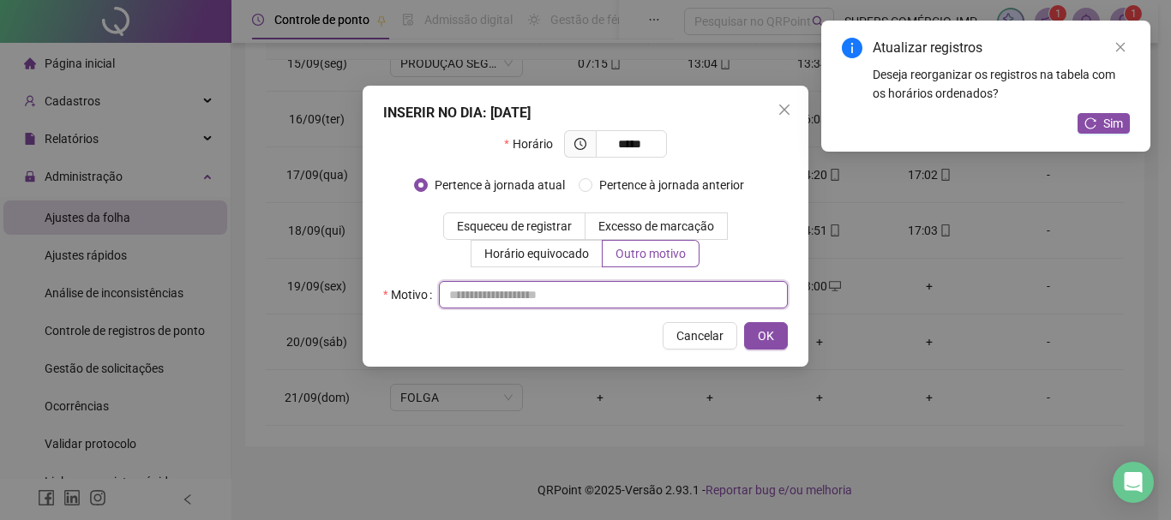
click at [553, 286] on input "text" at bounding box center [613, 294] width 349 height 27
type input "*"
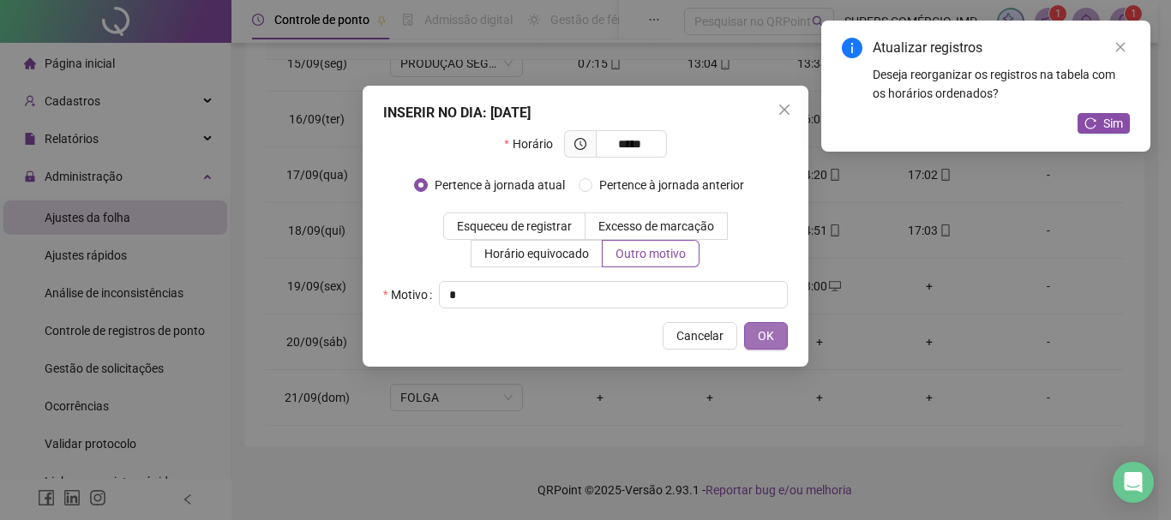
click at [767, 334] on span "OK" at bounding box center [766, 336] width 16 height 19
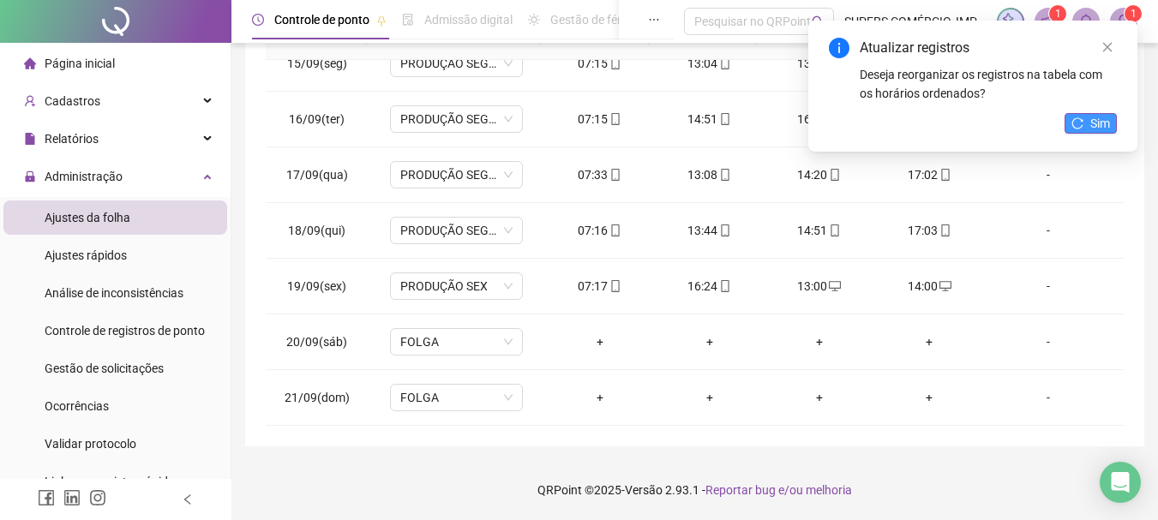
click at [1082, 115] on button "Sim" at bounding box center [1091, 123] width 52 height 21
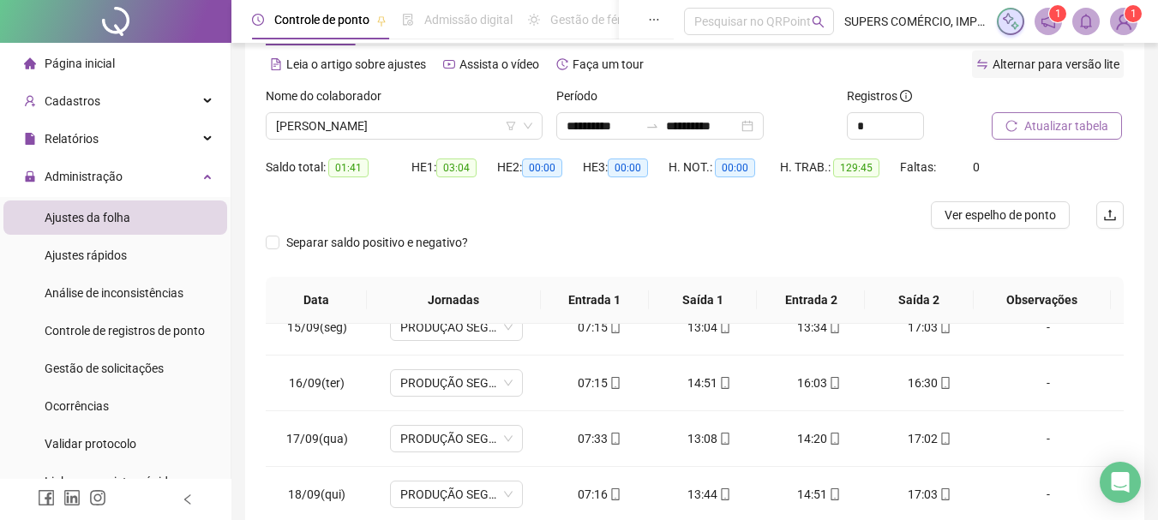
scroll to position [0, 0]
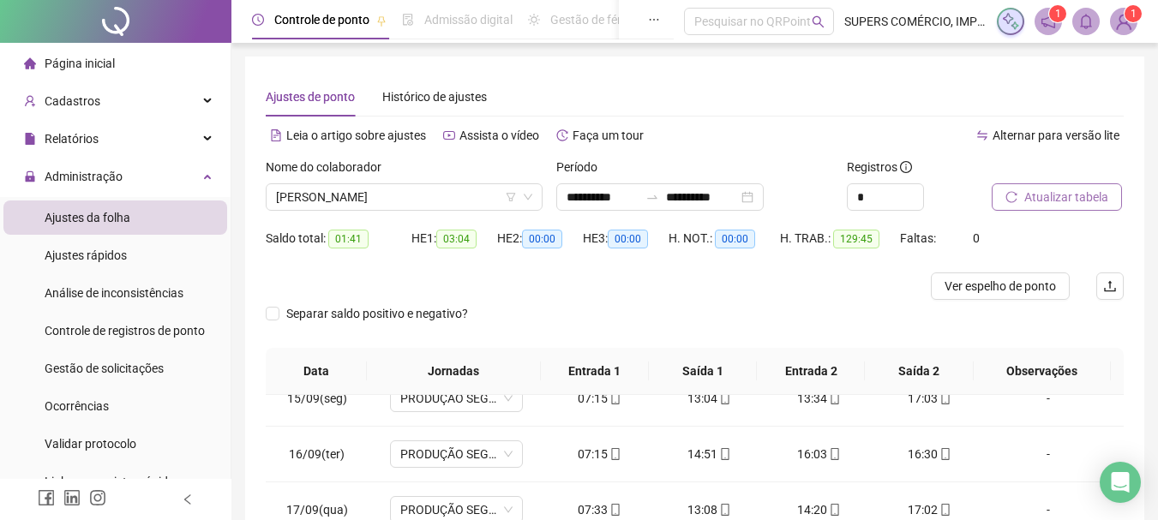
click at [1052, 195] on span "Atualizar tabela" at bounding box center [1067, 197] width 84 height 19
click at [92, 60] on span "Página inicial" at bounding box center [80, 64] width 70 height 14
